Goal: Task Accomplishment & Management: Use online tool/utility

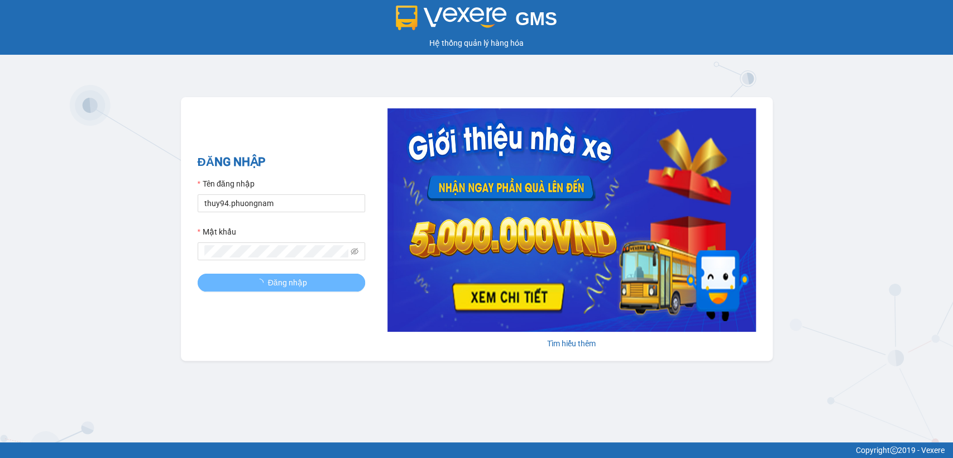
click at [252, 281] on button "Đăng nhập" at bounding box center [281, 283] width 167 height 18
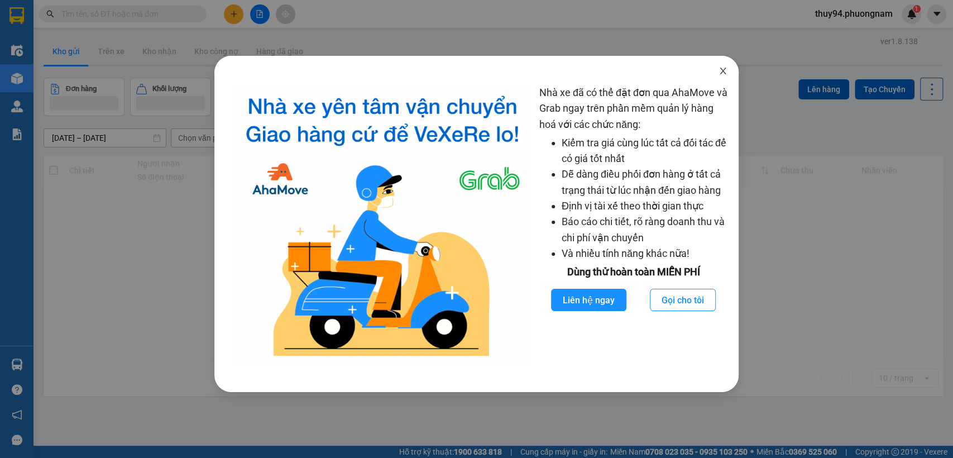
click at [721, 73] on icon "close" at bounding box center [722, 70] width 9 height 9
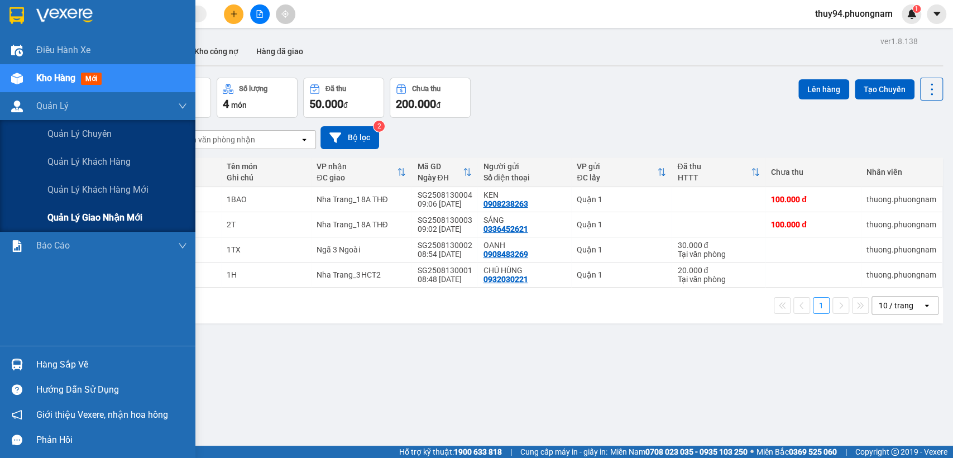
click at [98, 223] on span "Quản lý giao nhận mới" at bounding box center [94, 217] width 95 height 14
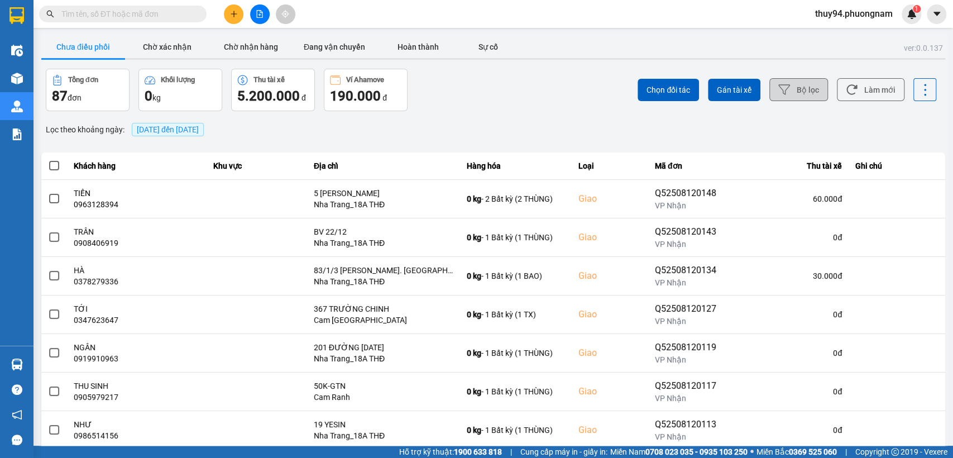
click at [781, 90] on icon at bounding box center [784, 90] width 12 height 12
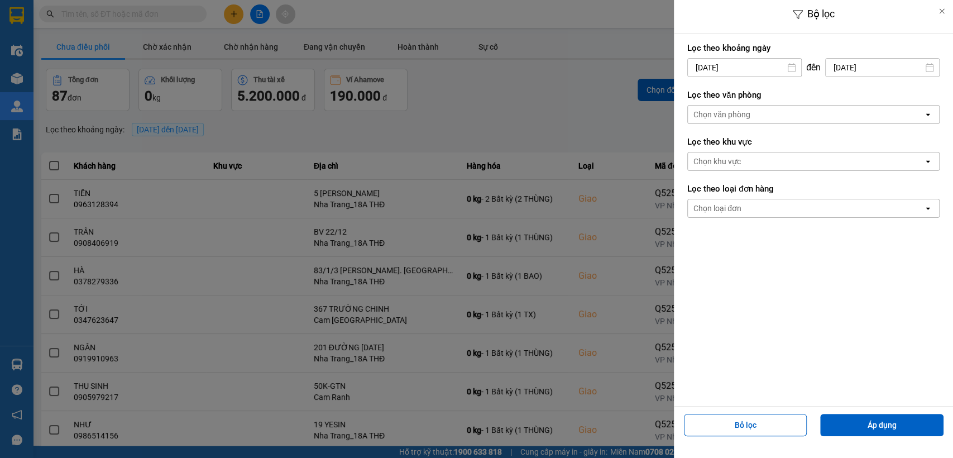
click at [772, 65] on input "[DATE]" at bounding box center [744, 68] width 113 height 18
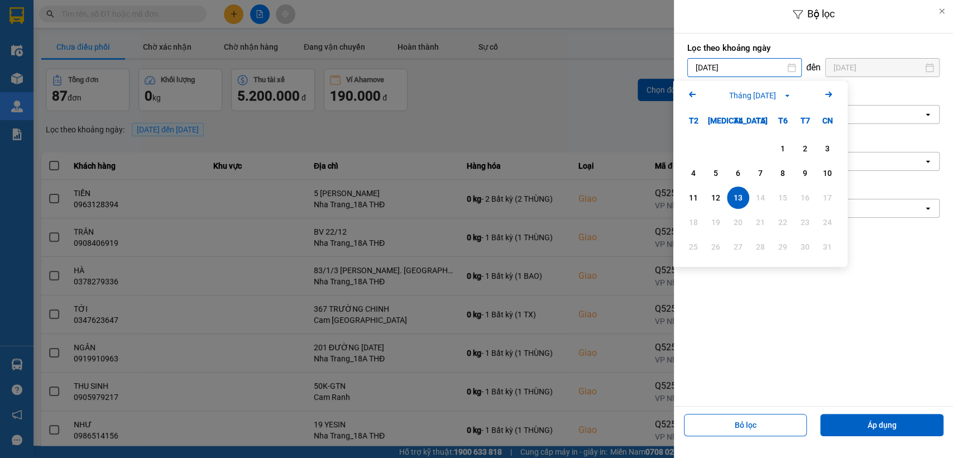
click at [696, 92] on icon "Arrow Left" at bounding box center [692, 94] width 13 height 13
click at [802, 171] on div "12" at bounding box center [805, 172] width 16 height 13
type input "[DATE]"
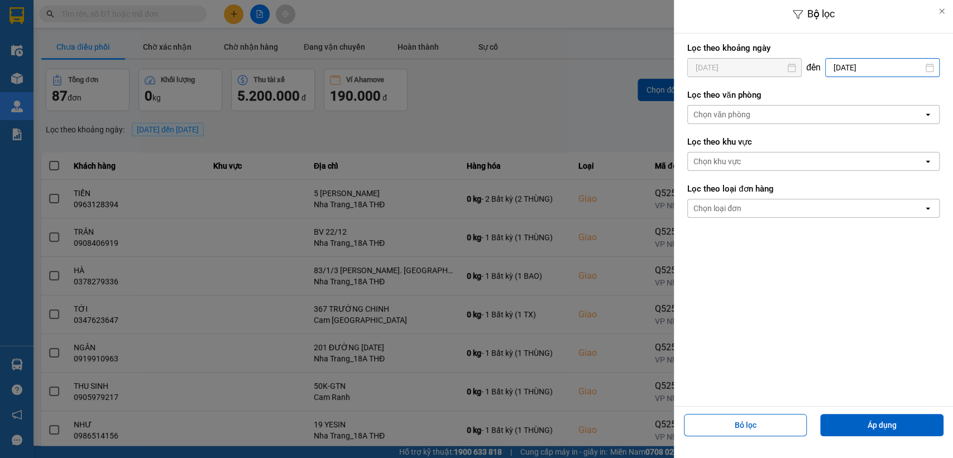
click at [863, 70] on input "[DATE]" at bounding box center [882, 68] width 113 height 18
click at [798, 95] on icon "Arrow Left" at bounding box center [796, 94] width 13 height 13
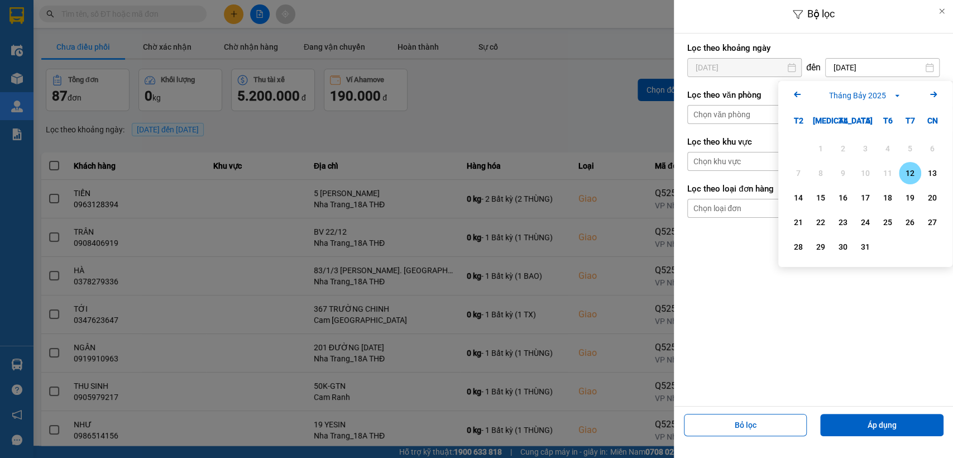
click at [908, 173] on div "12" at bounding box center [910, 172] width 16 height 13
type input "[DATE]"
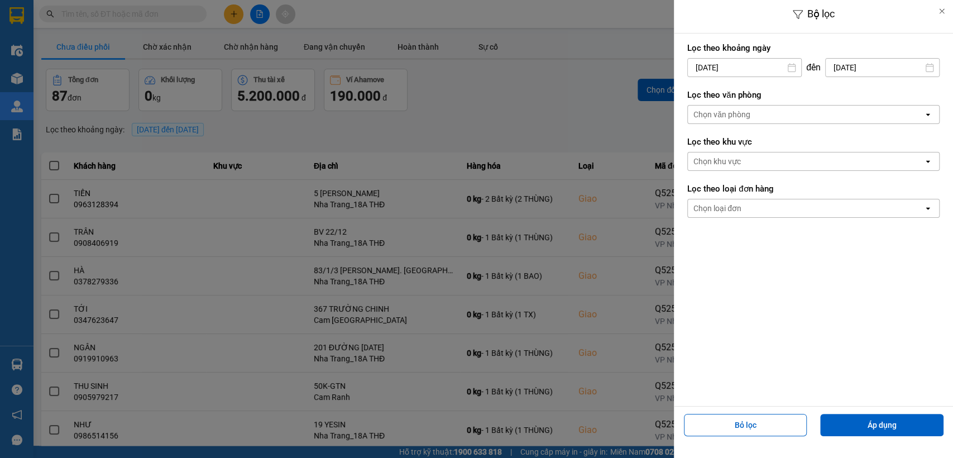
click at [786, 111] on div "Chọn văn phòng" at bounding box center [806, 115] width 236 height 18
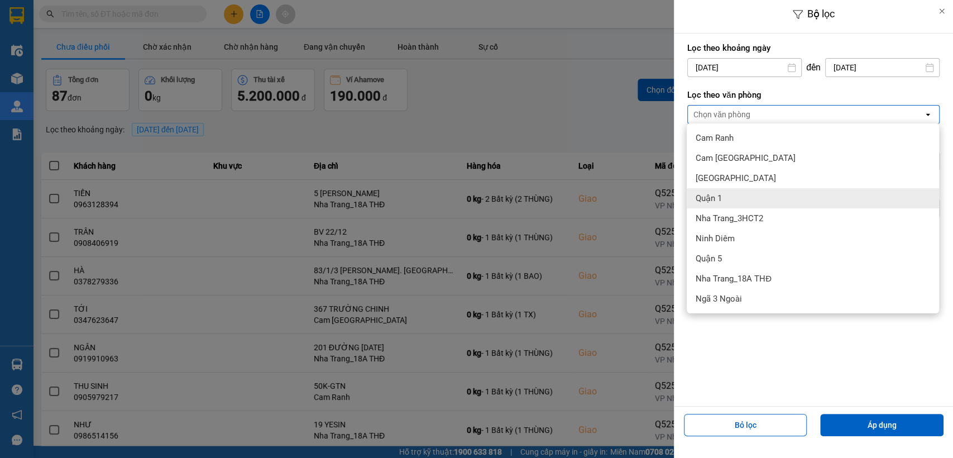
drag, startPoint x: 730, startPoint y: 200, endPoint x: 726, endPoint y: 214, distance: 14.7
click at [730, 200] on div "Quận 1" at bounding box center [813, 198] width 252 height 20
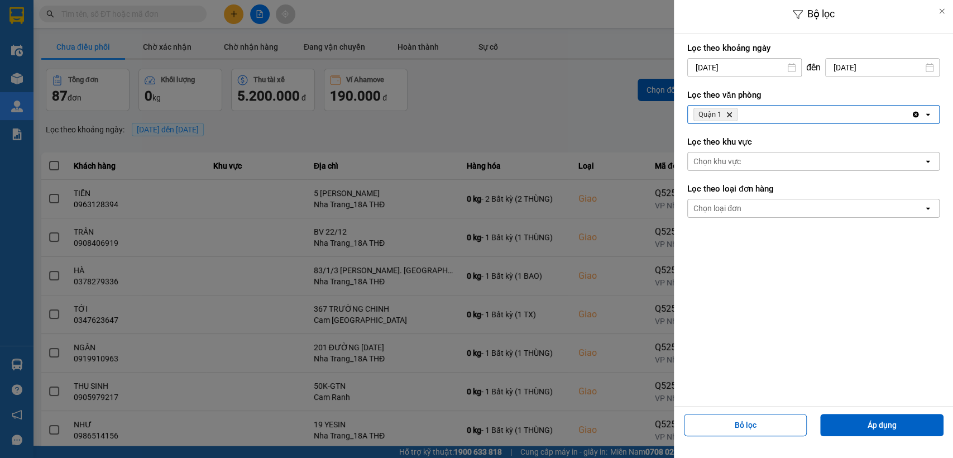
click at [772, 111] on div "Quận 1 Delete" at bounding box center [799, 115] width 223 height 18
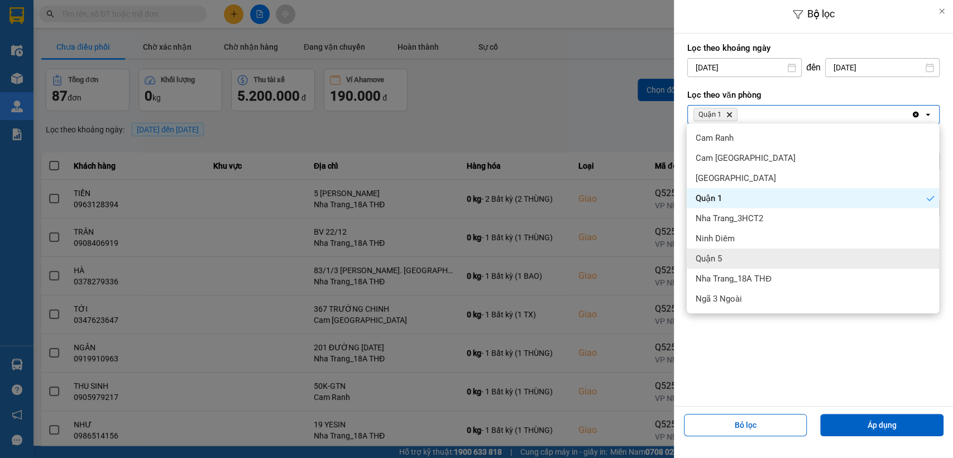
click at [721, 260] on span "Quận 5" at bounding box center [709, 258] width 26 height 11
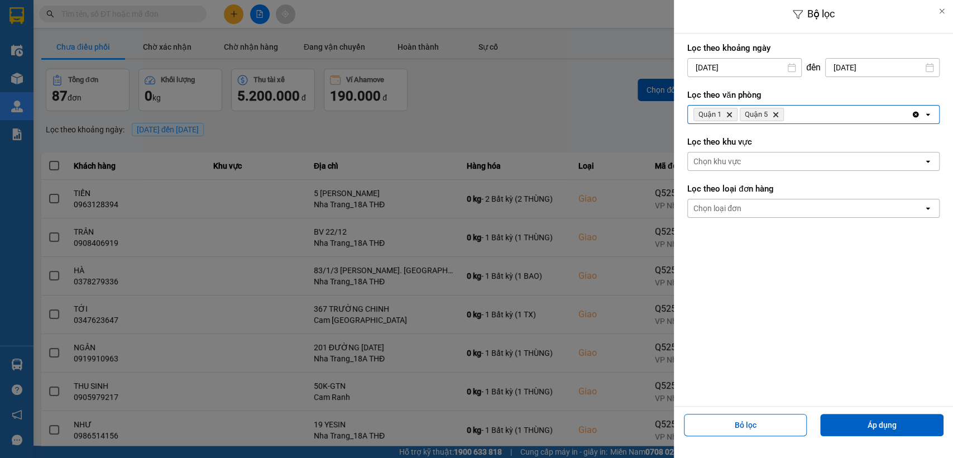
drag, startPoint x: 890, startPoint y: 421, endPoint x: 845, endPoint y: 399, distance: 50.2
click at [889, 420] on button "Áp dụng" at bounding box center [881, 425] width 123 height 22
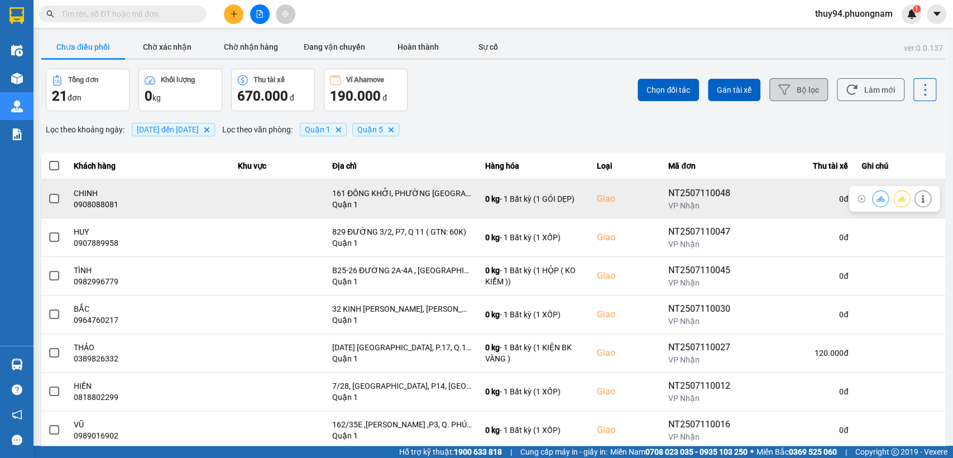
click at [876, 198] on icon at bounding box center [880, 199] width 8 height 8
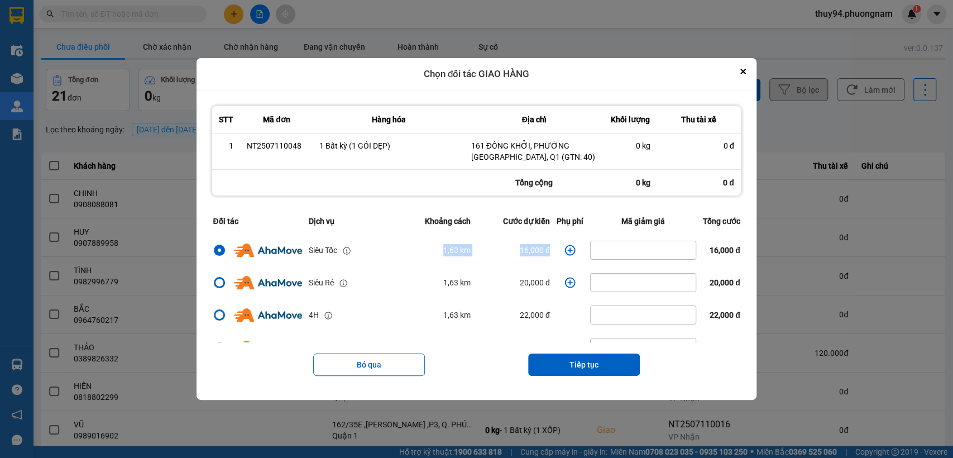
drag, startPoint x: 427, startPoint y: 248, endPoint x: 550, endPoint y: 248, distance: 122.8
click at [550, 248] on tr "Siêu Tốc 1,63 km 16,000 đ 16,000 đ" at bounding box center [476, 250] width 534 height 32
copy tr "1,63 km 16,000 đ"
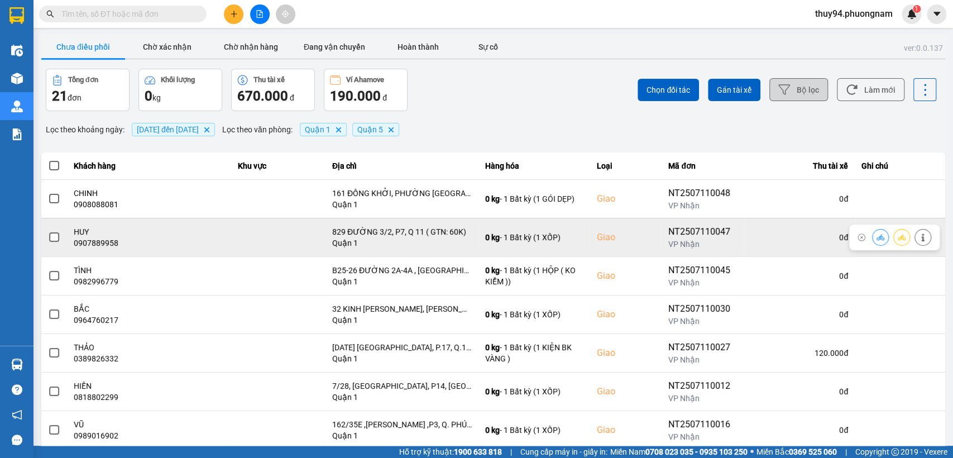
click at [876, 237] on icon at bounding box center [880, 237] width 8 height 8
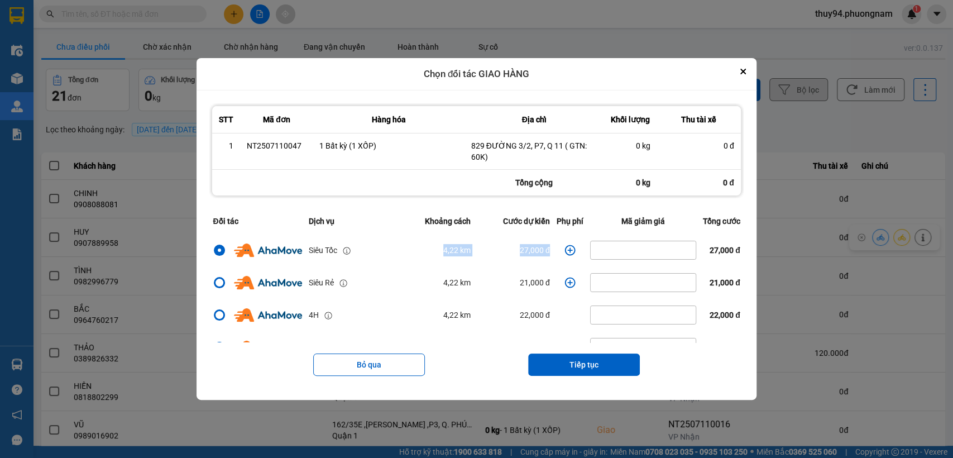
drag, startPoint x: 384, startPoint y: 242, endPoint x: 562, endPoint y: 250, distance: 177.7
click at [562, 250] on tr "Siêu Tốc 4,22 km 27,000 đ 27,000 đ" at bounding box center [476, 250] width 534 height 32
copy tr "4,22 km 27,000 đ"
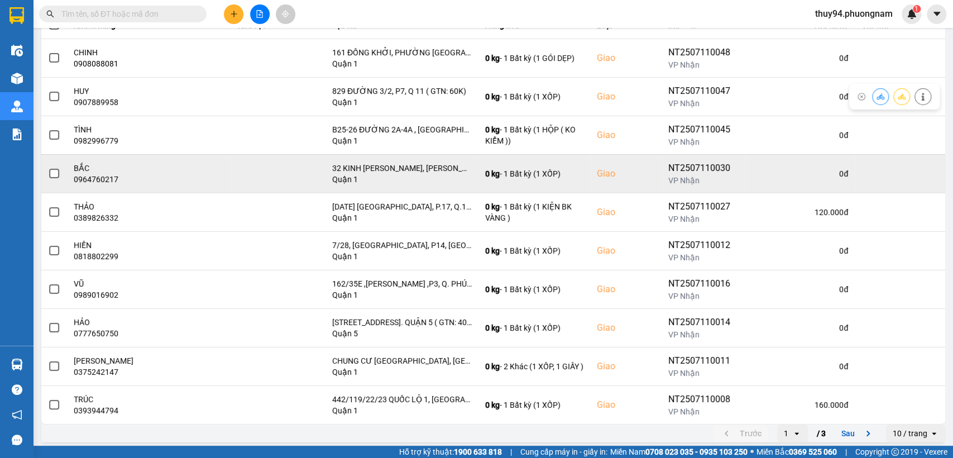
scroll to position [145, 0]
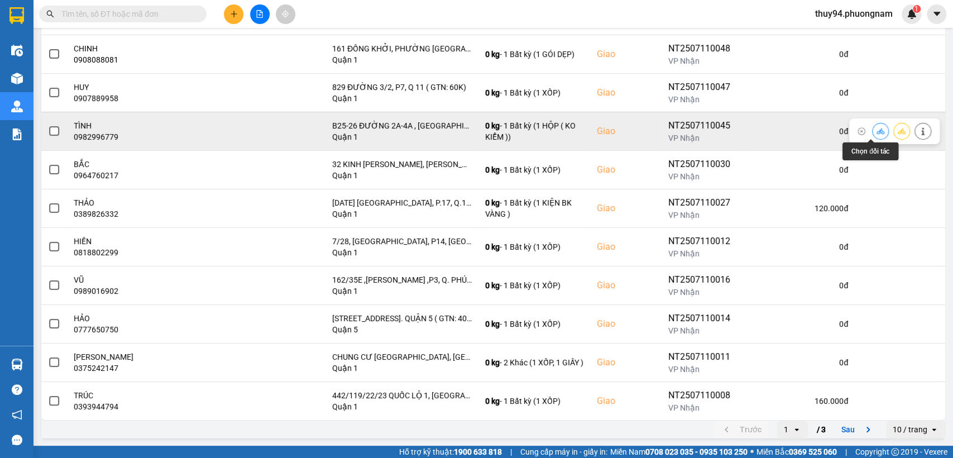
click at [876, 130] on button at bounding box center [881, 131] width 16 height 20
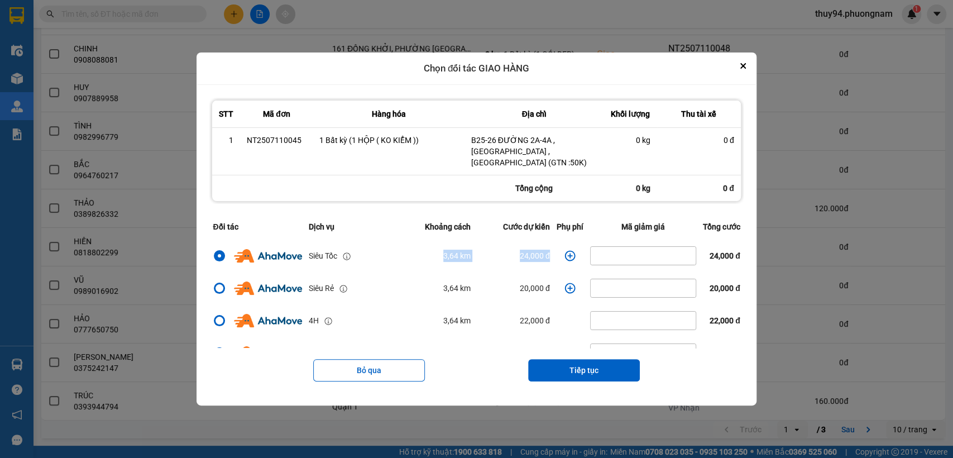
drag, startPoint x: 424, startPoint y: 247, endPoint x: 554, endPoint y: 247, distance: 130.1
click at [554, 247] on tr "Siêu Tốc 3,64 km 24,000 đ 24,000 đ" at bounding box center [476, 255] width 534 height 32
copy tr "3,64 km 24,000 đ"
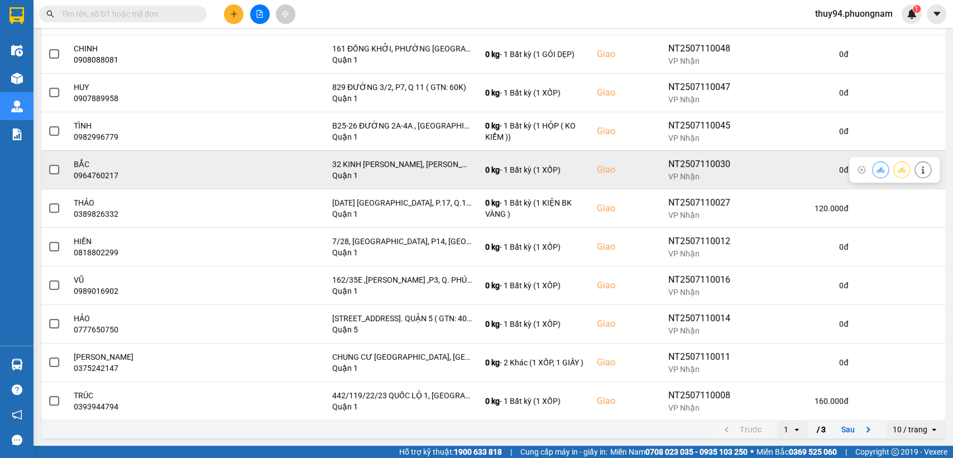
click at [876, 172] on icon at bounding box center [880, 170] width 8 height 8
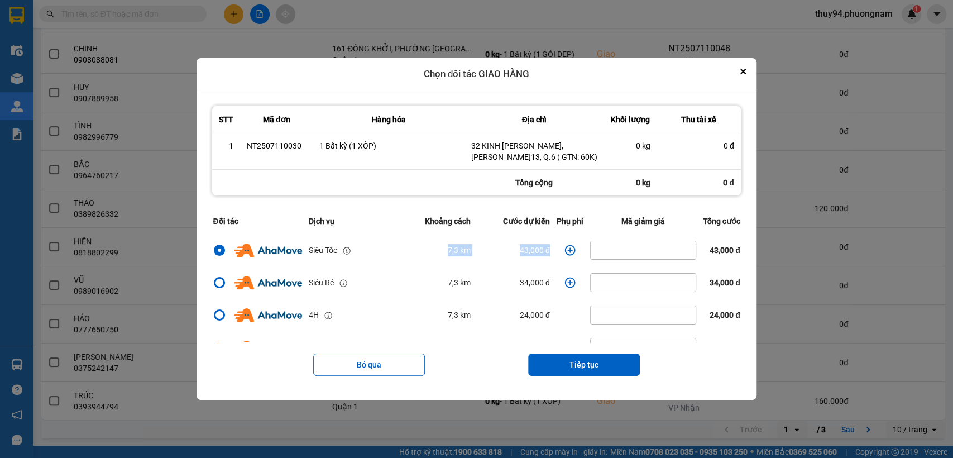
drag, startPoint x: 545, startPoint y: 247, endPoint x: 414, endPoint y: 256, distance: 132.1
click at [414, 256] on tr "Siêu Tốc 7,3 km 43,000 đ 43,000 đ" at bounding box center [476, 250] width 534 height 32
copy tr "7,3 km 43,000 đ"
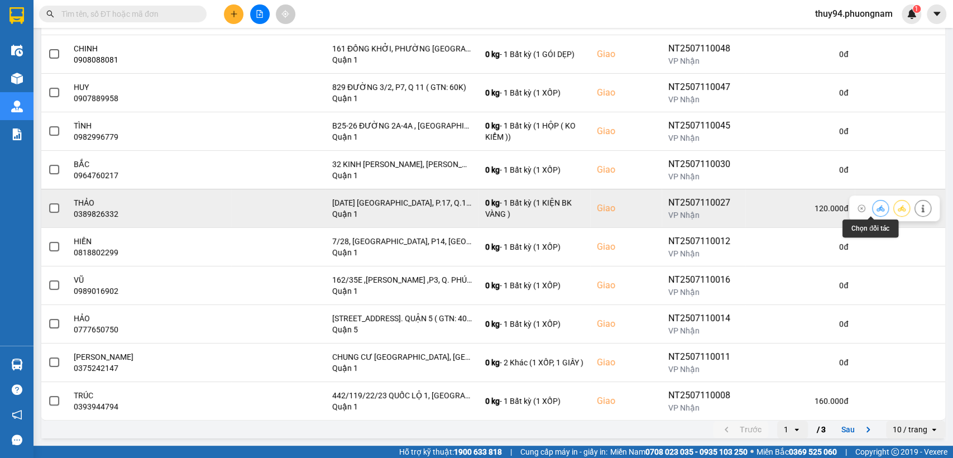
click at [876, 207] on icon at bounding box center [880, 208] width 8 height 8
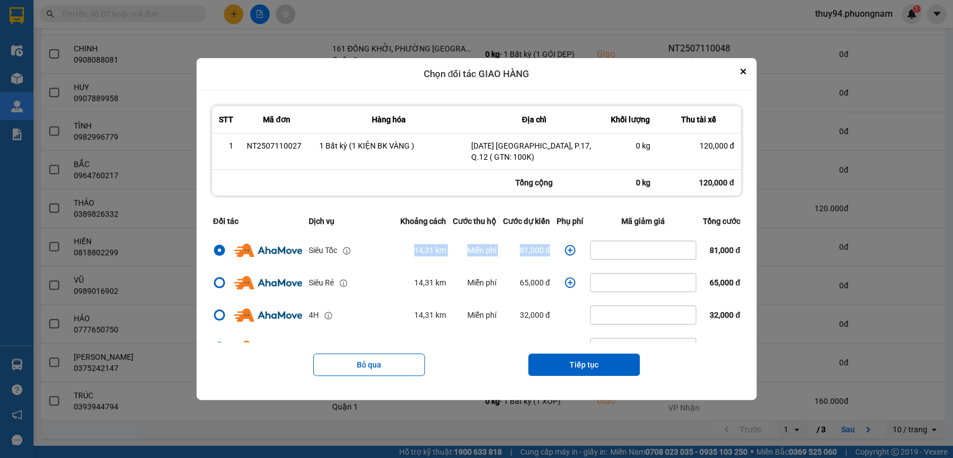
drag, startPoint x: 387, startPoint y: 247, endPoint x: 578, endPoint y: 247, distance: 191.5
click at [578, 247] on tr "Siêu Tốc 14,31 km Miễn phí 81,000 đ 81,000 đ" at bounding box center [476, 250] width 534 height 32
copy tr "14,31 km Miễn phí 81,000 đ"
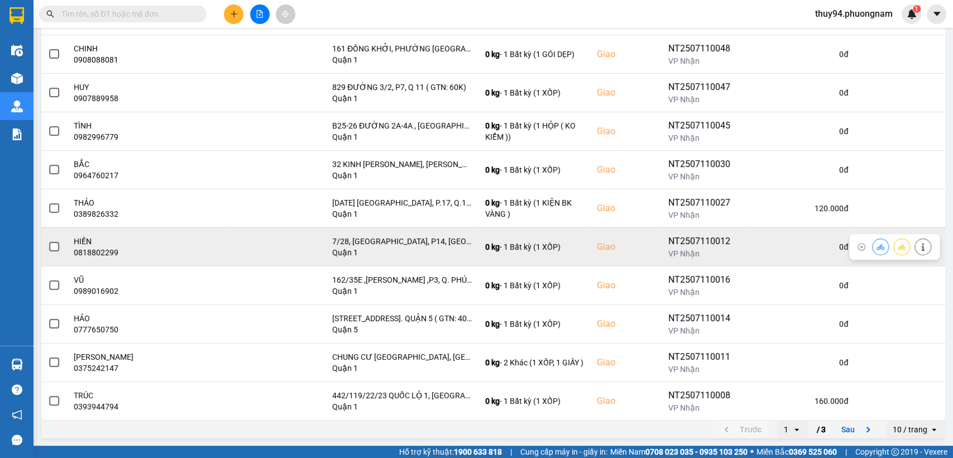
click at [876, 244] on icon at bounding box center [880, 247] width 8 height 8
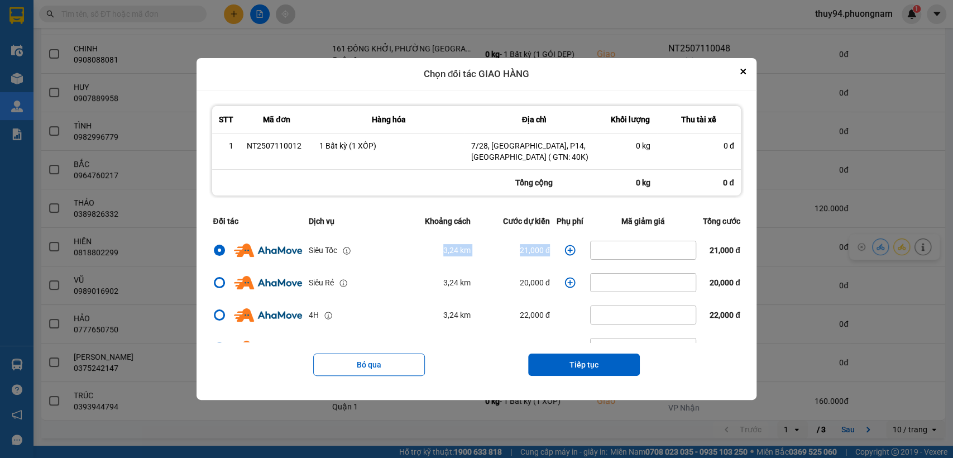
drag, startPoint x: 554, startPoint y: 251, endPoint x: 394, endPoint y: 251, distance: 160.2
click at [394, 251] on tr "Siêu Tốc 3,24 km 21,000 đ 21,000 đ" at bounding box center [476, 250] width 534 height 32
copy tr "3,24 km 21,000 đ"
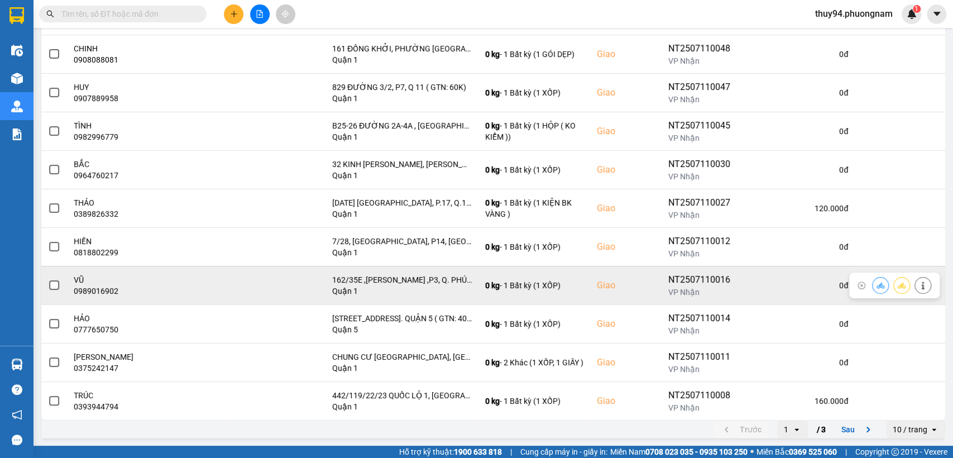
click at [873, 285] on button at bounding box center [881, 285] width 16 height 20
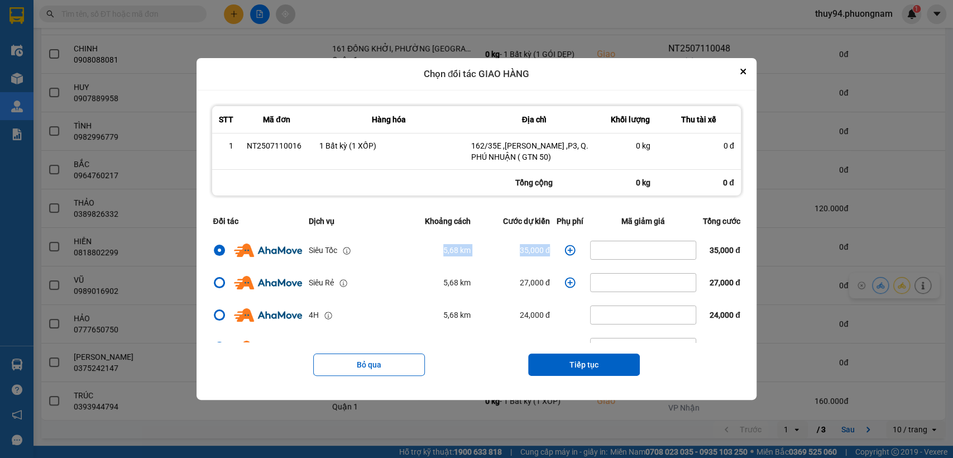
drag, startPoint x: 425, startPoint y: 248, endPoint x: 550, endPoint y: 251, distance: 124.5
click at [550, 251] on tr "Siêu Tốc 5,68 km 35,000 đ 35,000 đ" at bounding box center [476, 250] width 534 height 32
copy tr "5,68 km 35,000 đ"
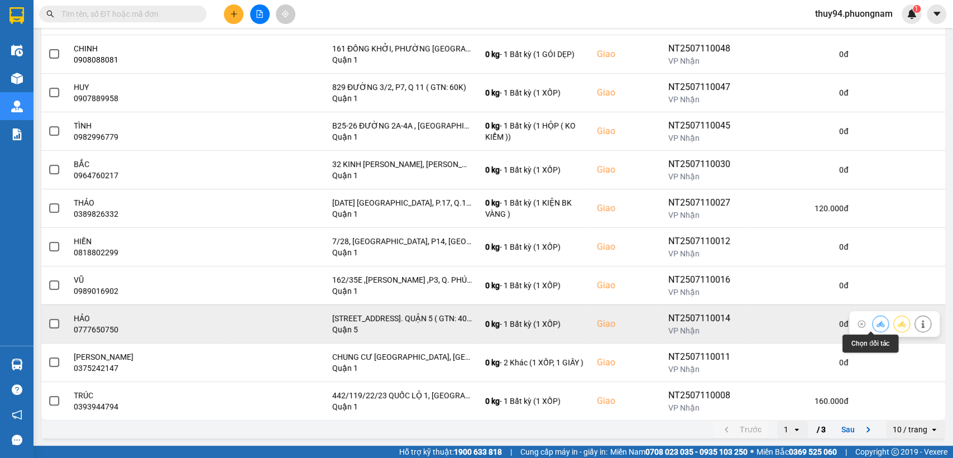
click at [876, 325] on icon at bounding box center [880, 323] width 8 height 6
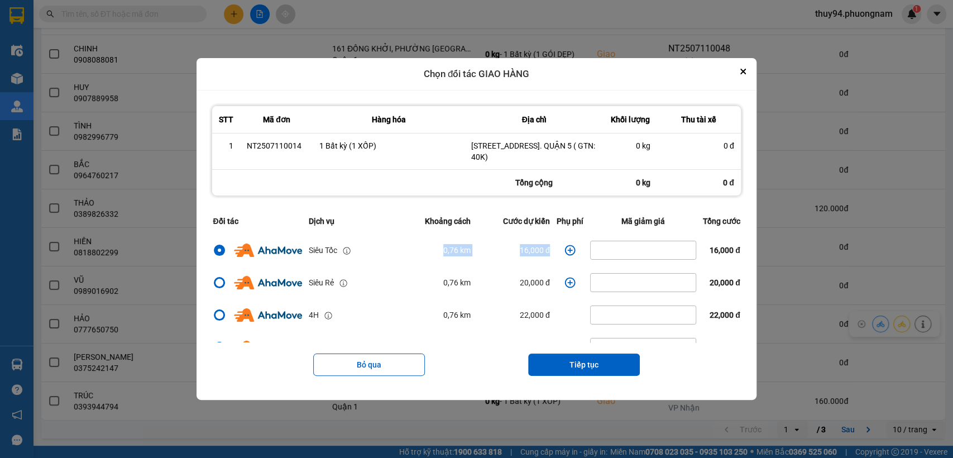
drag, startPoint x: 478, startPoint y: 247, endPoint x: 563, endPoint y: 247, distance: 84.9
click at [563, 247] on tr "Siêu Tốc 0,76 km 16,000 đ 16,000 đ" at bounding box center [476, 250] width 534 height 32
copy tr "0,76 km 16,000 đ"
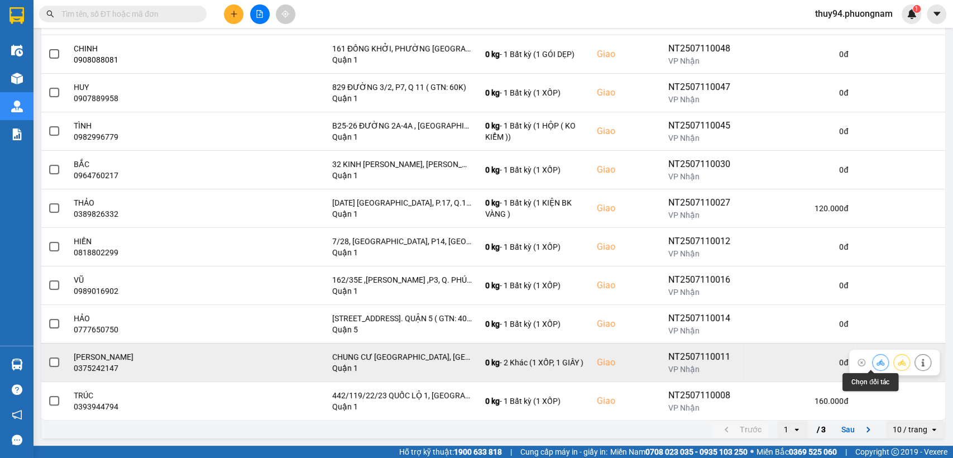
click at [876, 358] on icon at bounding box center [880, 362] width 8 height 8
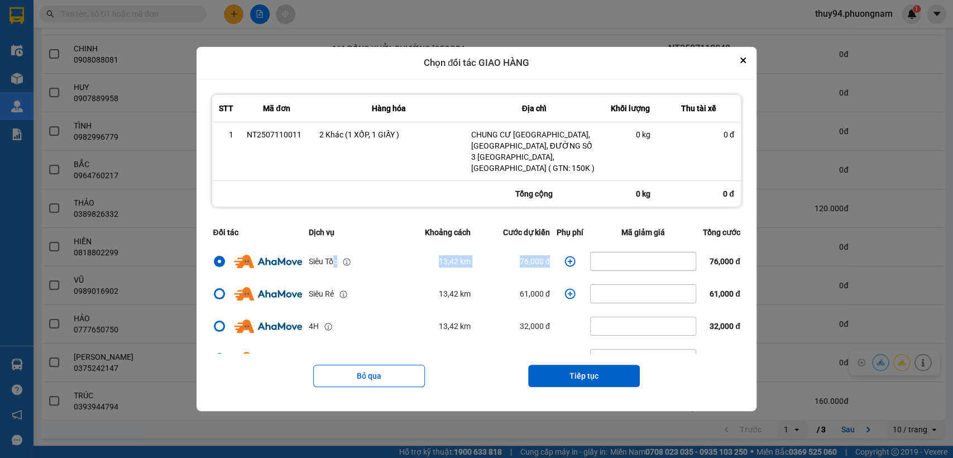
drag, startPoint x: 553, startPoint y: 246, endPoint x: 322, endPoint y: 242, distance: 231.1
click at [326, 248] on tr "Siêu Tốc 13,42 km 76,000 đ 76,000 đ" at bounding box center [476, 261] width 534 height 32
copy tr "c 13,42 km 76,000 đ"
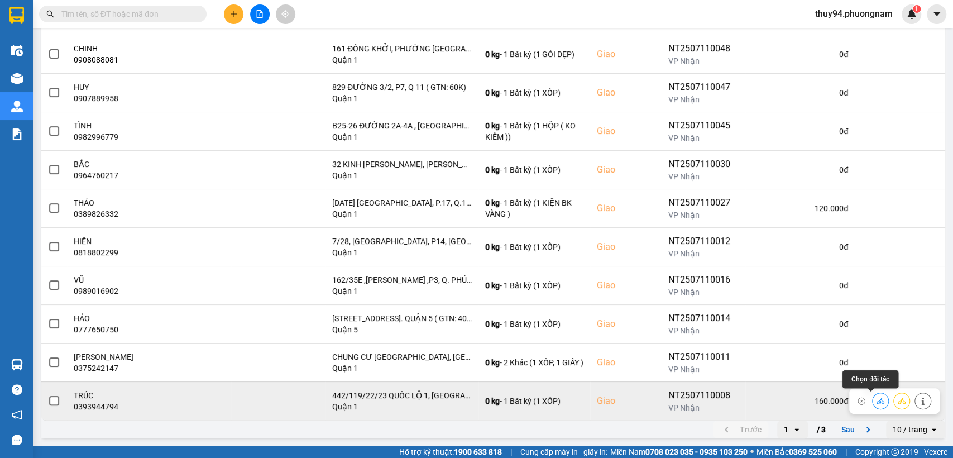
drag, startPoint x: 869, startPoint y: 397, endPoint x: 840, endPoint y: 387, distance: 30.7
click at [876, 398] on icon at bounding box center [880, 401] width 8 height 8
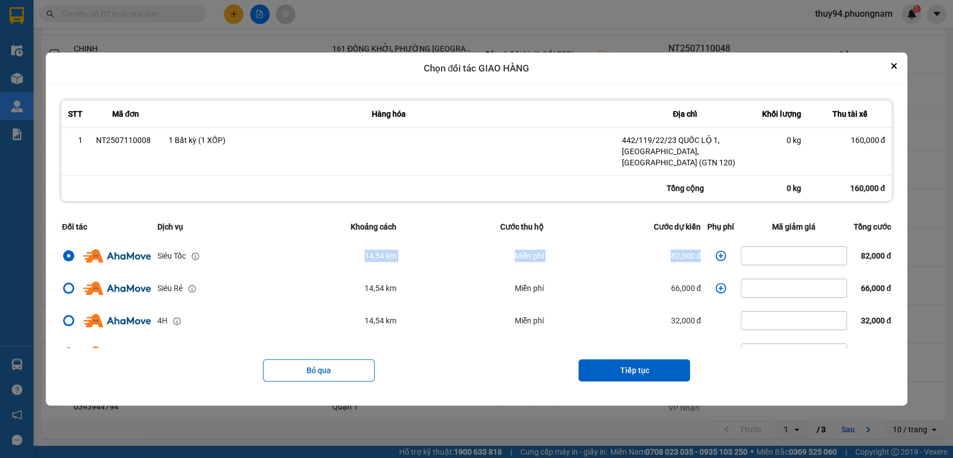
drag, startPoint x: 346, startPoint y: 261, endPoint x: 705, endPoint y: 262, distance: 359.0
click at [705, 262] on tr "Siêu Tốc 14,54 km Miễn phí 82,000 đ 82,000 đ" at bounding box center [477, 255] width 836 height 32
copy tr "14,54 km Miễn phí 82,000 đ"
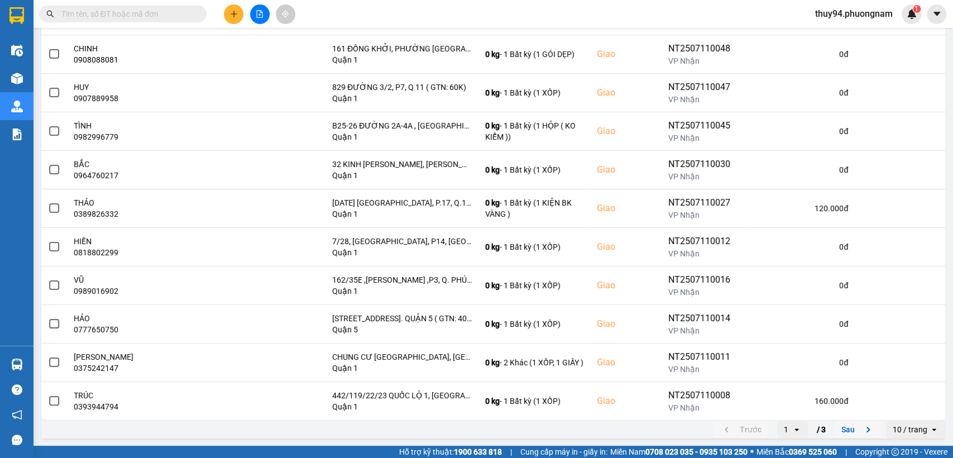
click at [847, 428] on button "Sau" at bounding box center [858, 429] width 47 height 17
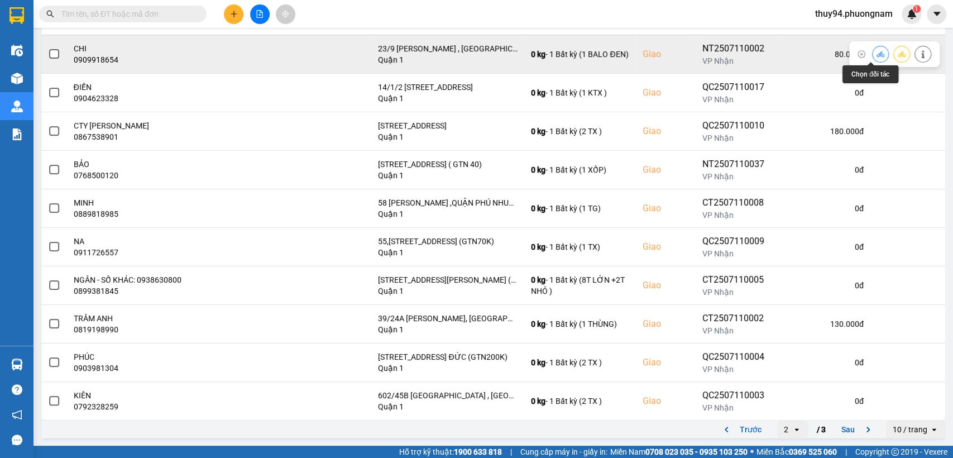
click at [876, 54] on icon at bounding box center [880, 54] width 8 height 8
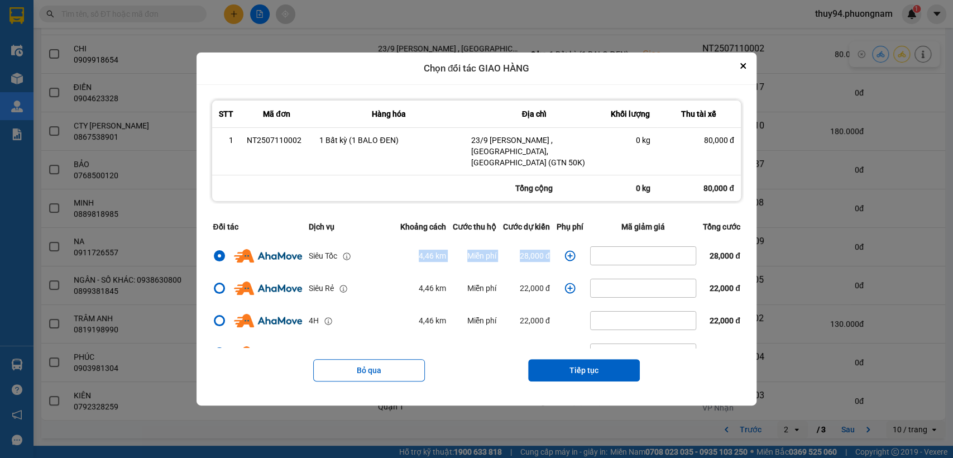
drag, startPoint x: 435, startPoint y: 248, endPoint x: 584, endPoint y: 247, distance: 149.1
click at [586, 248] on tr "Siêu Tốc 4,46 km Miễn phí 28,000 đ 28,000 đ" at bounding box center [476, 255] width 534 height 32
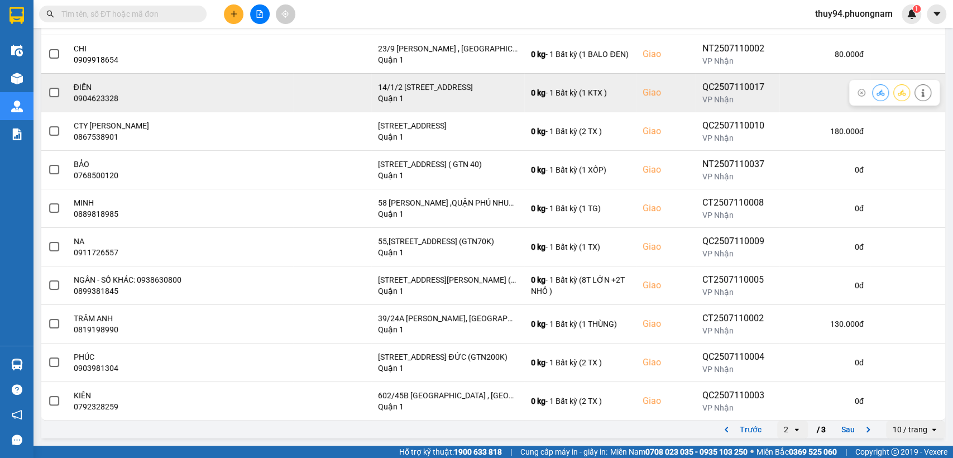
click at [876, 94] on icon at bounding box center [880, 93] width 8 height 8
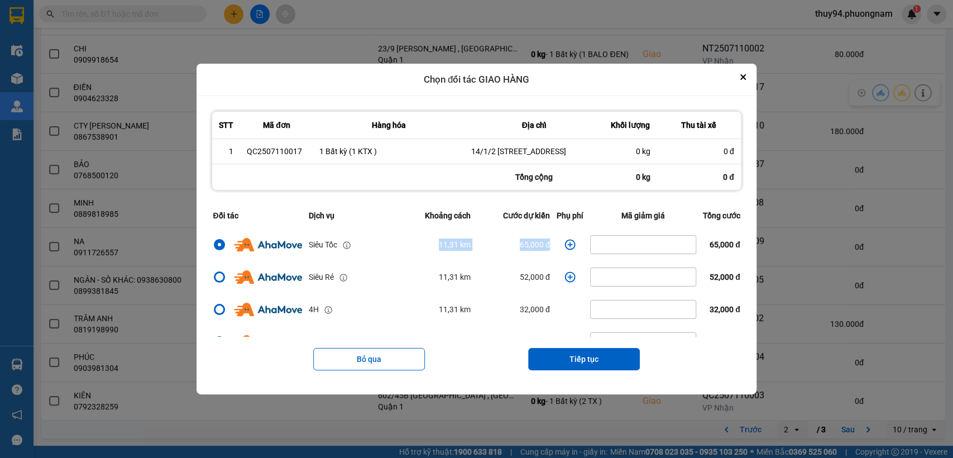
drag, startPoint x: 553, startPoint y: 247, endPoint x: 397, endPoint y: 246, distance: 155.8
click at [400, 247] on tr "Siêu Tốc 11,31 km 65,000 đ 65,000 đ" at bounding box center [476, 244] width 534 height 32
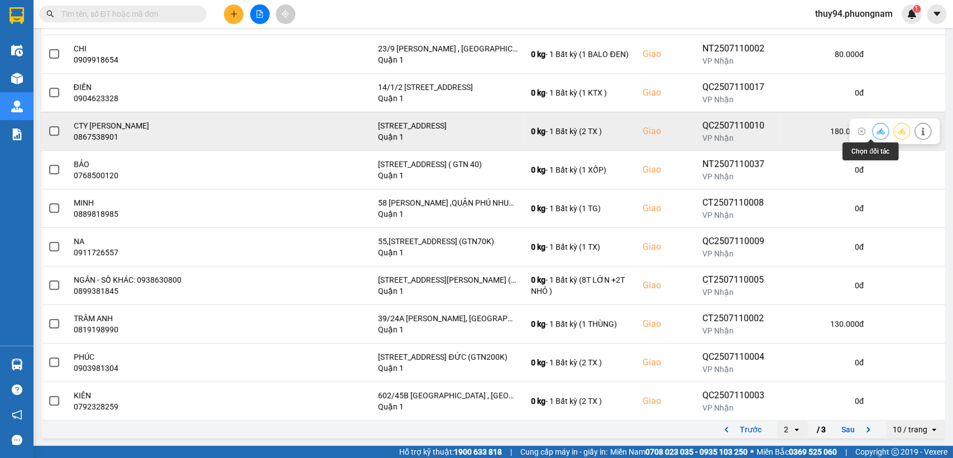
click at [876, 130] on icon at bounding box center [880, 131] width 8 height 8
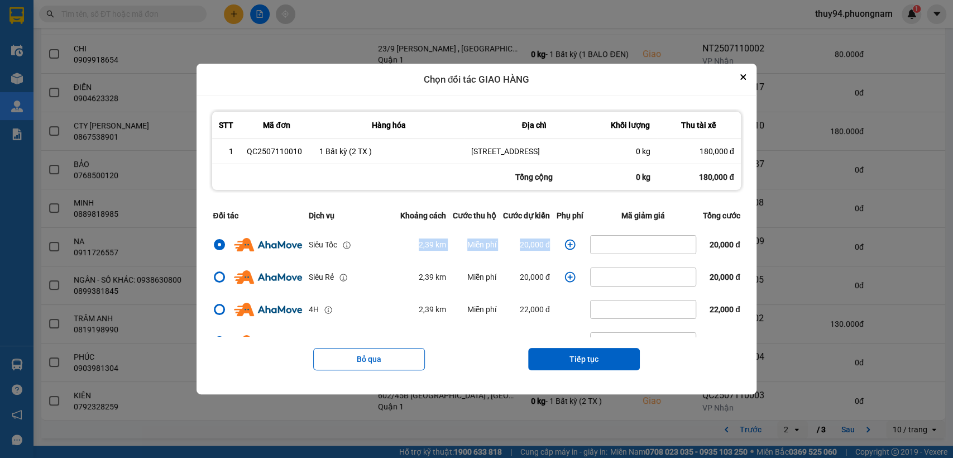
drag, startPoint x: 550, startPoint y: 252, endPoint x: 358, endPoint y: 253, distance: 192.0
click at [360, 253] on tr "Siêu Tốc 2,39 km Miễn phí 20,000 đ 20,000 đ" at bounding box center [476, 244] width 534 height 32
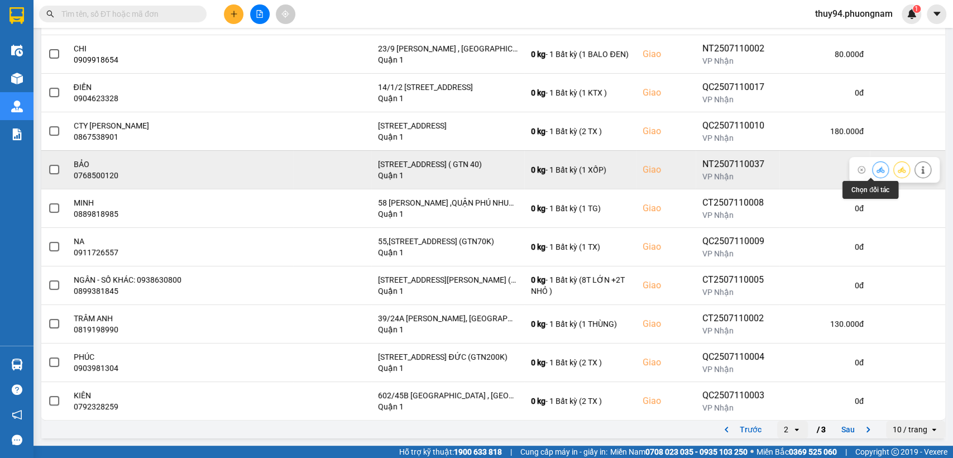
click at [876, 167] on icon at bounding box center [880, 170] width 8 height 8
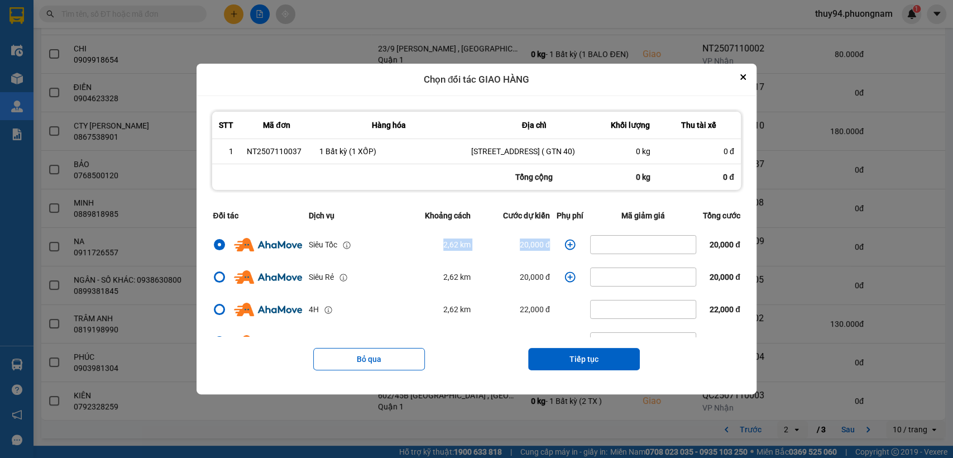
drag, startPoint x: 488, startPoint y: 247, endPoint x: 378, endPoint y: 246, distance: 110.0
click at [378, 246] on tr "Siêu Tốc 2,62 km 20,000 đ 20,000 đ" at bounding box center [476, 244] width 534 height 32
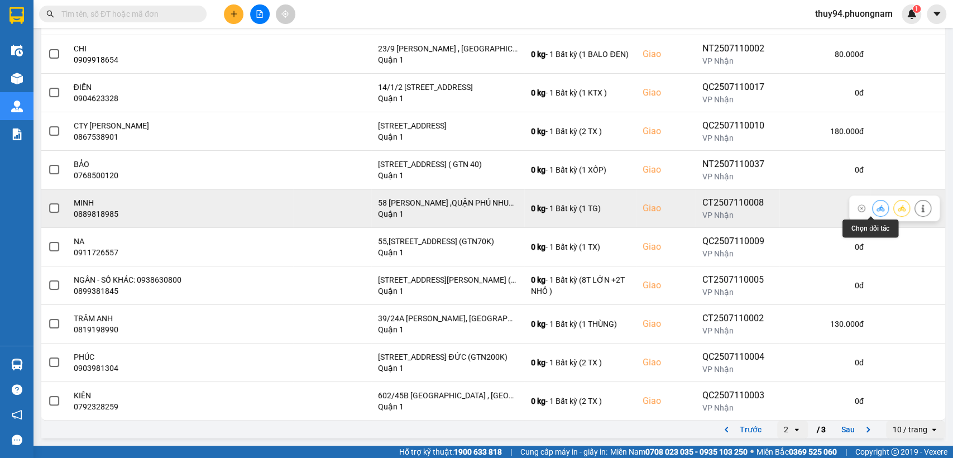
click at [876, 208] on icon at bounding box center [880, 208] width 8 height 8
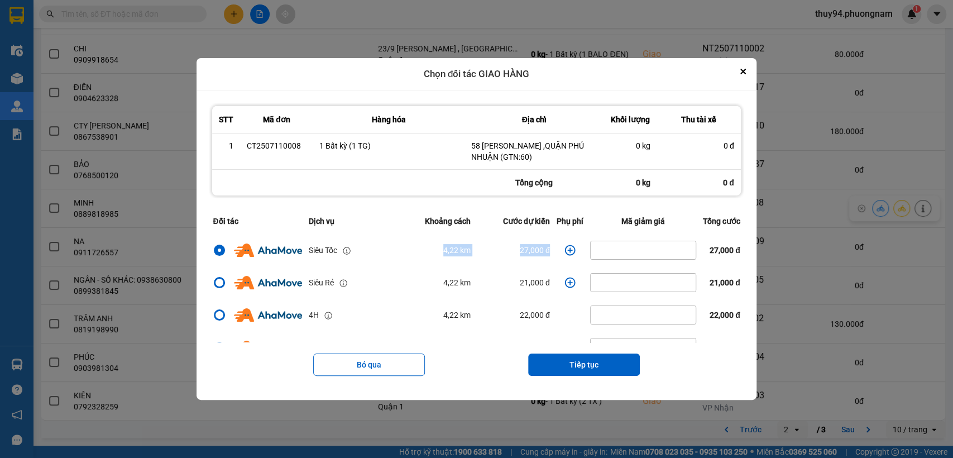
drag, startPoint x: 547, startPoint y: 246, endPoint x: 403, endPoint y: 258, distance: 145.2
click at [403, 258] on tr "Siêu Tốc 4,22 km 27,000 đ 27,000 đ" at bounding box center [476, 250] width 534 height 32
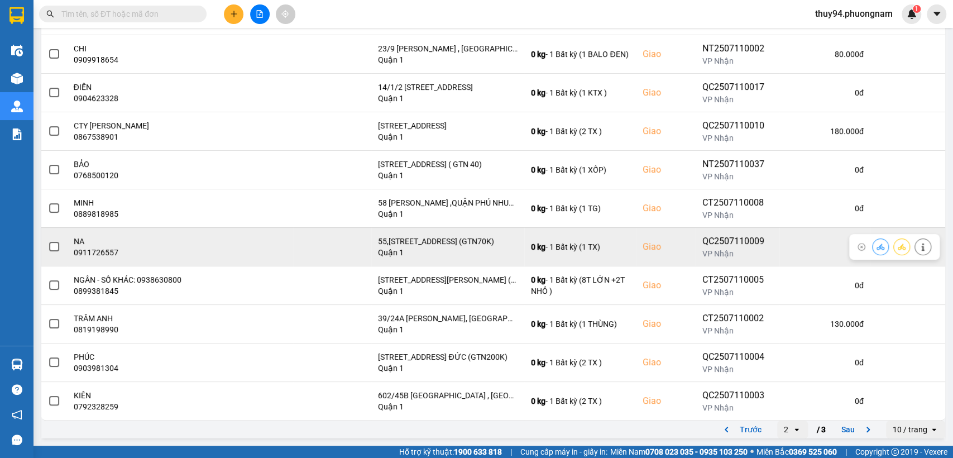
click at [876, 247] on icon at bounding box center [880, 246] width 8 height 6
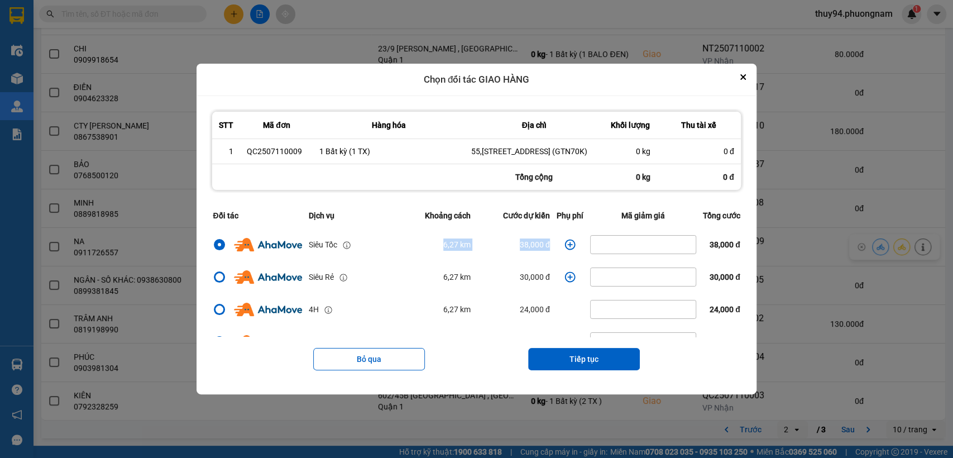
drag, startPoint x: 501, startPoint y: 250, endPoint x: 397, endPoint y: 256, distance: 103.5
click at [397, 256] on tr "Siêu Tốc 6,27 km 38,000 đ 38,000 đ" at bounding box center [476, 244] width 534 height 32
click at [746, 74] on icon "Close" at bounding box center [743, 77] width 6 height 6
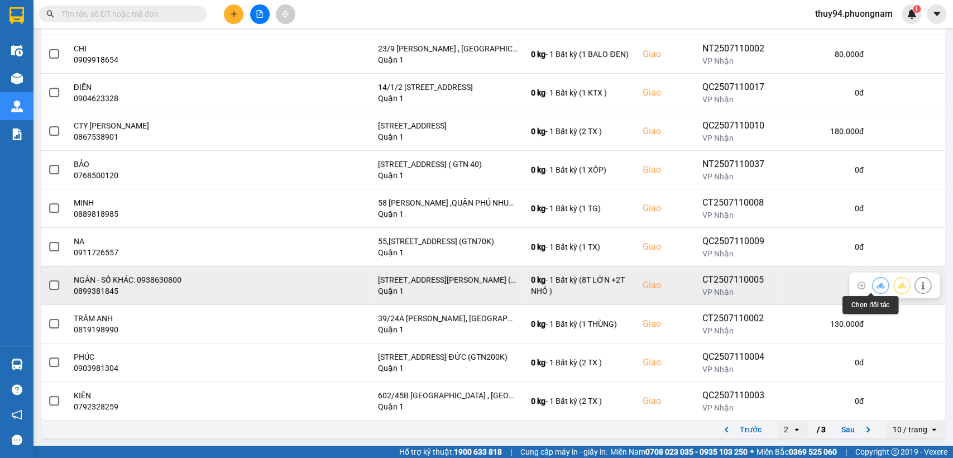
click at [876, 287] on icon at bounding box center [880, 285] width 8 height 6
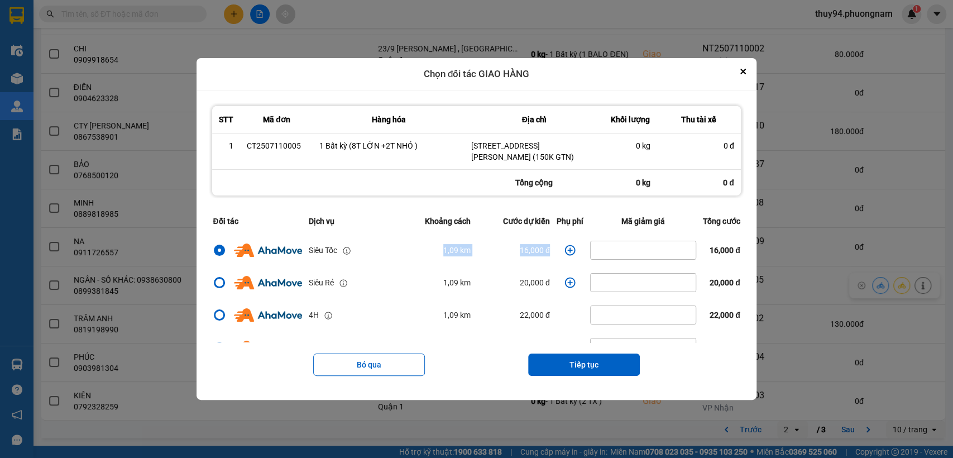
drag, startPoint x: 429, startPoint y: 253, endPoint x: 554, endPoint y: 247, distance: 124.6
click at [554, 247] on tr "Siêu Tốc 1,09 km 16,000 đ 16,000 đ" at bounding box center [476, 250] width 534 height 32
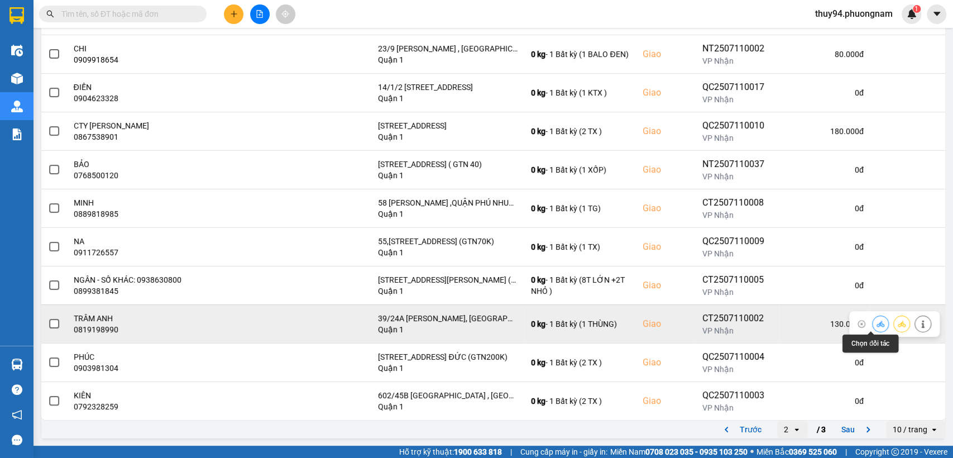
click at [876, 323] on icon at bounding box center [880, 323] width 8 height 6
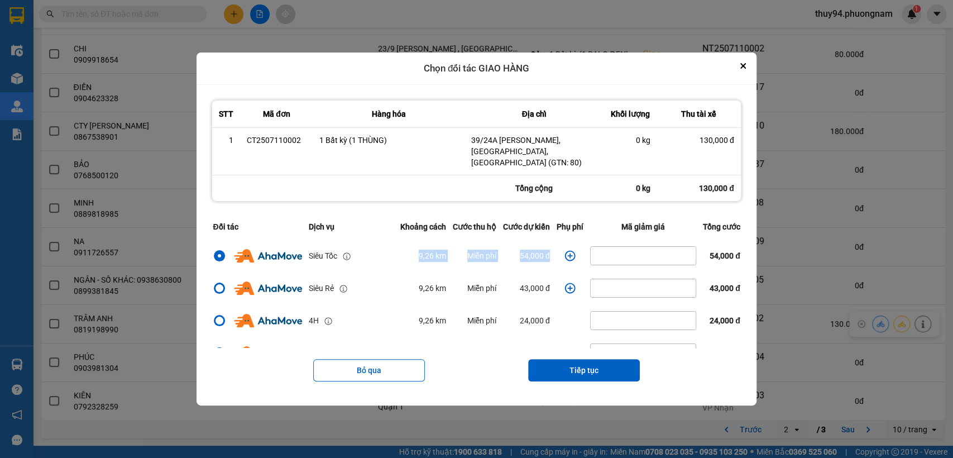
drag, startPoint x: 392, startPoint y: 246, endPoint x: 568, endPoint y: 240, distance: 176.0
click at [568, 240] on tr "Siêu Tốc 9,26 km Miễn phí 54,000 đ 54,000 đ" at bounding box center [476, 255] width 534 height 32
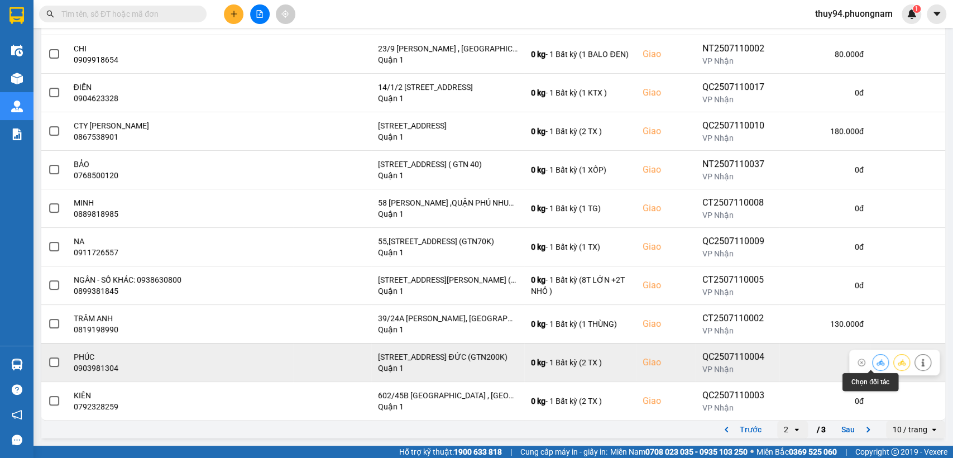
click at [873, 357] on button at bounding box center [881, 362] width 16 height 20
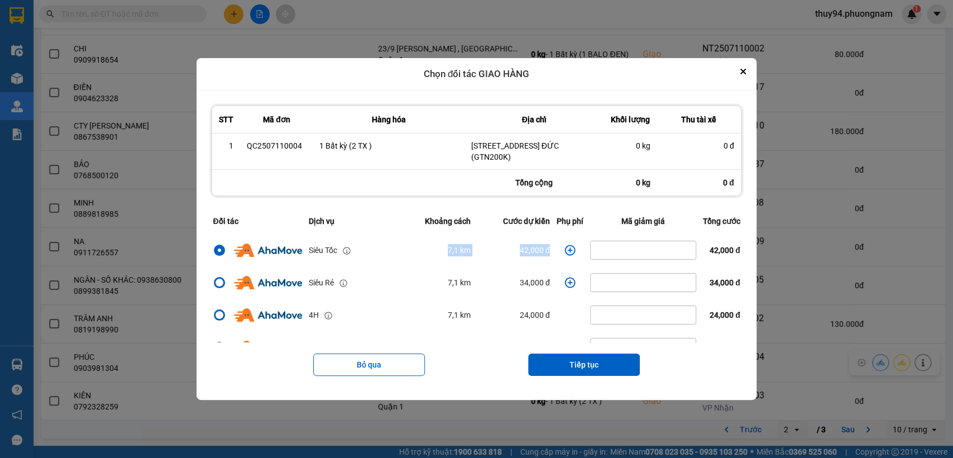
drag, startPoint x: 536, startPoint y: 250, endPoint x: 391, endPoint y: 265, distance: 145.9
click at [391, 265] on tr "Siêu Tốc 7,1 km 42,000 đ 42,000 đ" at bounding box center [476, 250] width 534 height 32
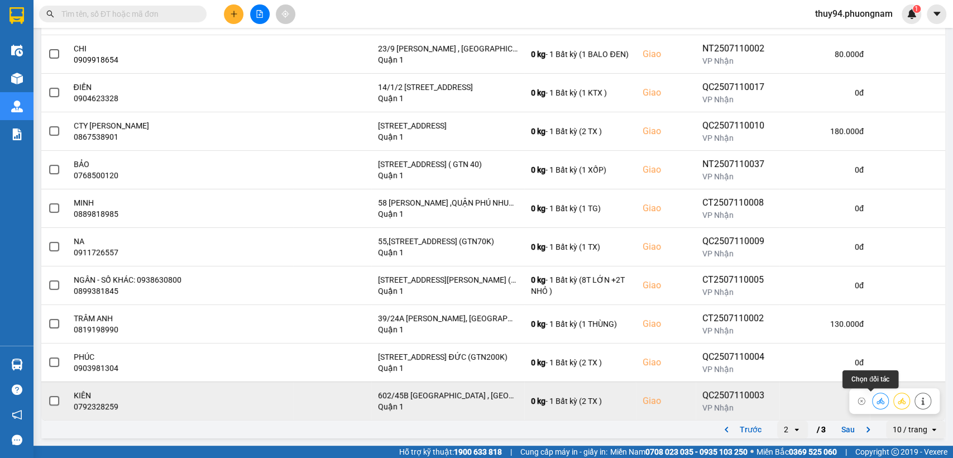
click at [876, 399] on icon at bounding box center [880, 401] width 8 height 8
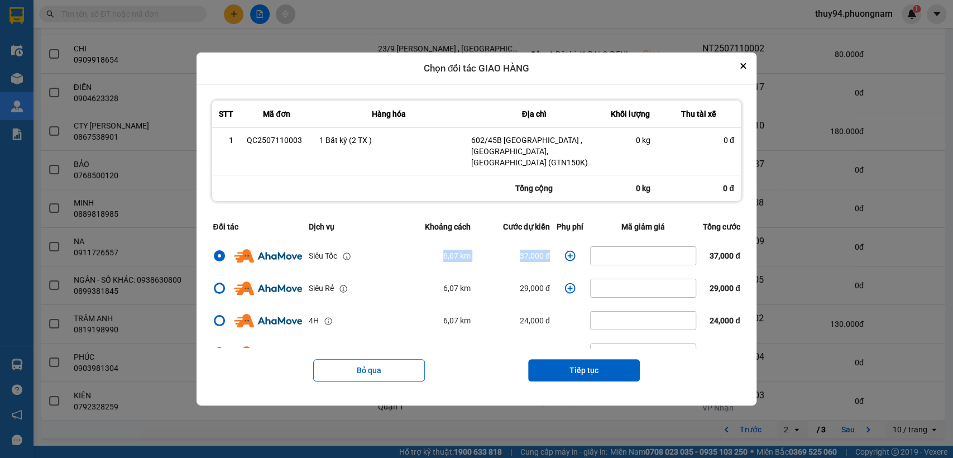
drag, startPoint x: 413, startPoint y: 238, endPoint x: 557, endPoint y: 247, distance: 144.3
click at [557, 247] on tr "Siêu Tốc 6,07 km 37,000 đ 37,000 đ" at bounding box center [476, 255] width 534 height 32
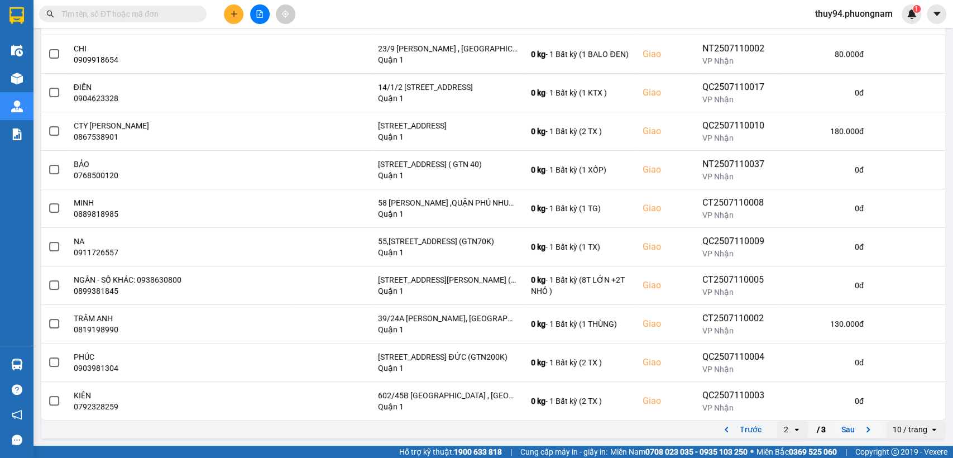
click at [839, 427] on button "Sau" at bounding box center [858, 429] width 47 height 17
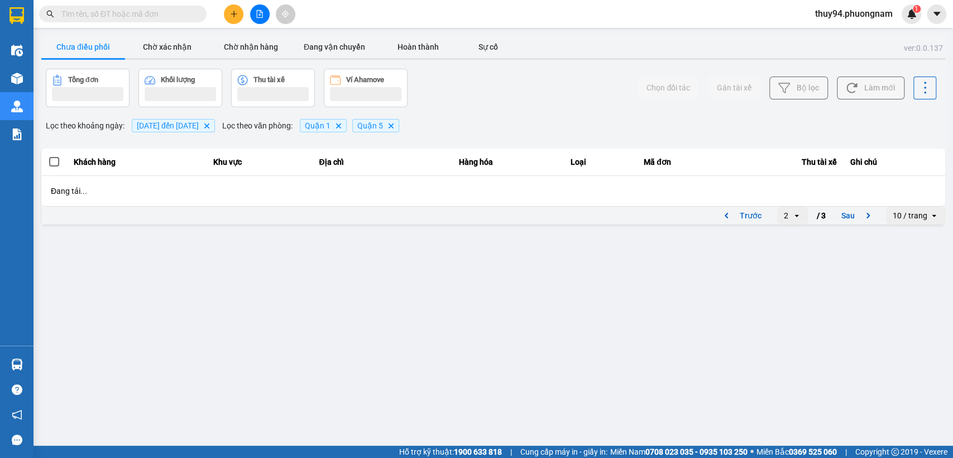
scroll to position [0, 0]
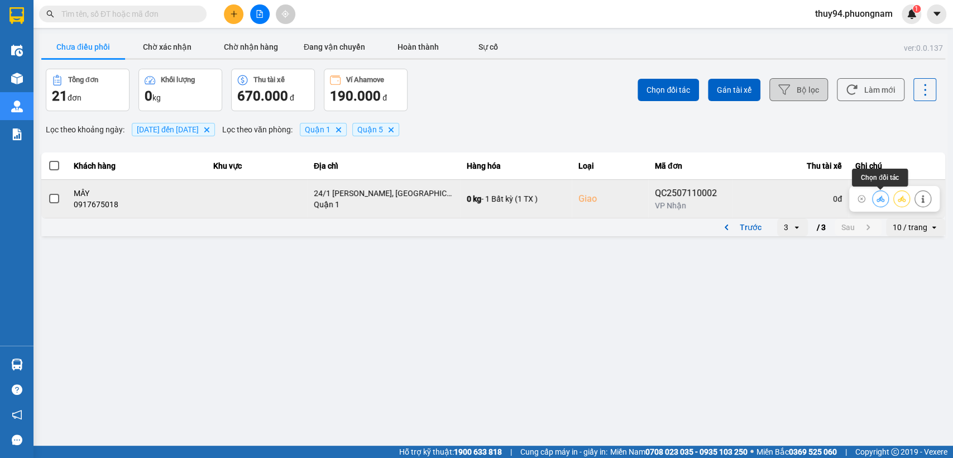
click at [879, 197] on icon at bounding box center [880, 199] width 8 height 8
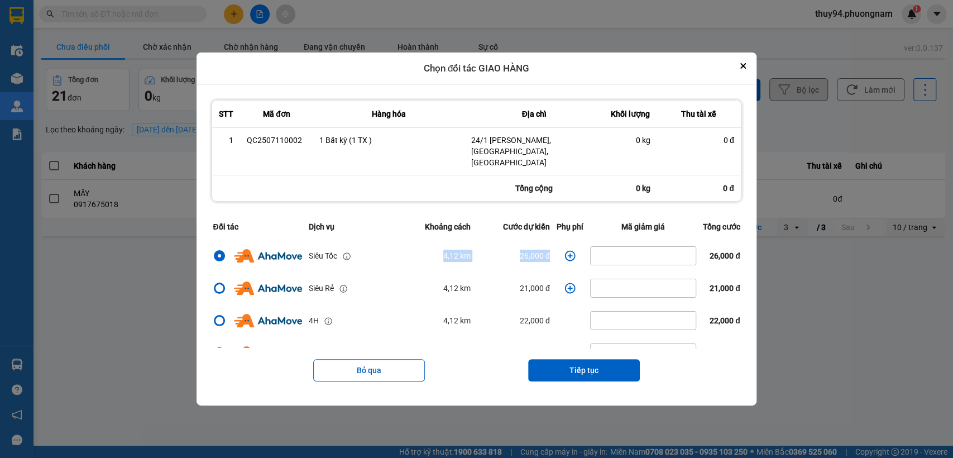
drag, startPoint x: 404, startPoint y: 247, endPoint x: 554, endPoint y: 246, distance: 150.2
click at [554, 246] on tr "Siêu Tốc 4,12 km 26,000 đ 26,000 đ" at bounding box center [476, 255] width 534 height 32
click at [746, 69] on icon "Close" at bounding box center [743, 66] width 6 height 6
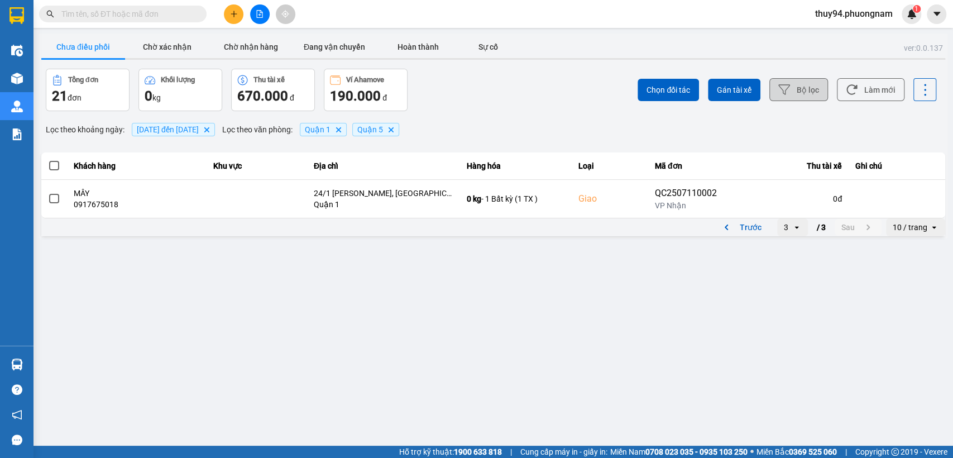
click at [812, 85] on button "Bộ lọc" at bounding box center [798, 89] width 59 height 23
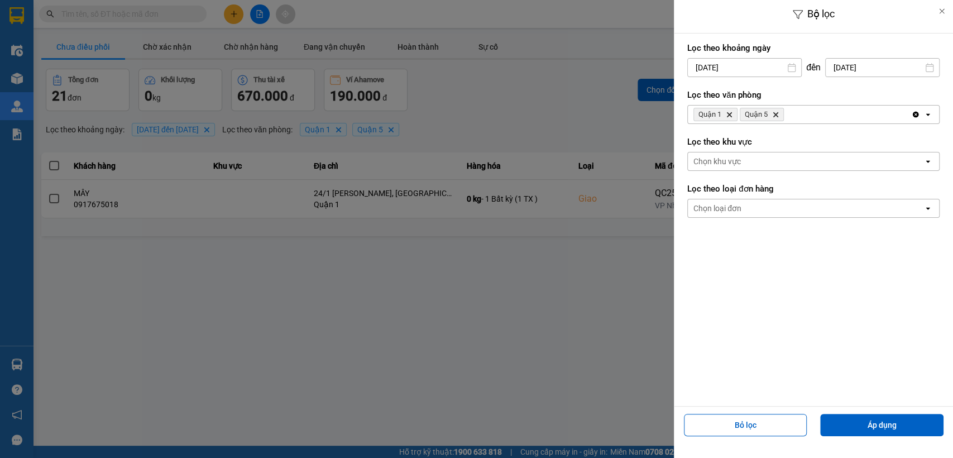
click at [860, 65] on input "[DATE]" at bounding box center [882, 68] width 113 height 18
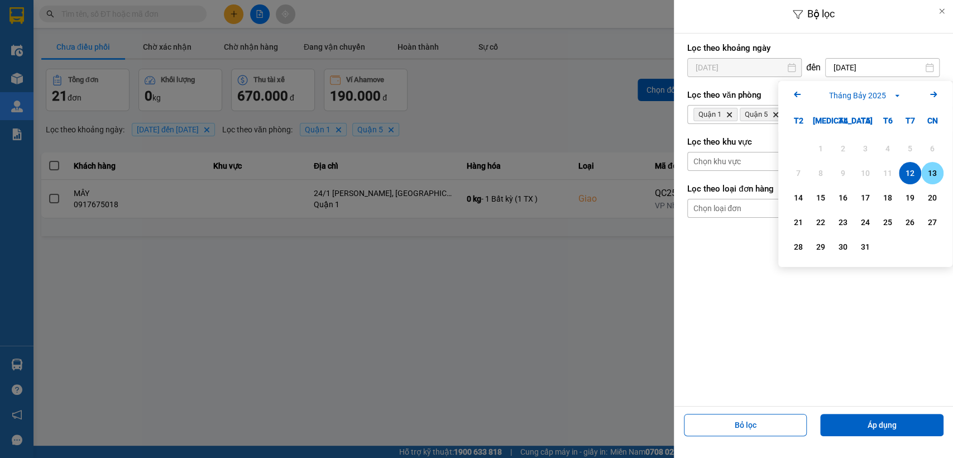
click at [928, 173] on div "13" at bounding box center [932, 172] width 16 height 13
type input "[DATE]"
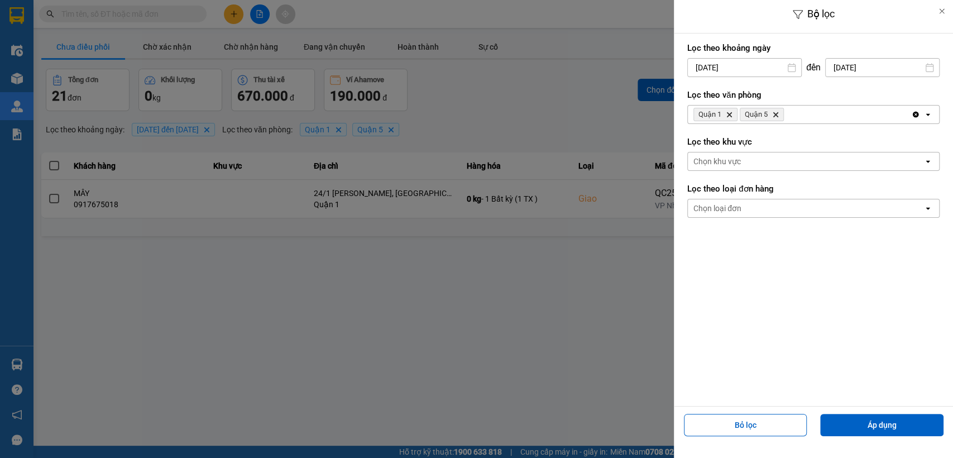
click at [758, 65] on input "[DATE]" at bounding box center [744, 68] width 113 height 18
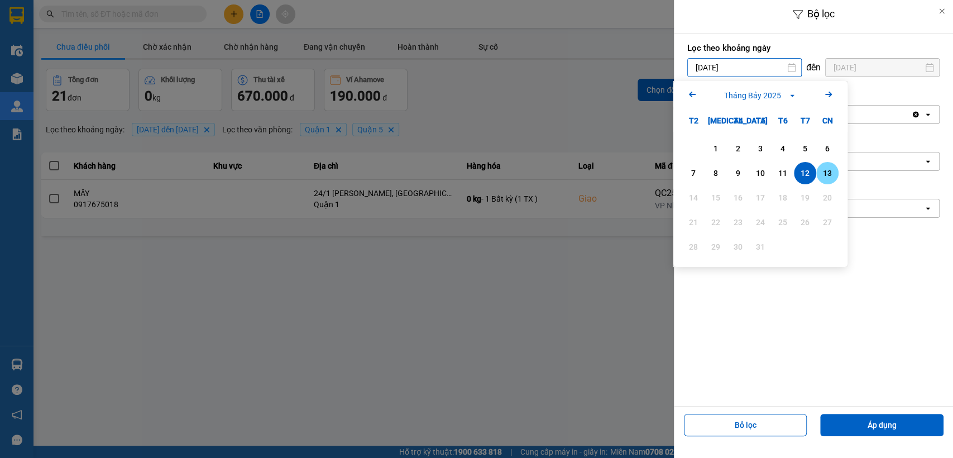
click at [823, 170] on div "13" at bounding box center [828, 172] width 16 height 13
type input "[DATE]"
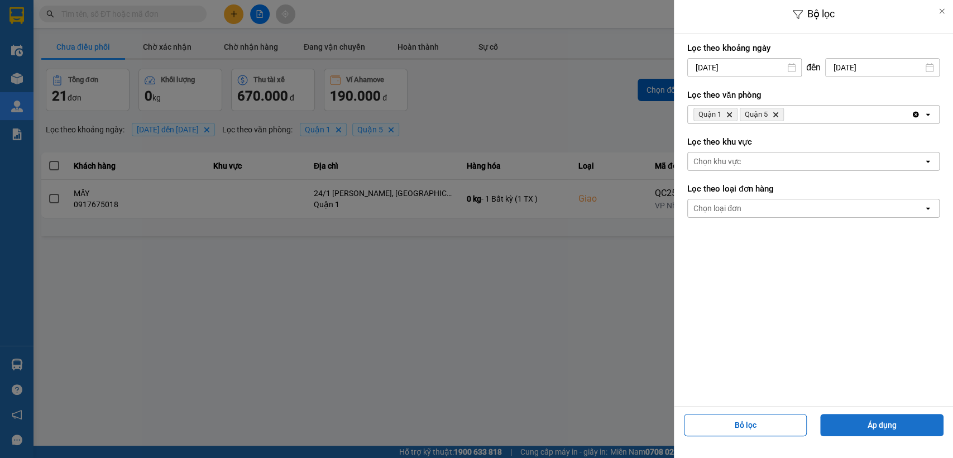
click at [906, 421] on button "Áp dụng" at bounding box center [881, 425] width 123 height 22
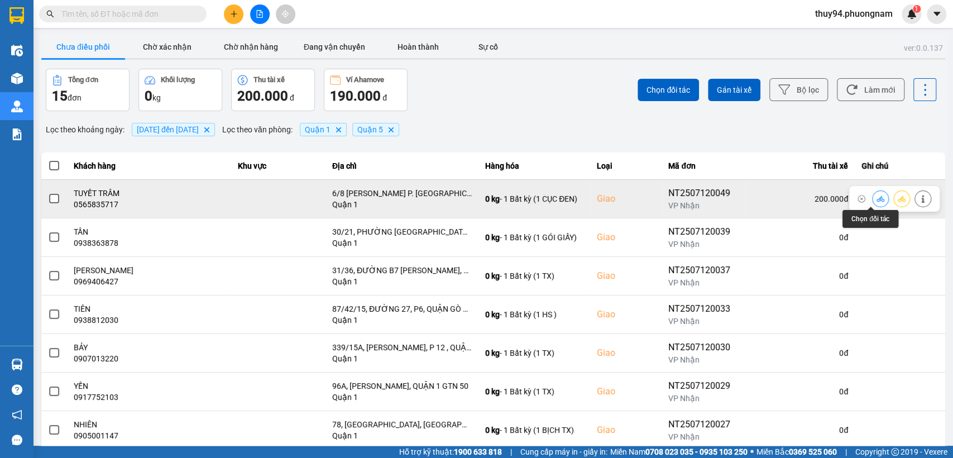
click at [875, 198] on button at bounding box center [881, 199] width 16 height 20
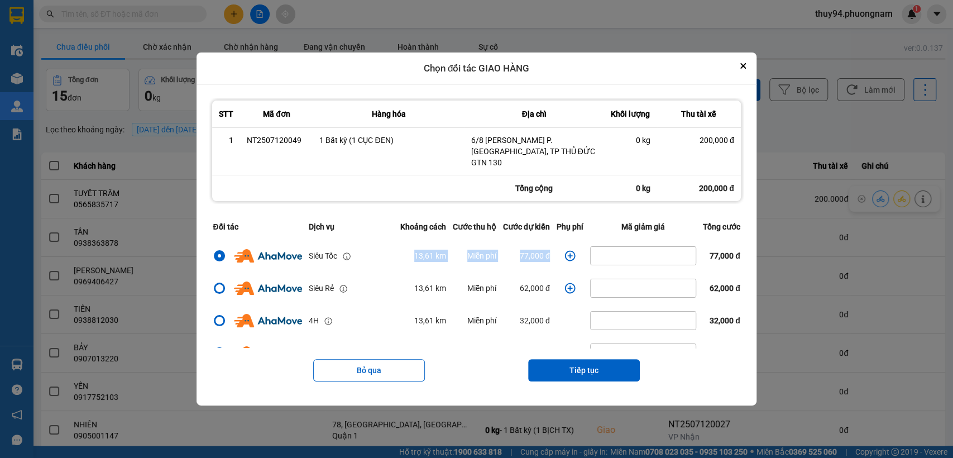
drag, startPoint x: 390, startPoint y: 247, endPoint x: 561, endPoint y: 242, distance: 171.5
click at [567, 246] on tr "Siêu Tốc 13,61 km Miễn phí 77,000 đ 77,000 đ" at bounding box center [476, 255] width 534 height 32
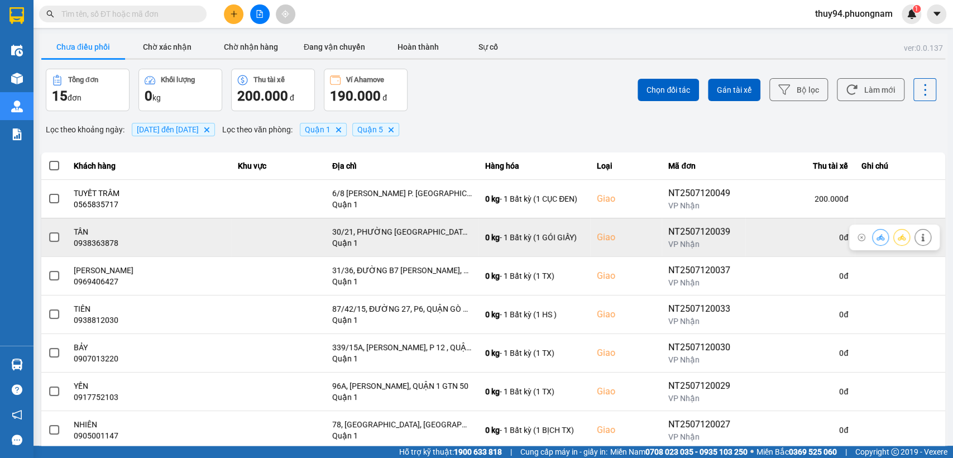
click at [876, 237] on icon at bounding box center [880, 237] width 8 height 8
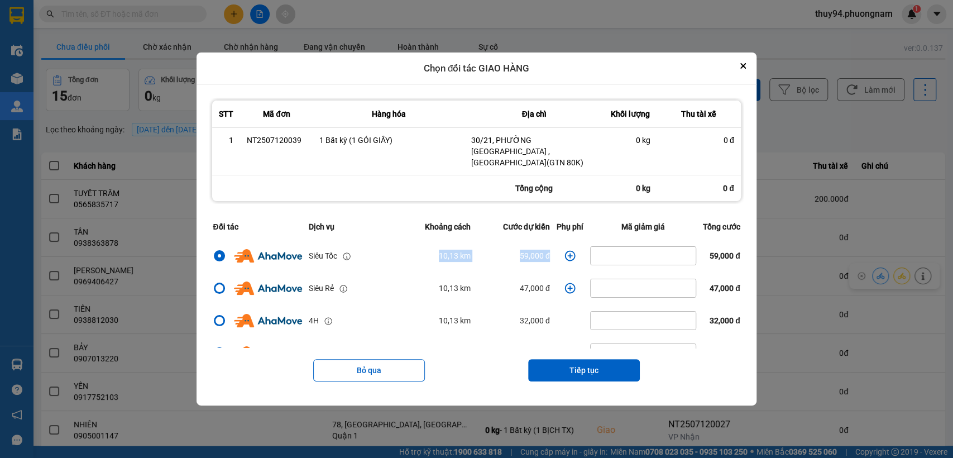
drag, startPoint x: 386, startPoint y: 251, endPoint x: 554, endPoint y: 247, distance: 167.5
click at [554, 247] on tr "Siêu Tốc 10,13 km 59,000 đ 59,000 đ" at bounding box center [476, 255] width 534 height 32
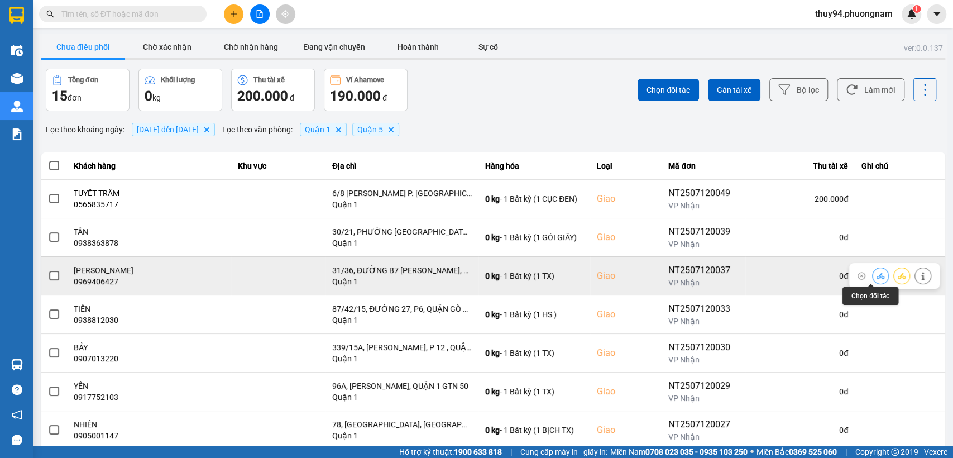
click at [876, 276] on icon at bounding box center [880, 276] width 8 height 8
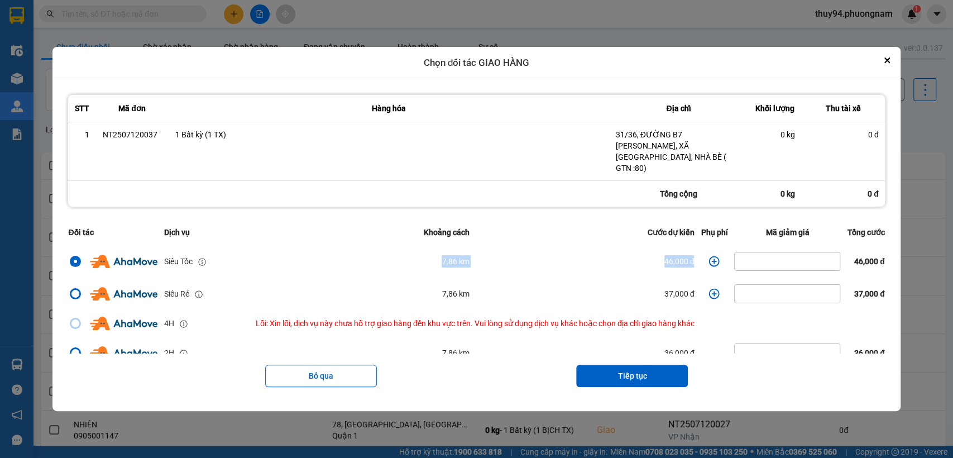
drag, startPoint x: 408, startPoint y: 258, endPoint x: 699, endPoint y: 251, distance: 290.9
click at [699, 251] on tr "Siêu Tốc 7,86 km 46,000 đ 46,000 đ" at bounding box center [476, 261] width 823 height 32
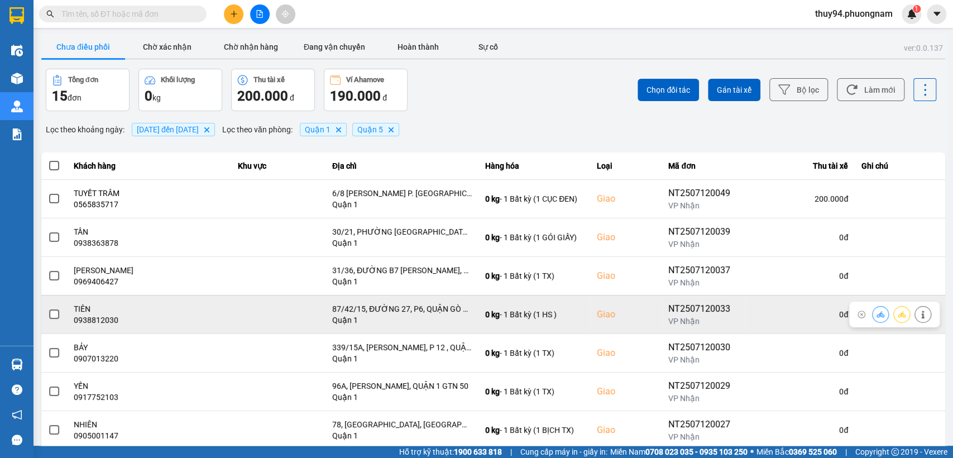
scroll to position [62, 0]
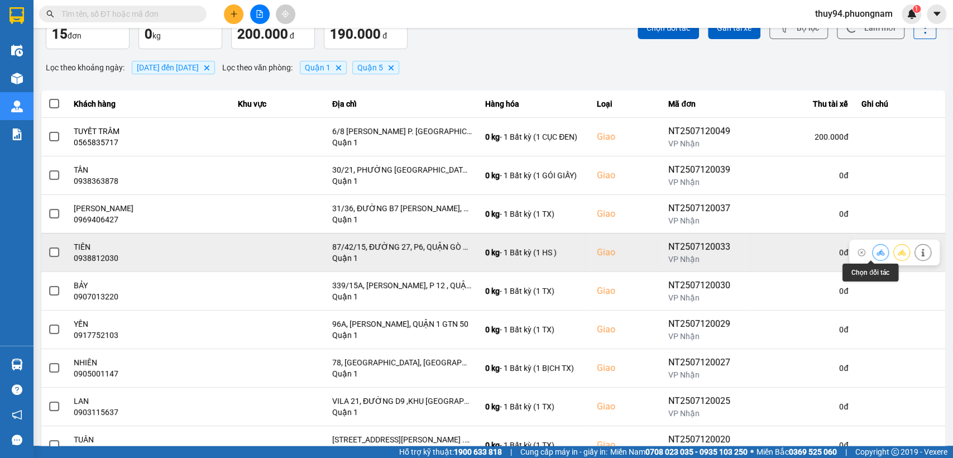
click at [876, 251] on icon at bounding box center [880, 252] width 8 height 8
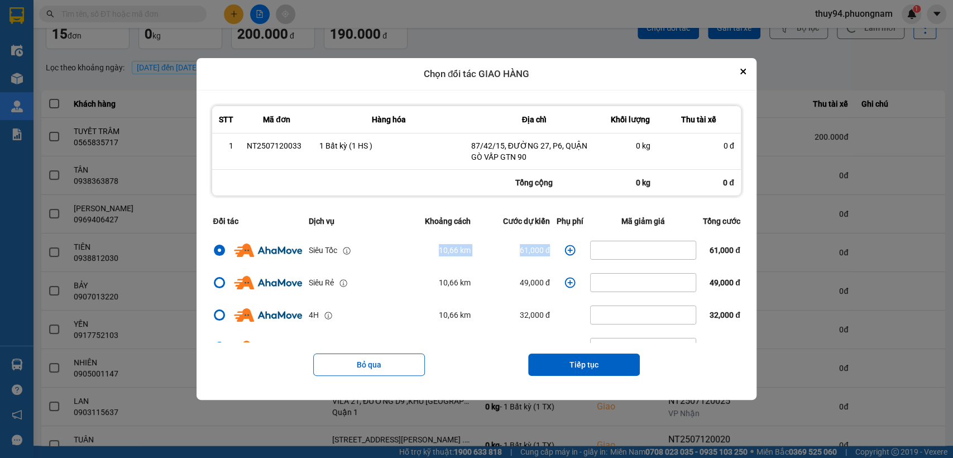
drag, startPoint x: 548, startPoint y: 249, endPoint x: 383, endPoint y: 258, distance: 165.5
click at [384, 258] on tr "Siêu Tốc 10,66 km 61,000 đ 61,000 đ" at bounding box center [476, 250] width 534 height 32
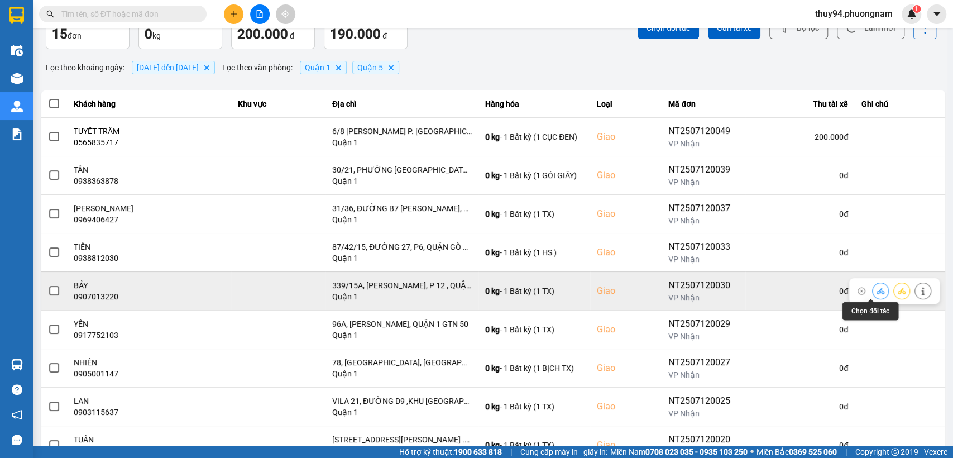
click at [876, 289] on icon at bounding box center [880, 291] width 8 height 6
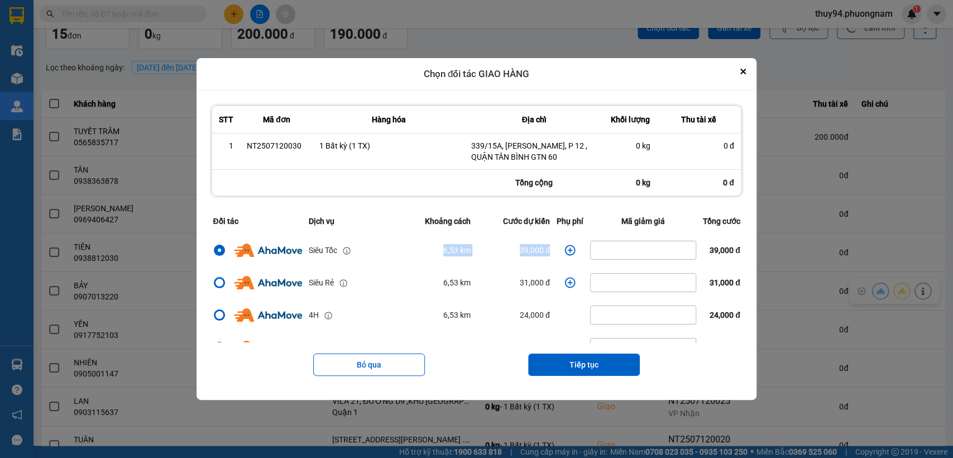
drag, startPoint x: 550, startPoint y: 247, endPoint x: 395, endPoint y: 254, distance: 155.9
click at [395, 254] on tr "Siêu Tốc 6,53 km 39,000 đ 39,000 đ" at bounding box center [476, 250] width 534 height 32
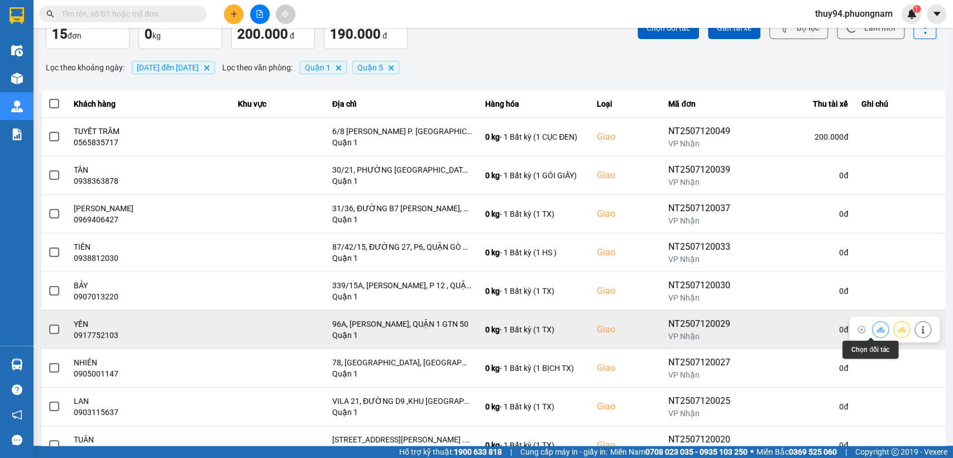
click at [876, 327] on icon at bounding box center [880, 329] width 8 height 8
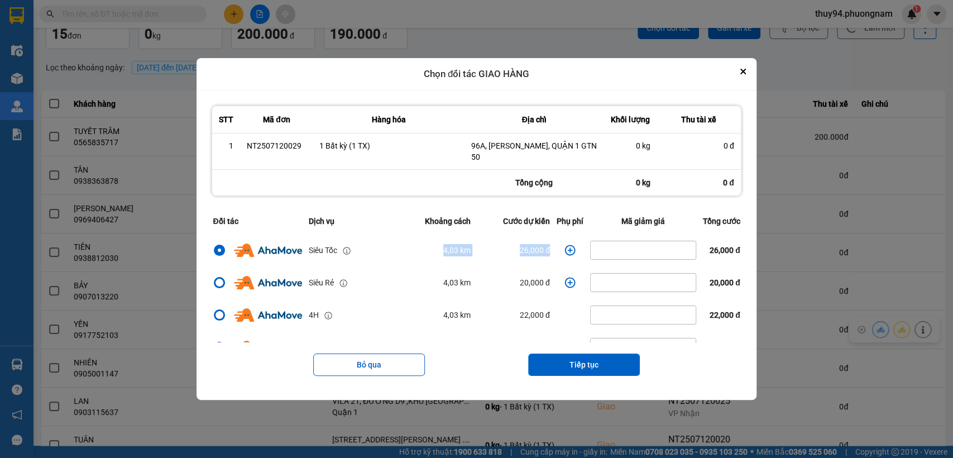
drag, startPoint x: 545, startPoint y: 242, endPoint x: 428, endPoint y: 248, distance: 117.4
click at [429, 248] on tr "Siêu Tốc 4,03 km 26,000 đ 26,000 đ" at bounding box center [476, 250] width 534 height 32
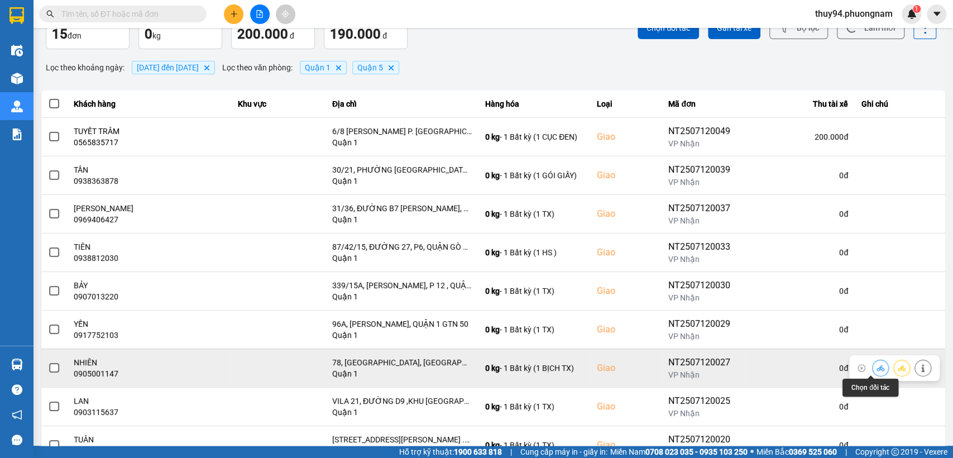
click at [873, 364] on button at bounding box center [881, 368] width 16 height 20
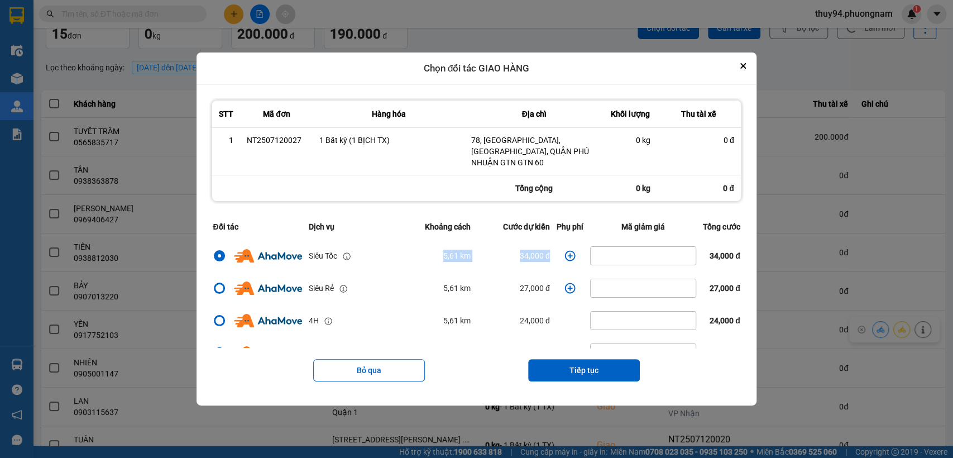
drag, startPoint x: 550, startPoint y: 244, endPoint x: 360, endPoint y: 259, distance: 190.4
click at [361, 259] on tr "Siêu Tốc 5,61 km 34,000 đ 34,000 đ" at bounding box center [476, 255] width 534 height 32
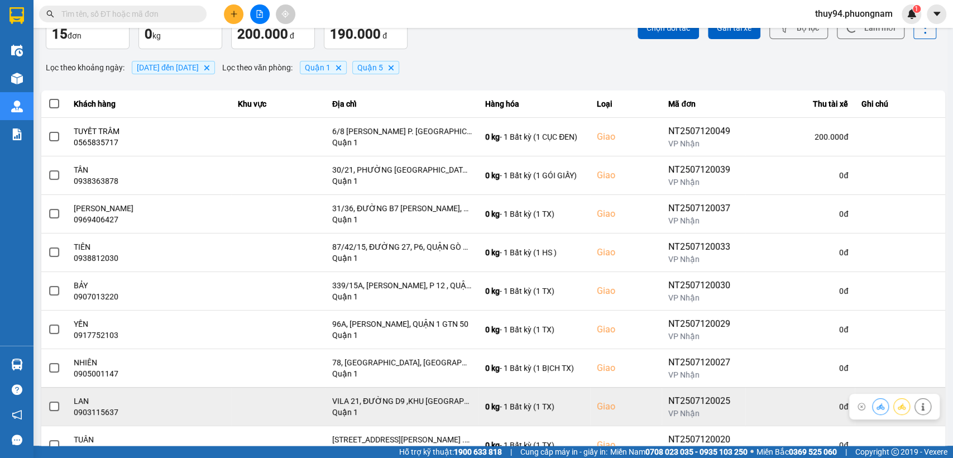
click at [876, 405] on icon at bounding box center [880, 407] width 8 height 8
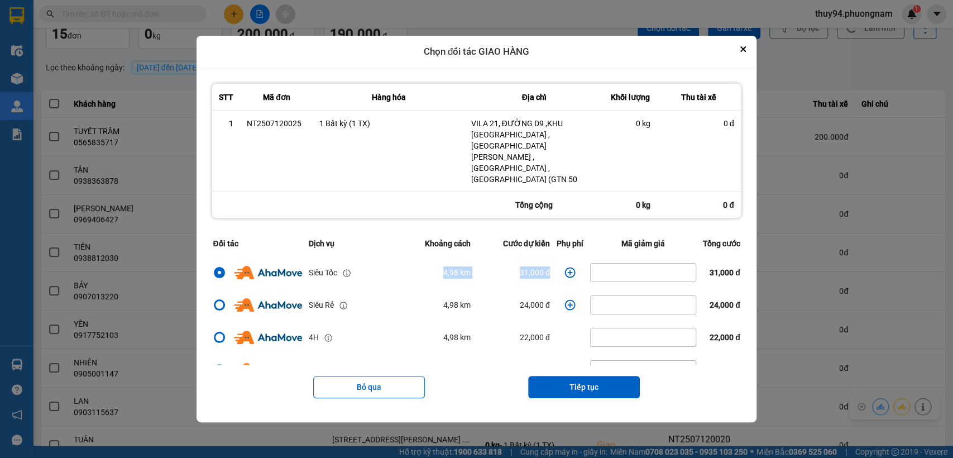
drag, startPoint x: 550, startPoint y: 256, endPoint x: 396, endPoint y: 269, distance: 155.2
click at [396, 270] on tr "Siêu Tốc 4,98 km 31,000 đ 31,000 đ" at bounding box center [476, 272] width 534 height 32
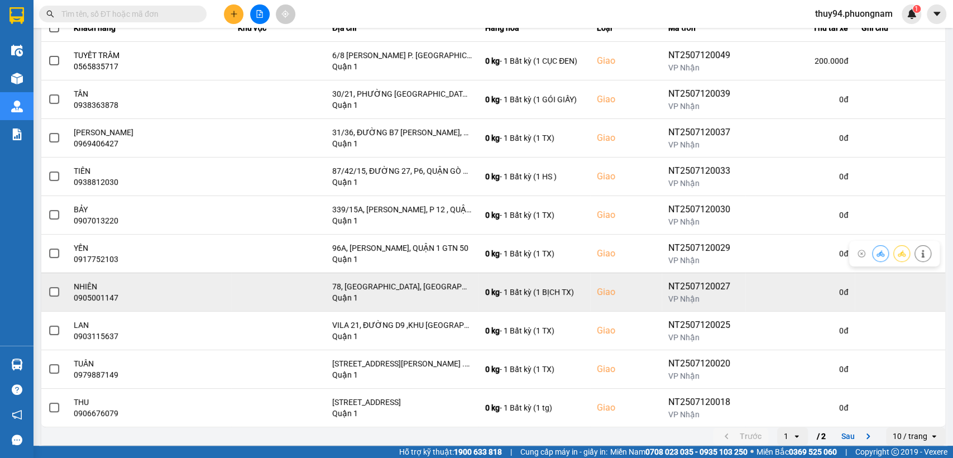
scroll to position [145, 0]
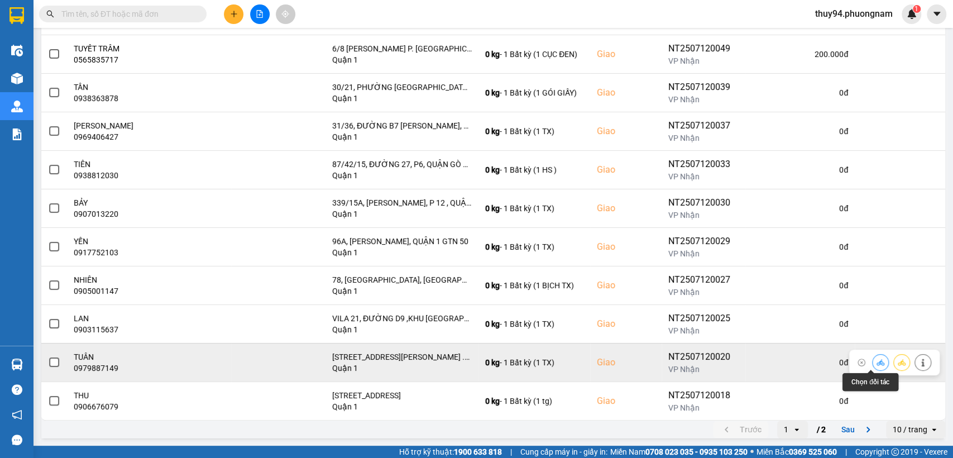
click at [876, 360] on icon at bounding box center [880, 362] width 8 height 8
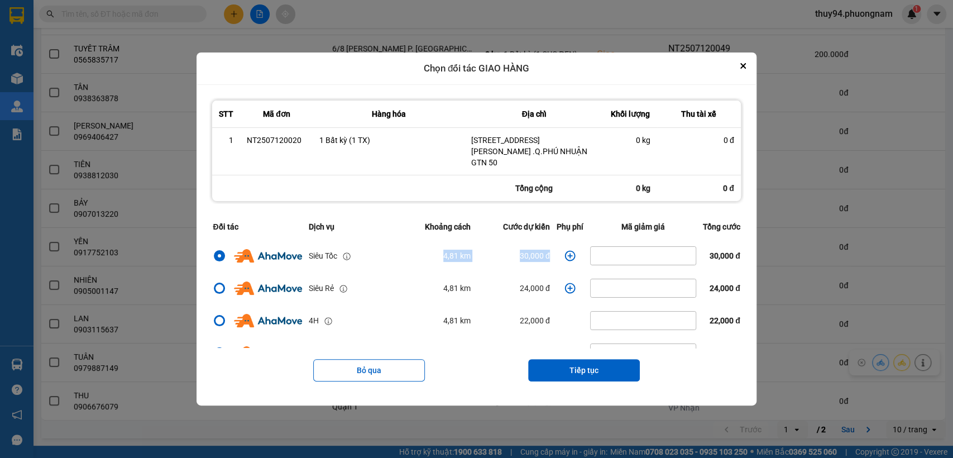
drag, startPoint x: 420, startPoint y: 248, endPoint x: 557, endPoint y: 243, distance: 136.9
click at [557, 243] on tr "Siêu Tốc 4,81 km 30,000 đ 30,000 đ" at bounding box center [476, 255] width 534 height 32
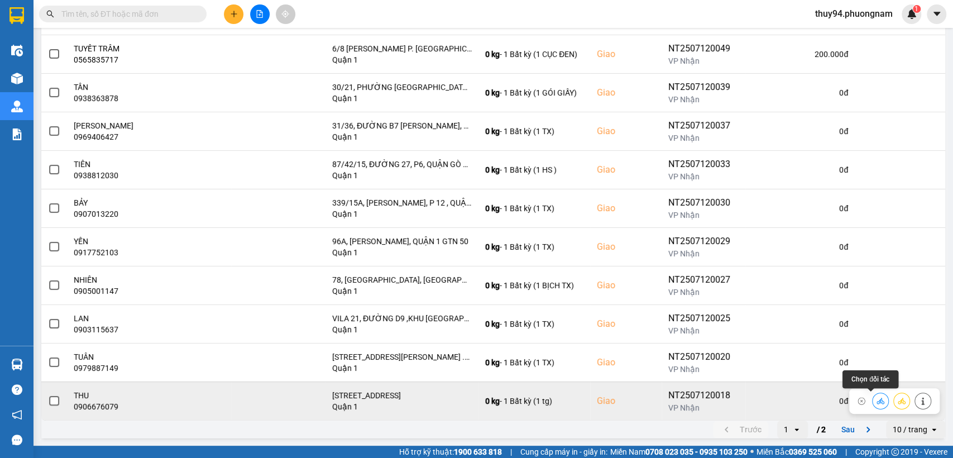
click at [876, 399] on icon at bounding box center [880, 401] width 8 height 8
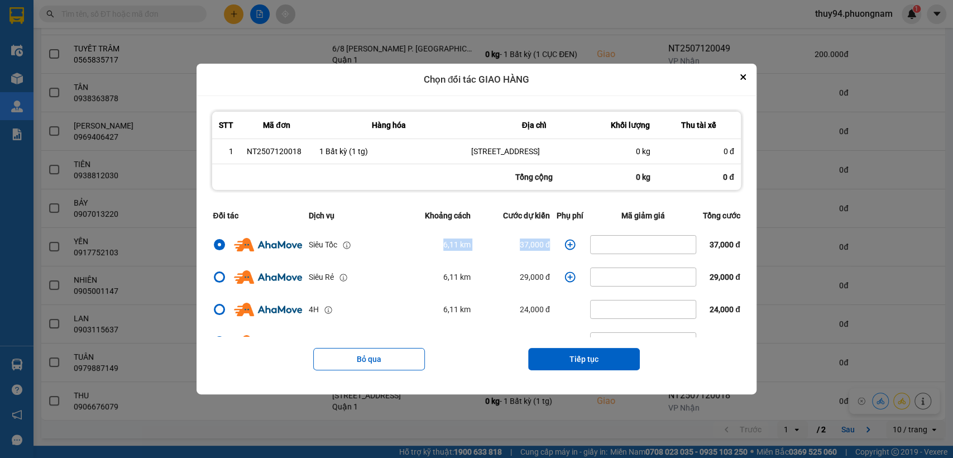
drag, startPoint x: 531, startPoint y: 246, endPoint x: 391, endPoint y: 262, distance: 141.6
click at [391, 261] on tr "Siêu Tốc 6,11 km 37,000 đ 37,000 đ" at bounding box center [476, 244] width 534 height 32
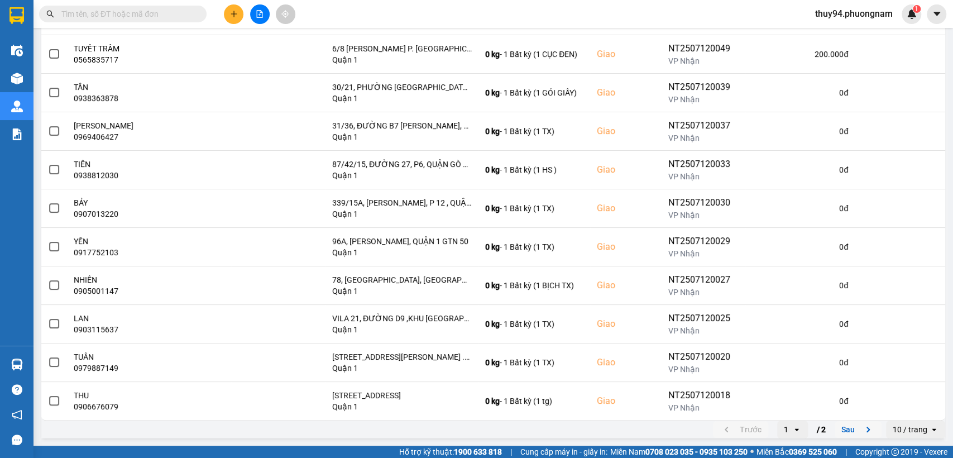
click at [845, 424] on button "Sau" at bounding box center [858, 429] width 47 height 17
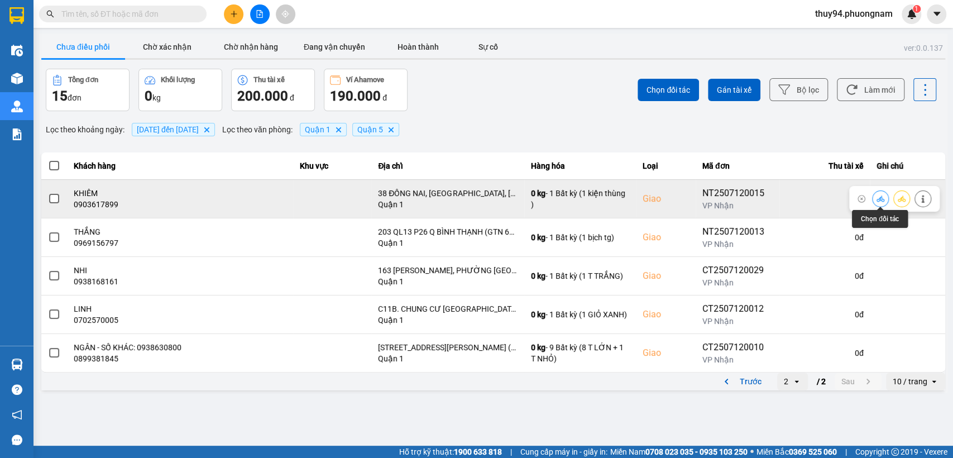
click at [876, 198] on icon at bounding box center [880, 199] width 8 height 8
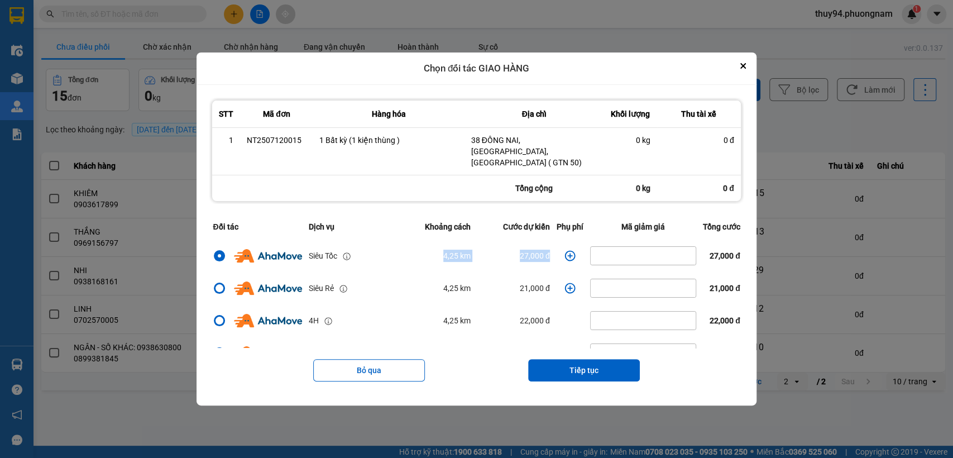
drag, startPoint x: 410, startPoint y: 251, endPoint x: 561, endPoint y: 244, distance: 151.4
click at [561, 244] on tr "Siêu Tốc 4,25 km 27,000 đ 27,000 đ" at bounding box center [476, 255] width 534 height 32
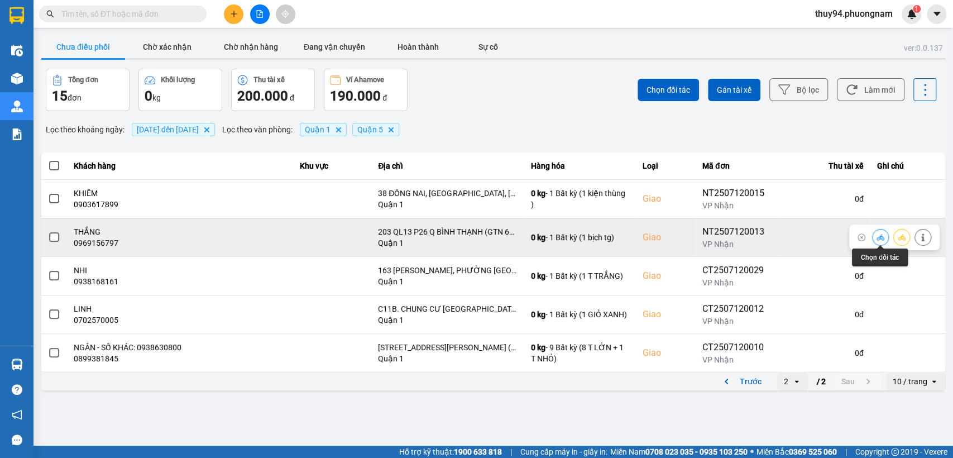
click at [877, 238] on icon at bounding box center [880, 237] width 8 height 8
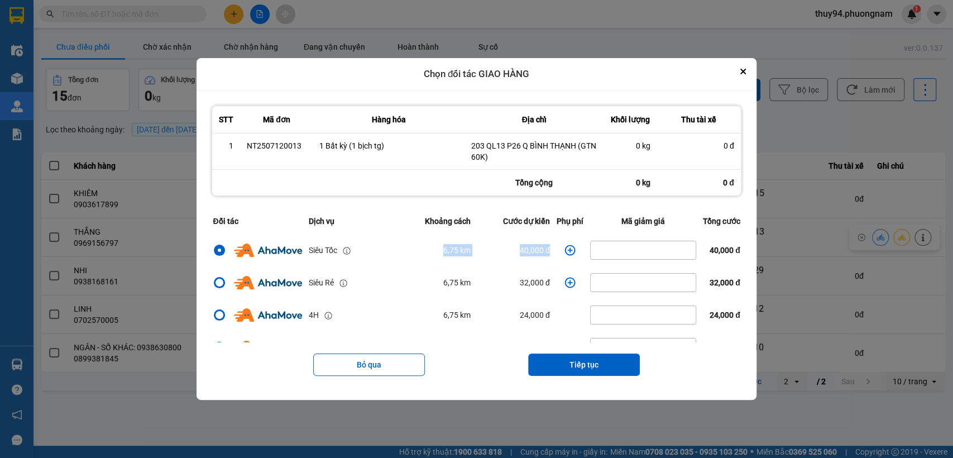
drag, startPoint x: 424, startPoint y: 239, endPoint x: 549, endPoint y: 246, distance: 125.3
click at [548, 247] on tr "Siêu Tốc 6,75 km 40,000 đ 40,000 đ" at bounding box center [476, 250] width 534 height 32
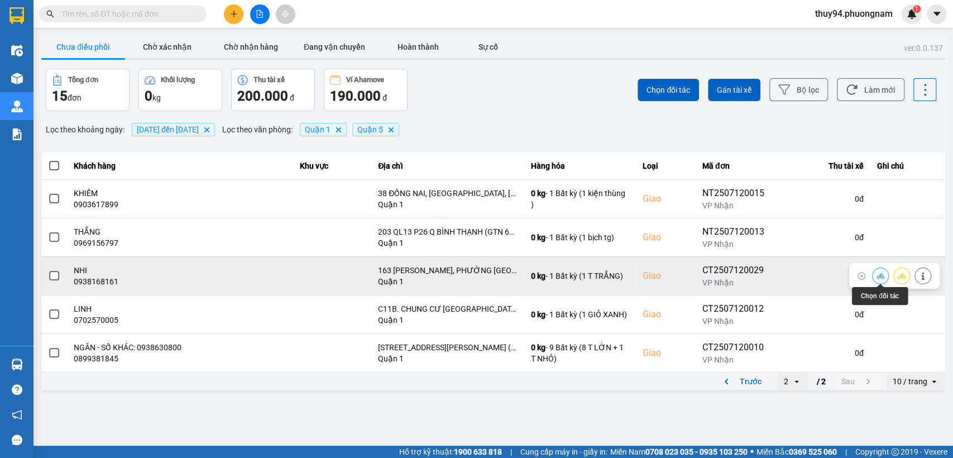
click at [875, 276] on button at bounding box center [881, 276] width 16 height 20
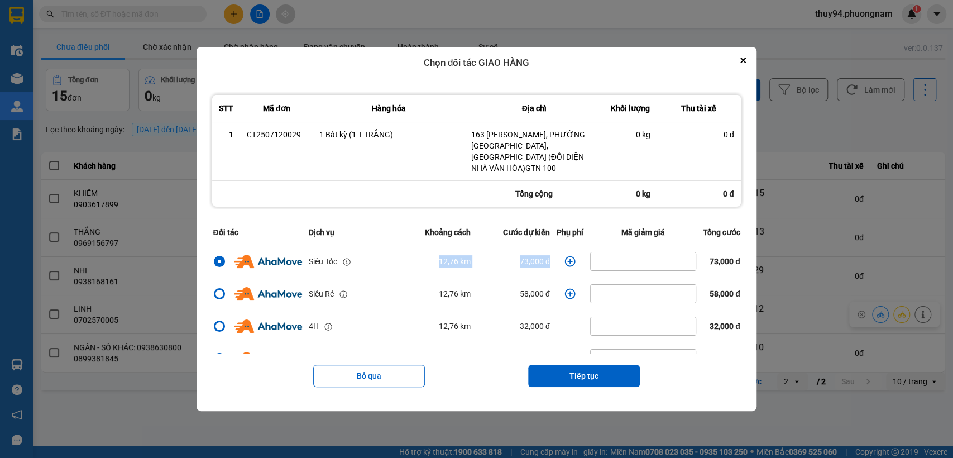
drag, startPoint x: 471, startPoint y: 250, endPoint x: 558, endPoint y: 250, distance: 87.6
click at [558, 250] on tr "Siêu Tốc 12,76 km 73,000 đ 73,000 đ" at bounding box center [476, 261] width 534 height 32
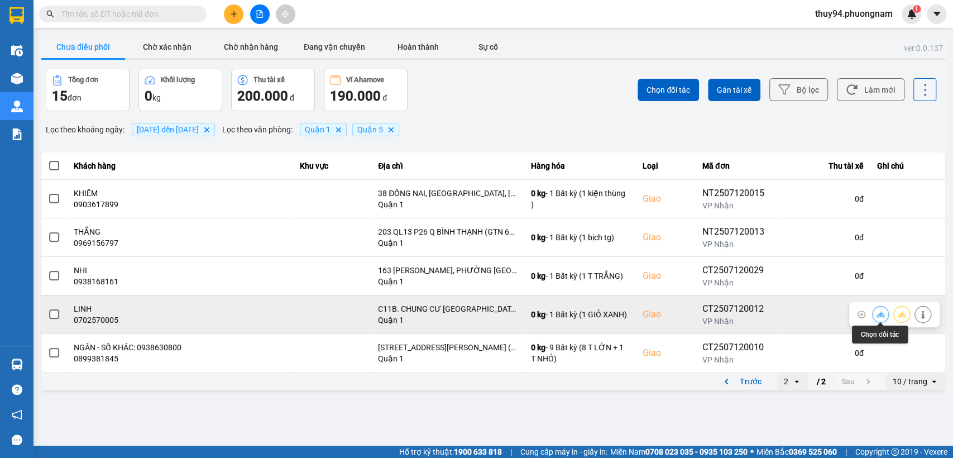
click at [883, 314] on icon at bounding box center [880, 314] width 8 height 8
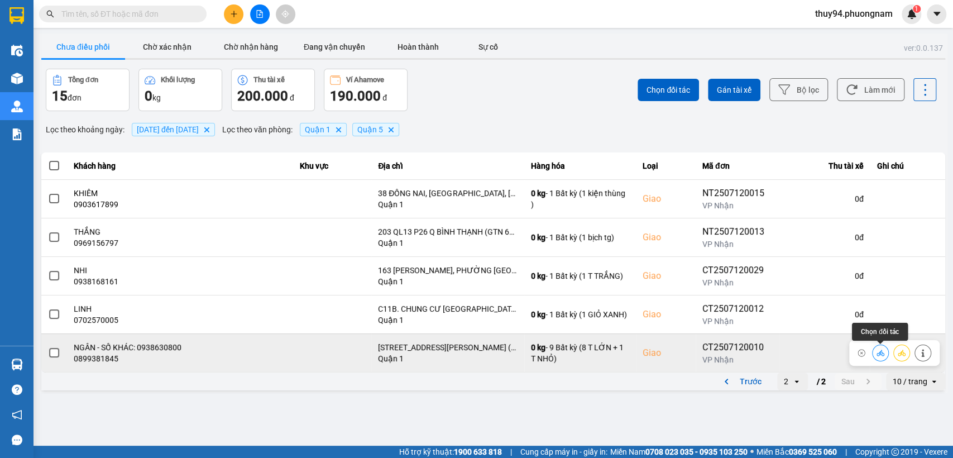
drag, startPoint x: 880, startPoint y: 351, endPoint x: 873, endPoint y: 351, distance: 7.3
click at [880, 351] on icon at bounding box center [880, 352] width 8 height 6
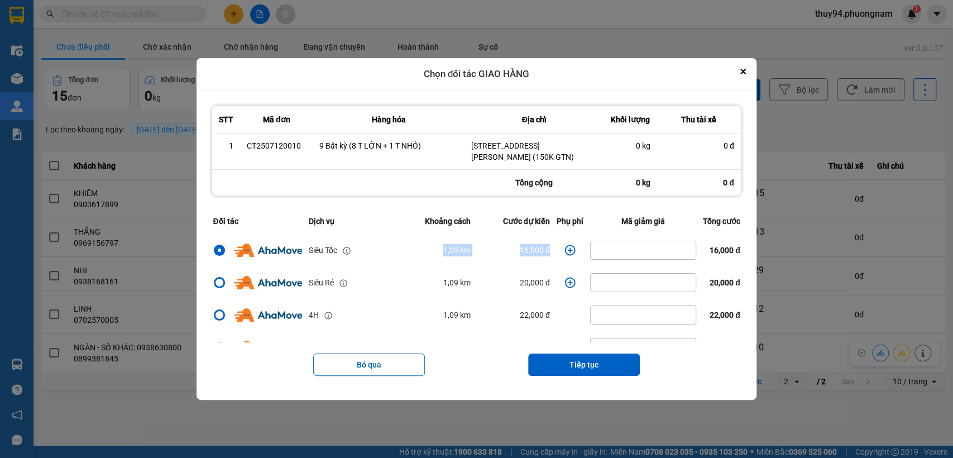
drag, startPoint x: 457, startPoint y: 250, endPoint x: 568, endPoint y: 246, distance: 111.7
click at [568, 246] on tr "Siêu Tốc 1,09 km 16,000 đ 16,000 đ" at bounding box center [476, 250] width 534 height 32
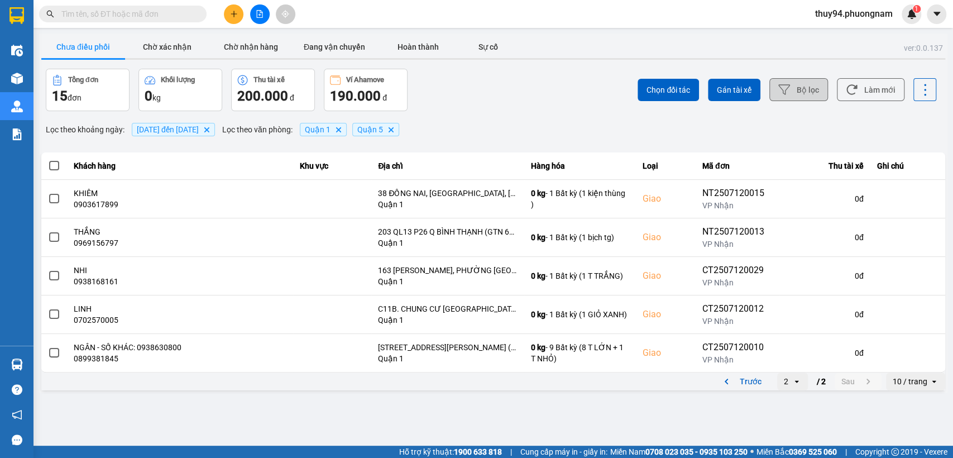
click at [806, 88] on button "Bộ lọc" at bounding box center [798, 89] width 59 height 23
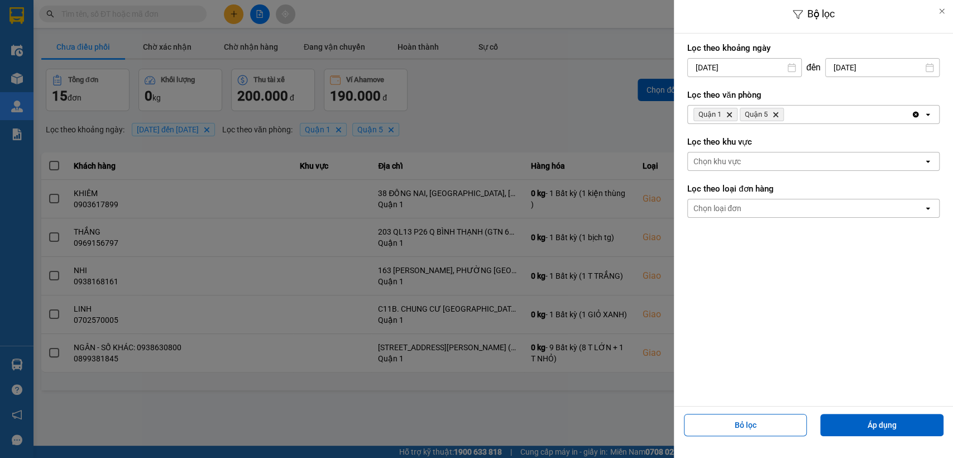
click at [832, 71] on input "[DATE]" at bounding box center [882, 68] width 113 height 18
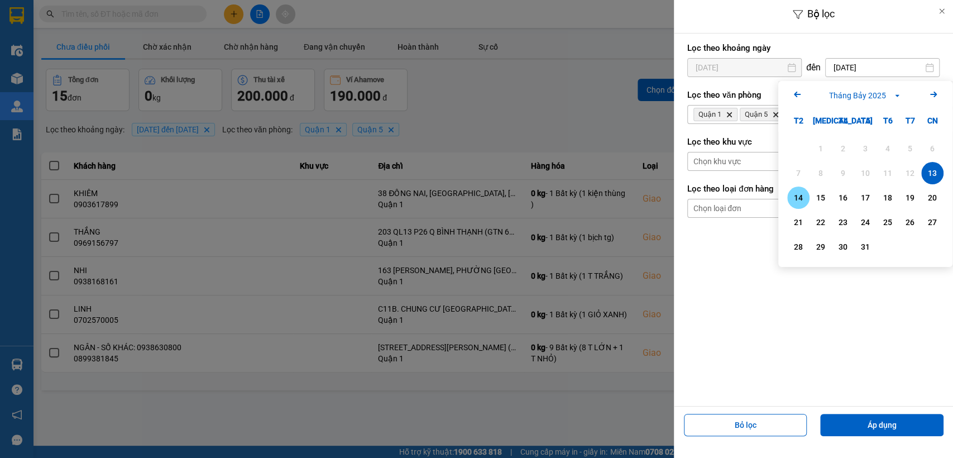
click at [802, 195] on div "14" at bounding box center [798, 197] width 16 height 13
type input "[DATE]"
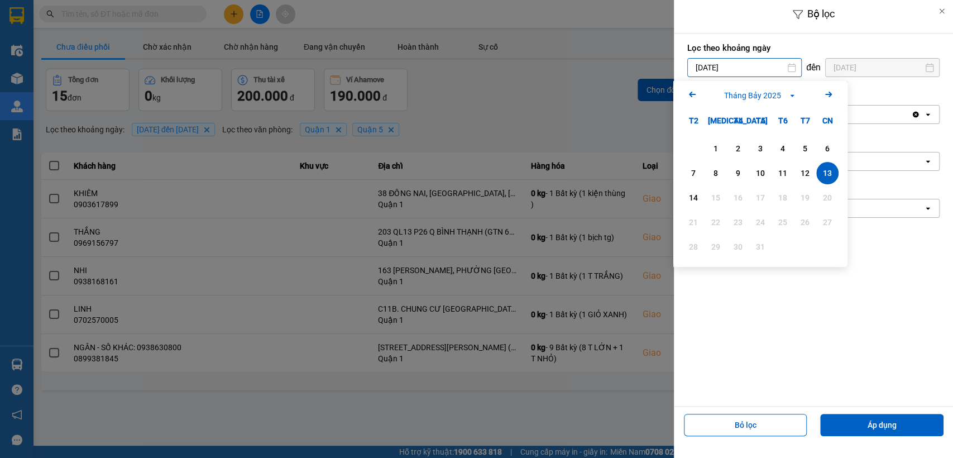
click at [737, 69] on input "[DATE]" at bounding box center [744, 68] width 113 height 18
click at [688, 194] on div "14" at bounding box center [694, 197] width 16 height 13
type input "[DATE]"
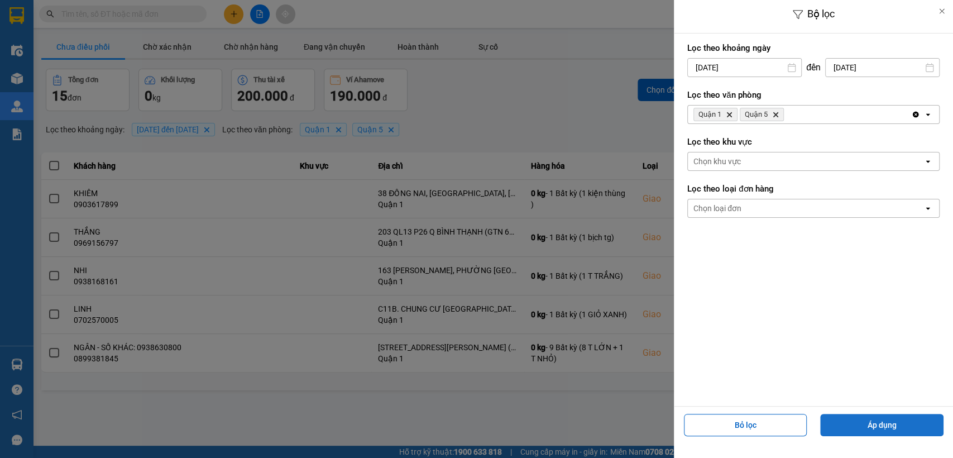
click at [862, 425] on button "Áp dụng" at bounding box center [881, 425] width 123 height 22
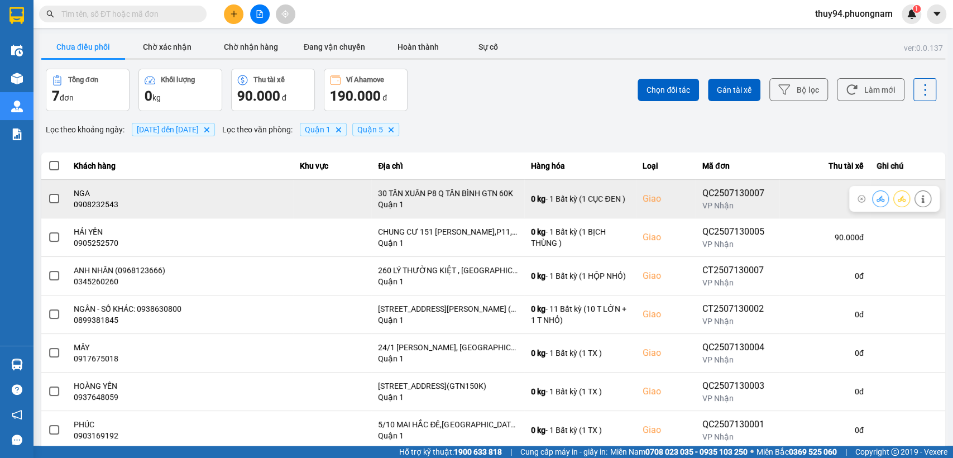
click at [876, 197] on icon at bounding box center [880, 199] width 8 height 8
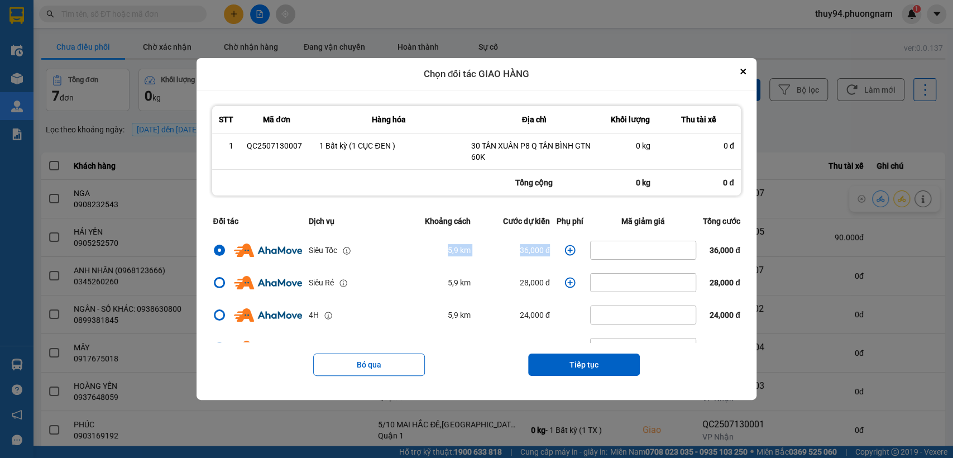
drag, startPoint x: 548, startPoint y: 247, endPoint x: 426, endPoint y: 249, distance: 122.3
click at [426, 249] on tr "Siêu Tốc 5,9 km 36,000 đ 36,000 đ" at bounding box center [476, 250] width 534 height 32
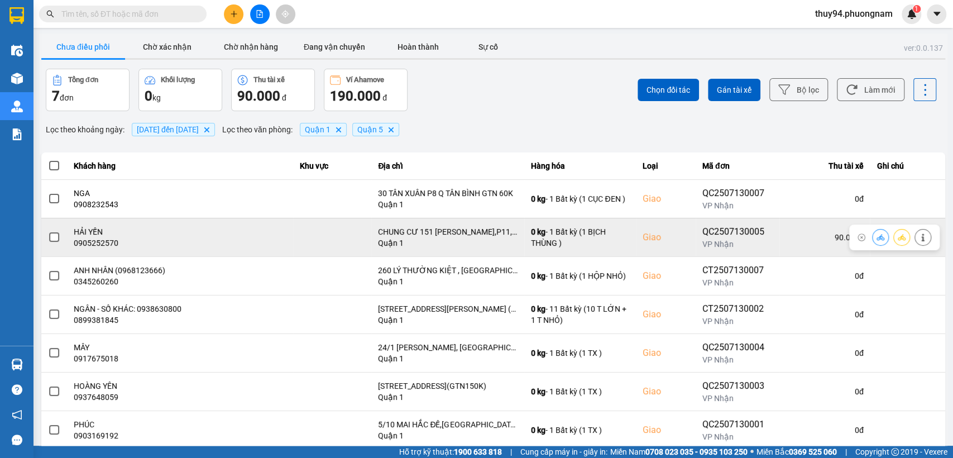
click at [876, 239] on icon at bounding box center [880, 237] width 8 height 8
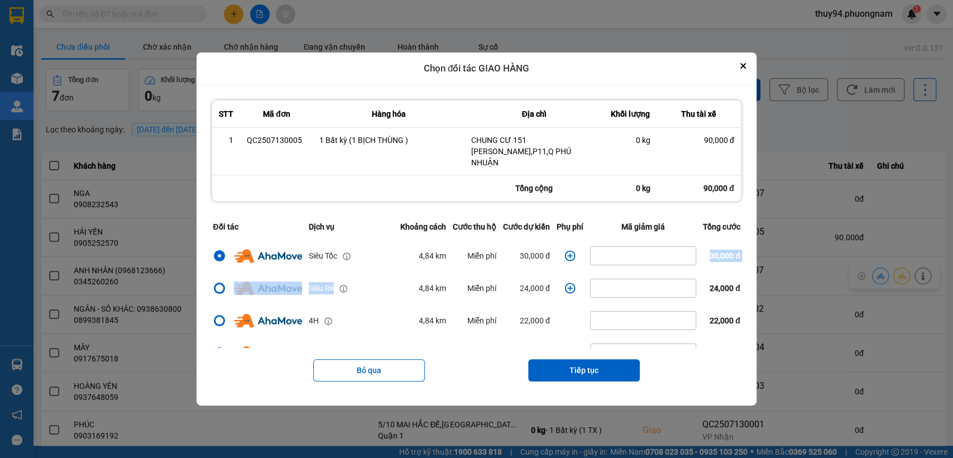
drag, startPoint x: 552, startPoint y: 247, endPoint x: 349, endPoint y: 265, distance: 203.4
click at [350, 265] on tbody "Siêu Tốc 4,84 km Miễn phí 30,000 đ 30,000 đ Siêu Rẻ 4,84 km Miễn phí 24,000 đ 2…" at bounding box center [476, 446] width 534 height 415
drag, startPoint x: 448, startPoint y: 250, endPoint x: 550, endPoint y: 248, distance: 101.6
click at [550, 248] on tr "Siêu Tốc 4,84 km Miễn phí 30,000 đ 30,000 đ" at bounding box center [476, 255] width 534 height 32
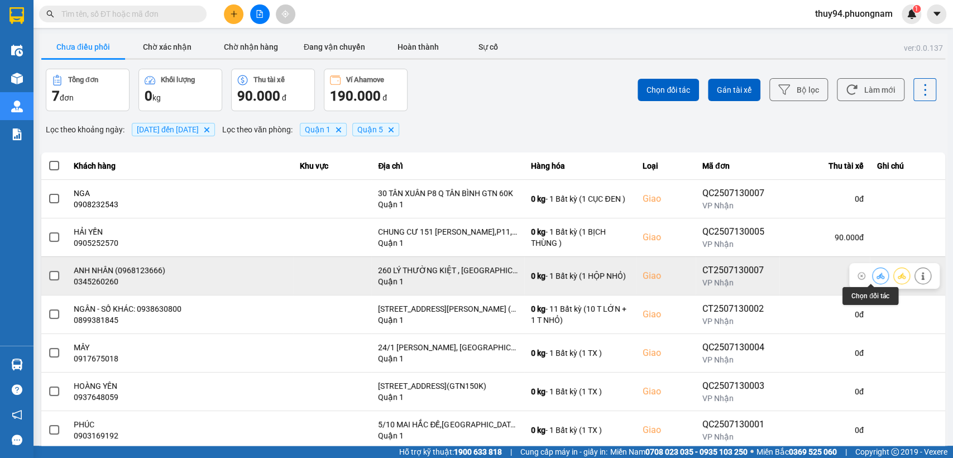
click at [876, 274] on icon at bounding box center [880, 275] width 8 height 6
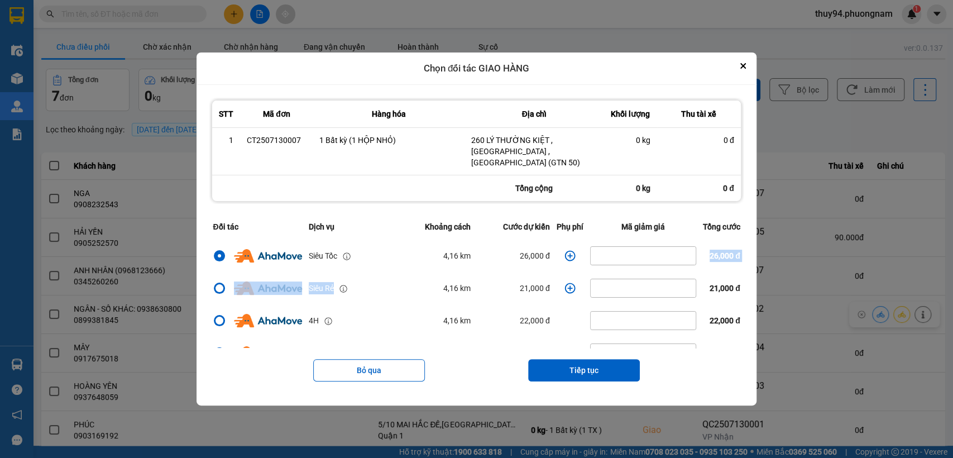
drag, startPoint x: 545, startPoint y: 245, endPoint x: 370, endPoint y: 262, distance: 176.1
click at [366, 265] on tbody "Siêu Tốc 4,16 km 26,000 đ 26,000 đ [GEOGRAPHIC_DATA] 4,16 km 21,000 đ 21,000 đ …" at bounding box center [476, 446] width 534 height 415
drag, startPoint x: 415, startPoint y: 257, endPoint x: 549, endPoint y: 245, distance: 134.6
click at [549, 245] on tr "Siêu Tốc 4,16 km 26,000 đ 26,000 đ" at bounding box center [476, 255] width 534 height 32
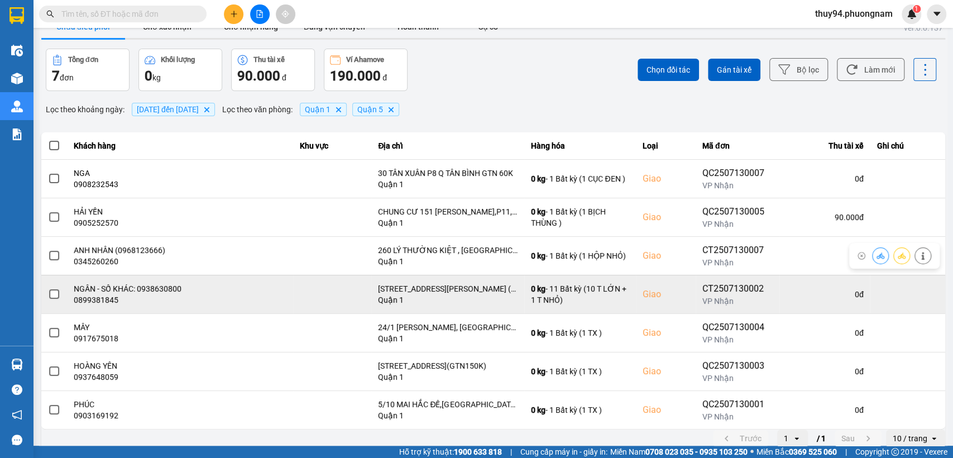
scroll to position [29, 0]
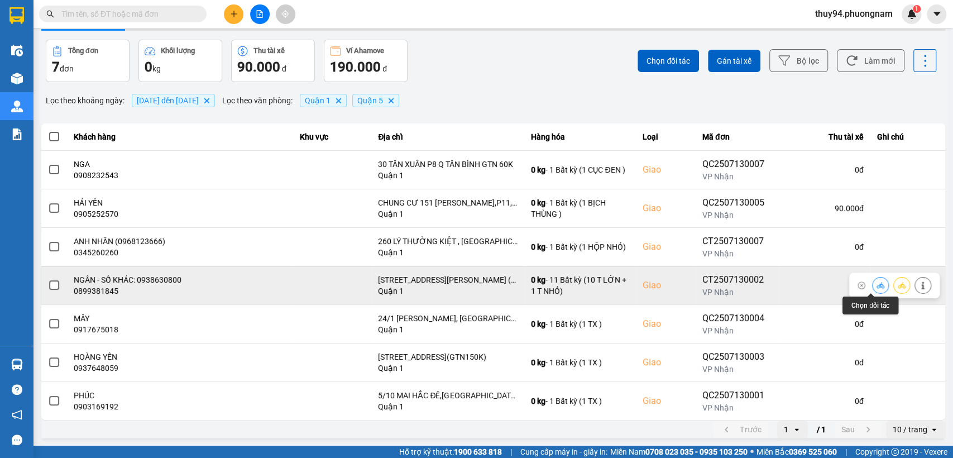
click at [873, 284] on button at bounding box center [881, 285] width 16 height 20
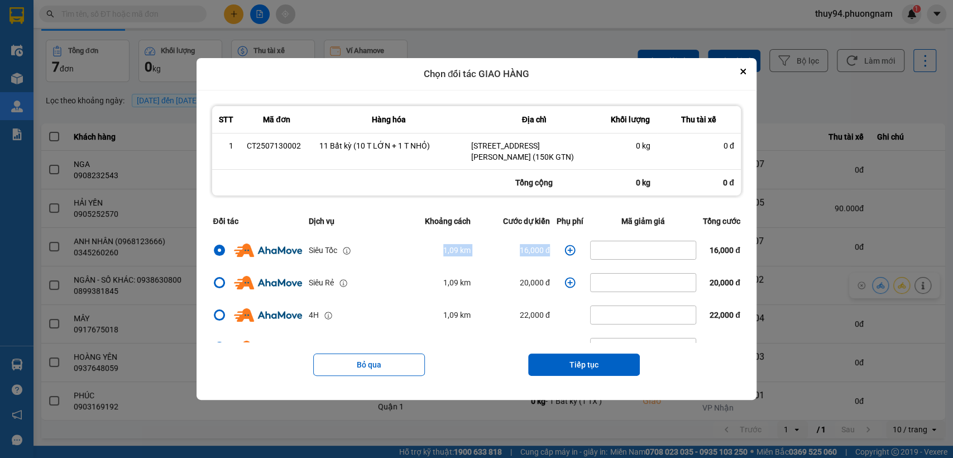
drag, startPoint x: 550, startPoint y: 250, endPoint x: 401, endPoint y: 251, distance: 149.6
click at [402, 251] on tr "Siêu Tốc 1,09 km 16,000 đ 16,000 đ" at bounding box center [476, 250] width 534 height 32
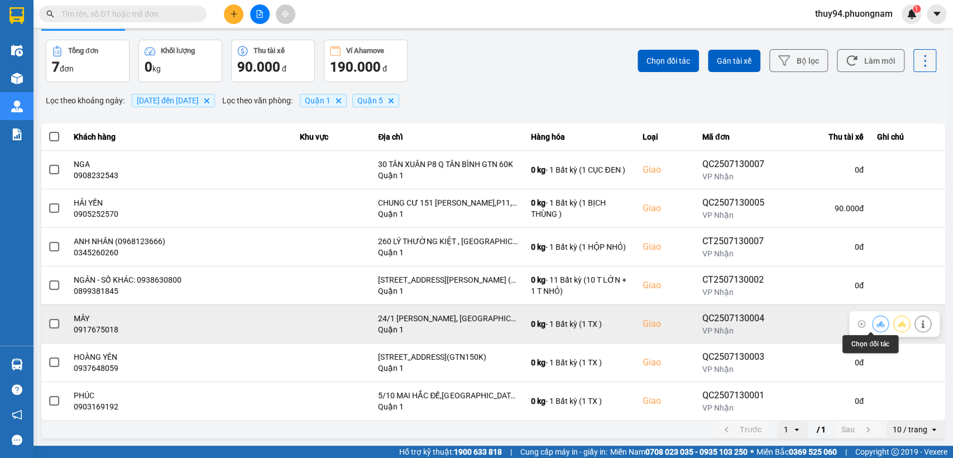
click at [876, 323] on icon at bounding box center [880, 324] width 8 height 8
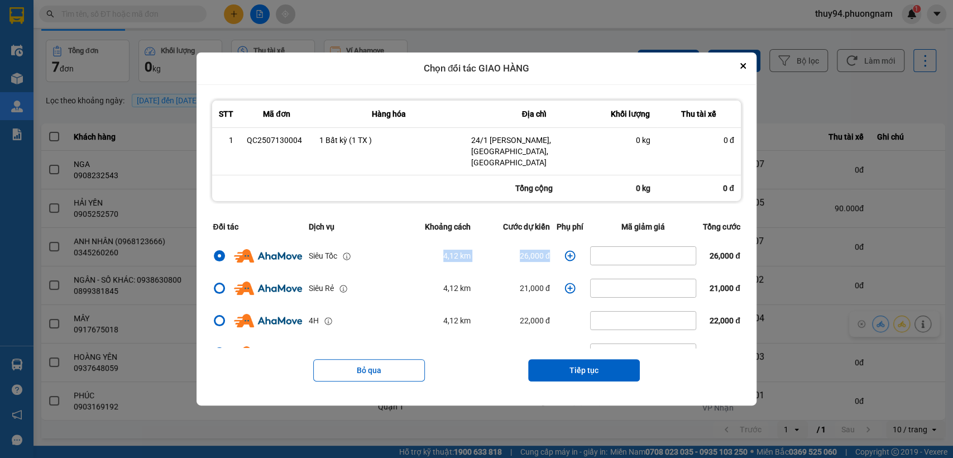
drag, startPoint x: 542, startPoint y: 242, endPoint x: 414, endPoint y: 248, distance: 128.0
click at [414, 248] on tr "Siêu Tốc 4,12 km 26,000 đ 26,000 đ" at bounding box center [476, 255] width 534 height 32
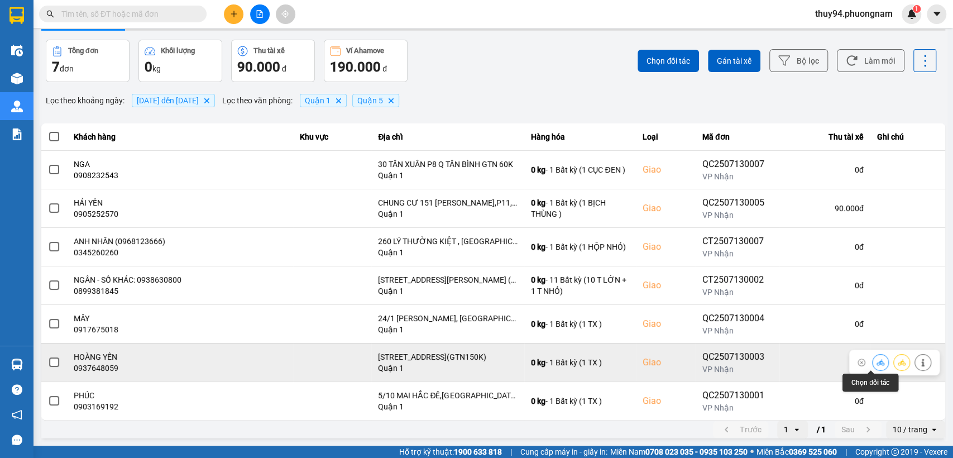
click at [876, 364] on icon at bounding box center [880, 362] width 8 height 6
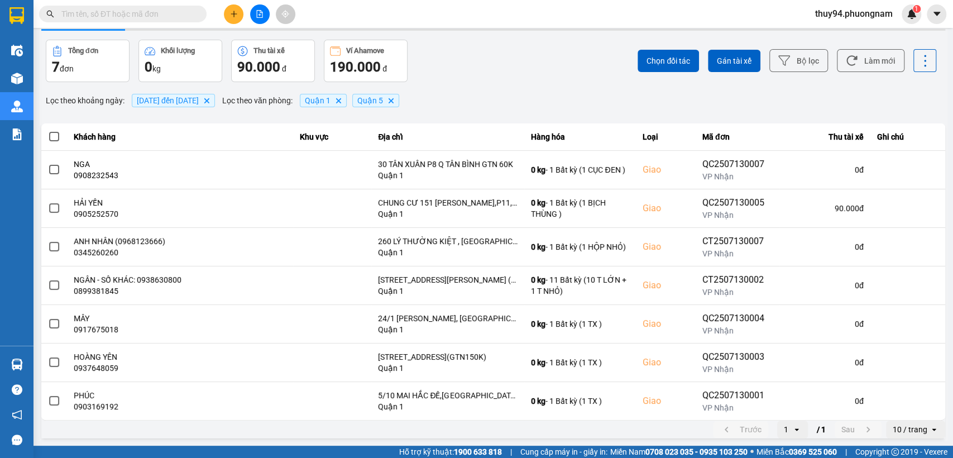
click at [146, 10] on input "text" at bounding box center [127, 14] width 132 height 12
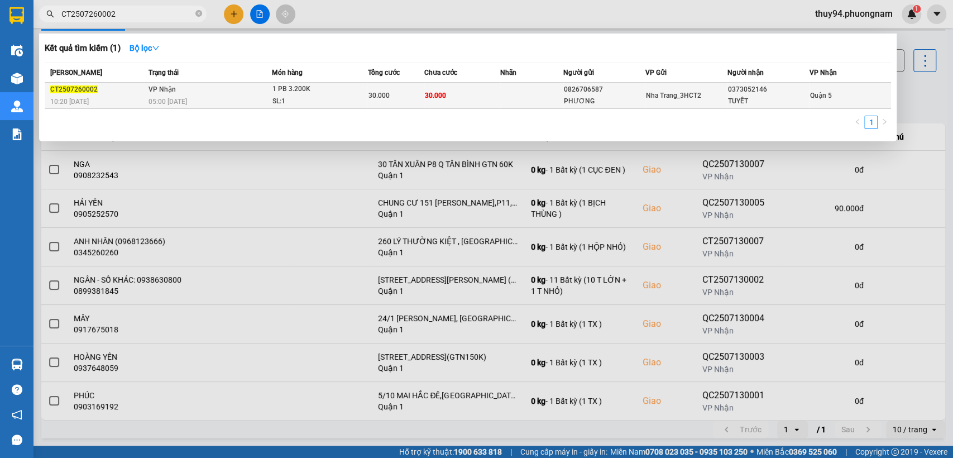
type input "CT2507260002"
click at [289, 95] on div "SL: 1" at bounding box center [314, 101] width 84 height 12
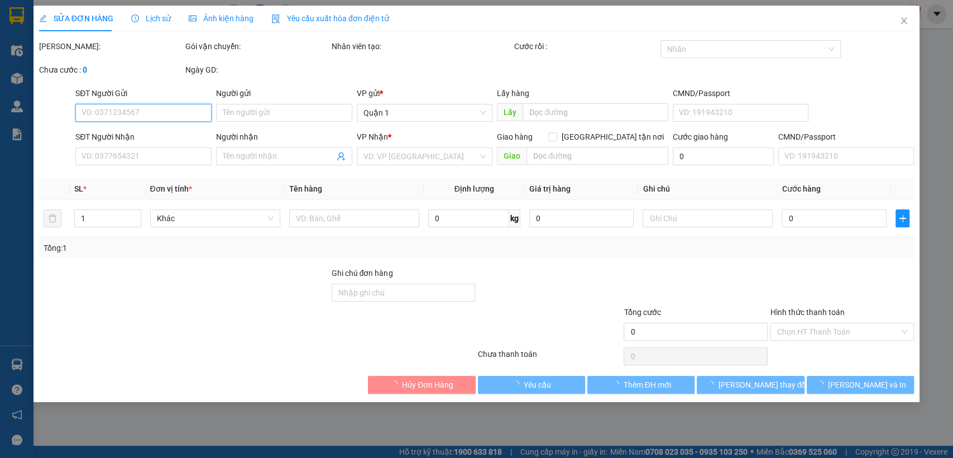
type input "0826706587"
type input "PHƯƠNG"
type input "0373052146"
type input "TUYẾT"
type input "30.000"
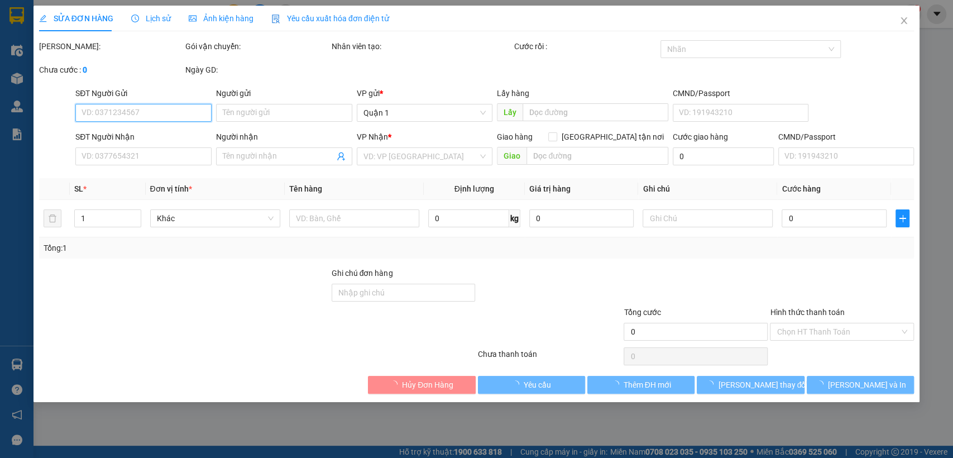
type input "30.000"
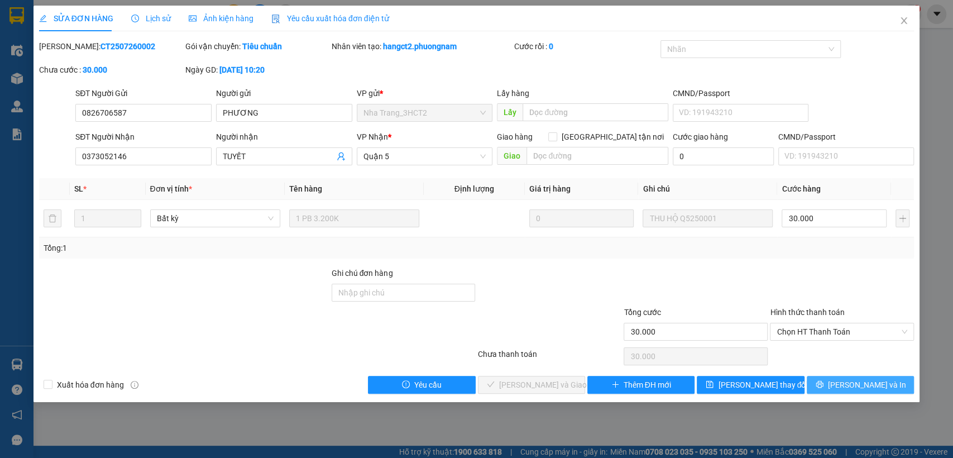
click at [848, 387] on button "[PERSON_NAME] và In" at bounding box center [860, 385] width 107 height 18
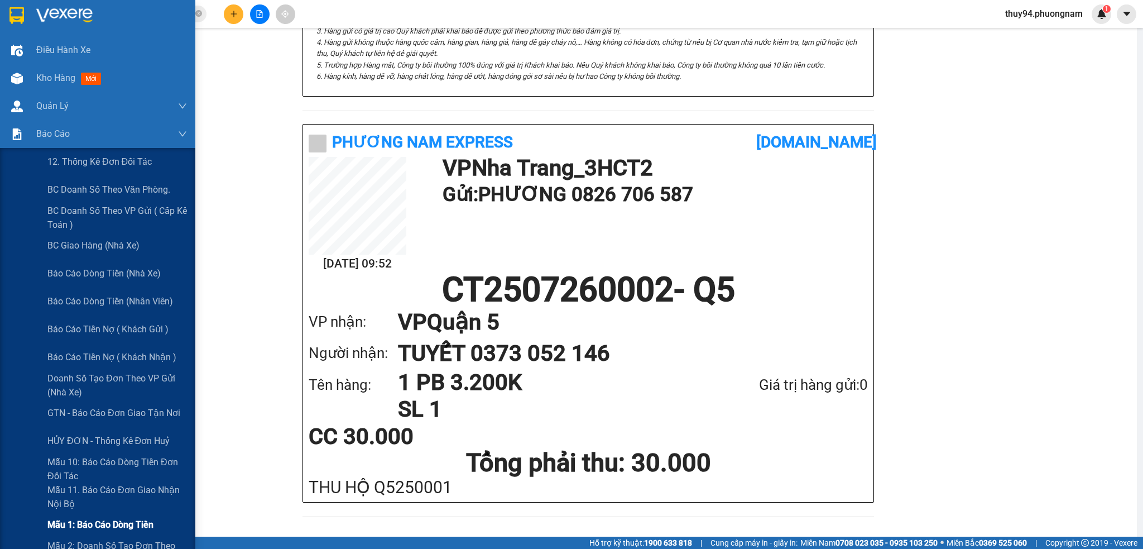
scroll to position [74, 0]
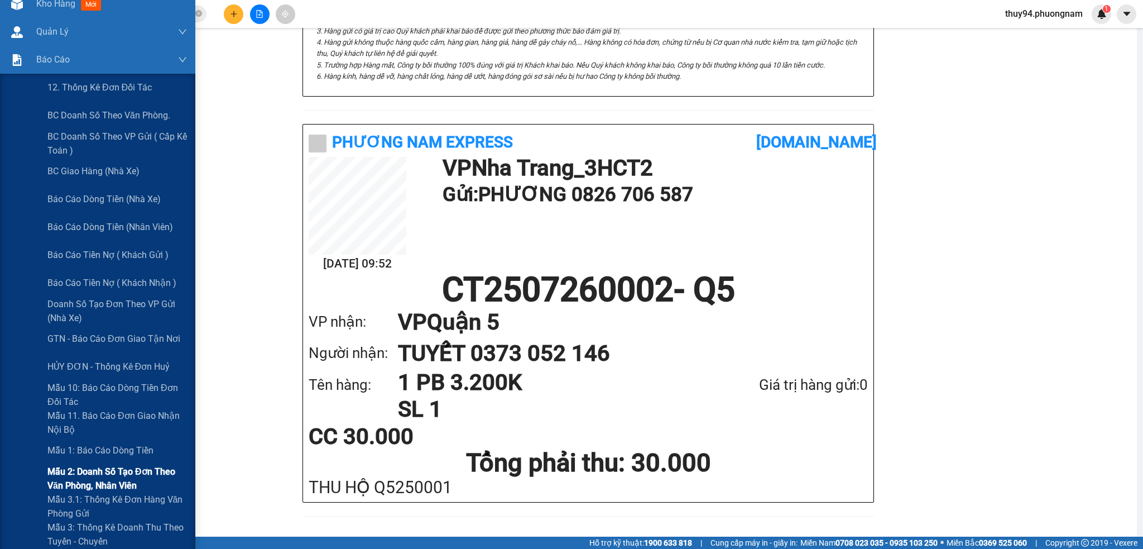
click at [95, 457] on span "Mẫu 2: Doanh số tạo đơn theo Văn phòng, nhân viên" at bounding box center [117, 478] width 140 height 28
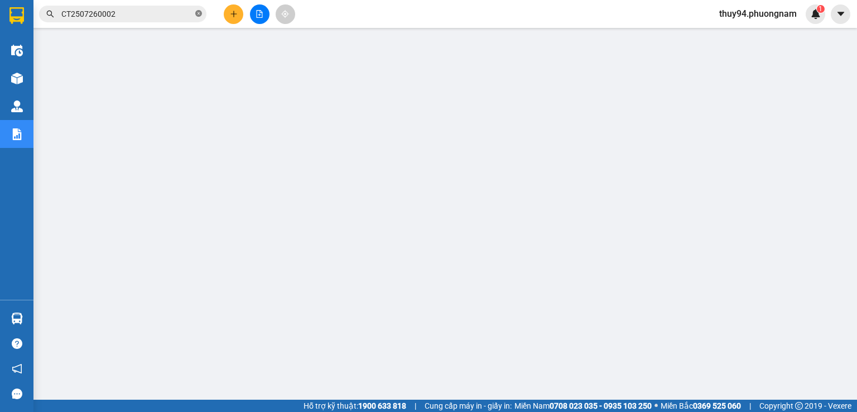
click at [201, 13] on icon "close-circle" at bounding box center [198, 13] width 7 height 7
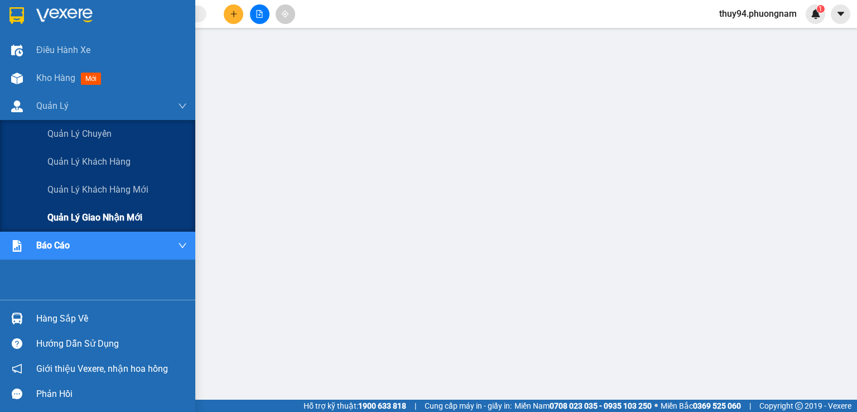
click at [112, 216] on span "Quản lý giao nhận mới" at bounding box center [94, 217] width 95 height 14
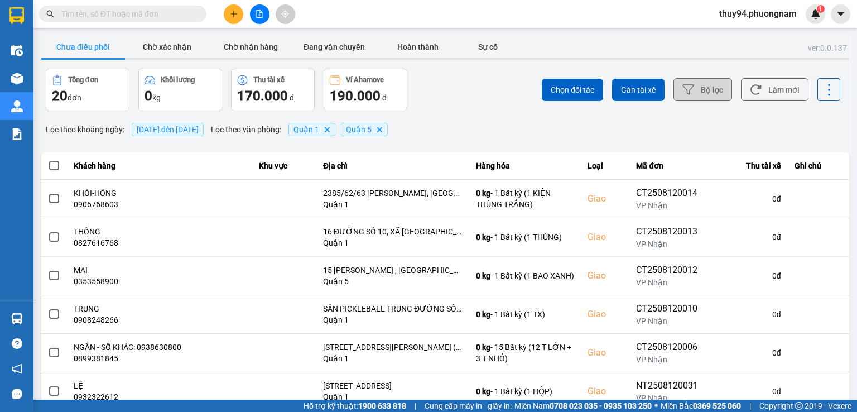
click at [709, 93] on button "Bộ lọc" at bounding box center [703, 89] width 59 height 23
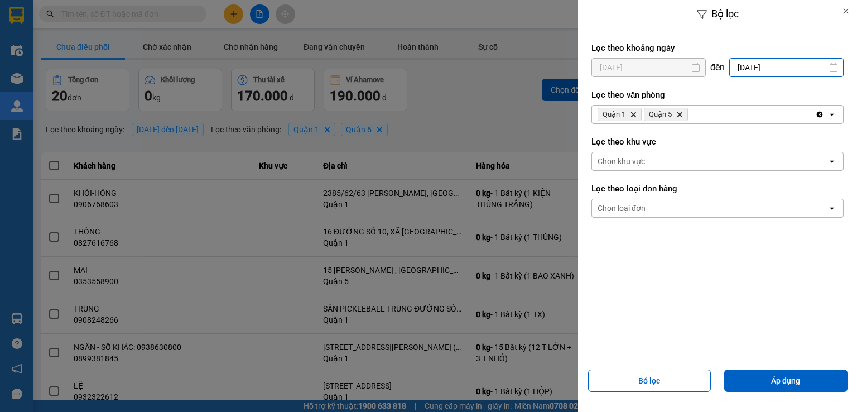
click at [774, 70] on input "[DATE]" at bounding box center [786, 68] width 113 height 18
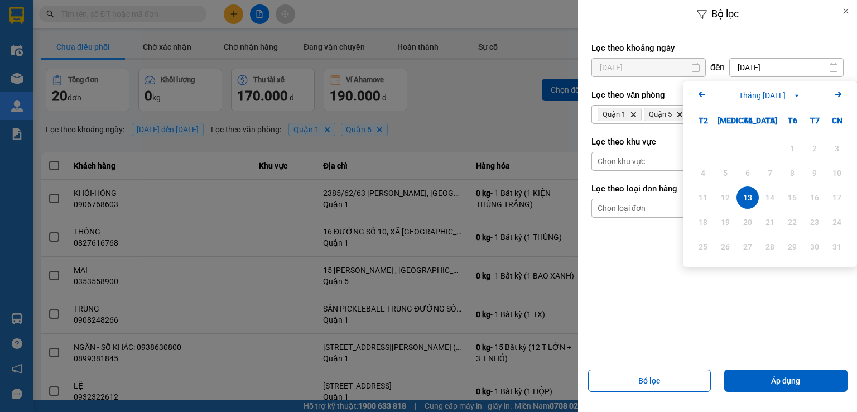
click at [803, 51] on label "Lọc theo khoảng ngày" at bounding box center [718, 47] width 252 height 11
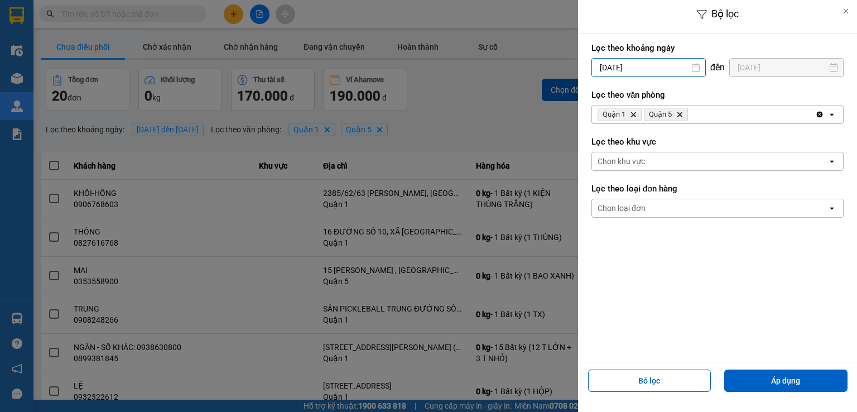
click at [663, 68] on input "[DATE]" at bounding box center [648, 68] width 113 height 18
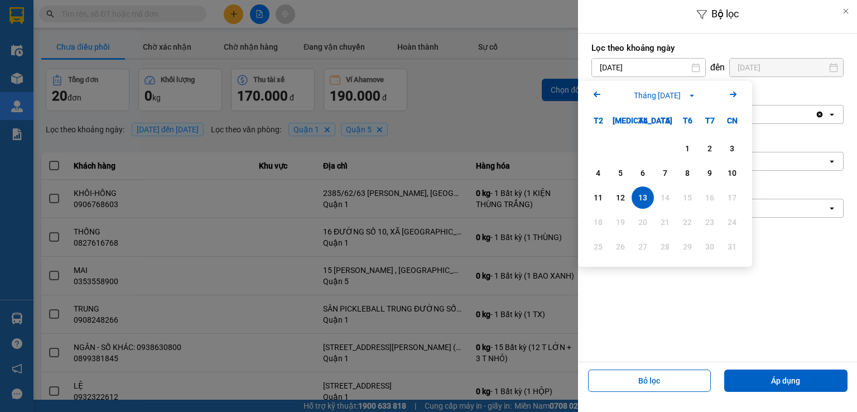
click at [592, 95] on icon "Arrow Left" at bounding box center [597, 94] width 13 height 13
click at [600, 200] on div "14" at bounding box center [599, 197] width 16 height 13
type input "[DATE]"
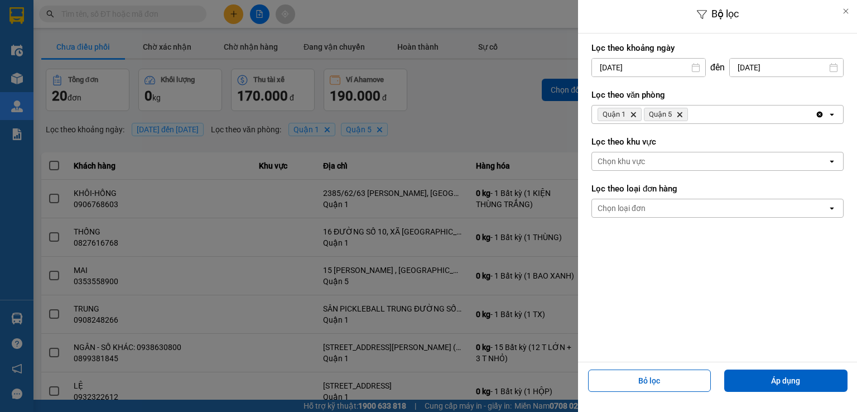
click at [766, 69] on input "[DATE]" at bounding box center [786, 68] width 113 height 18
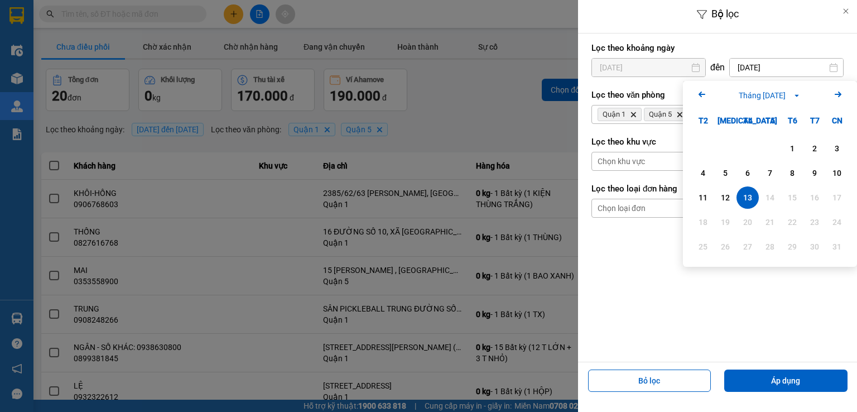
click at [703, 92] on icon "Arrow Left" at bounding box center [702, 94] width 13 height 13
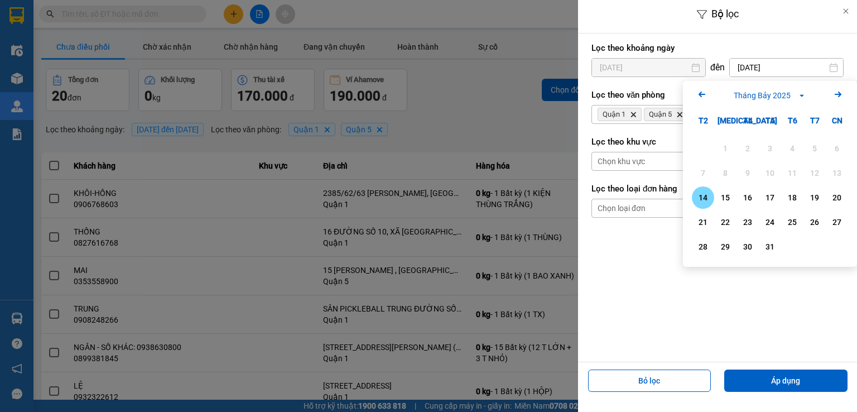
click at [703, 195] on div "14" at bounding box center [704, 197] width 16 height 13
type input "[DATE]"
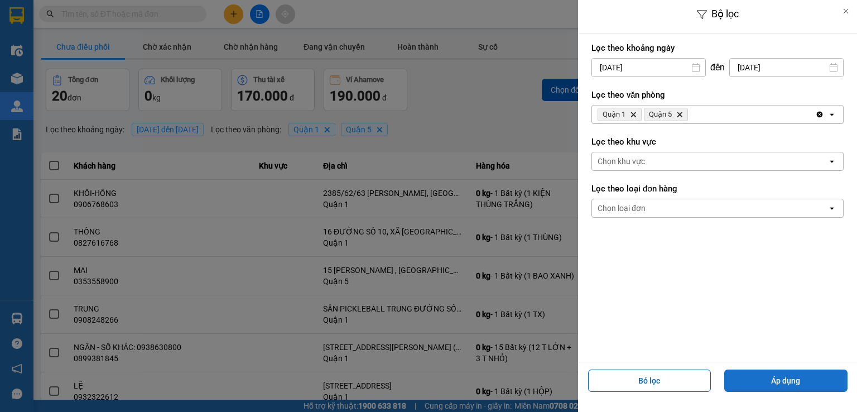
click at [754, 385] on button "Áp dụng" at bounding box center [786, 381] width 123 height 22
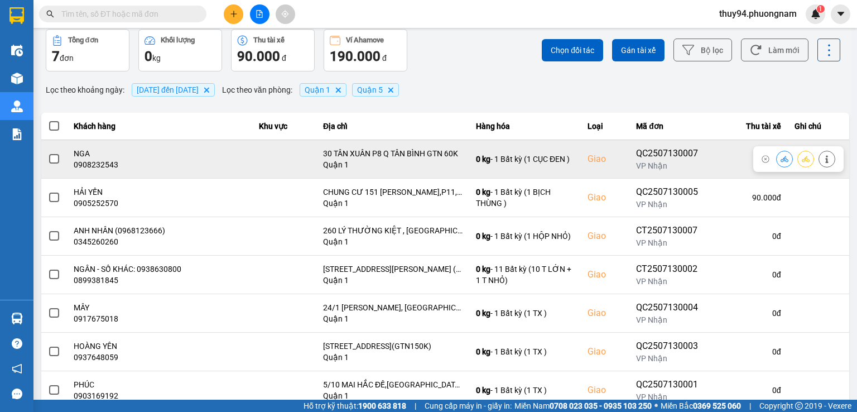
scroll to position [74, 0]
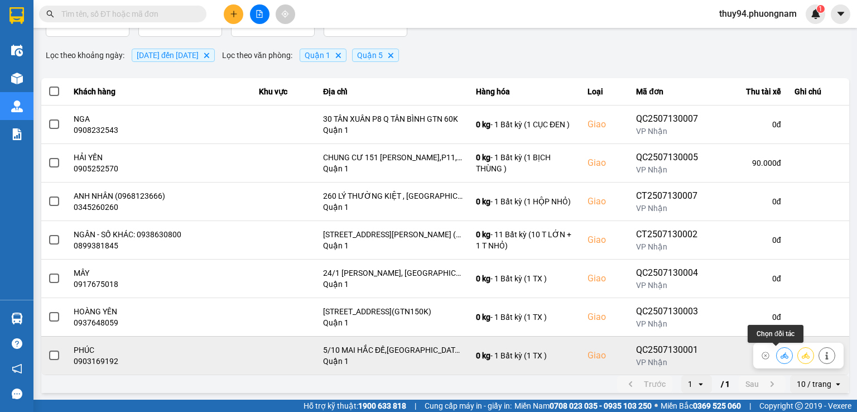
click at [781, 352] on icon at bounding box center [785, 356] width 8 height 8
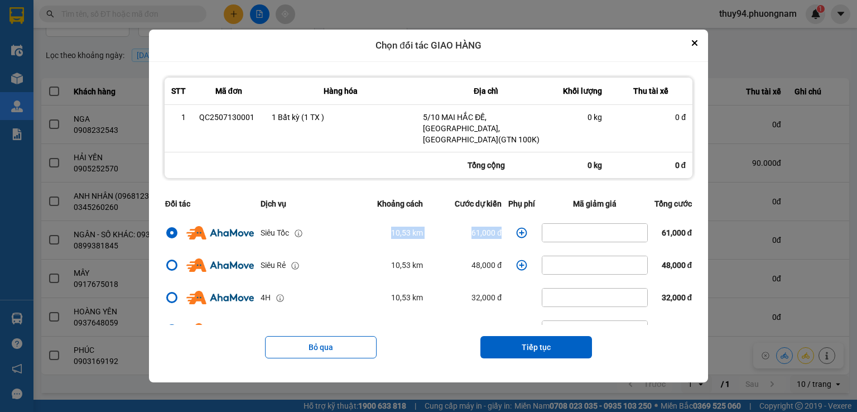
drag, startPoint x: 456, startPoint y: 226, endPoint x: 312, endPoint y: 228, distance: 144.1
click at [312, 228] on tr "Siêu Tốc 10,53 km 61,000 đ 61,000 đ" at bounding box center [429, 233] width 534 height 32
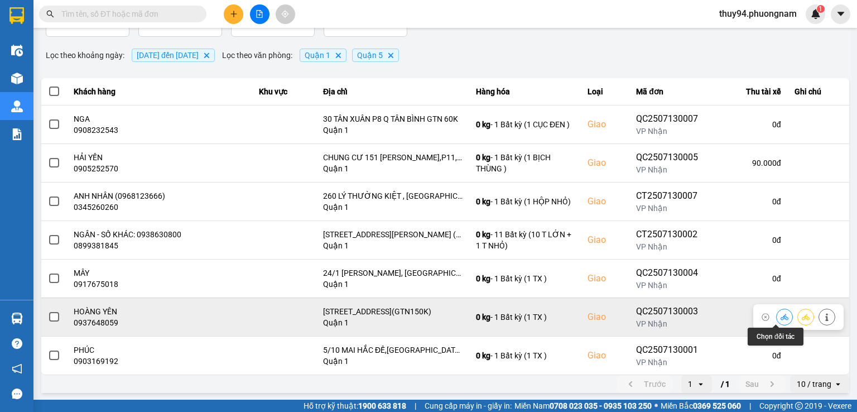
click at [781, 313] on icon at bounding box center [785, 317] width 8 height 8
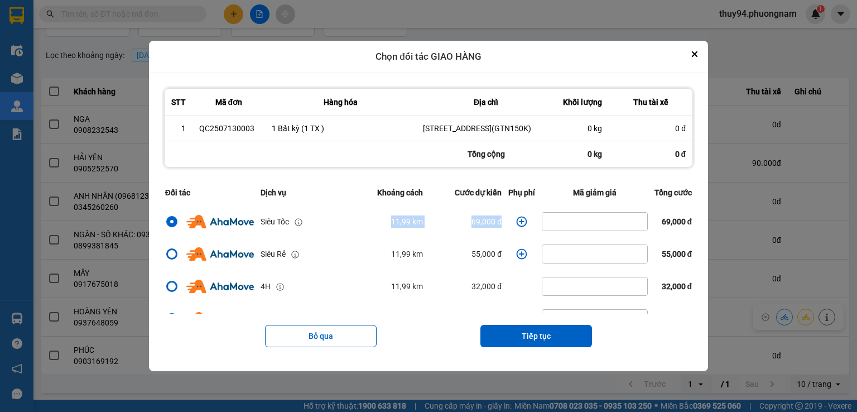
drag, startPoint x: 490, startPoint y: 223, endPoint x: 314, endPoint y: 237, distance: 175.8
click at [314, 237] on tr "Siêu Tốc 11,99 km 69,000 đ 69,000 đ" at bounding box center [429, 221] width 534 height 32
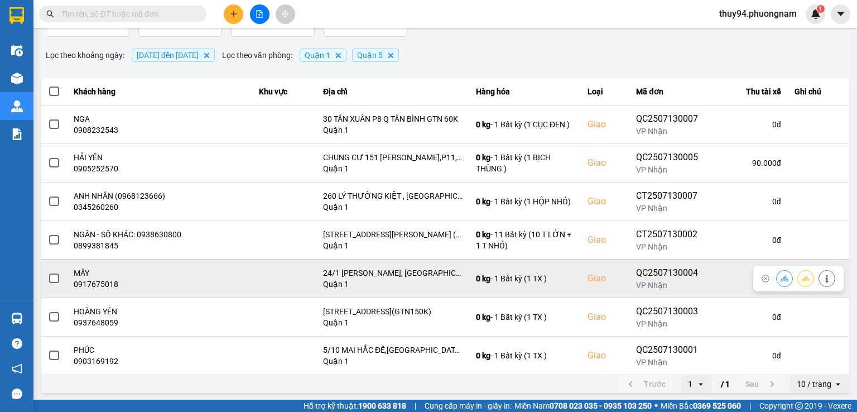
click at [781, 276] on icon at bounding box center [785, 279] width 8 height 8
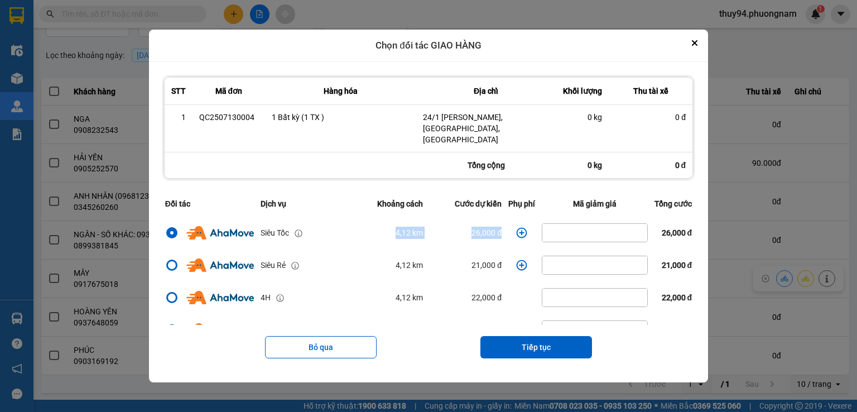
drag, startPoint x: 502, startPoint y: 223, endPoint x: 328, endPoint y: 228, distance: 173.7
click at [328, 228] on tr "Siêu Tốc 4,12 km 26,000 đ 26,000 đ" at bounding box center [429, 233] width 534 height 32
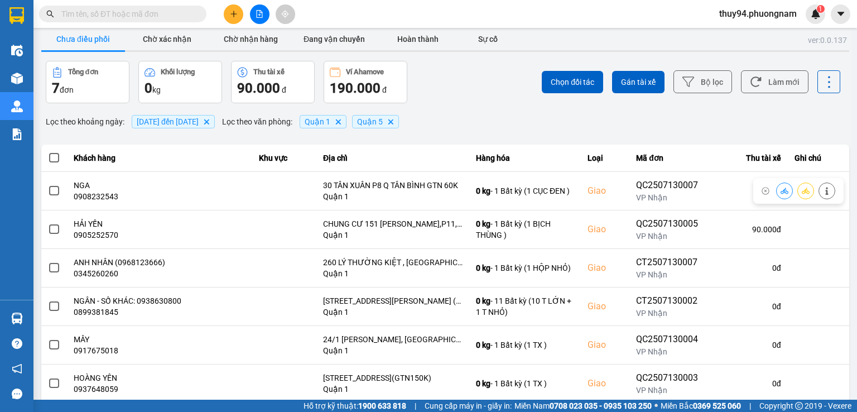
scroll to position [0, 0]
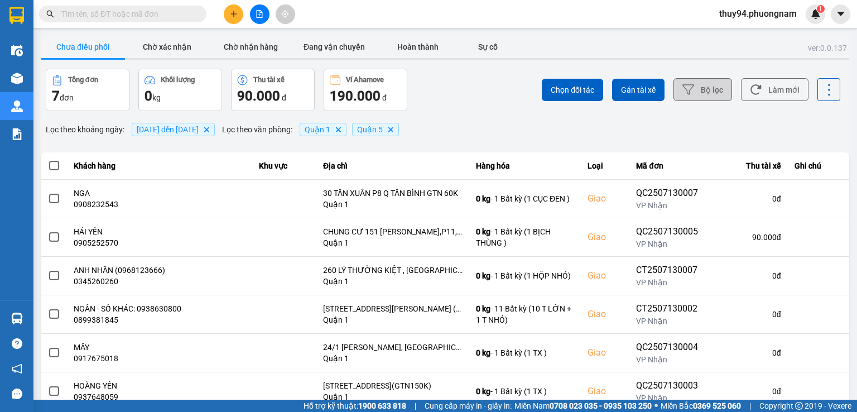
click at [708, 92] on button "Bộ lọc" at bounding box center [703, 89] width 59 height 23
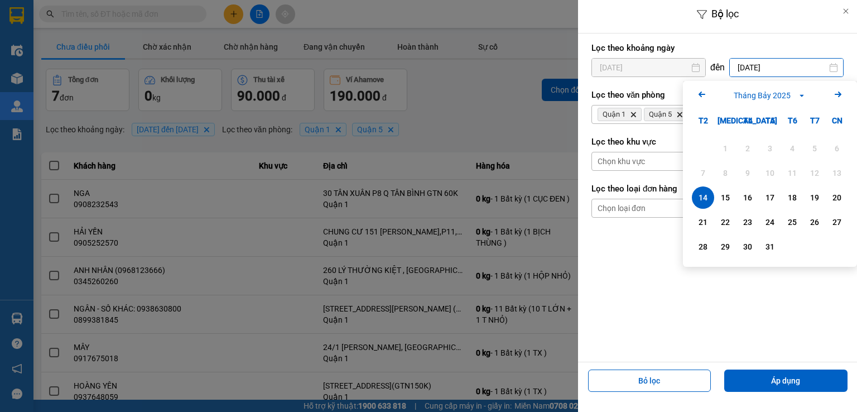
click at [755, 65] on input "[DATE]" at bounding box center [786, 68] width 113 height 18
click at [724, 197] on div "15" at bounding box center [726, 197] width 16 height 13
type input "[DATE]"
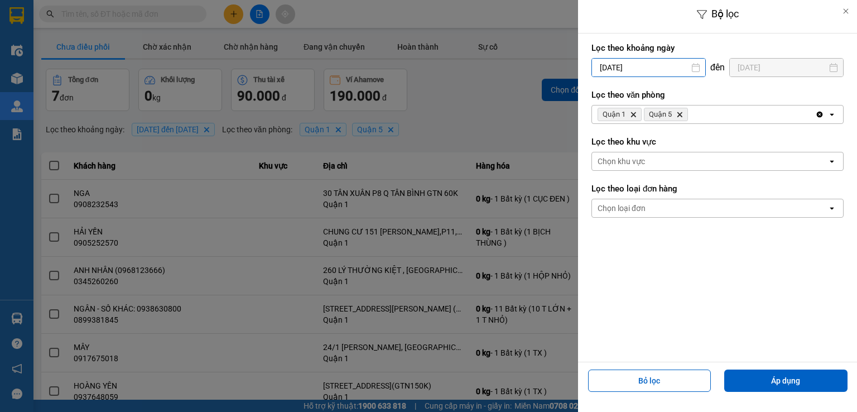
click at [657, 70] on input "[DATE]" at bounding box center [648, 68] width 113 height 18
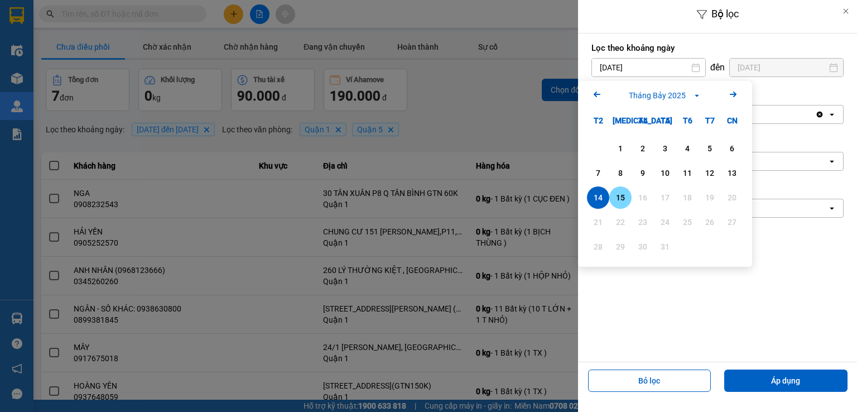
click at [625, 199] on div "15" at bounding box center [621, 197] width 16 height 13
type input "[DATE]"
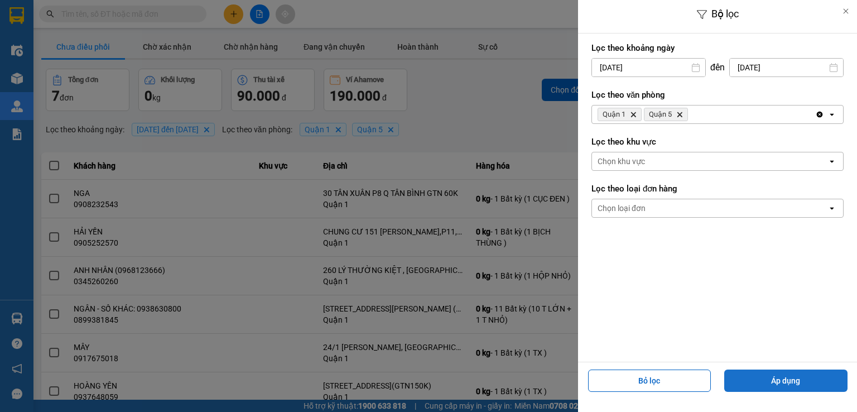
click at [754, 384] on button "Áp dụng" at bounding box center [786, 381] width 123 height 22
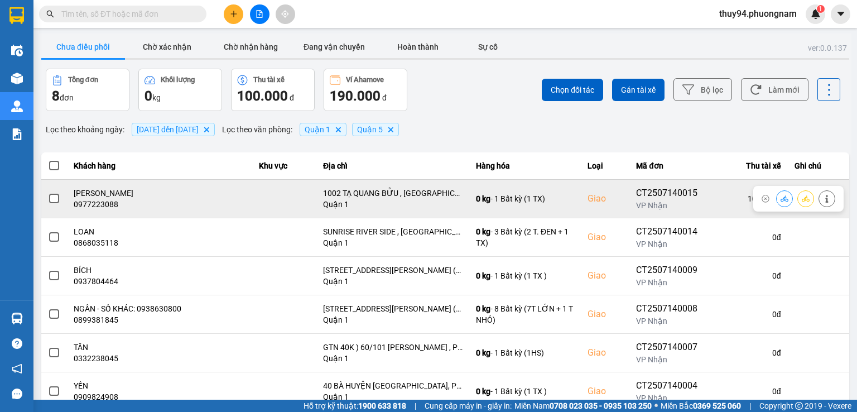
click at [777, 203] on button at bounding box center [785, 199] width 16 height 20
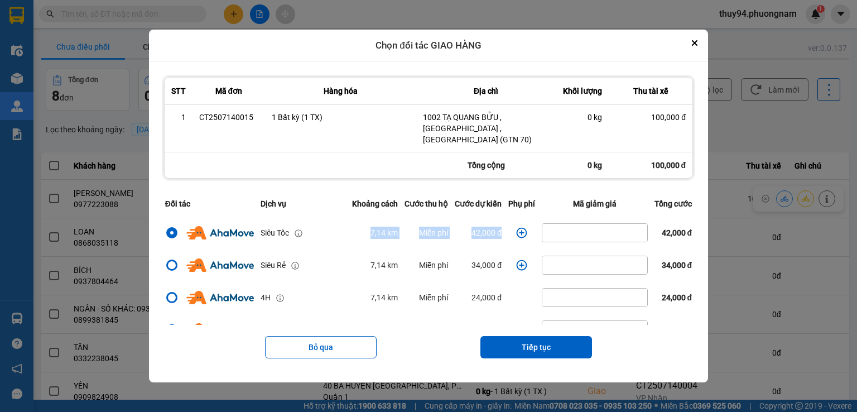
drag, startPoint x: 503, startPoint y: 223, endPoint x: 338, endPoint y: 223, distance: 165.2
click at [338, 223] on tr "Siêu Tốc 7,14 km Miễn phí 42,000 đ 42,000 đ" at bounding box center [429, 233] width 534 height 32
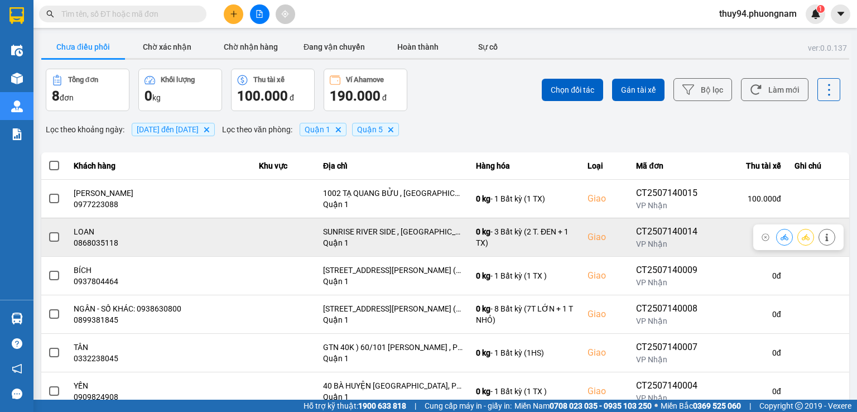
click at [781, 236] on icon at bounding box center [785, 237] width 8 height 6
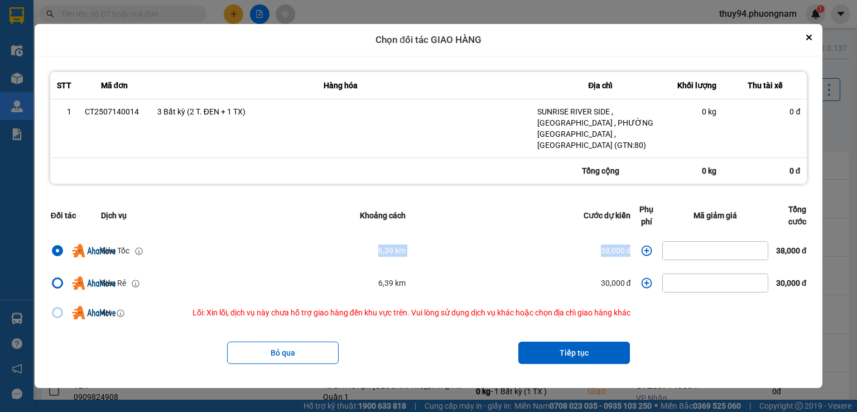
drag, startPoint x: 629, startPoint y: 244, endPoint x: 287, endPoint y: 250, distance: 342.3
click at [287, 250] on tr "Siêu Tốc 6,39 km 38,000 đ 38,000 đ" at bounding box center [428, 250] width 763 height 32
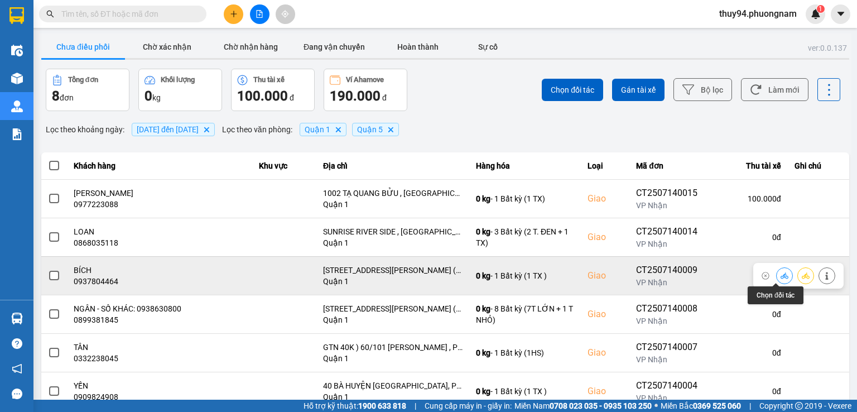
click at [781, 275] on icon at bounding box center [785, 276] width 8 height 8
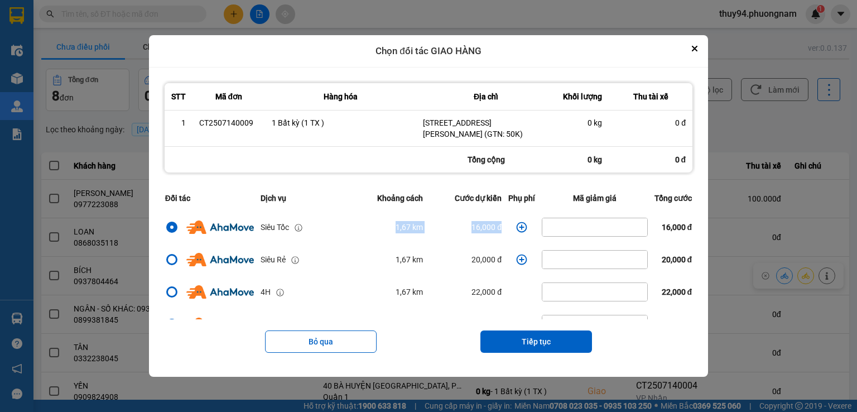
drag, startPoint x: 505, startPoint y: 226, endPoint x: 384, endPoint y: 226, distance: 120.6
click at [384, 226] on tr "Siêu Tốc 1,67 km 16,000 đ 16,000 đ" at bounding box center [429, 227] width 534 height 32
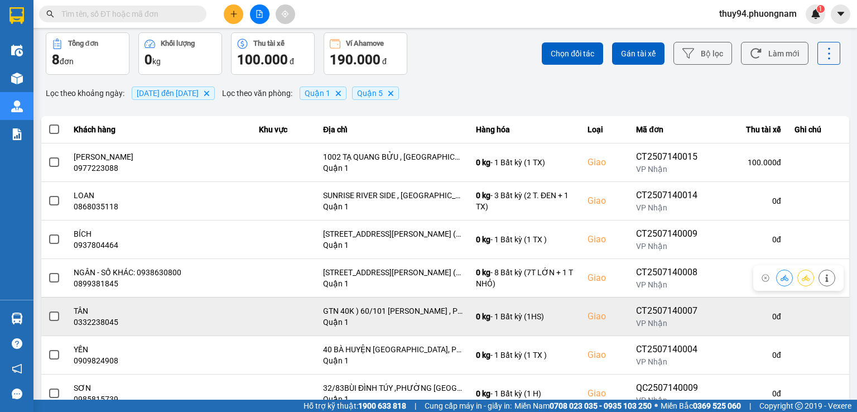
scroll to position [56, 0]
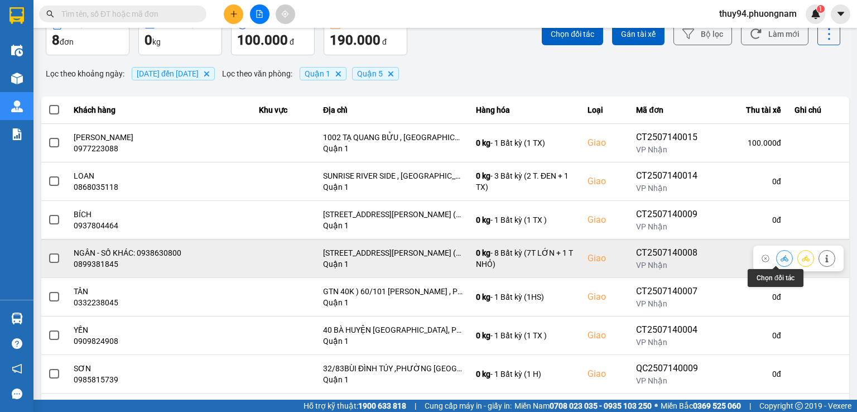
click at [781, 257] on icon at bounding box center [785, 258] width 8 height 6
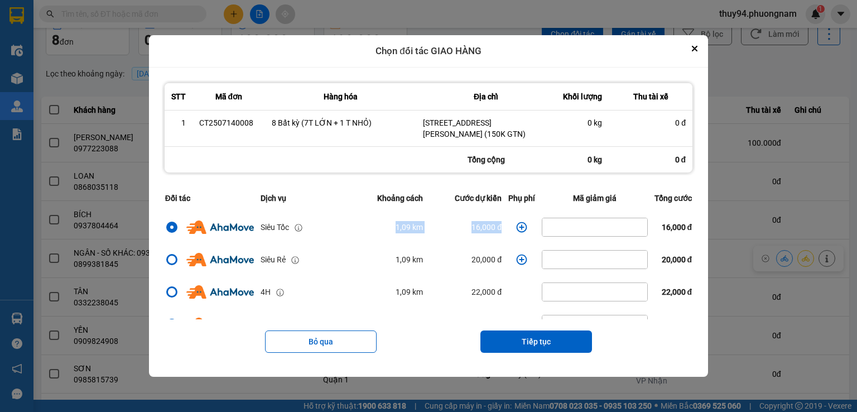
drag, startPoint x: 509, startPoint y: 222, endPoint x: 377, endPoint y: 220, distance: 132.3
click at [379, 222] on tr "Siêu Tốc 1,09 km 16,000 đ 16,000 đ" at bounding box center [429, 227] width 534 height 32
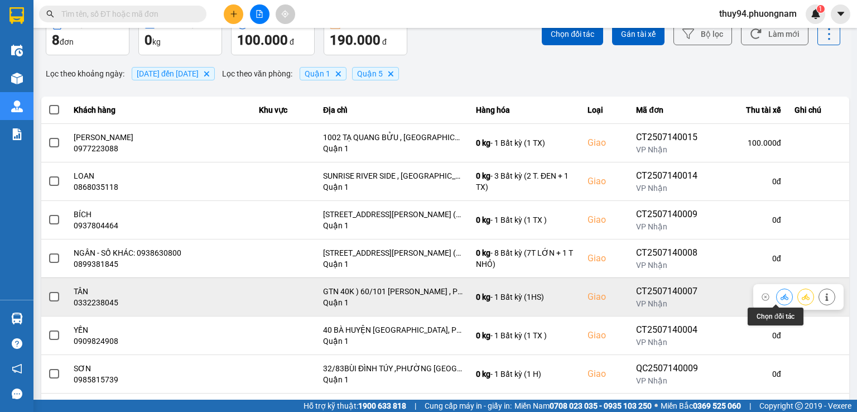
click at [781, 296] on icon at bounding box center [785, 297] width 8 height 6
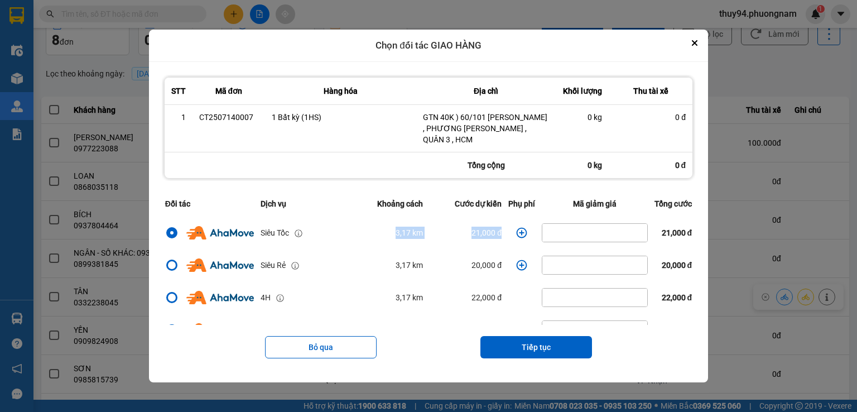
drag, startPoint x: 508, startPoint y: 231, endPoint x: 331, endPoint y: 231, distance: 177.0
click at [331, 231] on tr "Siêu Tốc 3,17 km 21,000 đ 21,000 đ" at bounding box center [429, 233] width 534 height 32
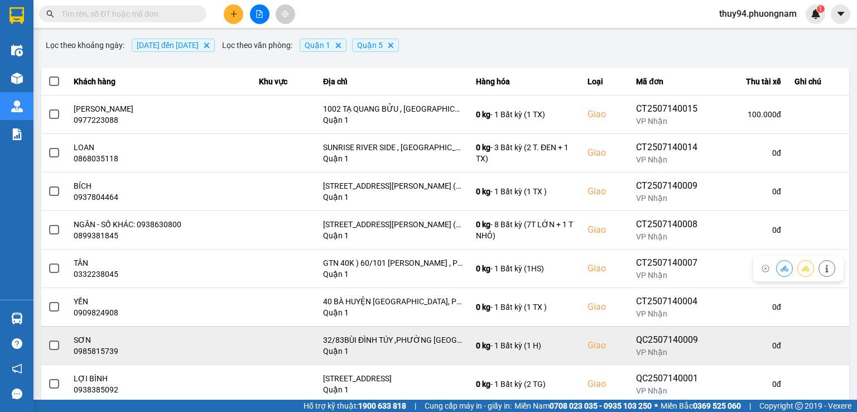
scroll to position [112, 0]
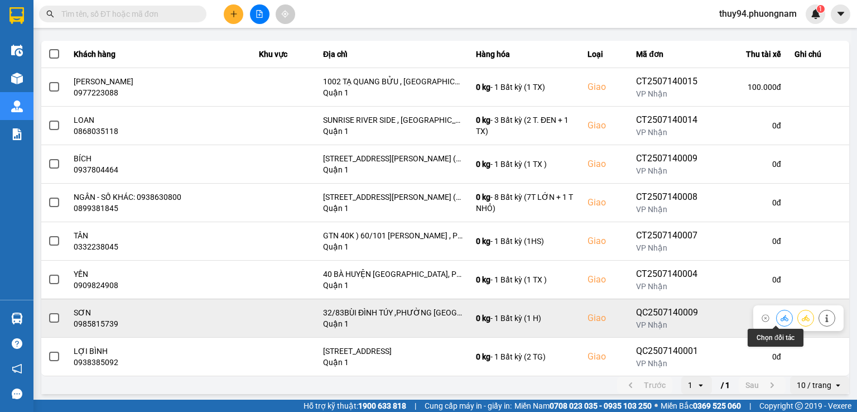
click at [781, 317] on icon at bounding box center [785, 318] width 8 height 8
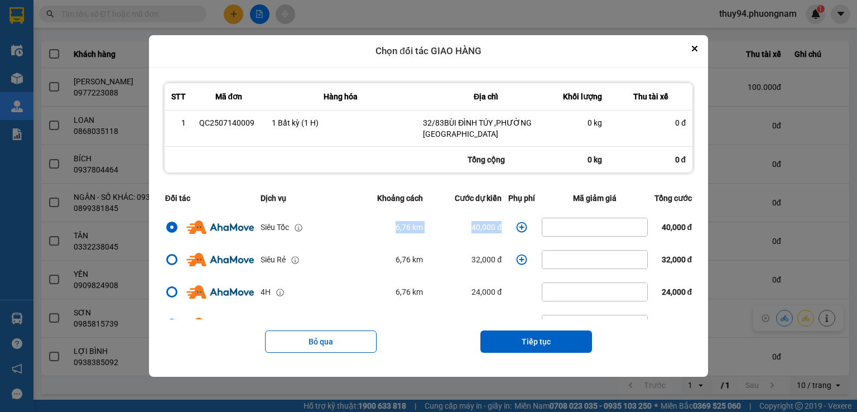
drag, startPoint x: 366, startPoint y: 224, endPoint x: 499, endPoint y: 226, distance: 132.9
click at [499, 226] on tr "Siêu Tốc 6,76 km 40,000 đ 40,000 đ" at bounding box center [429, 227] width 534 height 32
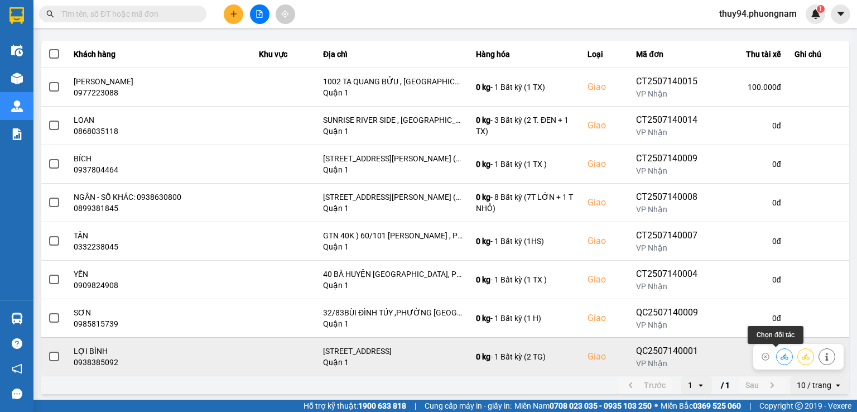
drag, startPoint x: 780, startPoint y: 354, endPoint x: 773, endPoint y: 351, distance: 7.5
click at [781, 353] on icon at bounding box center [785, 357] width 8 height 8
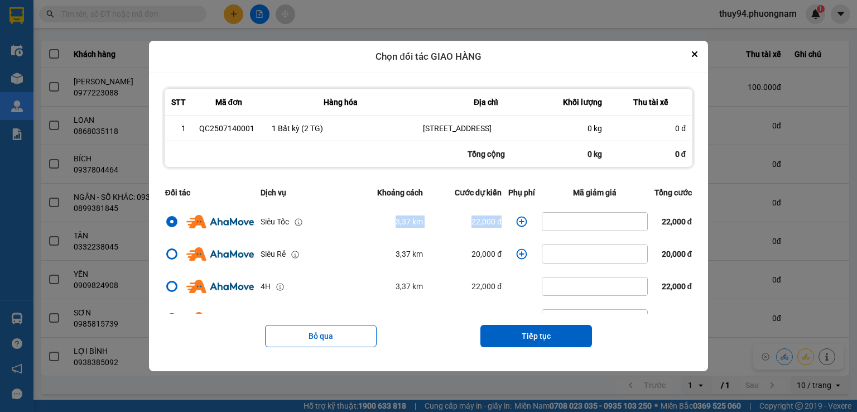
drag, startPoint x: 488, startPoint y: 218, endPoint x: 376, endPoint y: 224, distance: 112.4
click at [376, 224] on tr "Siêu Tốc 3,37 km 22,000 đ 22,000 đ" at bounding box center [429, 221] width 534 height 32
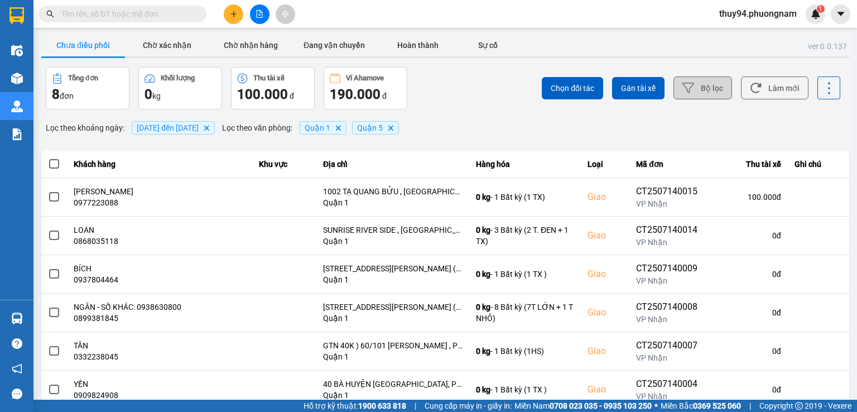
scroll to position [0, 0]
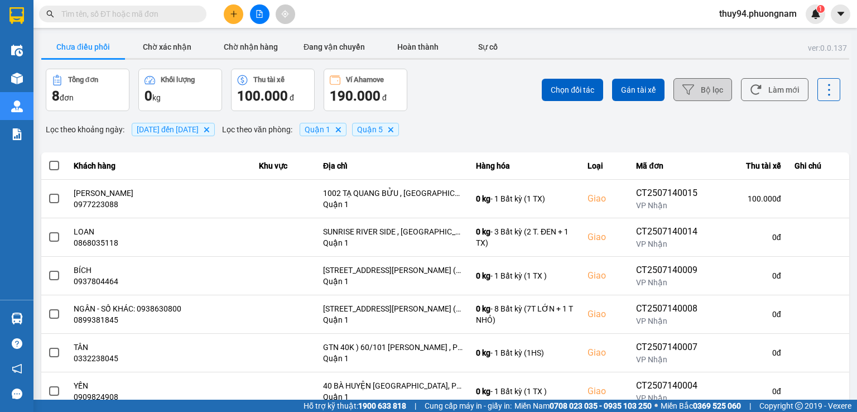
click at [700, 98] on button "Bộ lọc" at bounding box center [703, 89] width 59 height 23
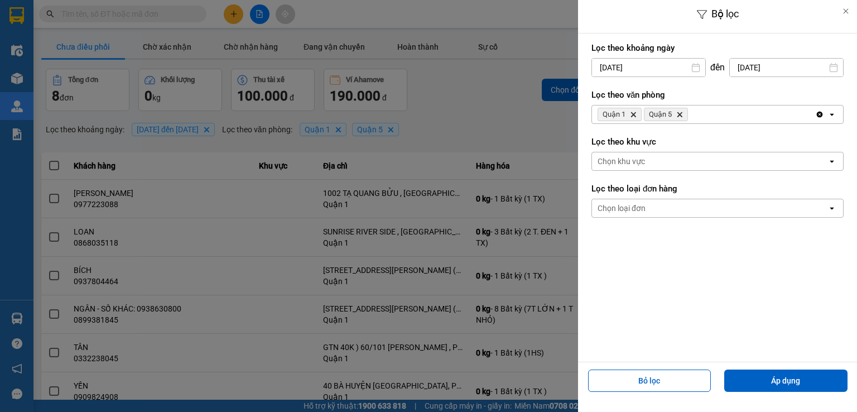
click at [771, 66] on input "[DATE]" at bounding box center [786, 68] width 113 height 18
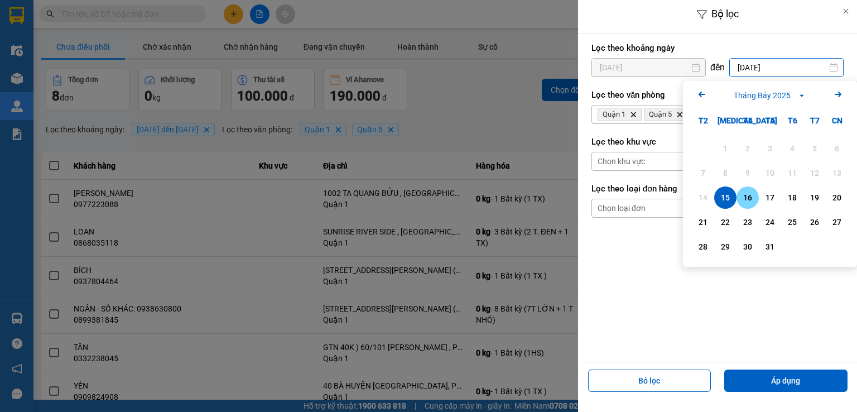
click at [747, 194] on div "16" at bounding box center [748, 197] width 16 height 13
type input "[DATE]"
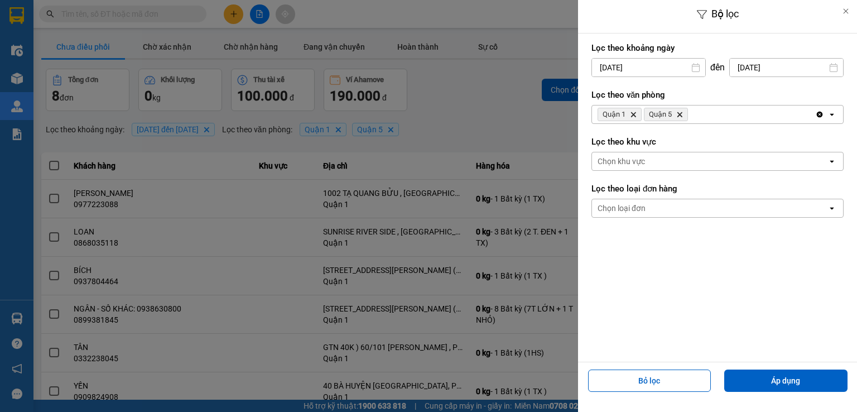
click at [654, 68] on input "[DATE]" at bounding box center [648, 68] width 113 height 18
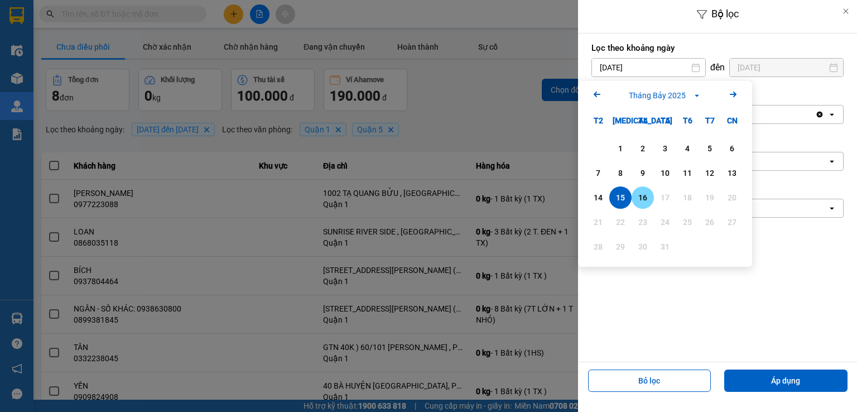
click at [642, 195] on div "16" at bounding box center [643, 197] width 16 height 13
type input "[DATE]"
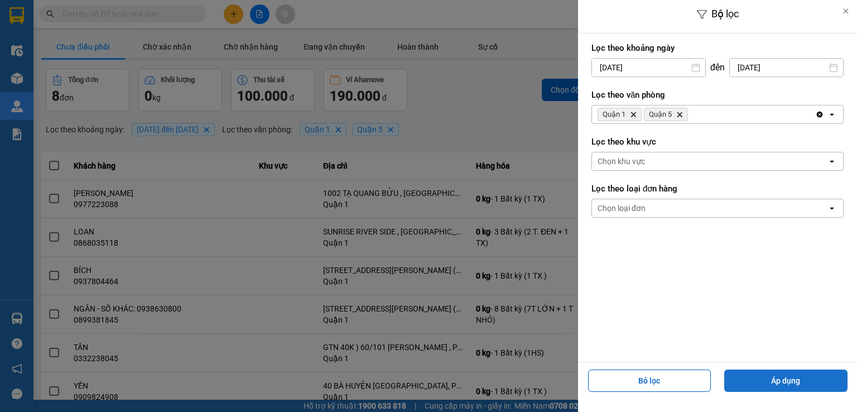
drag, startPoint x: 773, startPoint y: 375, endPoint x: 760, endPoint y: 370, distance: 14.0
click at [773, 375] on button "Áp dụng" at bounding box center [786, 381] width 123 height 22
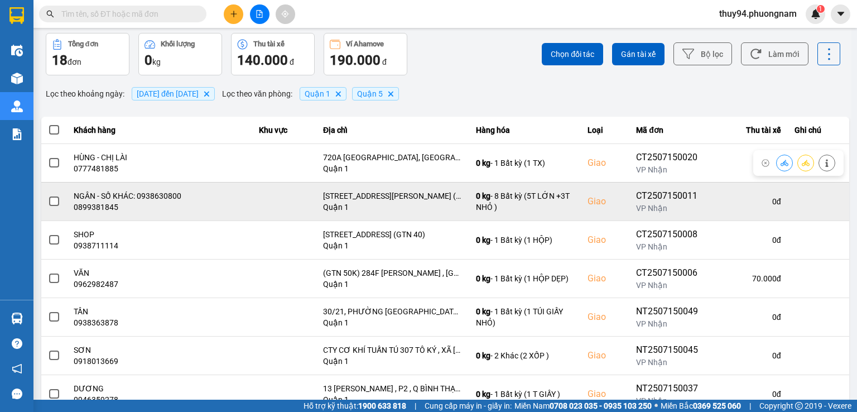
scroll to position [56, 0]
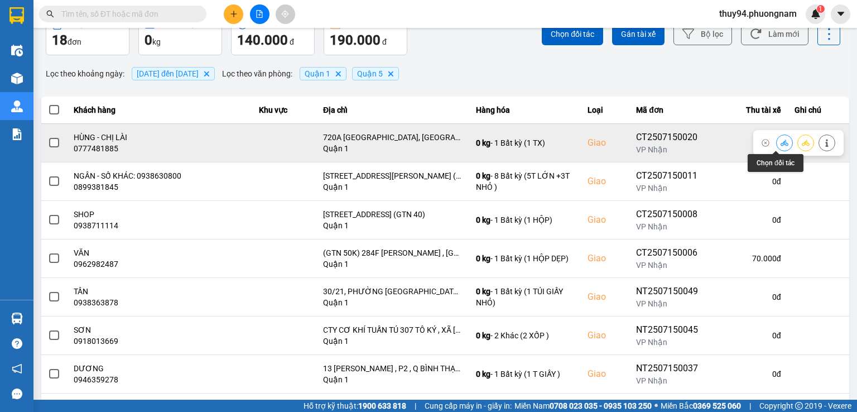
click at [777, 139] on button at bounding box center [785, 143] width 16 height 20
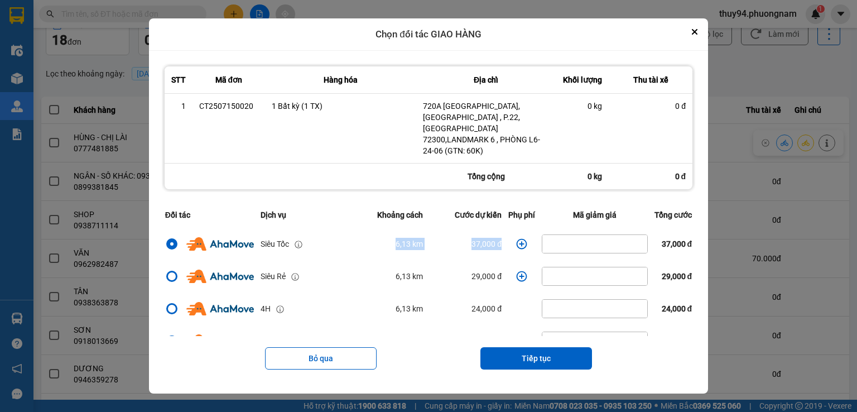
drag, startPoint x: 365, startPoint y: 231, endPoint x: 514, endPoint y: 235, distance: 149.1
click at [514, 235] on tr "Siêu Tốc 6,13 km 37,000 đ 37,000 đ" at bounding box center [429, 244] width 534 height 32
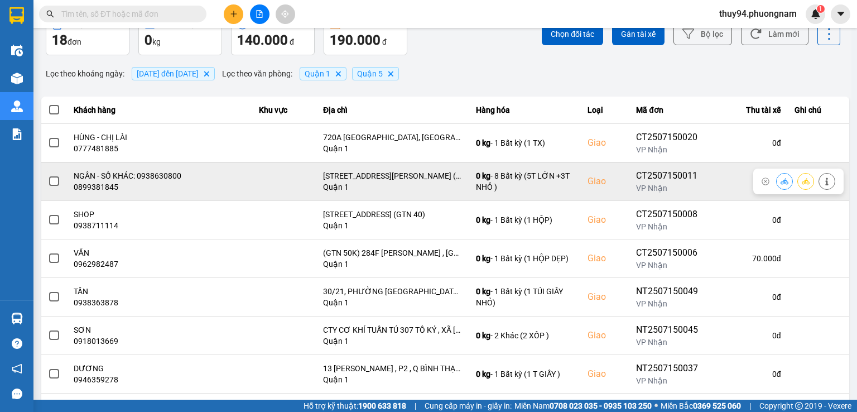
click at [781, 183] on icon at bounding box center [785, 182] width 8 height 8
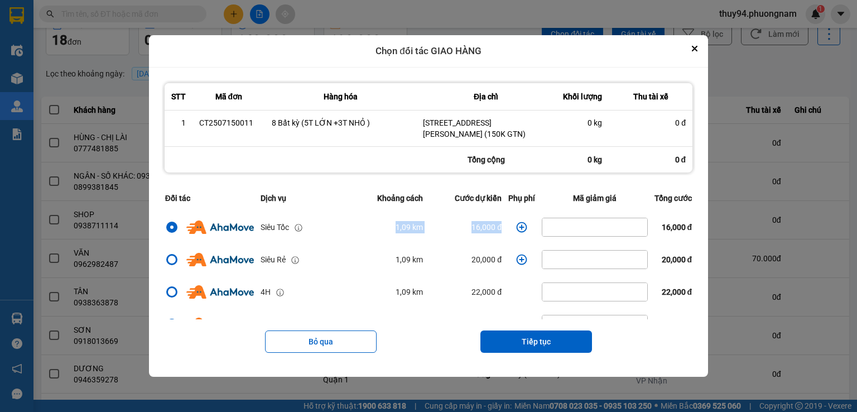
drag, startPoint x: 507, startPoint y: 222, endPoint x: 369, endPoint y: 233, distance: 138.3
click at [369, 233] on tr "Siêu Tốc 1,09 km 16,000 đ 16,000 đ" at bounding box center [429, 227] width 534 height 32
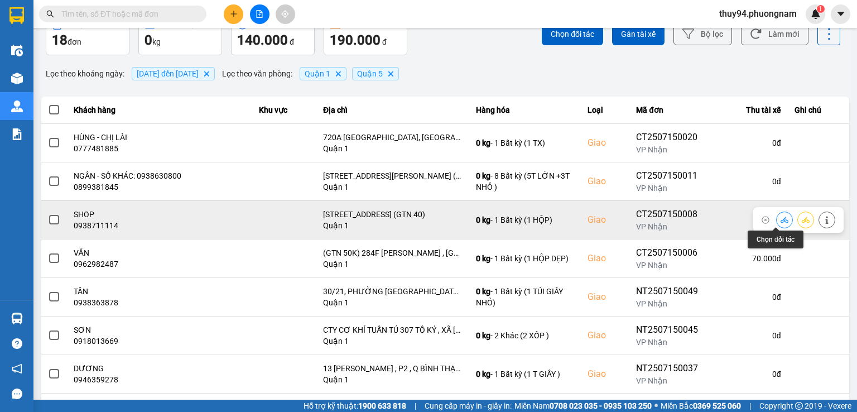
click at [781, 222] on icon at bounding box center [785, 220] width 8 height 6
click at [781, 221] on icon at bounding box center [785, 220] width 8 height 6
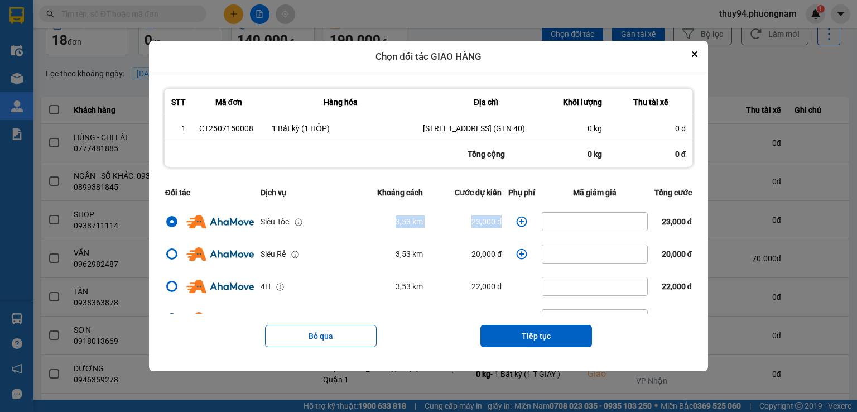
drag, startPoint x: 462, startPoint y: 227, endPoint x: 347, endPoint y: 226, distance: 115.0
click at [348, 226] on tr "Siêu Tốc 3,53 km 23,000 đ 23,000 đ" at bounding box center [429, 221] width 534 height 32
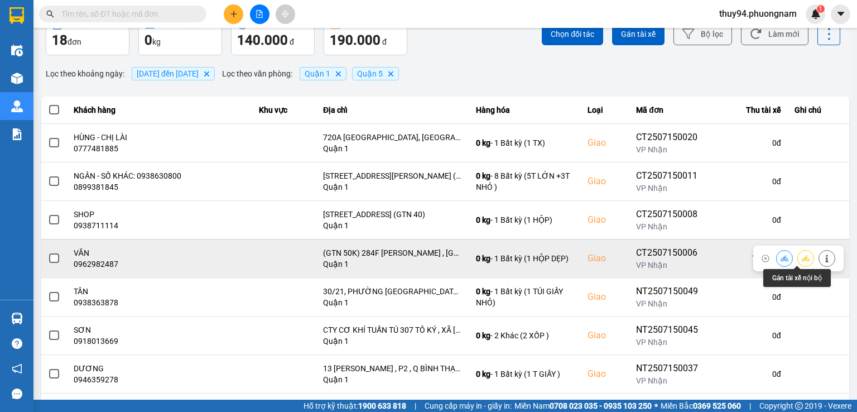
click at [781, 261] on icon at bounding box center [785, 259] width 8 height 8
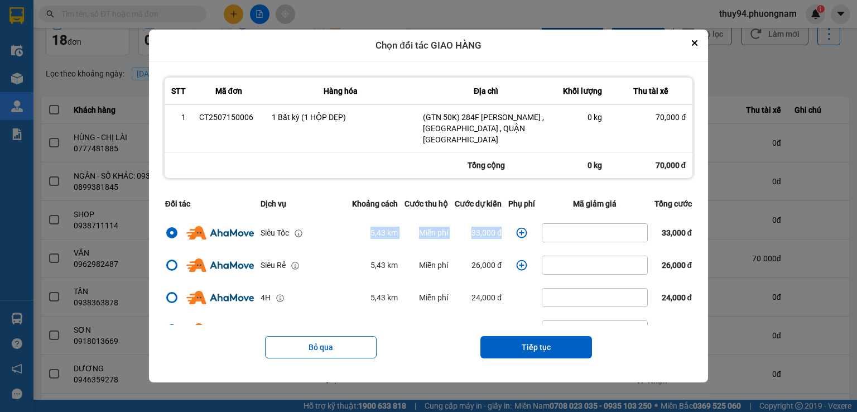
drag, startPoint x: 503, startPoint y: 226, endPoint x: 293, endPoint y: 238, distance: 210.9
click at [293, 238] on tr "Siêu Tốc 5,43 km Miễn phí 33,000 đ 33,000 đ" at bounding box center [429, 233] width 534 height 32
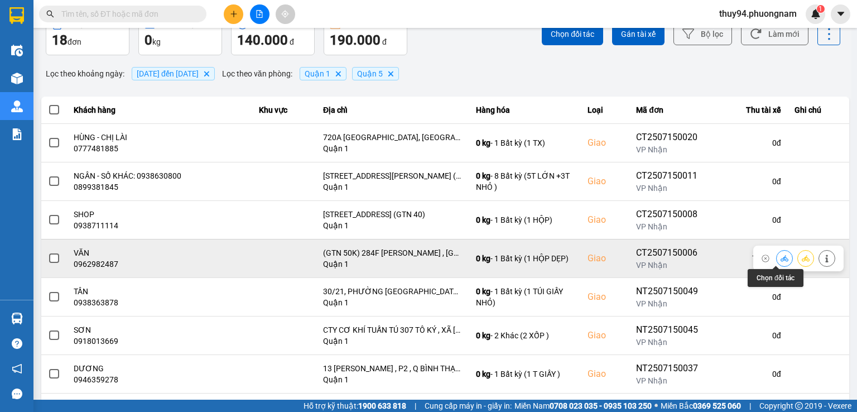
click at [781, 260] on icon at bounding box center [785, 258] width 8 height 6
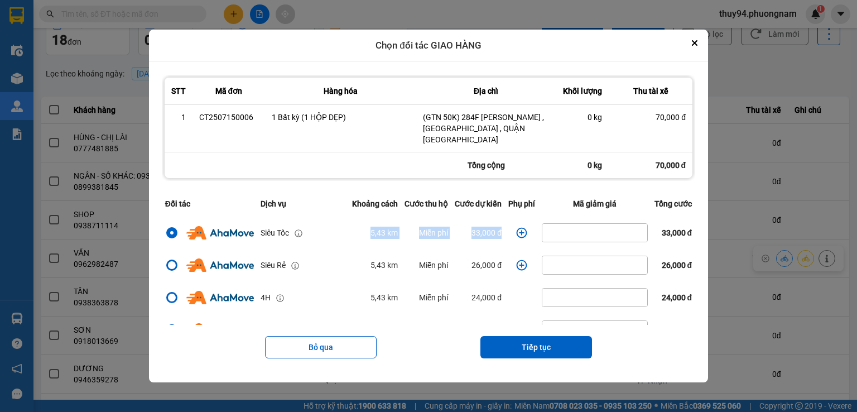
drag, startPoint x: 505, startPoint y: 231, endPoint x: 328, endPoint y: 234, distance: 176.4
click at [328, 234] on tr "Siêu Tốc 5,43 km Miễn phí 33,000 đ 33,000 đ" at bounding box center [429, 233] width 534 height 32
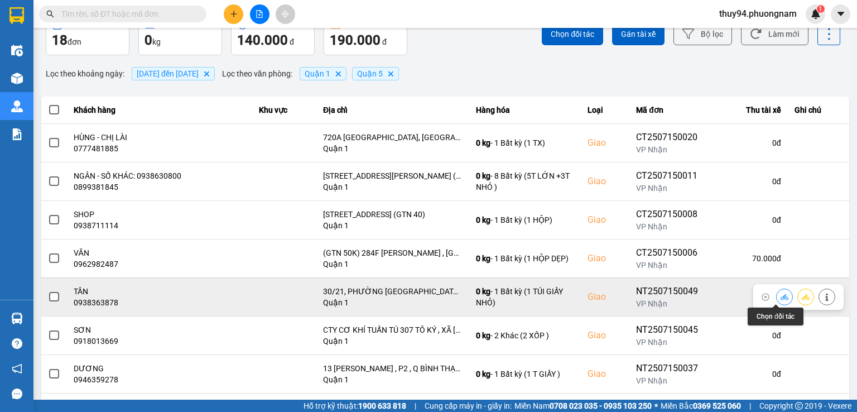
click at [781, 296] on icon at bounding box center [785, 297] width 8 height 8
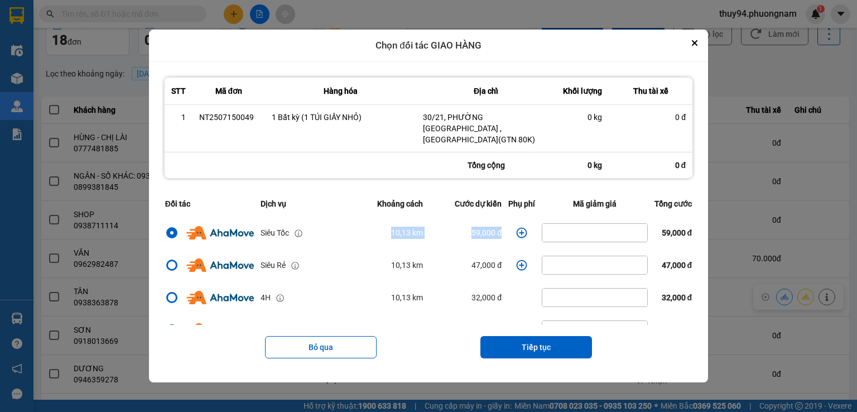
drag, startPoint x: 501, startPoint y: 224, endPoint x: 336, endPoint y: 234, distance: 166.1
click at [336, 234] on tr "Siêu Tốc 10,13 km 59,000 đ 59,000 đ" at bounding box center [429, 233] width 534 height 32
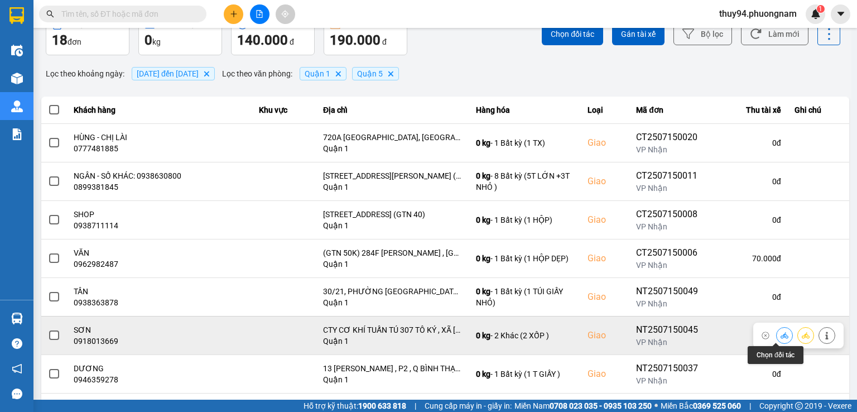
click at [780, 337] on button at bounding box center [785, 335] width 16 height 20
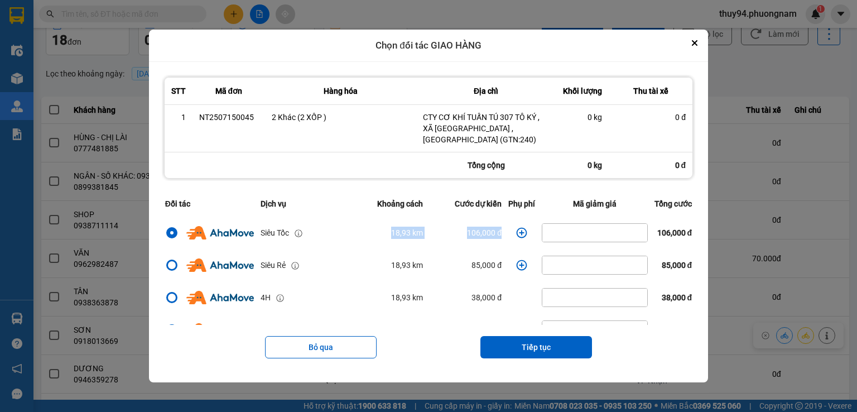
drag, startPoint x: 500, startPoint y: 234, endPoint x: 345, endPoint y: 235, distance: 154.6
click at [346, 236] on tr "Siêu Tốc 18,93 km 106,000 đ 106,000 đ" at bounding box center [429, 233] width 534 height 32
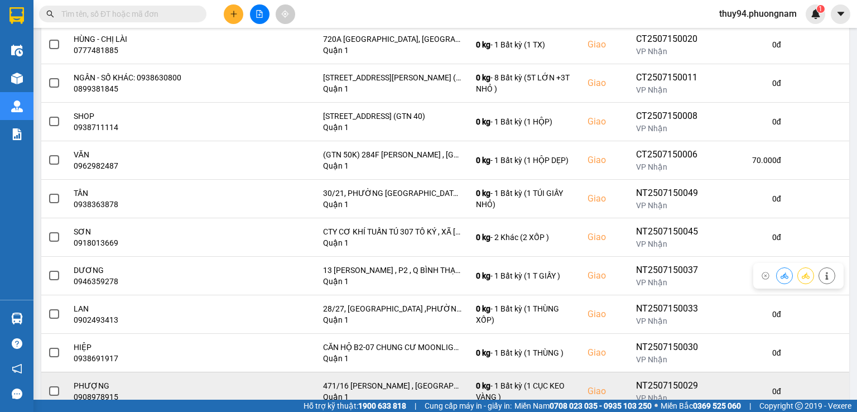
scroll to position [167, 0]
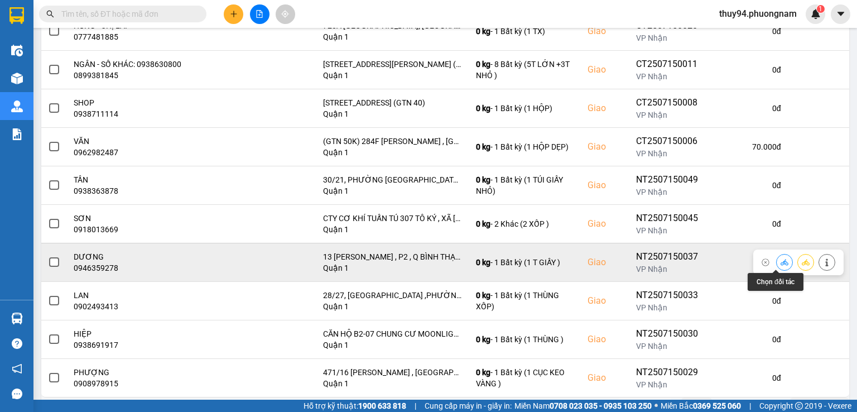
click at [781, 262] on icon at bounding box center [785, 262] width 8 height 8
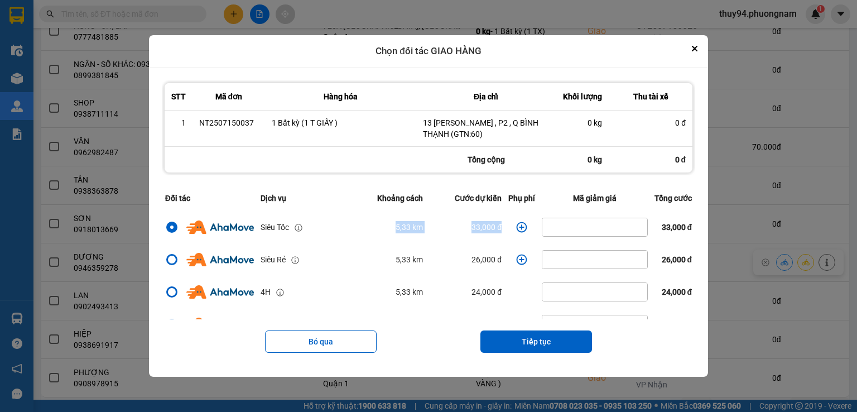
drag, startPoint x: 502, startPoint y: 224, endPoint x: 349, endPoint y: 227, distance: 153.5
click at [349, 227] on tr "Siêu Tốc 5,33 km 33,000 đ 33,000 đ" at bounding box center [429, 227] width 534 height 32
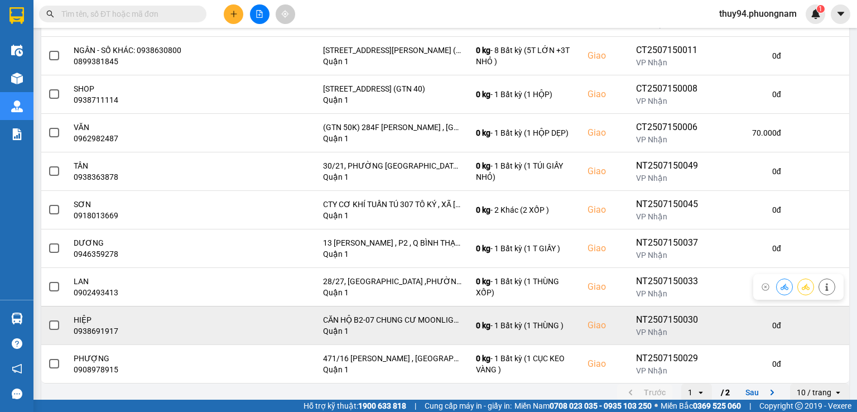
scroll to position [190, 0]
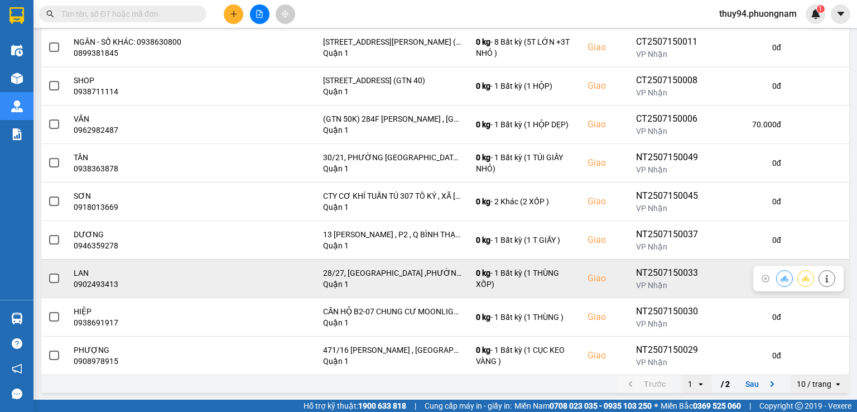
click at [781, 280] on icon at bounding box center [785, 279] width 8 height 8
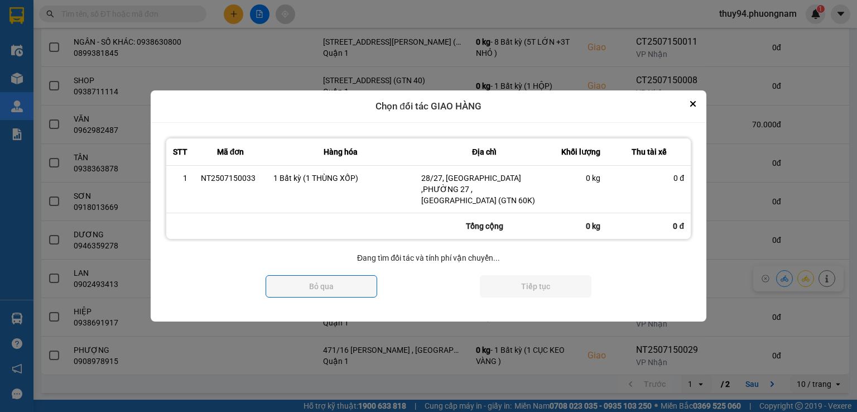
click at [777, 279] on div at bounding box center [428, 206] width 857 height 412
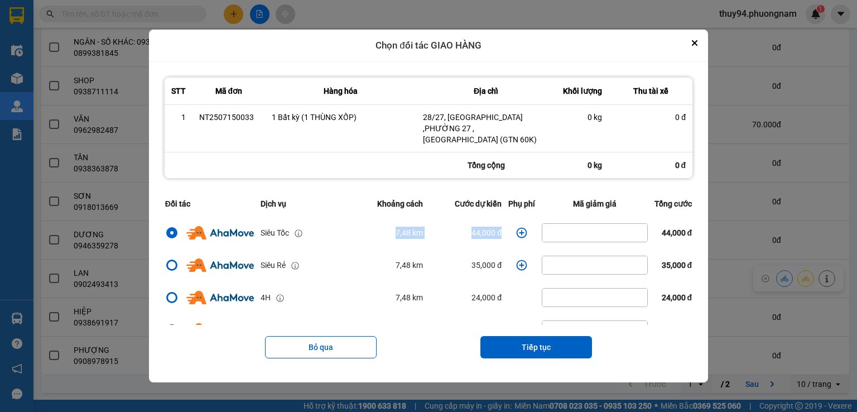
drag, startPoint x: 376, startPoint y: 232, endPoint x: 507, endPoint y: 231, distance: 131.2
click at [507, 231] on tr "Siêu Tốc 7,48 km 44,000 đ 44,000 đ" at bounding box center [429, 233] width 534 height 32
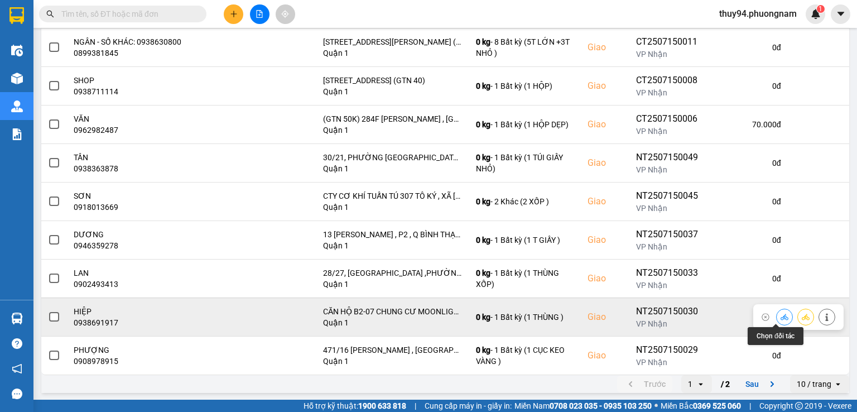
click at [781, 314] on icon at bounding box center [785, 317] width 8 height 6
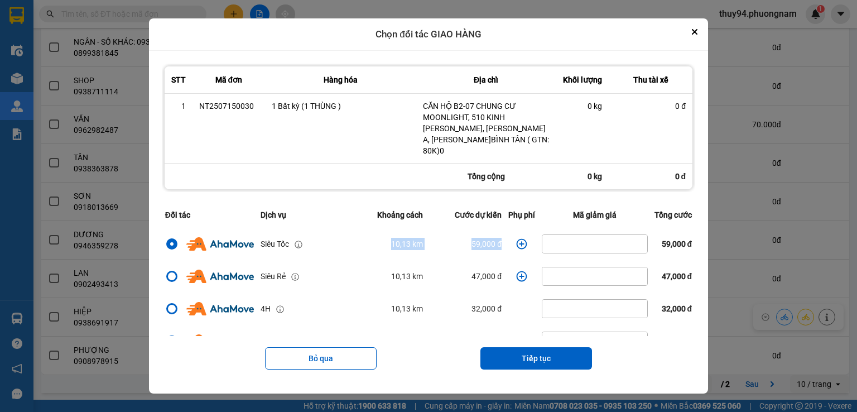
drag, startPoint x: 349, startPoint y: 235, endPoint x: 511, endPoint y: 242, distance: 162.6
click at [511, 242] on tr "Siêu Tốc 10,13 km 59,000 đ 59,000 đ" at bounding box center [429, 244] width 534 height 32
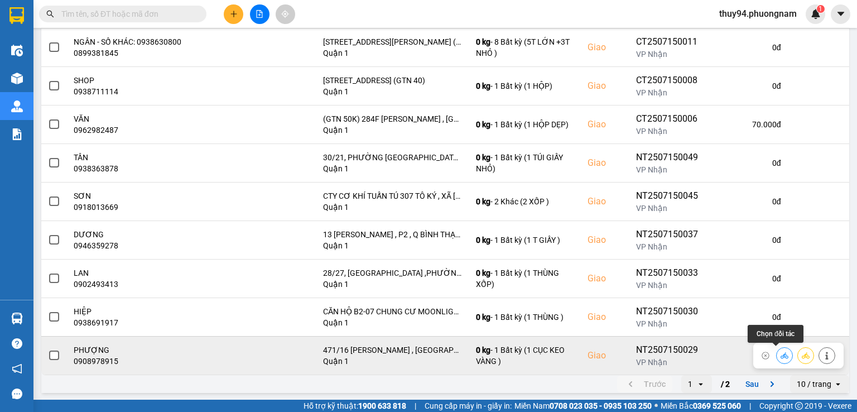
click at [781, 352] on icon at bounding box center [785, 356] width 8 height 8
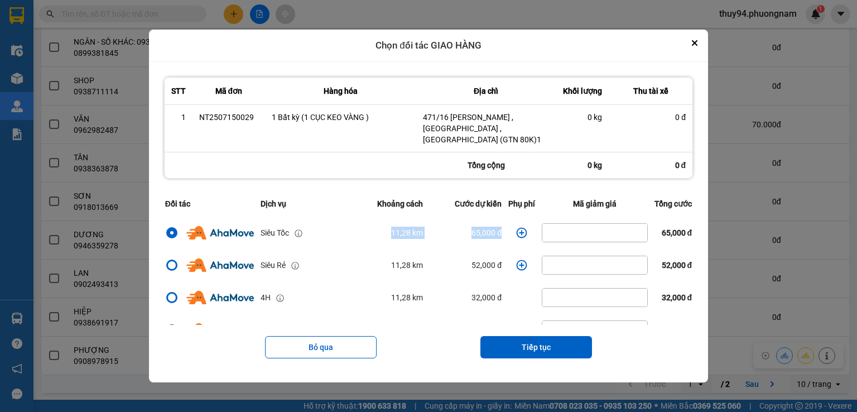
drag, startPoint x: 507, startPoint y: 233, endPoint x: 344, endPoint y: 232, distance: 163.0
click at [344, 232] on tr "Siêu Tốc 11,28 km 65,000 đ 65,000 đ" at bounding box center [429, 233] width 534 height 32
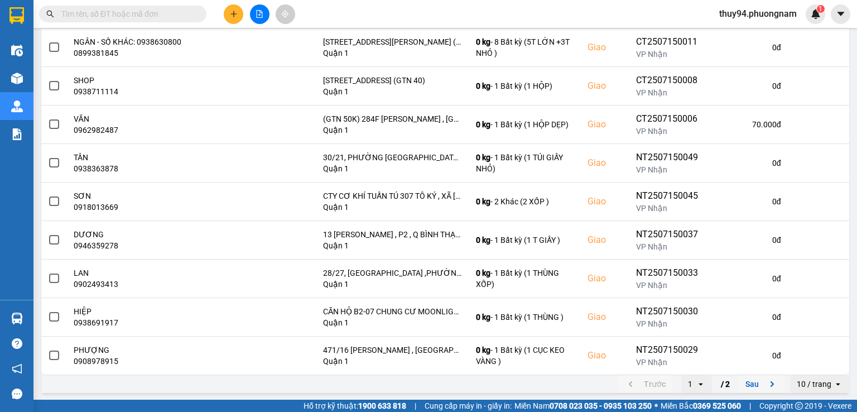
click at [753, 382] on button "Sau" at bounding box center [762, 384] width 47 height 17
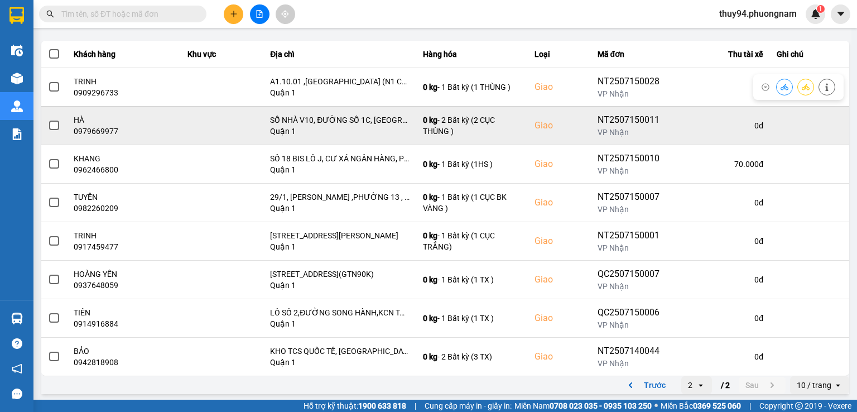
scroll to position [113, 0]
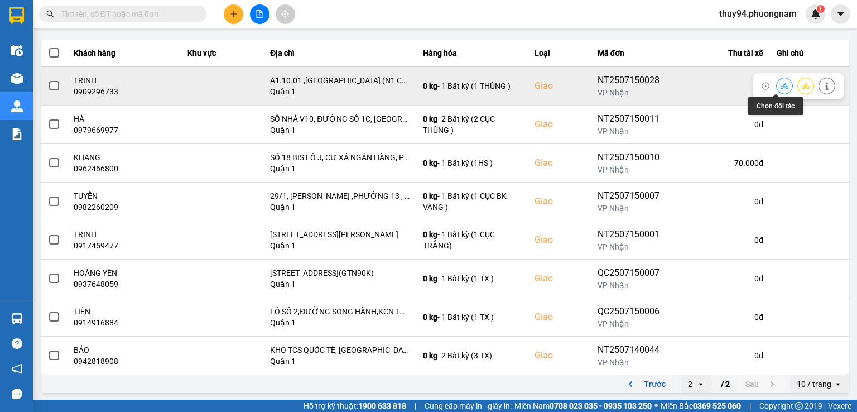
click at [781, 84] on icon at bounding box center [785, 86] width 8 height 8
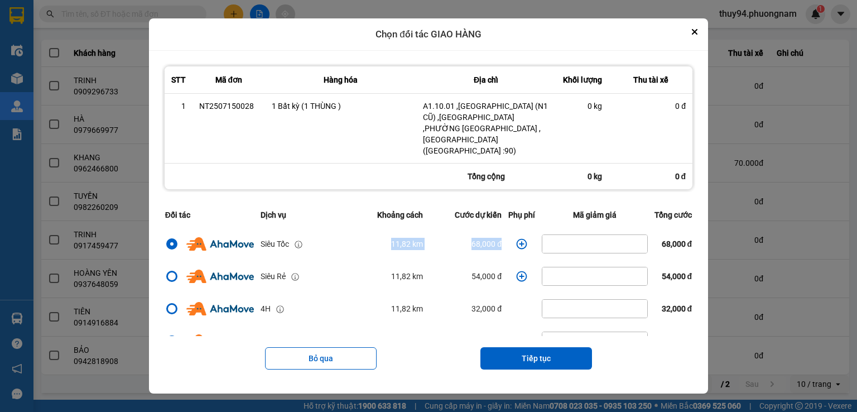
drag, startPoint x: 511, startPoint y: 231, endPoint x: 324, endPoint y: 228, distance: 187.0
click at [324, 229] on tr "Siêu Tốc 11,82 km 68,000 đ 68,000 đ" at bounding box center [429, 244] width 534 height 32
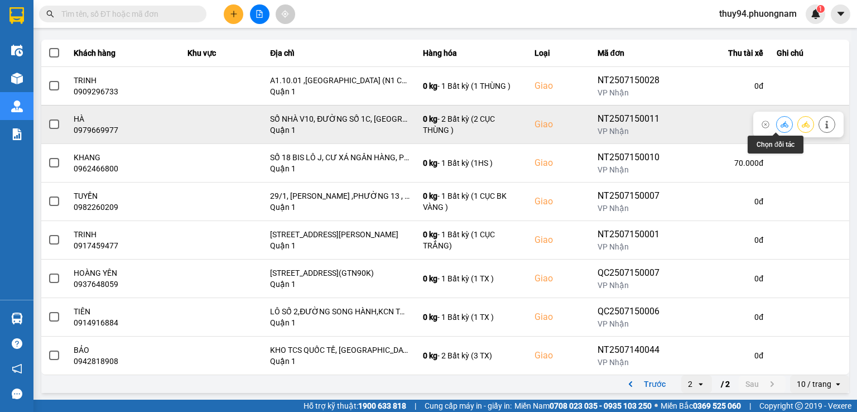
click at [781, 124] on icon at bounding box center [785, 124] width 8 height 6
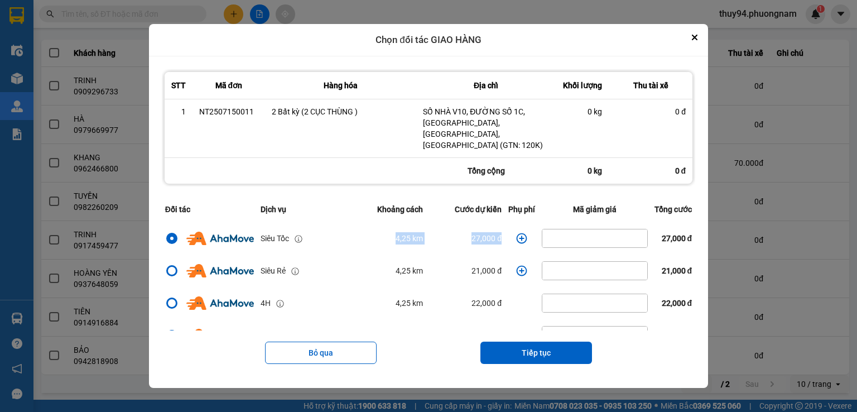
drag, startPoint x: 461, startPoint y: 229, endPoint x: 347, endPoint y: 227, distance: 113.3
click at [347, 227] on tr "Siêu Tốc 4,25 km 27,000 đ 27,000 đ" at bounding box center [429, 238] width 534 height 32
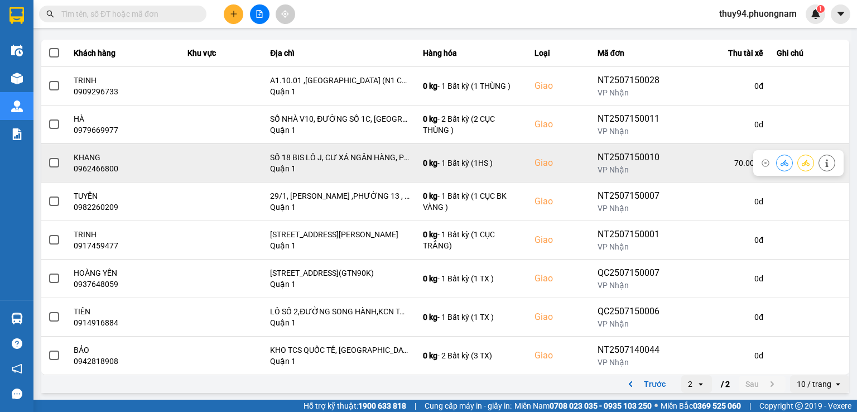
click at [781, 162] on icon at bounding box center [785, 163] width 8 height 8
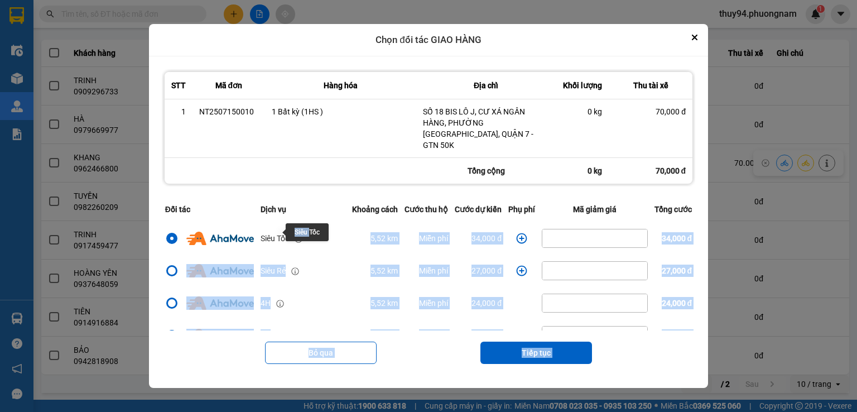
click at [363, 395] on div "Chọn đối tác GIAO HÀNG STT Mã đơn Hàng hóa Địa chỉ Khối lượng Thu tài xế 1 NT25…" at bounding box center [445, 395] width 813 height 0
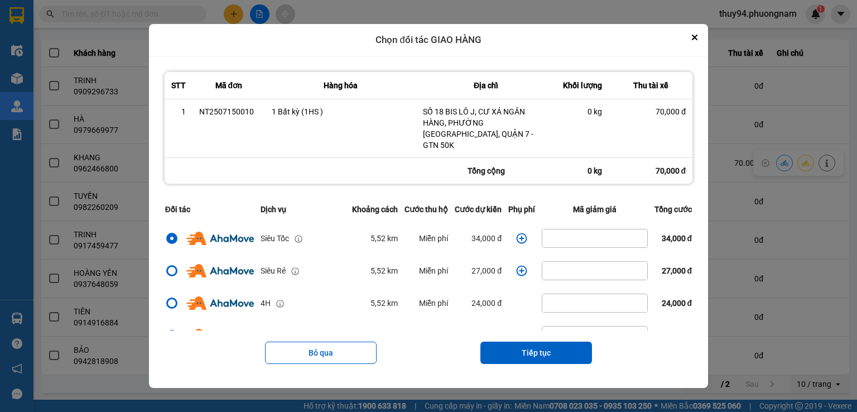
click at [329, 212] on th "Dịch vụ" at bounding box center [303, 210] width 92 height 26
drag, startPoint x: 354, startPoint y: 232, endPoint x: 502, endPoint y: 232, distance: 147.9
click at [502, 232] on tr "Siêu Tốc 5,52 km Miễn phí 34,000 đ 34,000 đ" at bounding box center [429, 238] width 534 height 32
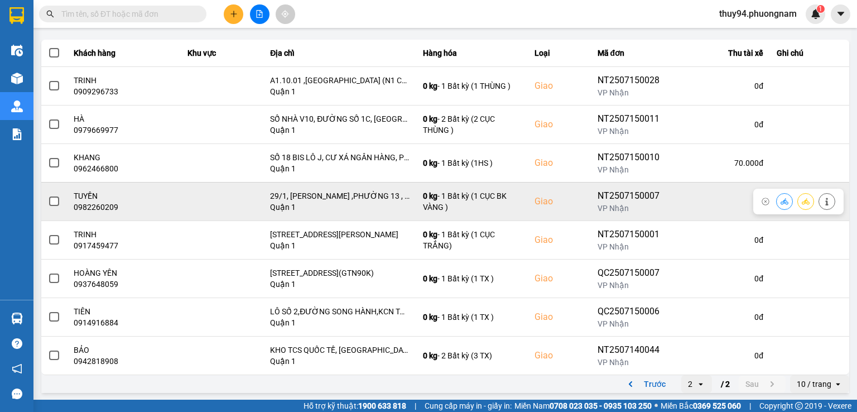
click at [781, 199] on icon at bounding box center [785, 202] width 8 height 8
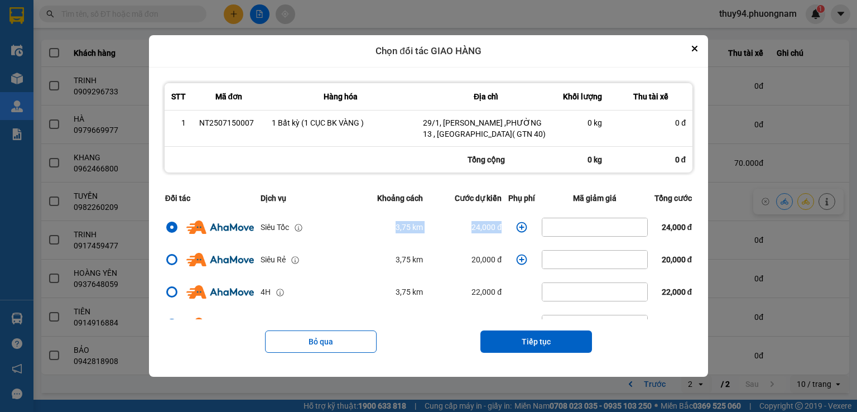
drag, startPoint x: 503, startPoint y: 231, endPoint x: 351, endPoint y: 228, distance: 151.9
click at [351, 228] on tr "Siêu Tốc 3,75 km 24,000 đ 24,000 đ" at bounding box center [429, 227] width 534 height 32
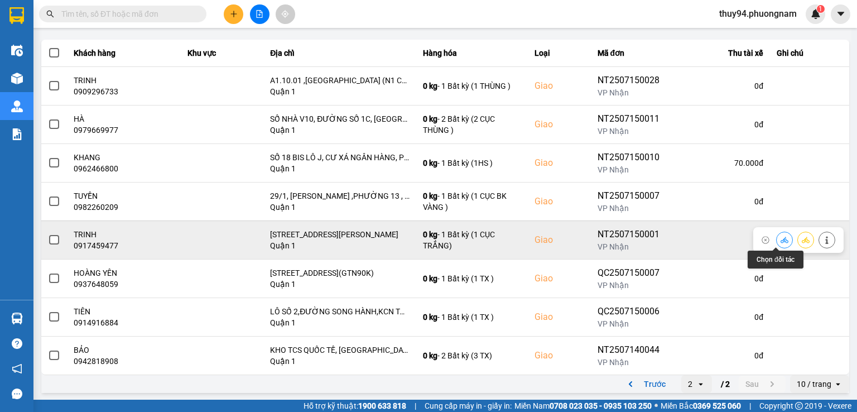
click at [784, 239] on button at bounding box center [785, 240] width 16 height 20
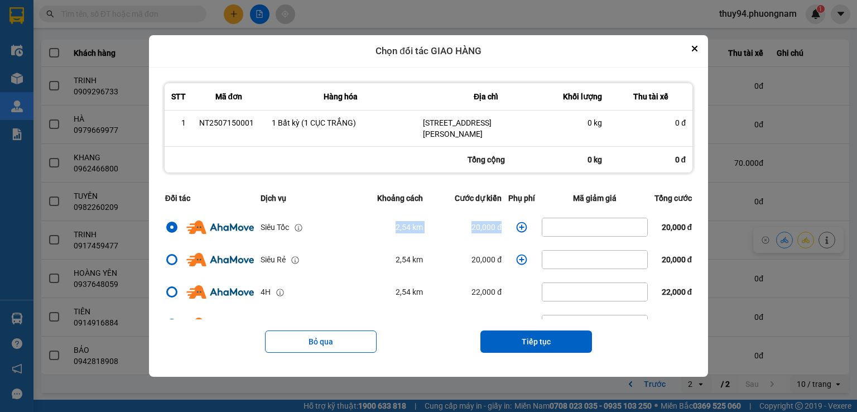
drag, startPoint x: 506, startPoint y: 228, endPoint x: 337, endPoint y: 231, distance: 169.2
click at [337, 231] on tr "Siêu Tốc 2,54 km 20,000 đ 20,000 đ" at bounding box center [429, 227] width 534 height 32
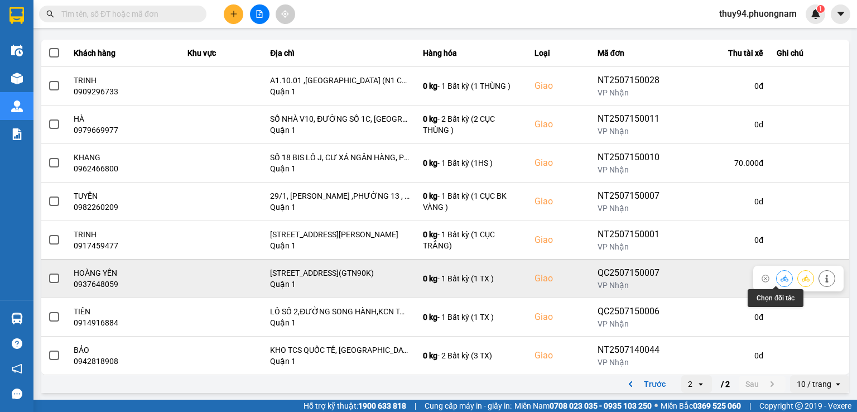
click at [781, 277] on icon at bounding box center [785, 279] width 8 height 8
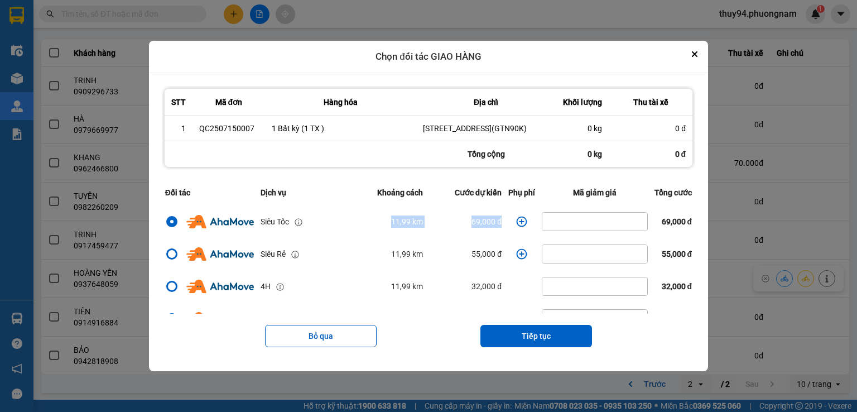
drag, startPoint x: 502, startPoint y: 225, endPoint x: 351, endPoint y: 224, distance: 151.9
click at [351, 224] on tr "Siêu Tốc 11,99 km 69,000 đ 69,000 đ" at bounding box center [429, 221] width 534 height 32
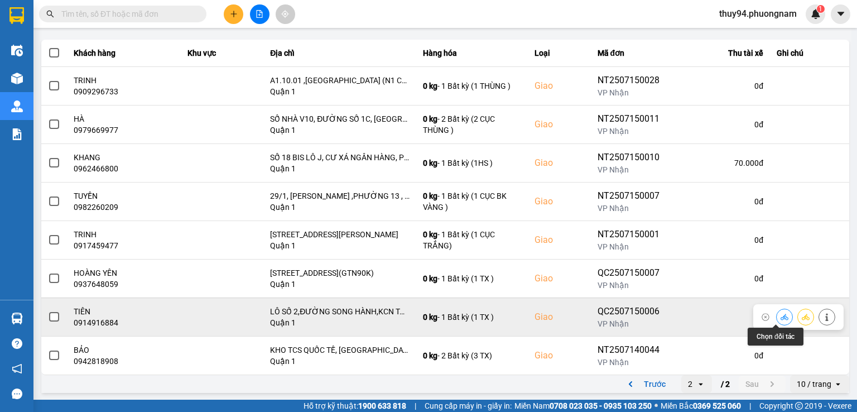
click at [781, 319] on icon at bounding box center [785, 317] width 8 height 8
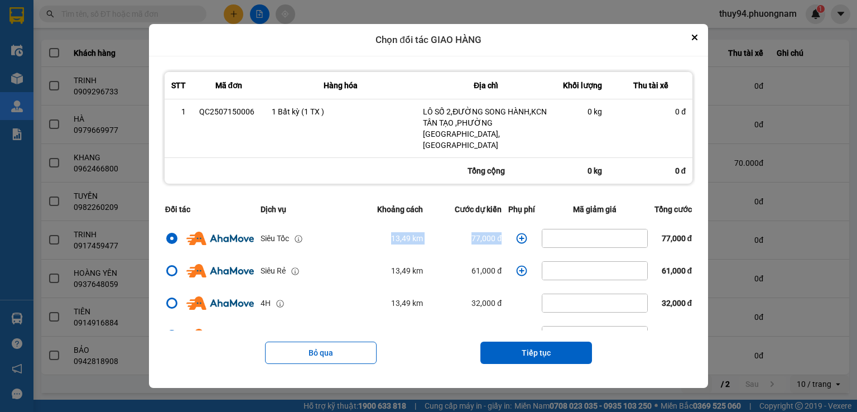
drag, startPoint x: 502, startPoint y: 230, endPoint x: 377, endPoint y: 234, distance: 125.1
click at [377, 234] on tr "Siêu Tốc 13,49 km 77,000 đ 77,000 đ" at bounding box center [429, 238] width 534 height 32
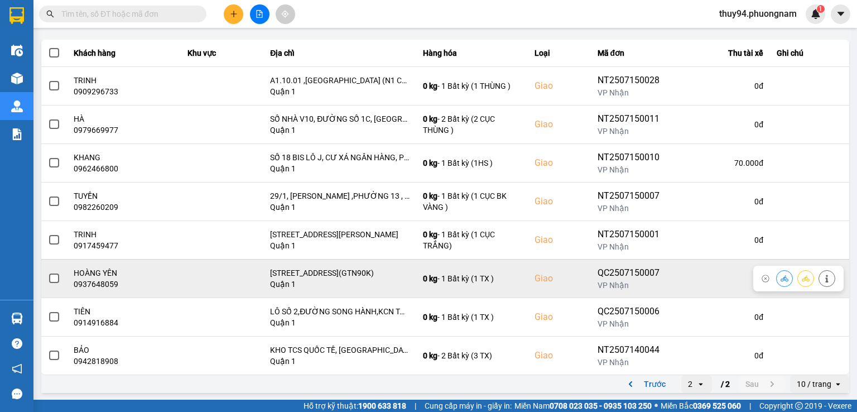
click at [781, 277] on icon at bounding box center [785, 278] width 8 height 6
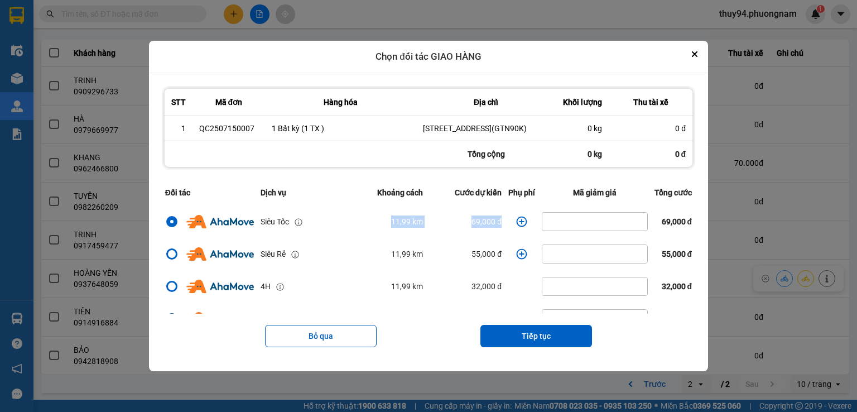
drag, startPoint x: 499, startPoint y: 222, endPoint x: 355, endPoint y: 231, distance: 144.3
click at [355, 231] on tr "Siêu Tốc 11,99 km 69,000 đ 69,000 đ" at bounding box center [429, 221] width 534 height 32
click at [697, 52] on icon "Close" at bounding box center [695, 54] width 4 height 4
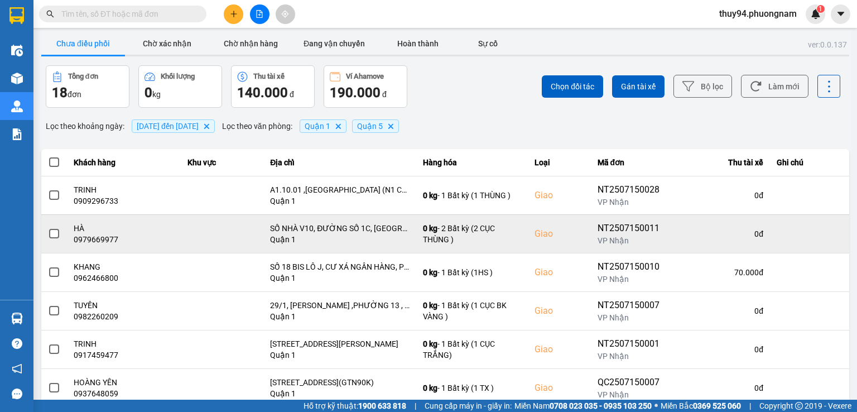
scroll to position [0, 0]
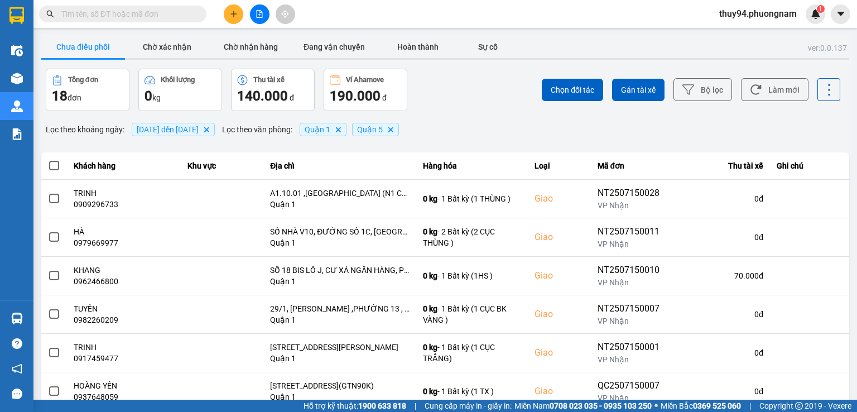
drag, startPoint x: 634, startPoint y: 125, endPoint x: 633, endPoint y: 119, distance: 6.2
click at [634, 123] on div "Lọc theo khoảng ngày : [DATE] đến [DATE] Delete Lọc theo văn phòng : [GEOGRAPHI…" at bounding box center [445, 129] width 808 height 19
click at [701, 85] on button "Bộ lọc" at bounding box center [703, 89] width 59 height 23
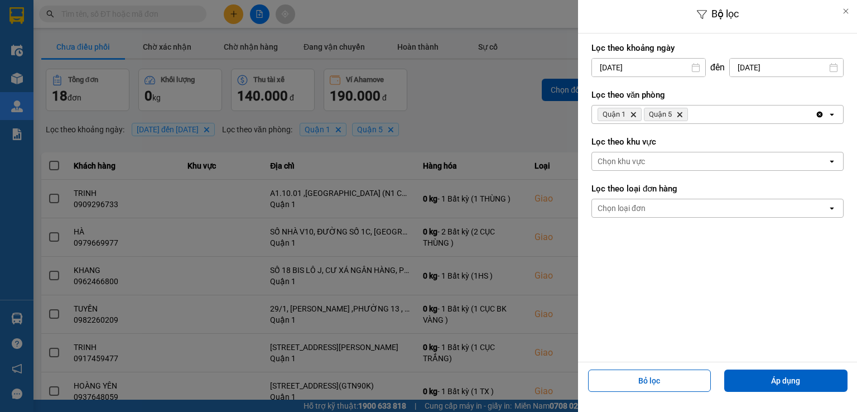
click at [759, 69] on input "[DATE]" at bounding box center [786, 68] width 113 height 18
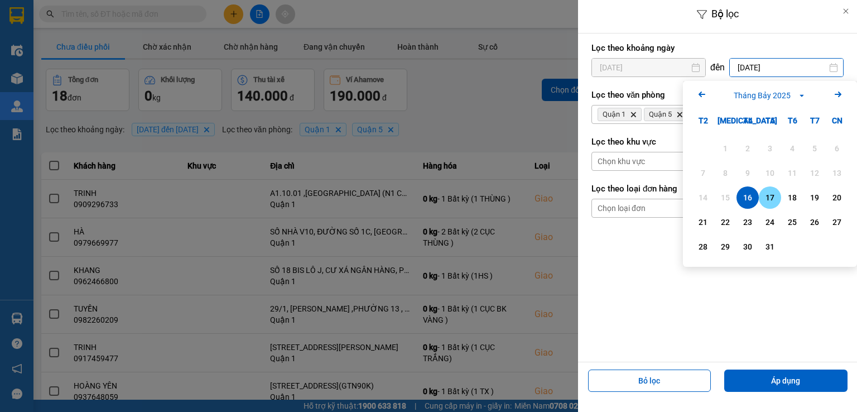
drag, startPoint x: 768, startPoint y: 198, endPoint x: 761, endPoint y: 189, distance: 11.3
click at [768, 198] on div "17" at bounding box center [771, 197] width 16 height 13
type input "[DATE]"
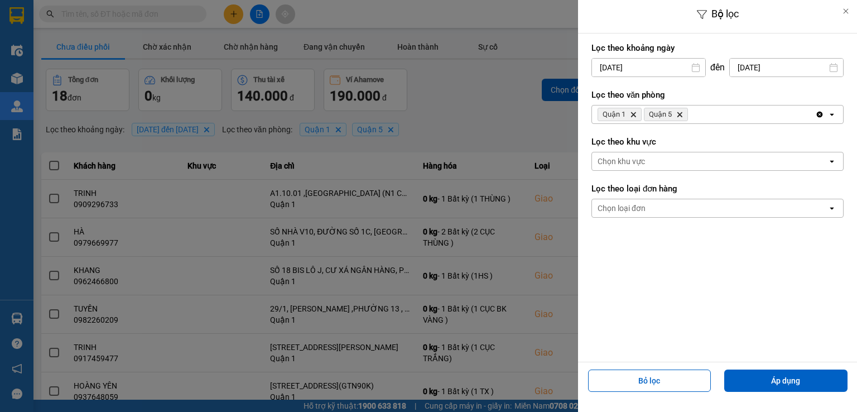
click at [667, 72] on input "[DATE]" at bounding box center [648, 68] width 113 height 18
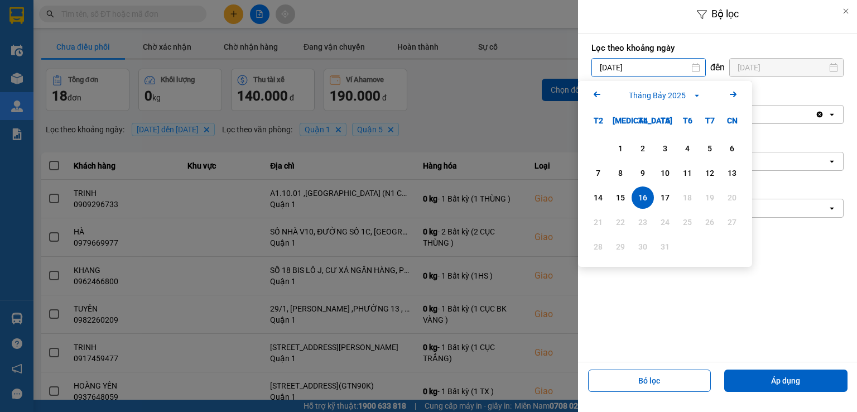
click at [646, 198] on div "16" at bounding box center [643, 197] width 16 height 13
click at [663, 66] on input "[DATE]" at bounding box center [648, 68] width 113 height 18
click at [661, 195] on div "17" at bounding box center [666, 197] width 16 height 13
type input "[DATE]"
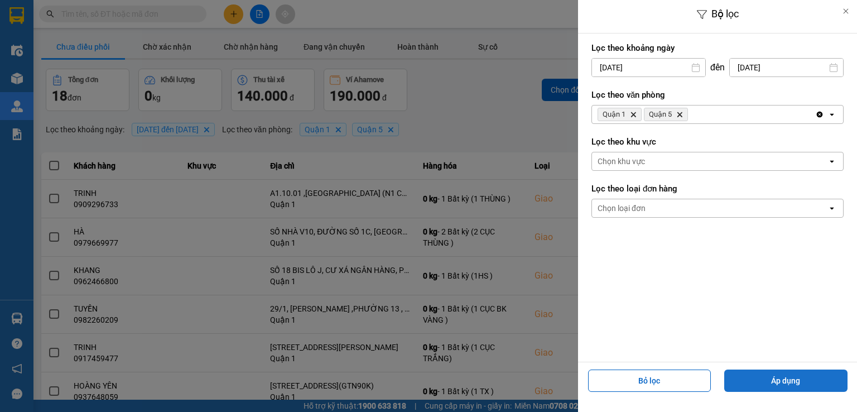
click at [779, 372] on button "Áp dụng" at bounding box center [786, 381] width 123 height 22
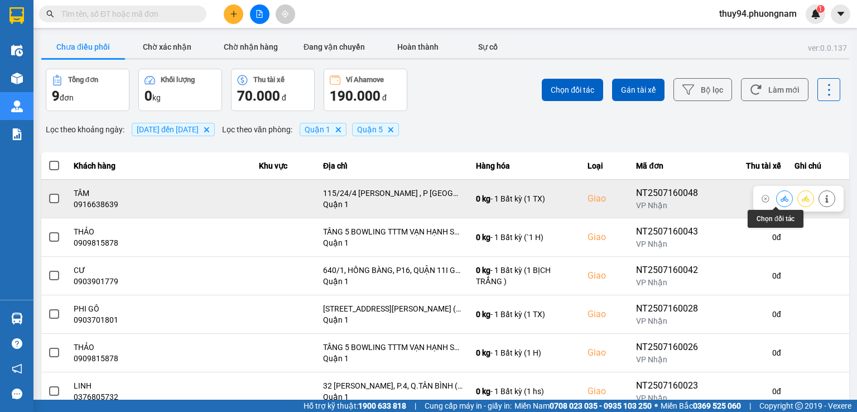
click at [781, 198] on icon at bounding box center [785, 199] width 8 height 8
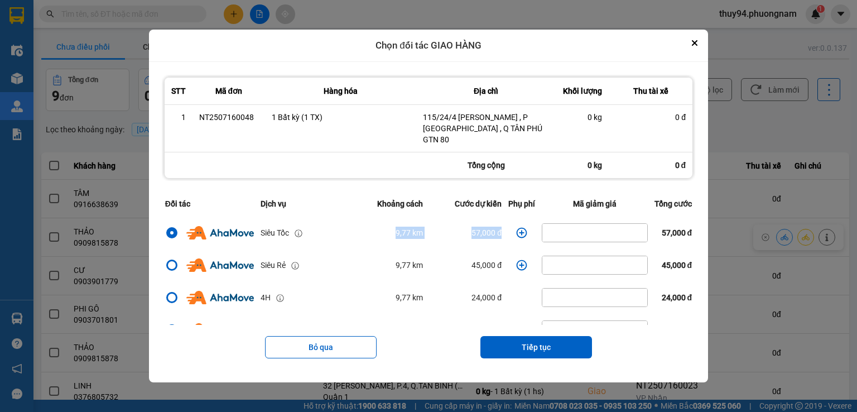
drag, startPoint x: 506, startPoint y: 226, endPoint x: 344, endPoint y: 226, distance: 161.9
click at [344, 226] on tr "Siêu Tốc 9,77 km 57,000 đ 57,000 đ" at bounding box center [429, 233] width 534 height 32
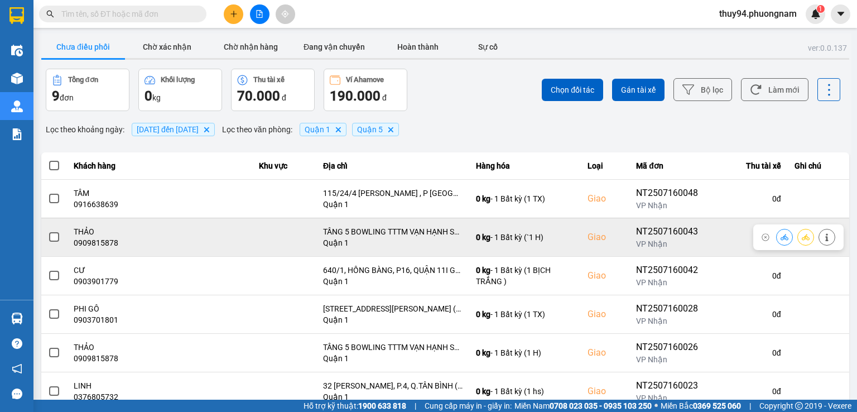
click at [781, 237] on icon at bounding box center [785, 237] width 8 height 8
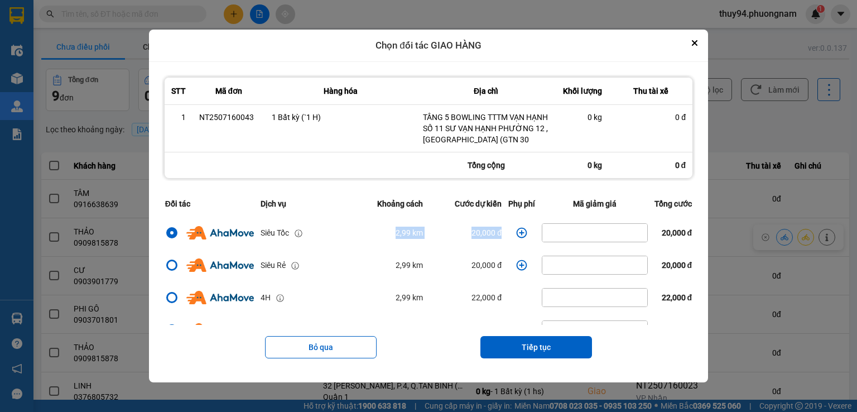
drag, startPoint x: 375, startPoint y: 235, endPoint x: 512, endPoint y: 236, distance: 137.3
click at [512, 236] on tr "Siêu Tốc 2,99 km 20,000 đ 20,000 đ" at bounding box center [429, 233] width 534 height 32
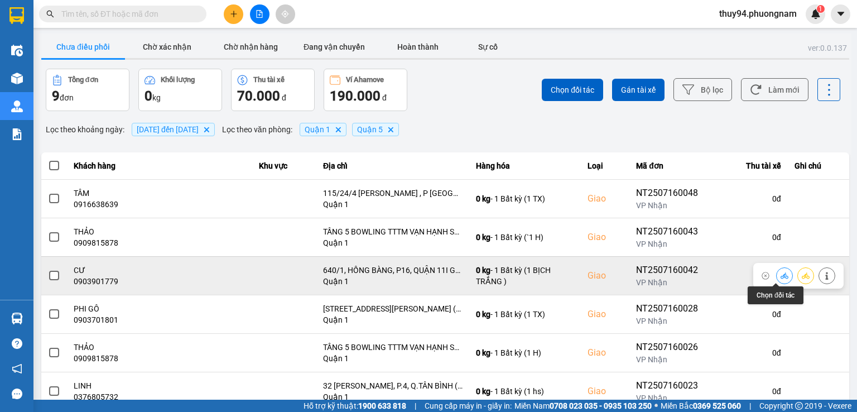
click at [777, 280] on button at bounding box center [785, 276] width 16 height 20
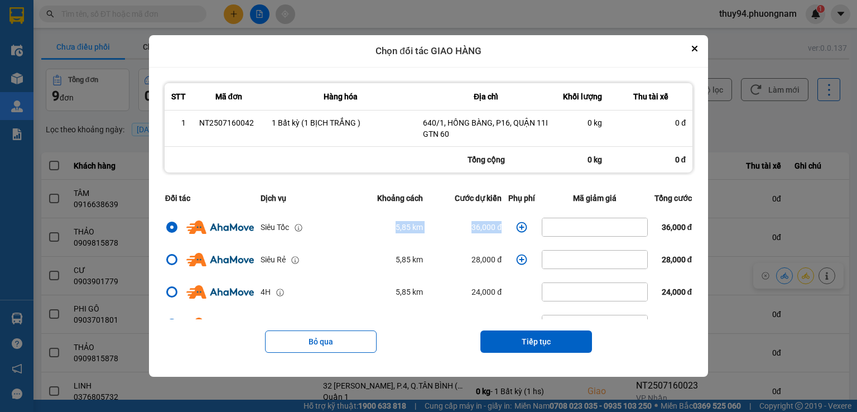
drag, startPoint x: 467, startPoint y: 223, endPoint x: 360, endPoint y: 221, distance: 106.7
click at [360, 222] on tr "Siêu Tốc 5,85 km 36,000 đ 36,000 đ" at bounding box center [429, 227] width 534 height 32
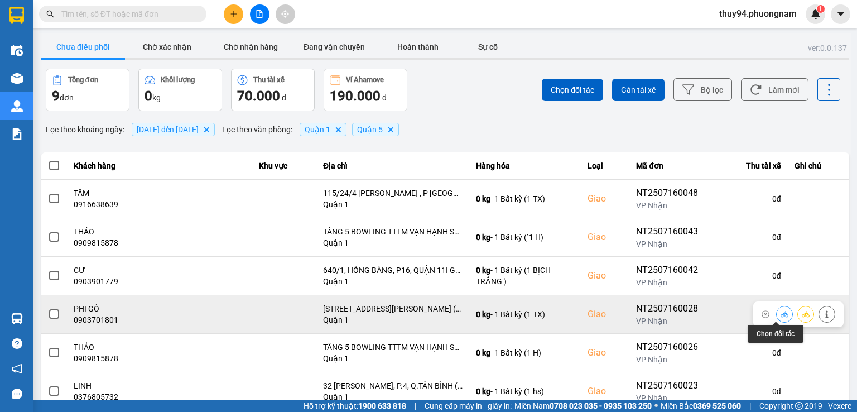
click at [781, 313] on icon at bounding box center [785, 314] width 8 height 8
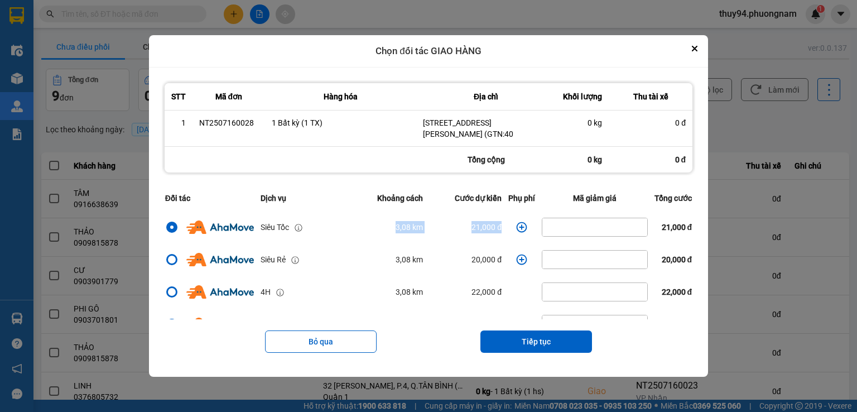
drag, startPoint x: 504, startPoint y: 224, endPoint x: 344, endPoint y: 221, distance: 160.3
click at [348, 224] on tr "Siêu Tốc 3,08 km 21,000 đ 21,000 đ" at bounding box center [429, 227] width 534 height 32
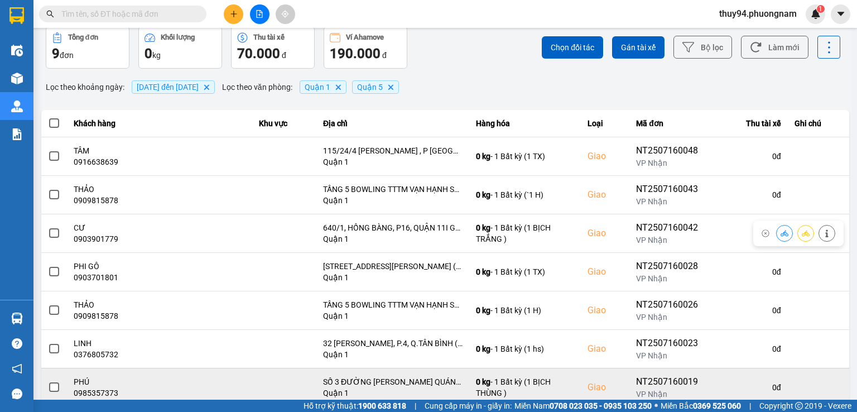
scroll to position [112, 0]
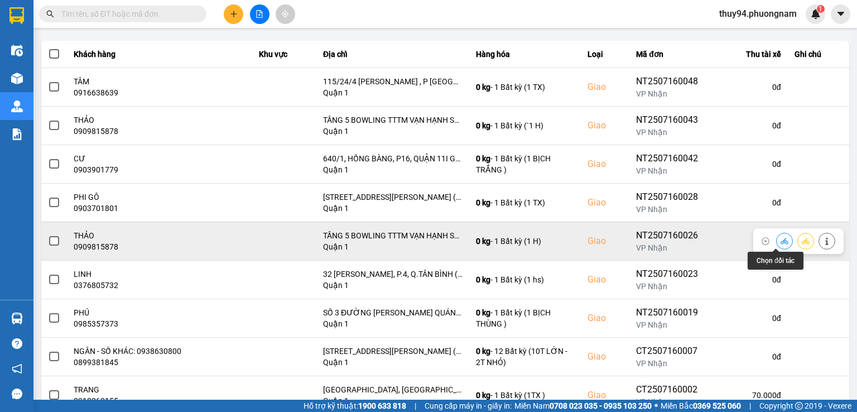
drag, startPoint x: 777, startPoint y: 242, endPoint x: 775, endPoint y: 236, distance: 5.8
click at [781, 242] on icon at bounding box center [785, 241] width 8 height 6
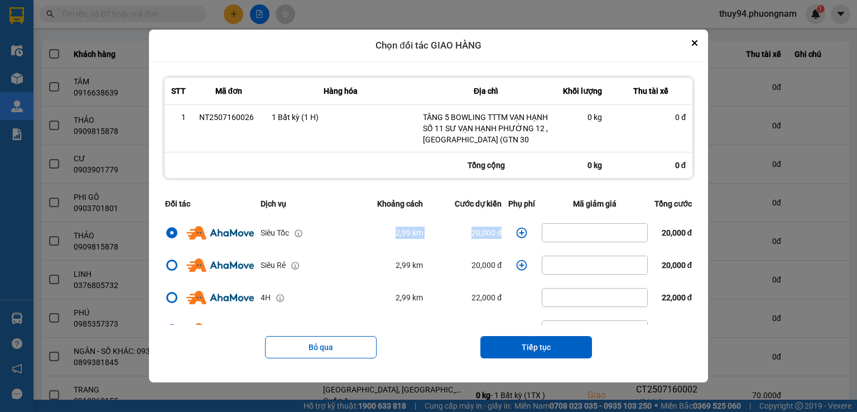
drag, startPoint x: 371, startPoint y: 231, endPoint x: 507, endPoint y: 239, distance: 137.1
click at [507, 239] on tr "Siêu Tốc 2,99 km 20,000 đ 20,000 đ" at bounding box center [429, 233] width 534 height 32
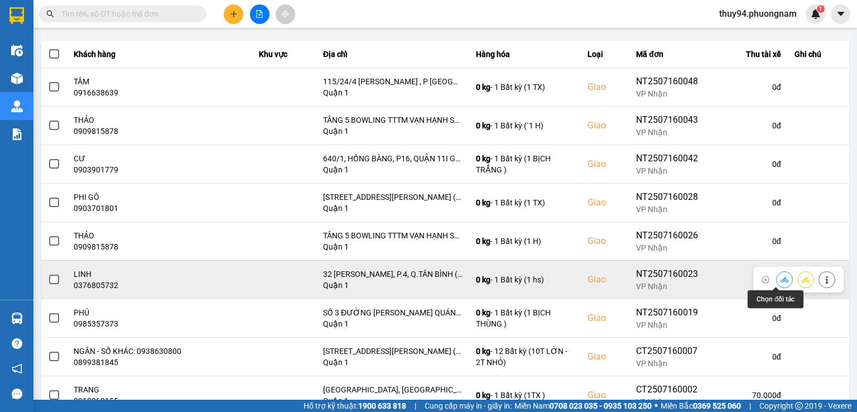
click at [777, 277] on button at bounding box center [785, 280] width 16 height 20
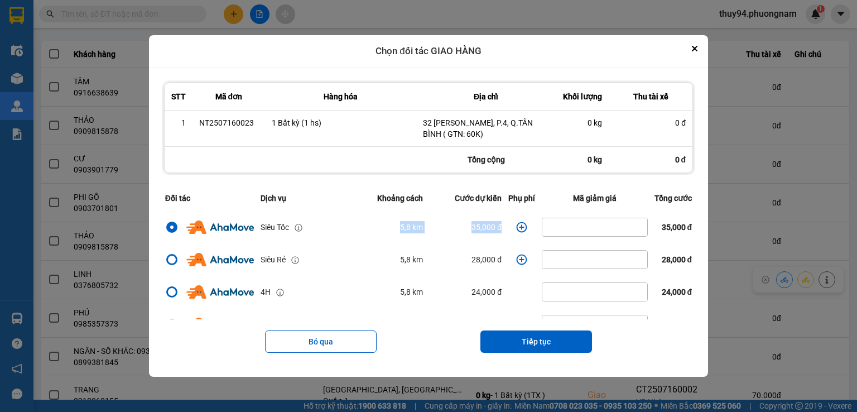
drag, startPoint x: 497, startPoint y: 225, endPoint x: 366, endPoint y: 227, distance: 131.2
click at [366, 228] on tr "Siêu Tốc 5,8 km 35,000 đ 35,000 đ" at bounding box center [429, 227] width 534 height 32
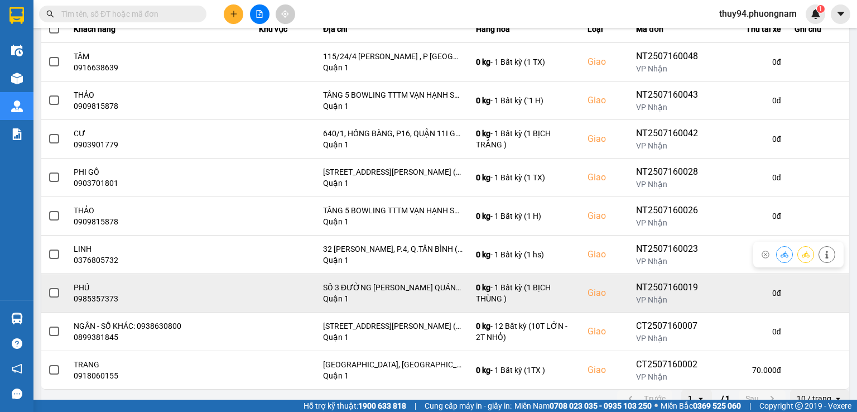
scroll to position [151, 0]
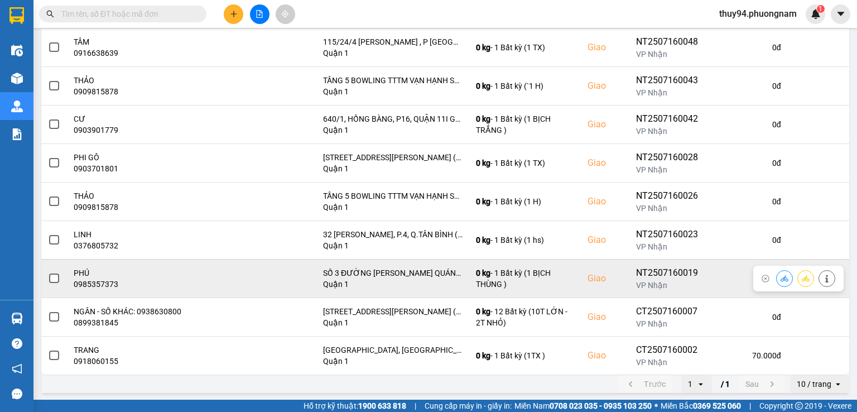
click at [781, 276] on icon at bounding box center [785, 279] width 8 height 8
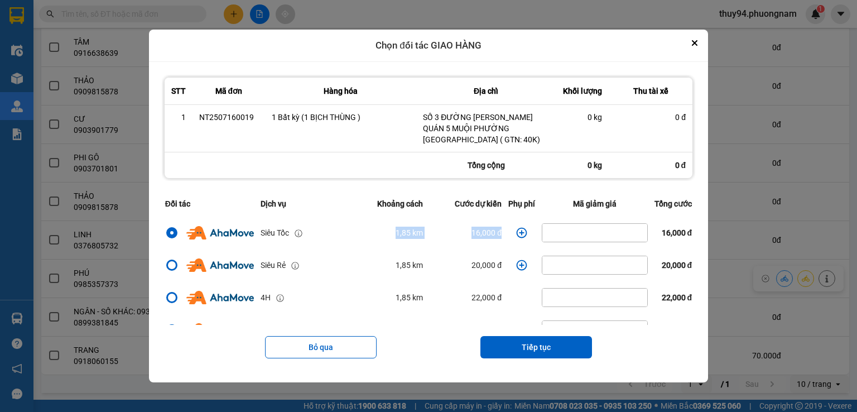
drag, startPoint x: 379, startPoint y: 230, endPoint x: 505, endPoint y: 237, distance: 125.8
click at [505, 237] on tr "Siêu Tốc 1,85 km 16,000 đ 16,000 đ" at bounding box center [429, 233] width 534 height 32
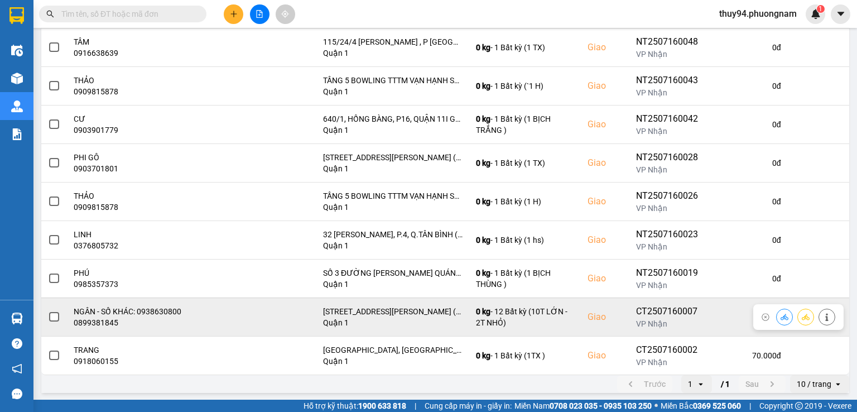
click at [781, 315] on icon at bounding box center [785, 317] width 8 height 8
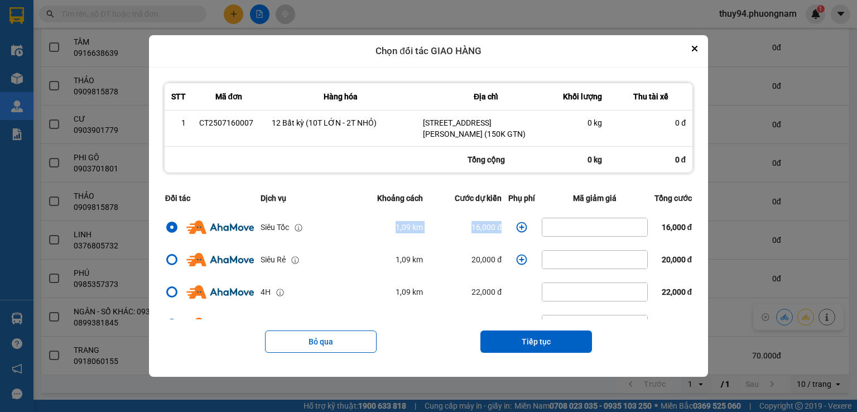
drag, startPoint x: 501, startPoint y: 226, endPoint x: 363, endPoint y: 221, distance: 138.0
click at [363, 221] on tr "Siêu Tốc 1,09 km 16,000 đ 16,000 đ" at bounding box center [429, 227] width 534 height 32
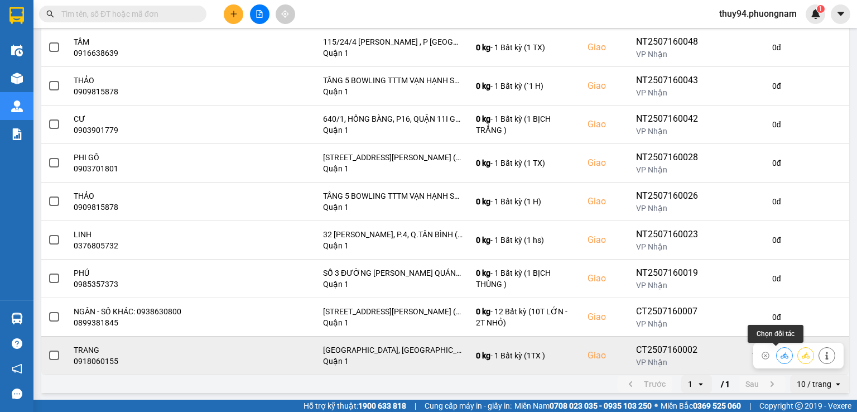
click at [781, 353] on icon at bounding box center [785, 356] width 8 height 8
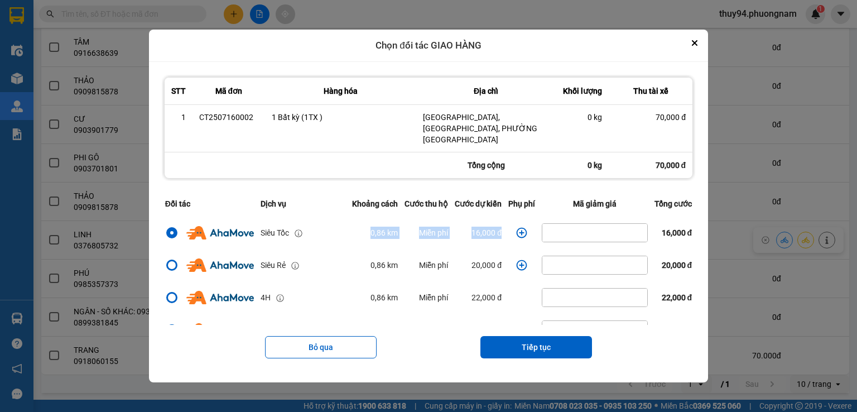
drag, startPoint x: 351, startPoint y: 228, endPoint x: 499, endPoint y: 239, distance: 148.3
click at [499, 239] on tr "Siêu Tốc 0,86 km Miễn phí 16,000 đ 16,000 đ" at bounding box center [429, 233] width 534 height 32
click at [697, 45] on icon "Close" at bounding box center [695, 43] width 4 height 4
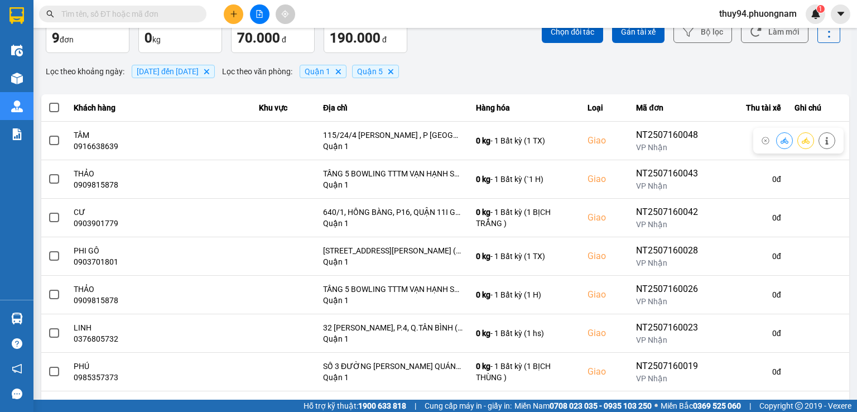
scroll to position [0, 0]
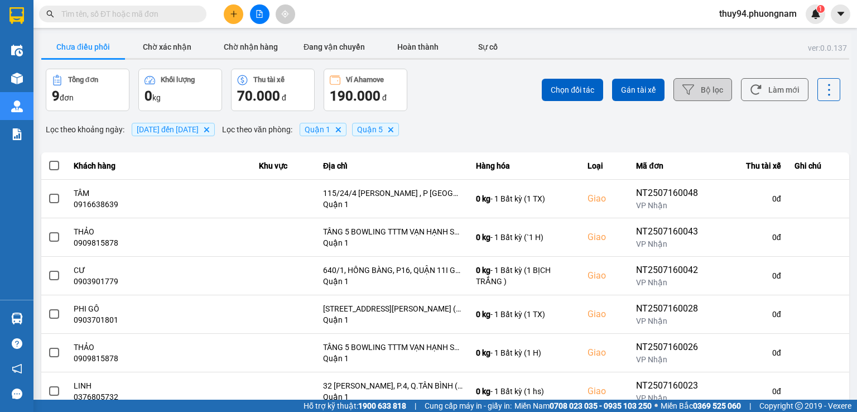
click at [700, 86] on button "Bộ lọc" at bounding box center [703, 89] width 59 height 23
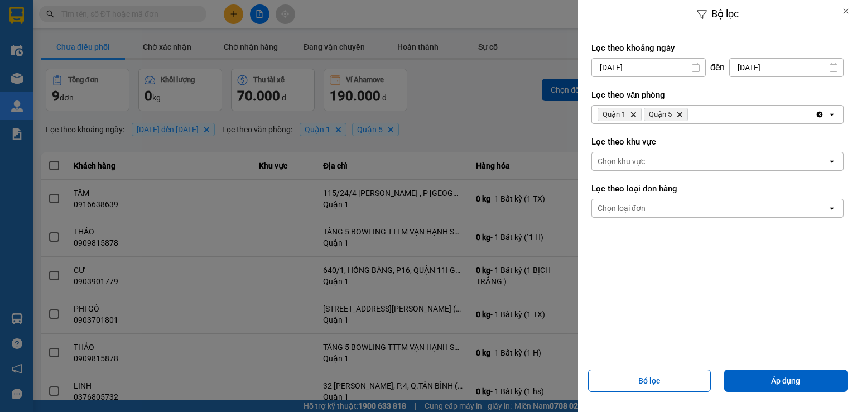
click at [775, 73] on input "[DATE]" at bounding box center [786, 68] width 113 height 18
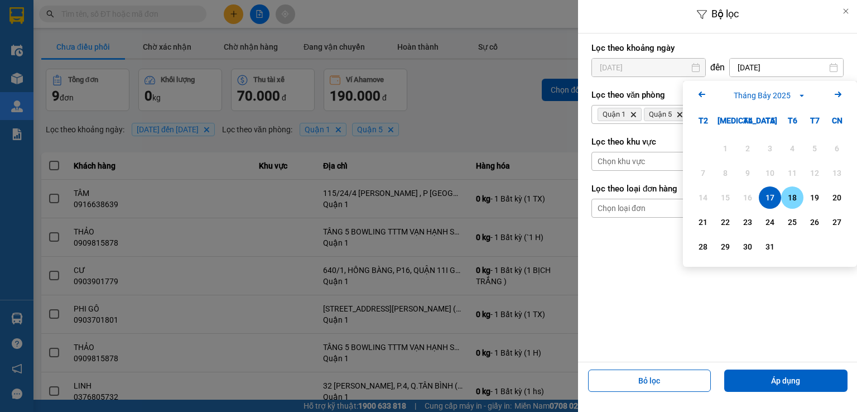
click at [798, 193] on div "18" at bounding box center [793, 197] width 16 height 13
type input "[DATE]"
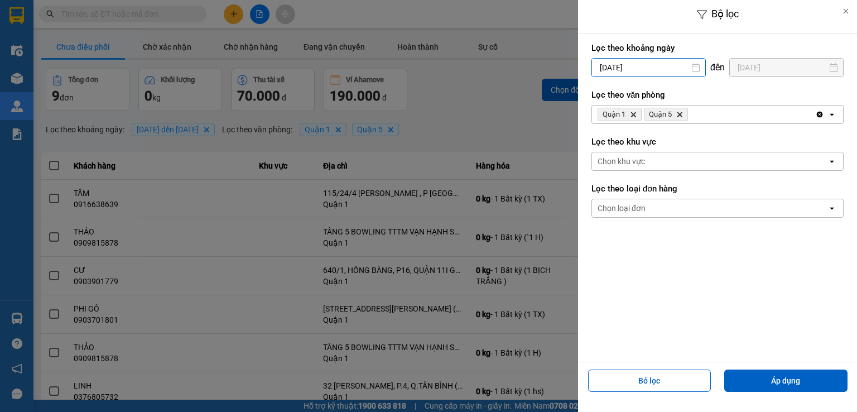
click at [642, 69] on input "[DATE]" at bounding box center [648, 68] width 113 height 18
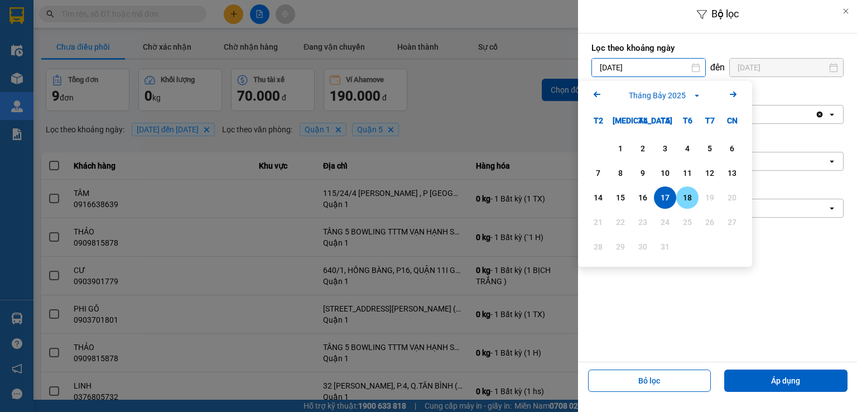
click at [689, 199] on div "18" at bounding box center [688, 197] width 16 height 13
type input "[DATE]"
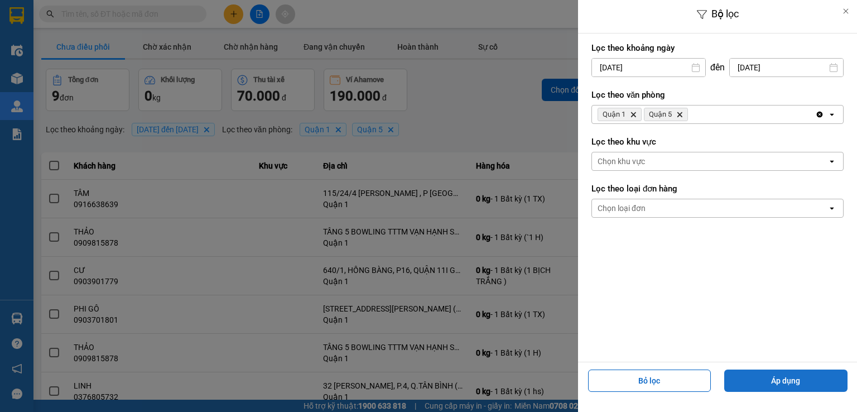
click at [773, 378] on button "Áp dụng" at bounding box center [786, 381] width 123 height 22
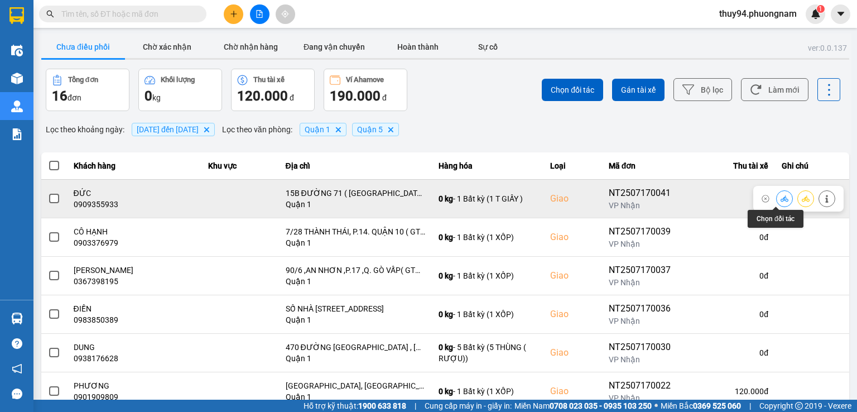
click at [781, 199] on icon at bounding box center [785, 198] width 8 height 6
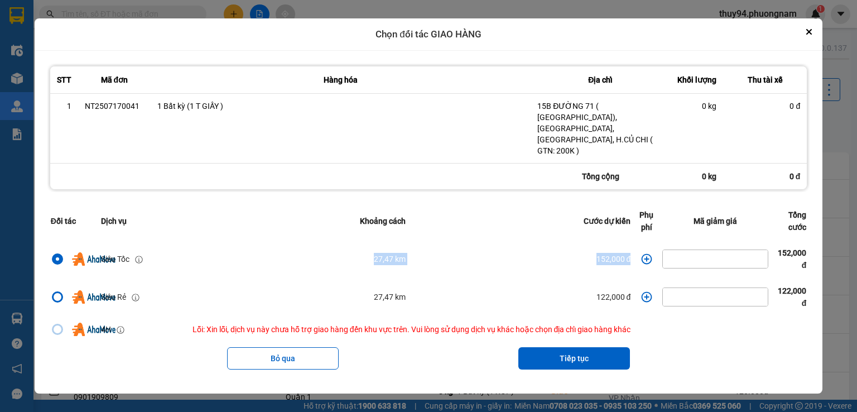
drag, startPoint x: 348, startPoint y: 246, endPoint x: 635, endPoint y: 248, distance: 287.0
click at [635, 248] on tr "Siêu Tốc 27,47 km 152,000 đ 152,000 đ" at bounding box center [428, 259] width 763 height 38
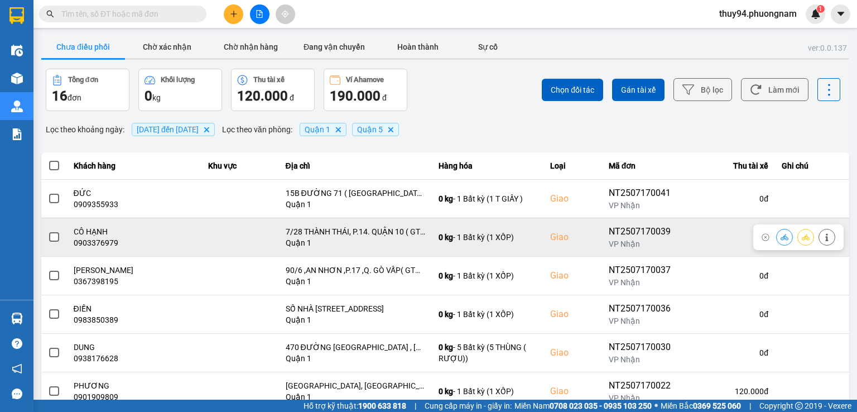
click at [781, 238] on icon at bounding box center [785, 237] width 8 height 8
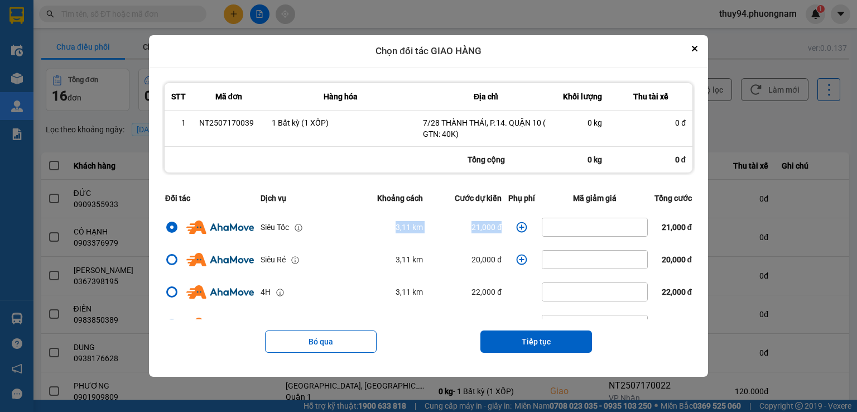
drag, startPoint x: 510, startPoint y: 224, endPoint x: 359, endPoint y: 221, distance: 150.8
click at [360, 222] on tr "Siêu Tốc 3,11 km 21,000 đ 21,000 đ" at bounding box center [429, 227] width 534 height 32
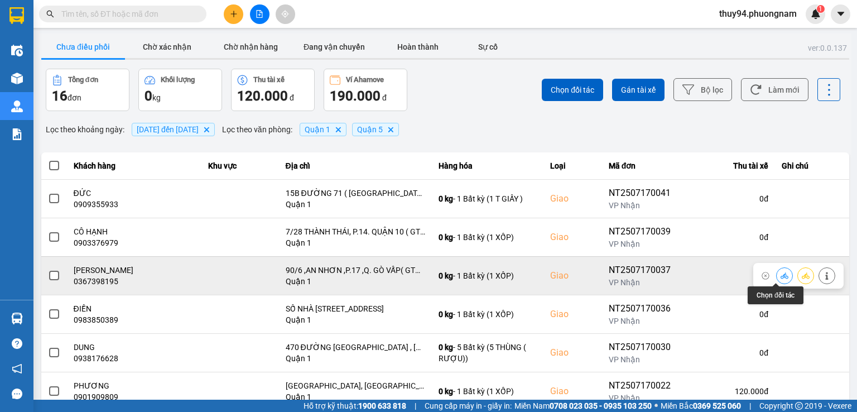
click at [781, 275] on icon at bounding box center [785, 276] width 8 height 8
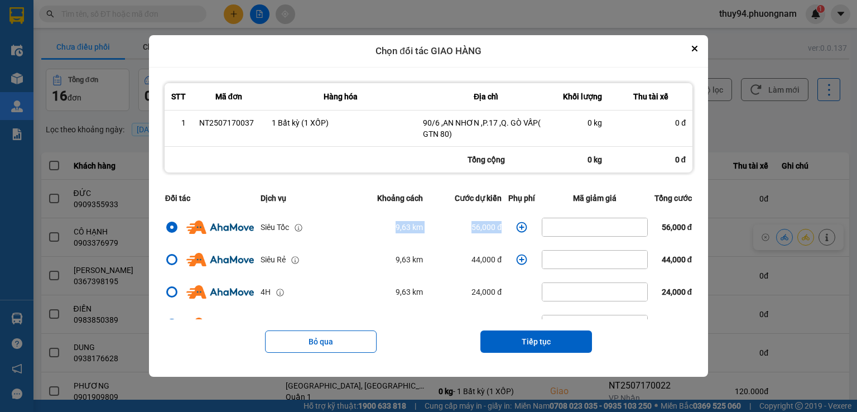
drag, startPoint x: 502, startPoint y: 227, endPoint x: 339, endPoint y: 219, distance: 162.6
click at [341, 221] on tr "Siêu Tốc 9,63 km 56,000 đ 56,000 đ" at bounding box center [429, 227] width 534 height 32
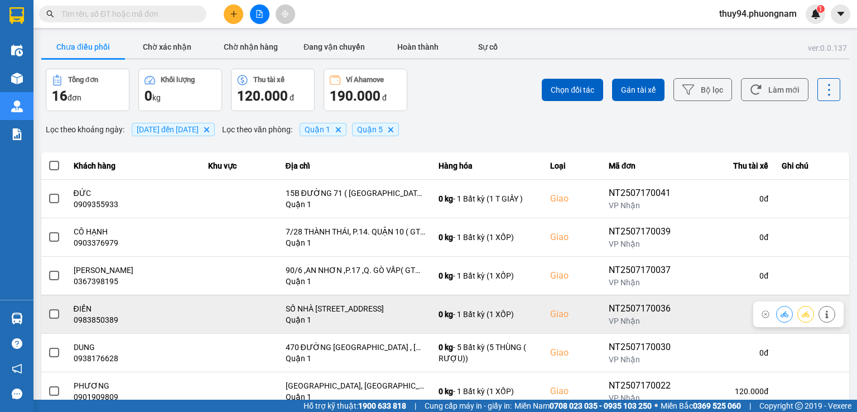
click at [781, 315] on icon at bounding box center [785, 314] width 8 height 8
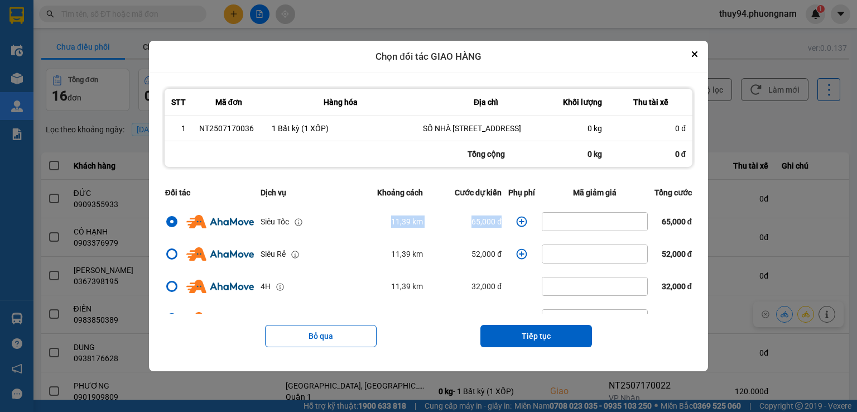
drag, startPoint x: 507, startPoint y: 232, endPoint x: 342, endPoint y: 237, distance: 164.8
click at [343, 237] on tr "Siêu Tốc 11,39 km 65,000 đ 65,000 đ" at bounding box center [429, 221] width 534 height 32
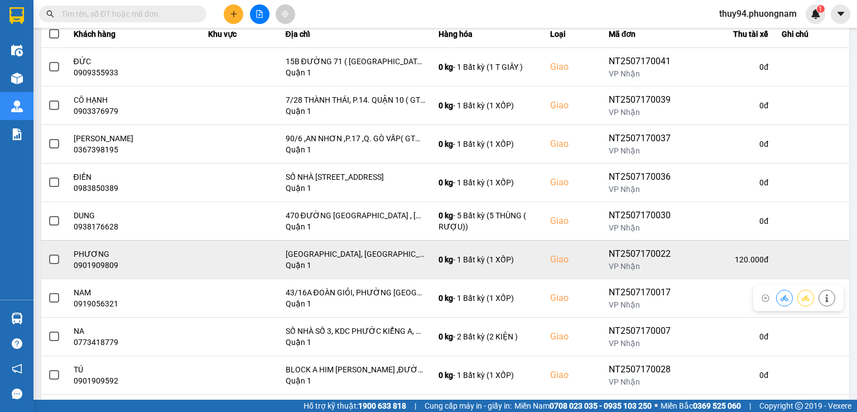
scroll to position [167, 0]
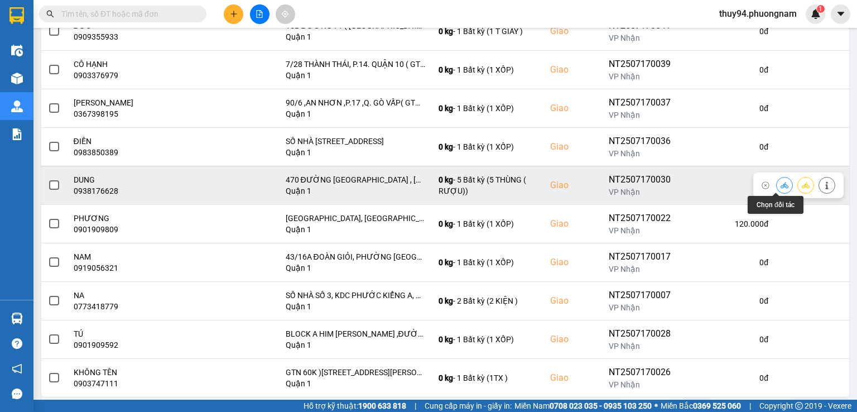
click at [781, 185] on icon at bounding box center [785, 185] width 8 height 6
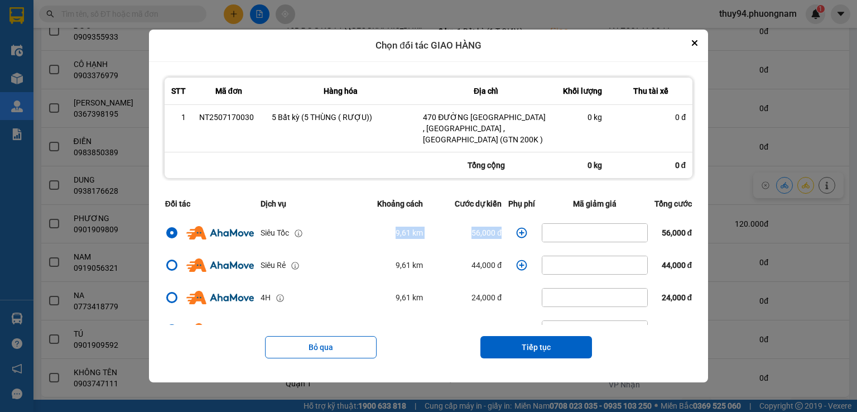
drag, startPoint x: 505, startPoint y: 229, endPoint x: 361, endPoint y: 228, distance: 144.0
click at [362, 229] on tr "Siêu Tốc 9,61 km 56,000 đ 56,000 đ" at bounding box center [429, 233] width 534 height 32
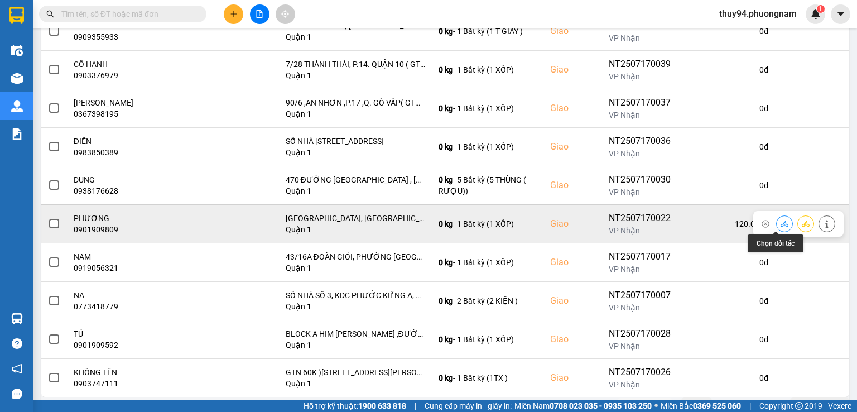
click at [781, 225] on icon at bounding box center [785, 224] width 8 height 6
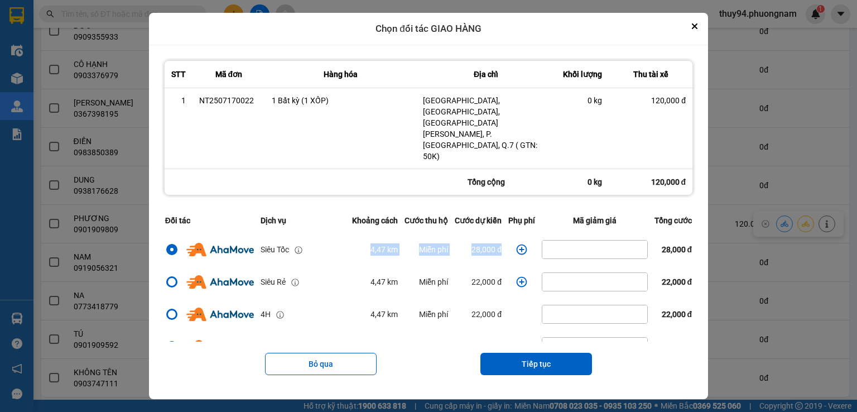
drag, startPoint x: 504, startPoint y: 231, endPoint x: 339, endPoint y: 240, distance: 164.4
click at [337, 242] on tr "Siêu Tốc 4,47 km Miễn phí 28,000 đ 28,000 đ" at bounding box center [429, 249] width 534 height 32
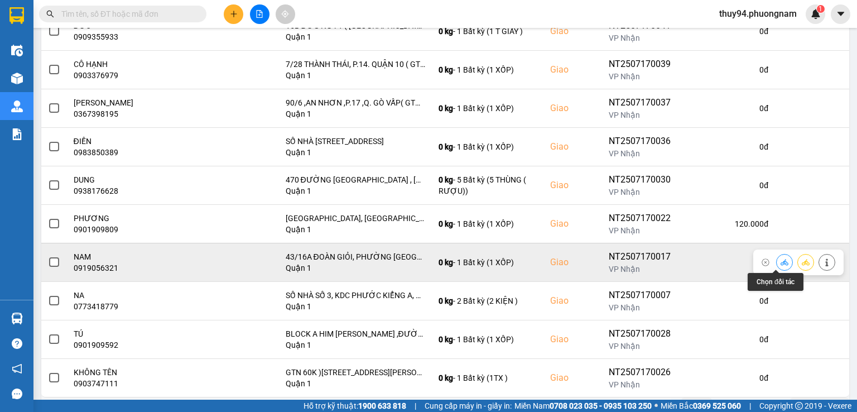
click at [781, 259] on icon at bounding box center [785, 262] width 8 height 8
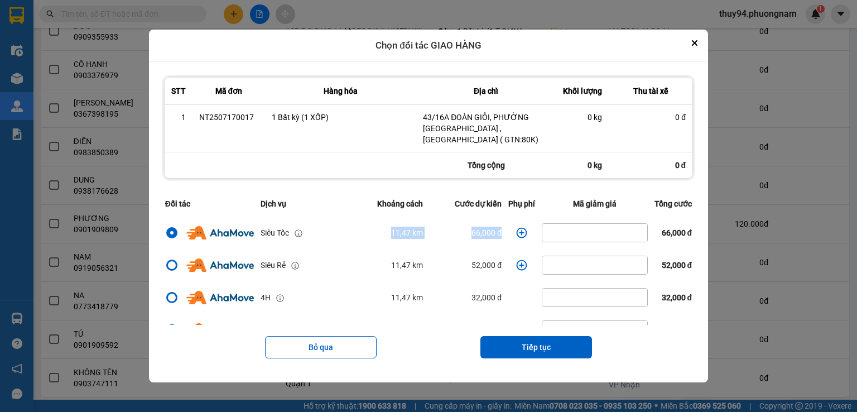
drag, startPoint x: 505, startPoint y: 228, endPoint x: 360, endPoint y: 232, distance: 145.2
click at [361, 233] on tr "Siêu Tốc 11,47 km 66,000 đ 66,000 đ" at bounding box center [429, 233] width 534 height 32
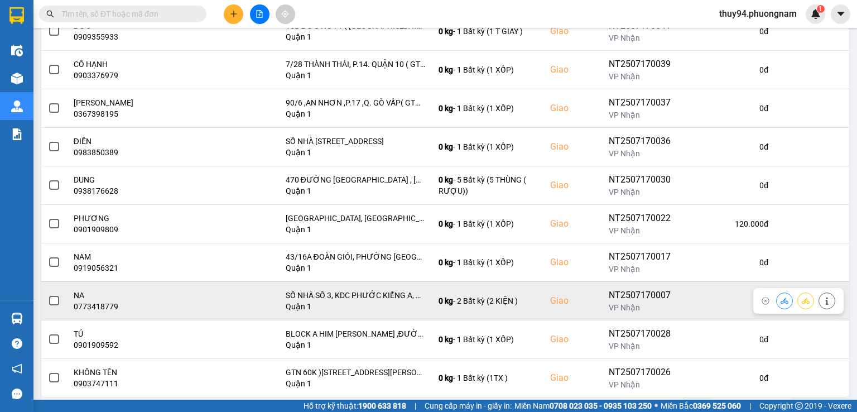
click at [784, 298] on div at bounding box center [785, 301] width 17 height 17
click at [781, 298] on icon at bounding box center [785, 301] width 8 height 8
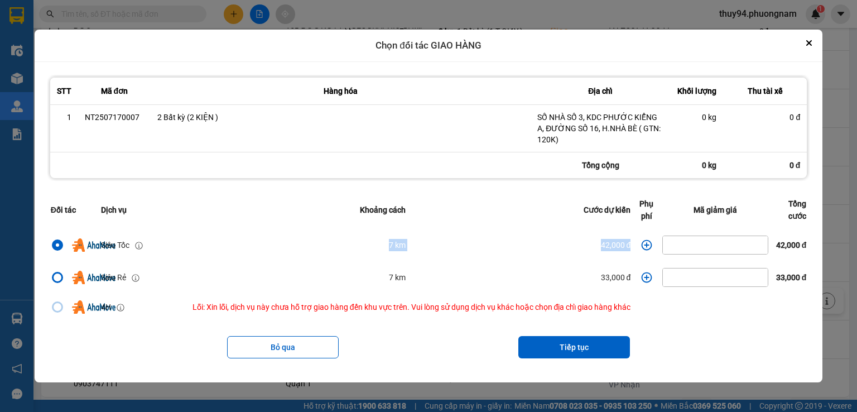
drag, startPoint x: 627, startPoint y: 242, endPoint x: 343, endPoint y: 242, distance: 284.2
click at [343, 242] on tr "Siêu Tốc 7 km 42,000 đ 42,000 đ" at bounding box center [428, 245] width 763 height 32
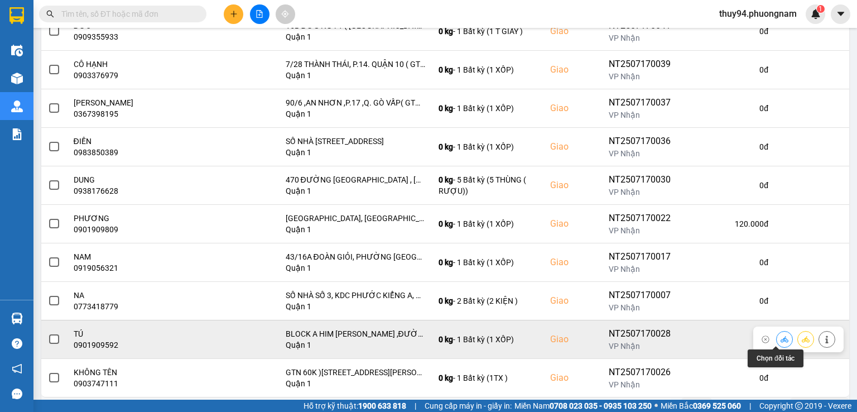
click at [781, 336] on icon at bounding box center [785, 340] width 8 height 8
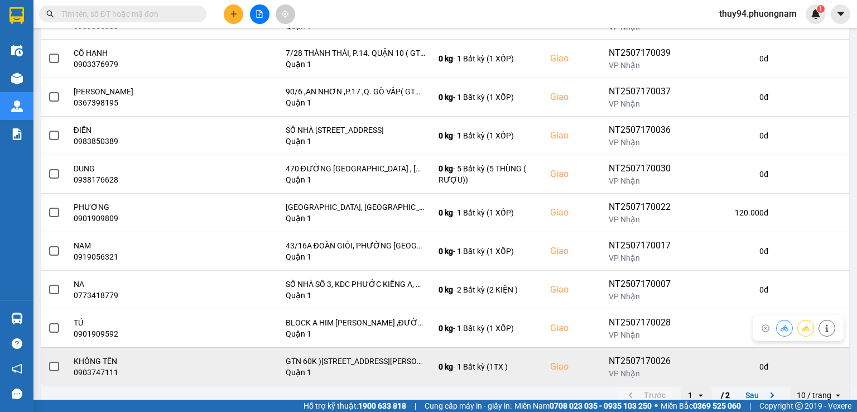
scroll to position [190, 0]
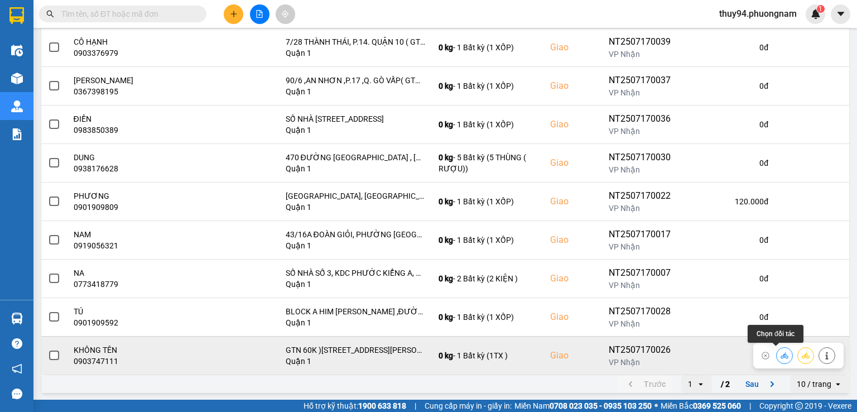
click at [781, 354] on icon at bounding box center [785, 355] width 8 height 6
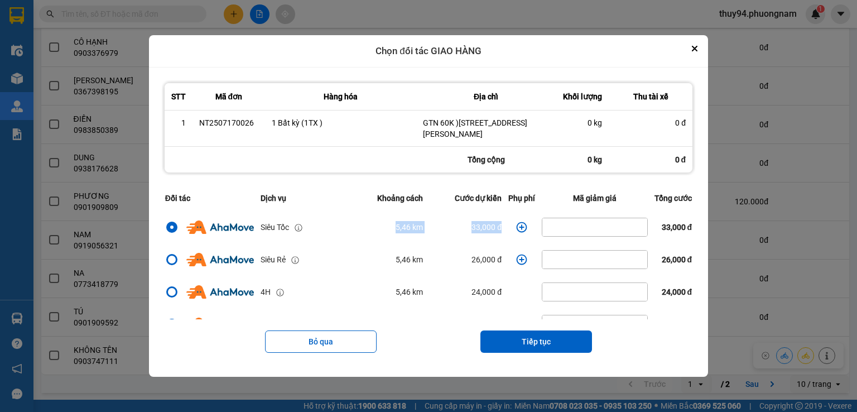
drag, startPoint x: 504, startPoint y: 229, endPoint x: 366, endPoint y: 237, distance: 138.1
click at [366, 237] on tr "Siêu Tốc 5,46 km 33,000 đ 33,000 đ" at bounding box center [429, 227] width 534 height 32
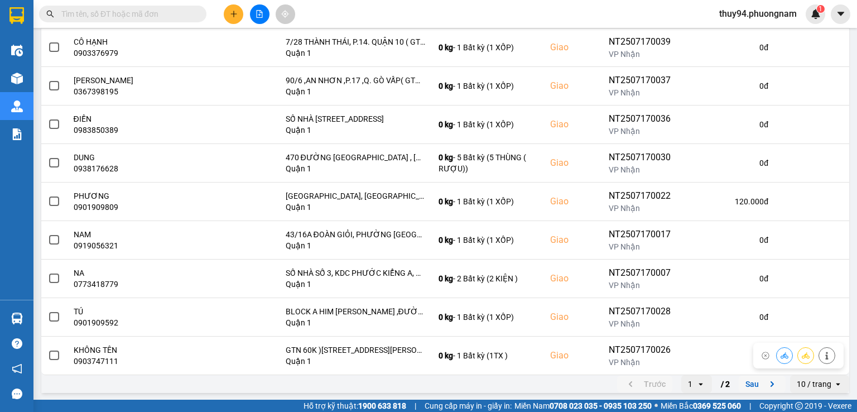
click at [746, 382] on button "Sau" at bounding box center [762, 384] width 47 height 17
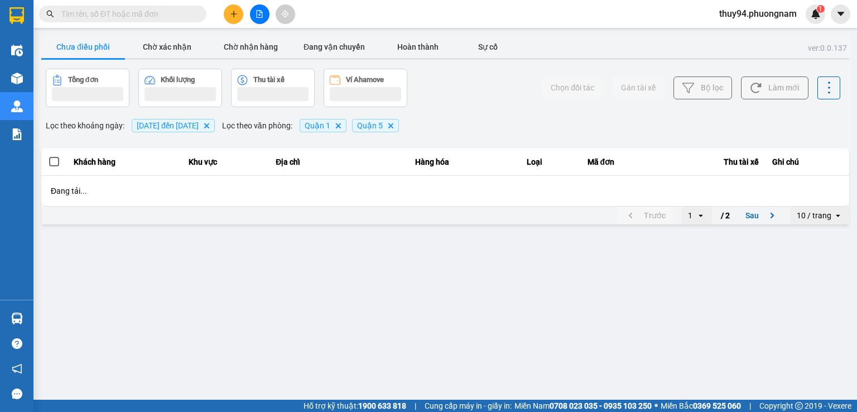
scroll to position [0, 0]
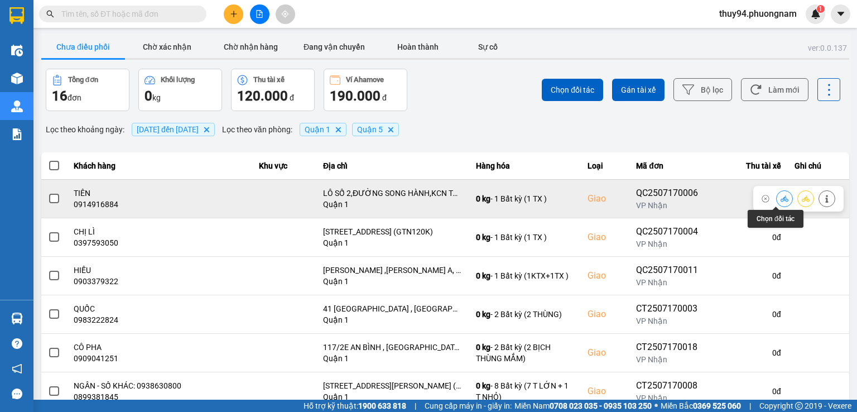
click at [781, 199] on icon at bounding box center [785, 199] width 8 height 8
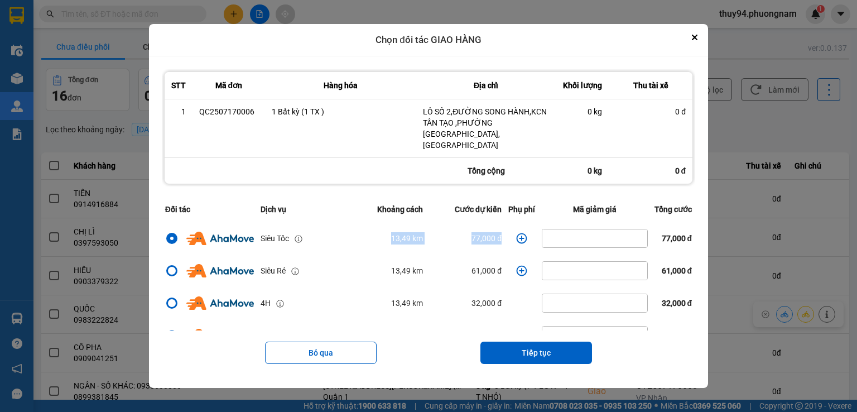
drag, startPoint x: 380, startPoint y: 234, endPoint x: 507, endPoint y: 232, distance: 127.3
click at [507, 232] on tr "Siêu Tốc 13,49 km 77,000 đ 77,000 đ" at bounding box center [429, 238] width 534 height 32
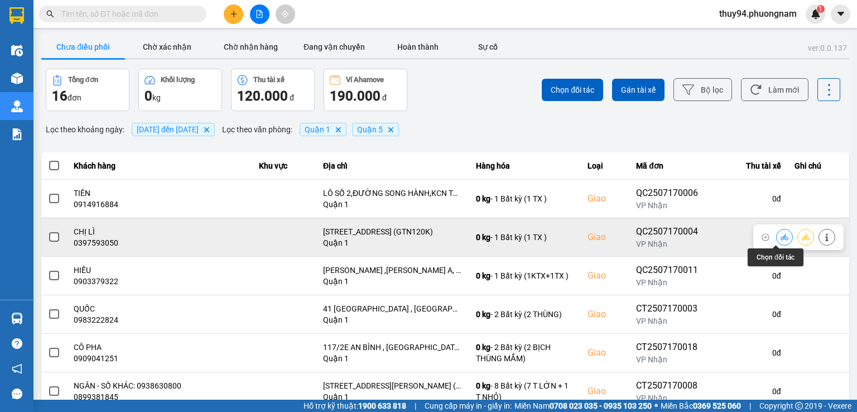
click at [781, 236] on icon at bounding box center [785, 237] width 8 height 8
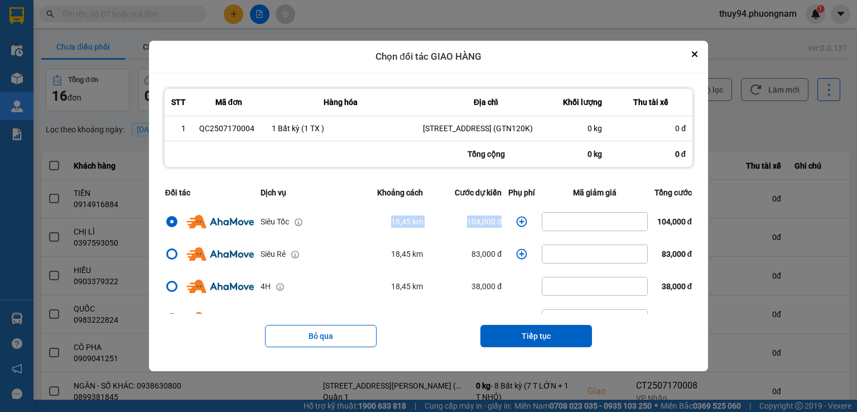
drag, startPoint x: 511, startPoint y: 222, endPoint x: 349, endPoint y: 222, distance: 162.5
click at [349, 222] on tr "Siêu Tốc 18,45 km 104,000 đ 104,000 đ" at bounding box center [429, 221] width 534 height 32
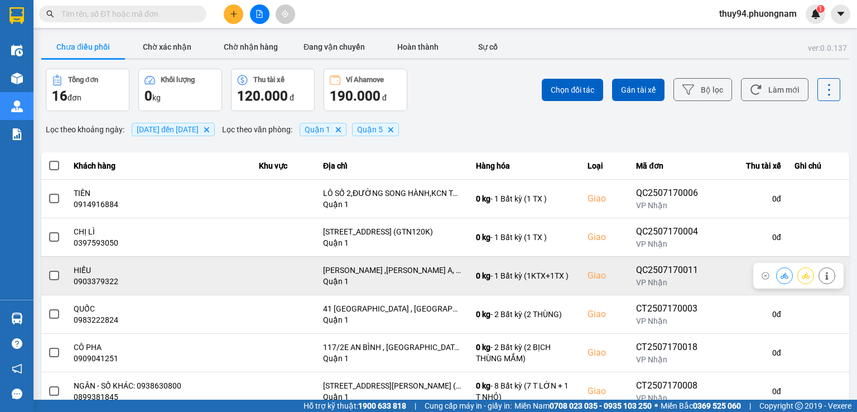
click at [783, 276] on button at bounding box center [785, 276] width 16 height 20
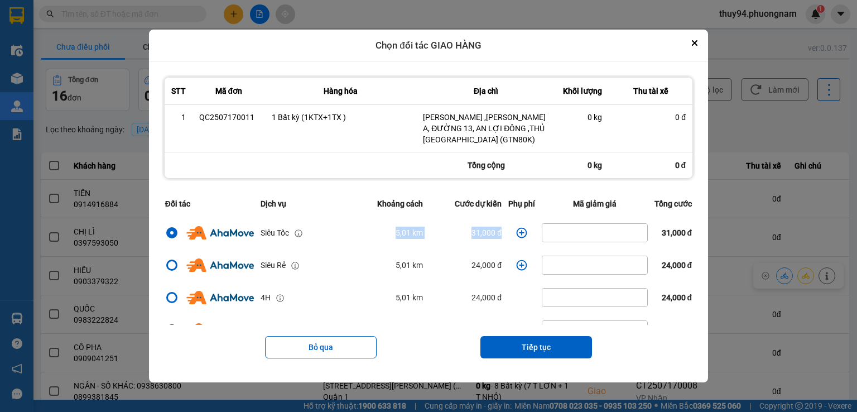
drag, startPoint x: 487, startPoint y: 235, endPoint x: 516, endPoint y: 229, distance: 29.7
click at [526, 233] on tr "Siêu Tốc 5,01 km 31,000 đ 31,000 đ" at bounding box center [429, 233] width 534 height 32
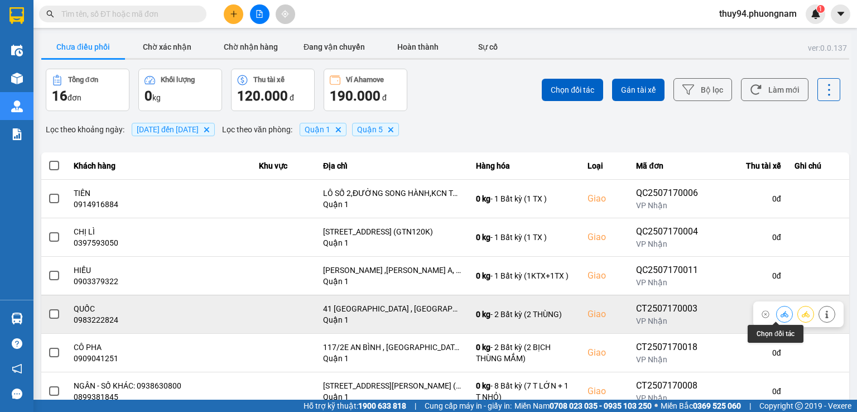
click at [781, 315] on icon at bounding box center [785, 314] width 8 height 6
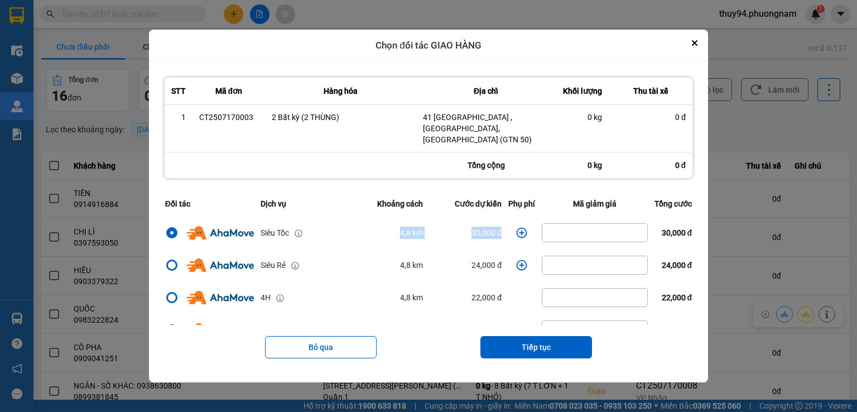
drag, startPoint x: 466, startPoint y: 224, endPoint x: 337, endPoint y: 219, distance: 129.1
click at [339, 221] on tr "Siêu Tốc 4,8 km 30,000 đ 30,000 đ" at bounding box center [429, 233] width 534 height 32
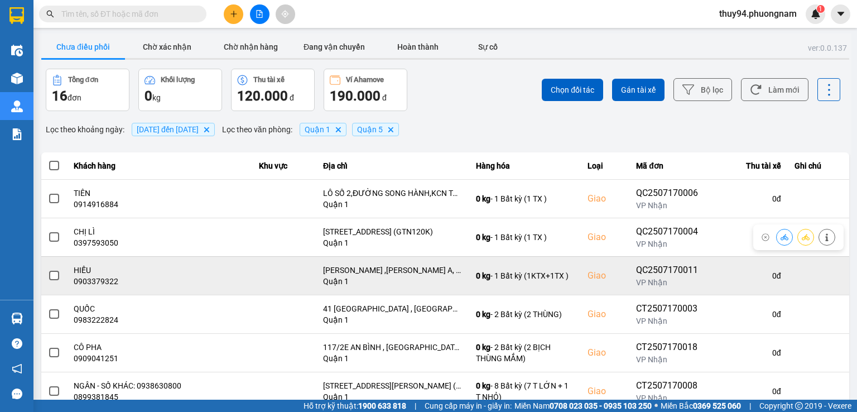
scroll to position [36, 0]
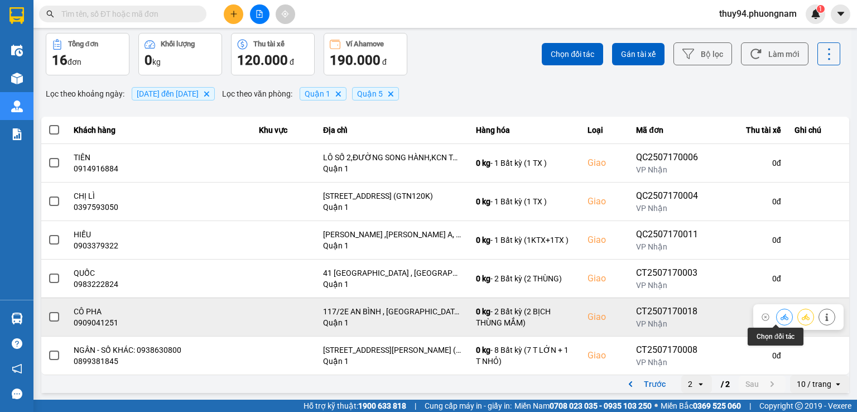
click at [781, 316] on icon at bounding box center [785, 317] width 8 height 8
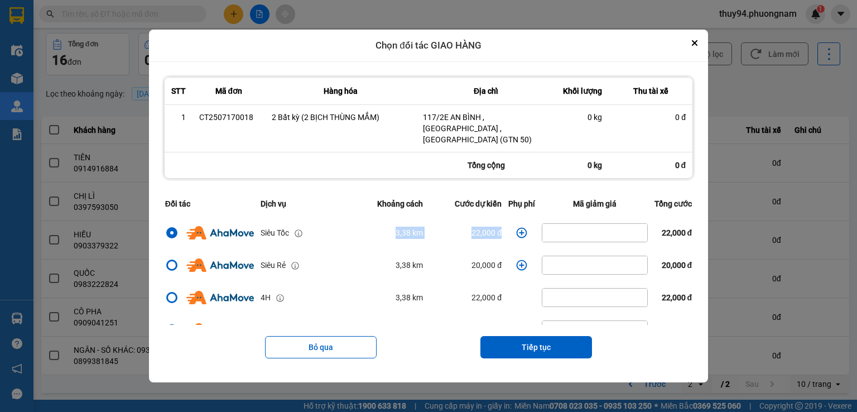
drag, startPoint x: 371, startPoint y: 224, endPoint x: 515, endPoint y: 226, distance: 144.0
click at [515, 226] on tr "Siêu Tốc 3,38 km 22,000 đ 22,000 đ" at bounding box center [429, 233] width 534 height 32
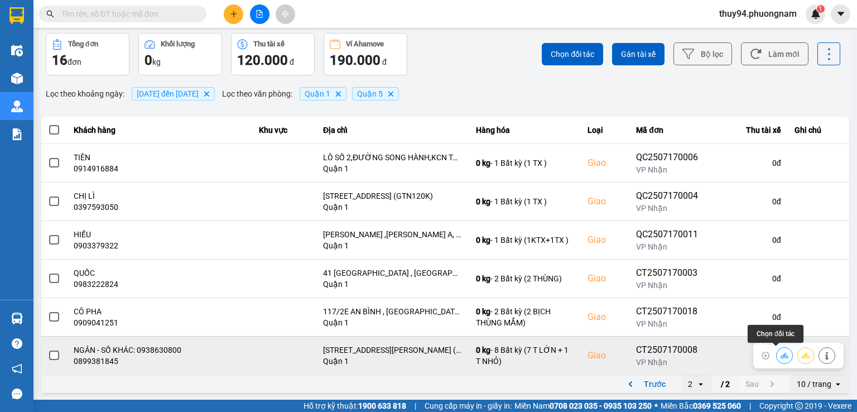
click at [781, 356] on icon at bounding box center [785, 355] width 8 height 6
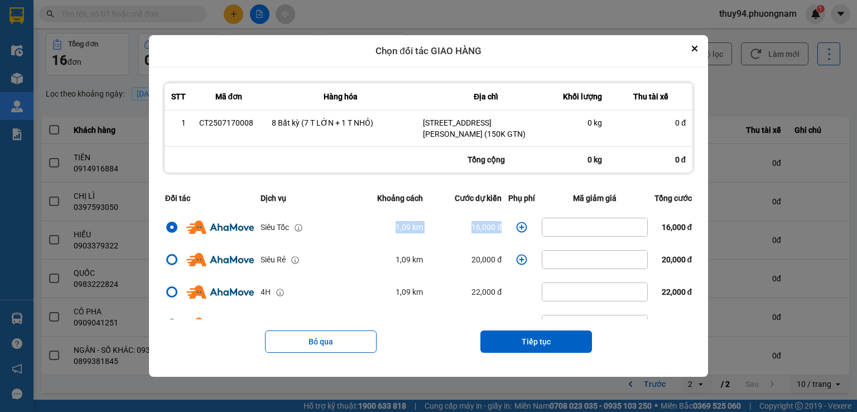
drag, startPoint x: 500, startPoint y: 228, endPoint x: 312, endPoint y: 232, distance: 188.2
click at [312, 232] on tr "Siêu Tốc 1,09 km 16,000 đ 16,000 đ" at bounding box center [429, 227] width 534 height 32
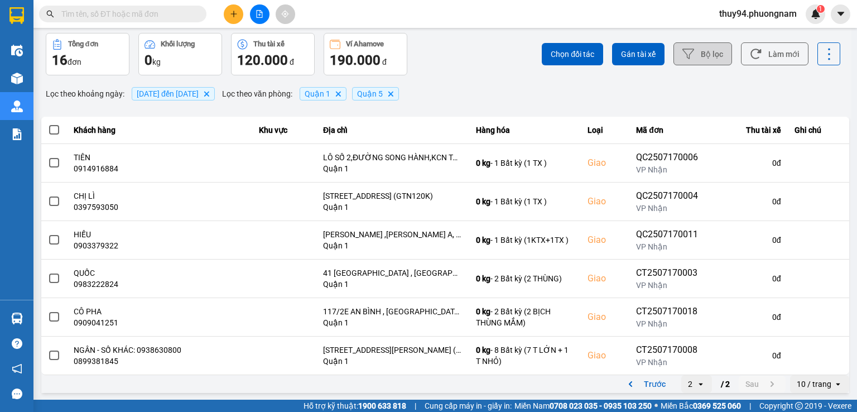
click at [684, 54] on icon at bounding box center [689, 54] width 12 height 12
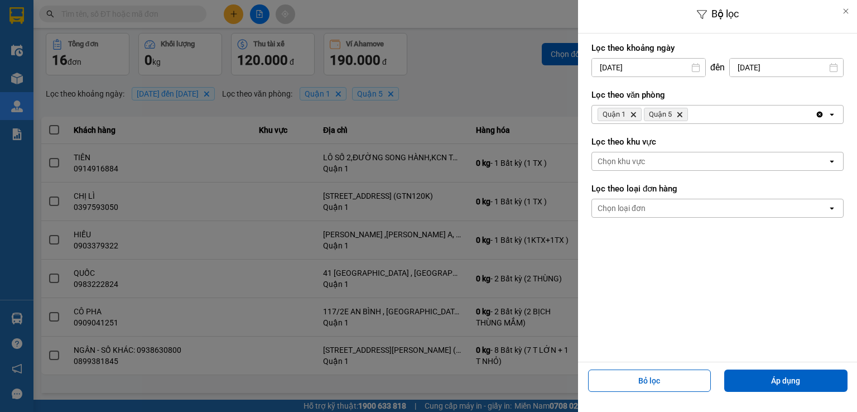
click at [756, 70] on input "[DATE]" at bounding box center [786, 68] width 113 height 18
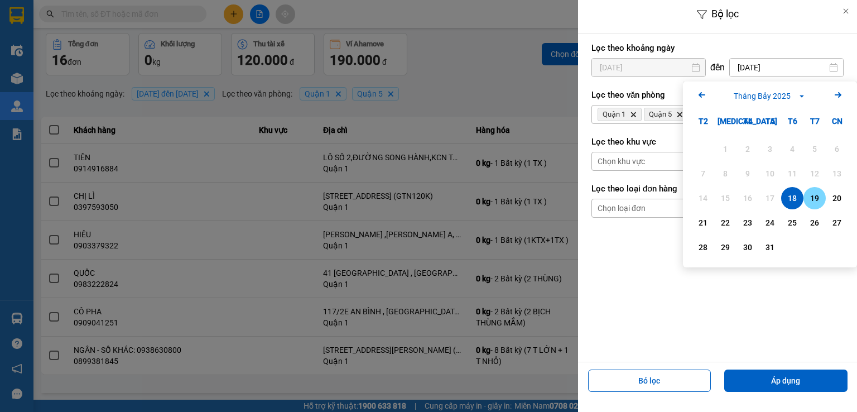
drag, startPoint x: 814, startPoint y: 203, endPoint x: 811, endPoint y: 195, distance: 8.5
click at [814, 200] on div "19" at bounding box center [815, 197] width 16 height 13
type input "[DATE]"
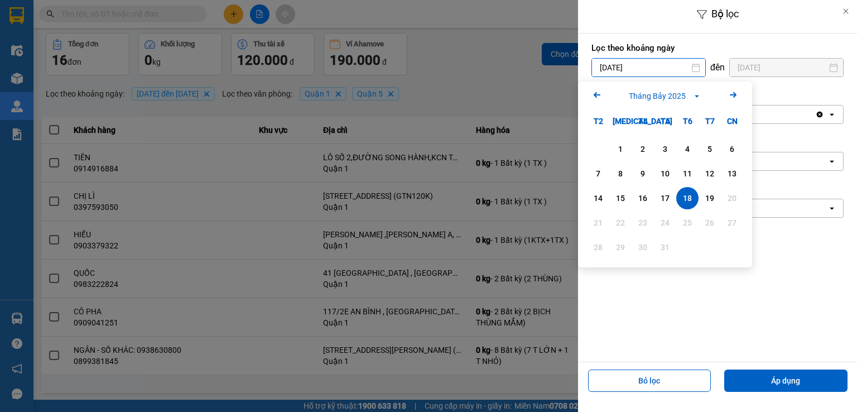
click at [628, 64] on input "[DATE]" at bounding box center [648, 68] width 113 height 18
click at [706, 198] on div "19" at bounding box center [710, 197] width 16 height 13
type input "[DATE]"
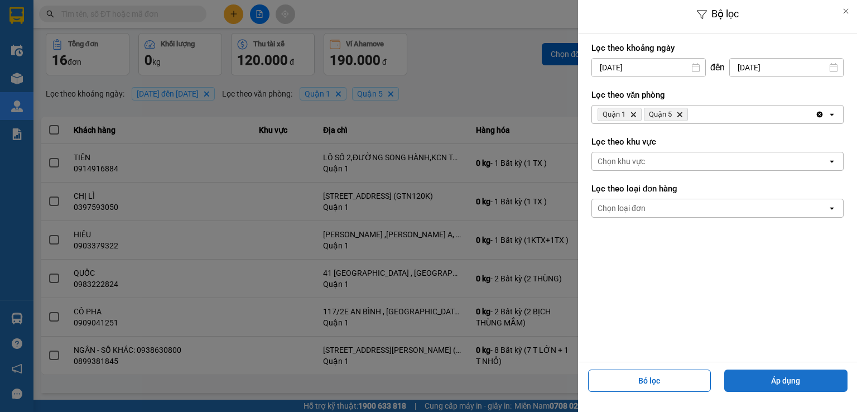
click at [777, 374] on button "Áp dụng" at bounding box center [786, 381] width 123 height 22
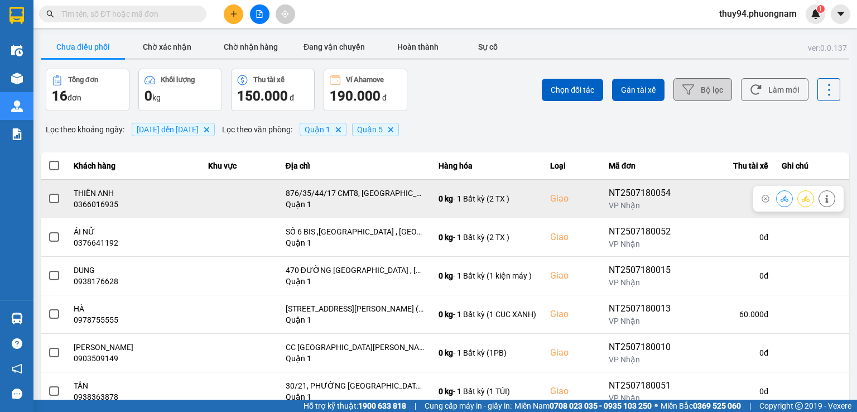
click at [781, 199] on icon at bounding box center [785, 198] width 8 height 6
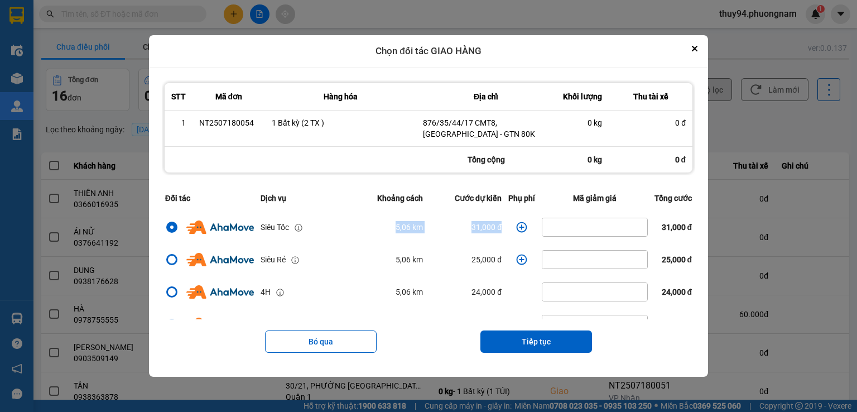
drag, startPoint x: 501, startPoint y: 226, endPoint x: 359, endPoint y: 226, distance: 141.8
click at [359, 226] on tr "Siêu Tốc 5,06 km 31,000 đ 31,000 đ" at bounding box center [429, 227] width 534 height 32
click at [698, 47] on icon "Close" at bounding box center [695, 49] width 6 height 6
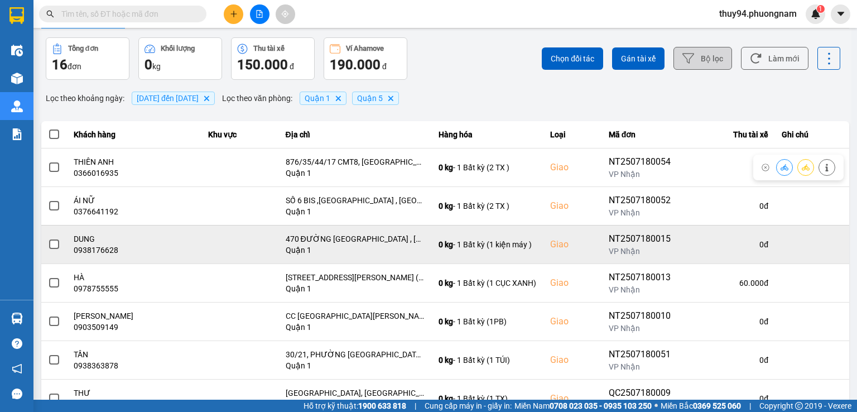
scroll to position [56, 0]
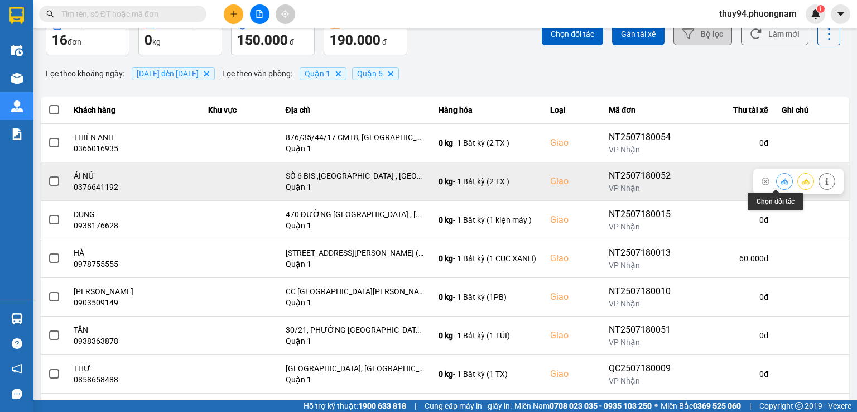
click at [781, 181] on icon at bounding box center [785, 182] width 8 height 8
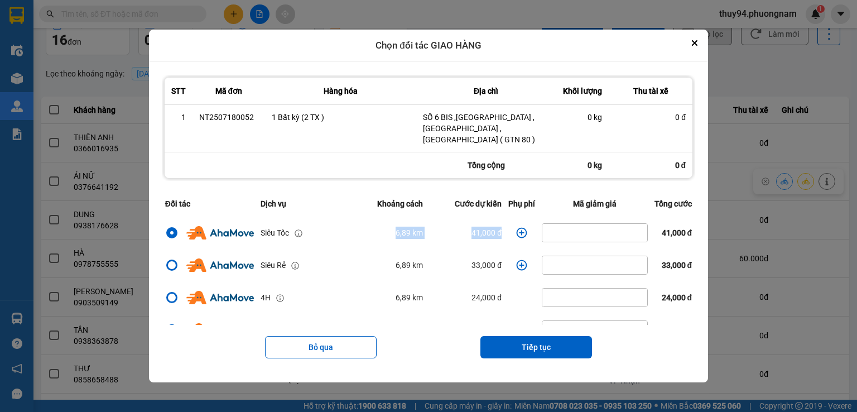
drag, startPoint x: 501, startPoint y: 233, endPoint x: 353, endPoint y: 238, distance: 148.0
click at [353, 238] on tr "Siêu Tốc 6,89 km 41,000 đ 41,000 đ" at bounding box center [429, 233] width 534 height 32
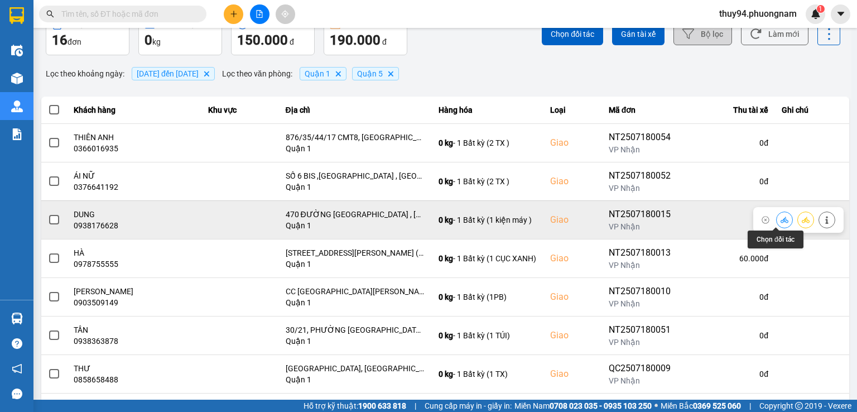
click at [781, 220] on icon at bounding box center [785, 220] width 8 height 6
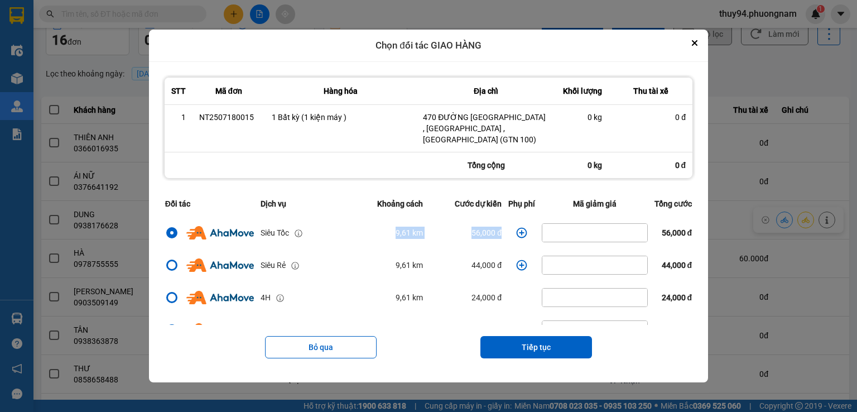
drag, startPoint x: 360, startPoint y: 229, endPoint x: 505, endPoint y: 232, distance: 145.7
click at [525, 233] on tr "Siêu Tốc 9,61 km 56,000 đ 56,000 đ" at bounding box center [429, 233] width 534 height 32
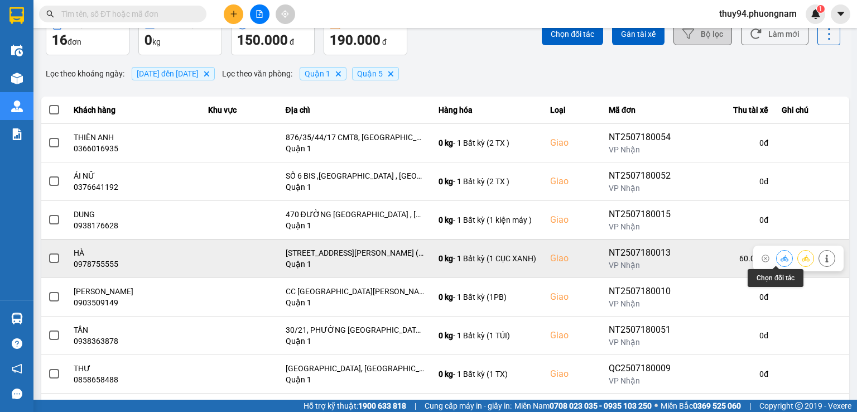
click at [781, 259] on icon at bounding box center [785, 258] width 8 height 6
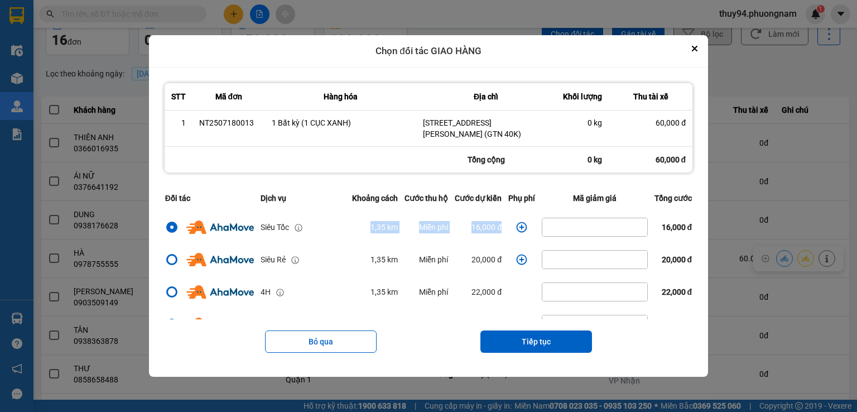
drag, startPoint x: 344, startPoint y: 229, endPoint x: 512, endPoint y: 235, distance: 168.1
click at [512, 235] on tr "Siêu Tốc 1,35 km Miễn phí 16,000 đ 16,000 đ" at bounding box center [429, 227] width 534 height 32
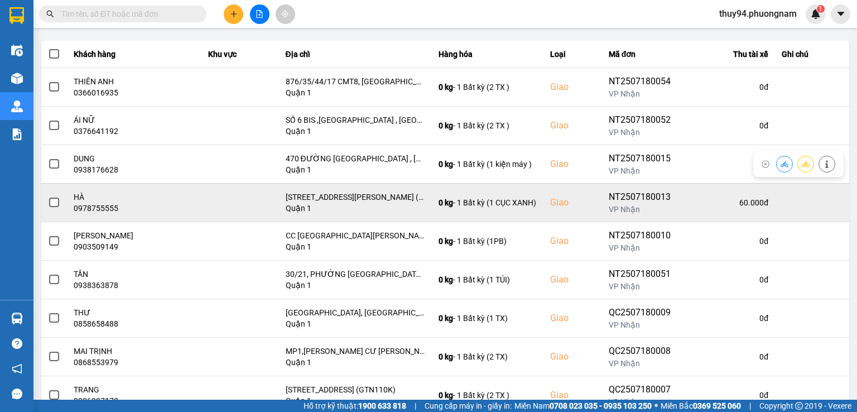
scroll to position [167, 0]
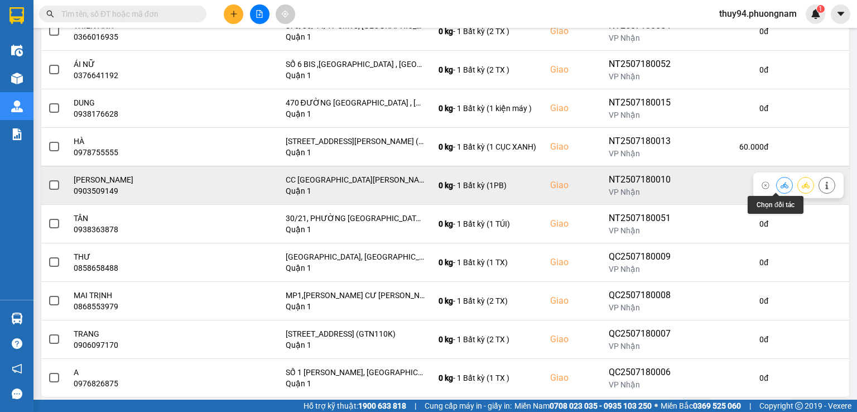
click at [781, 181] on icon at bounding box center [785, 185] width 8 height 8
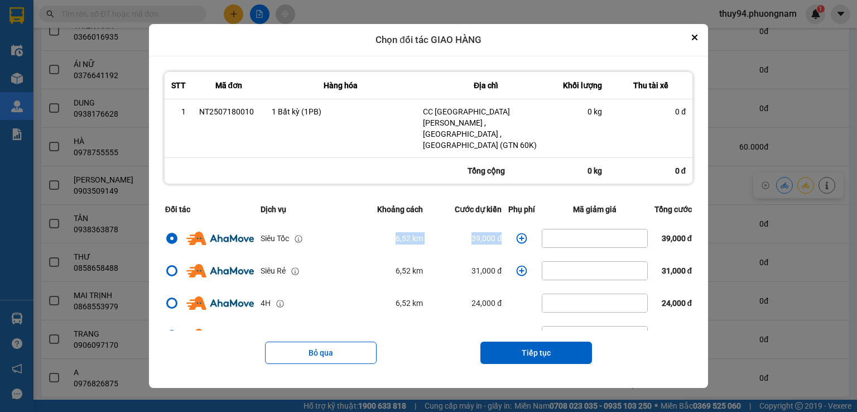
drag, startPoint x: 367, startPoint y: 223, endPoint x: 504, endPoint y: 231, distance: 137.0
click at [503, 231] on tr "Siêu Tốc 6,52 km 39,000 đ 39,000 đ" at bounding box center [429, 238] width 534 height 32
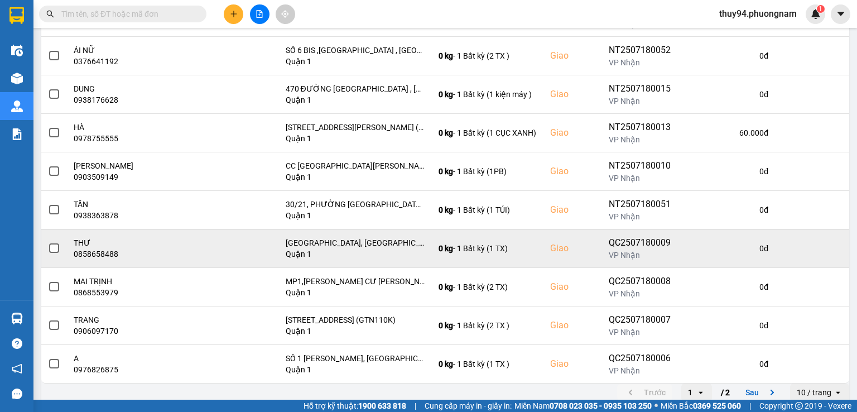
scroll to position [190, 0]
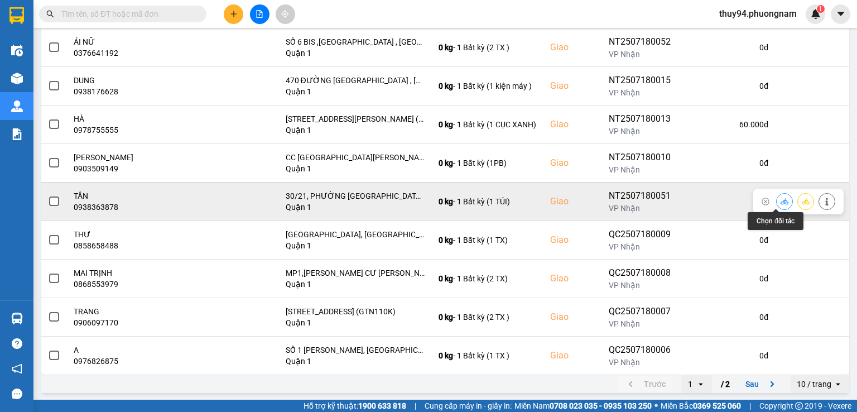
click at [781, 201] on icon at bounding box center [785, 201] width 8 height 6
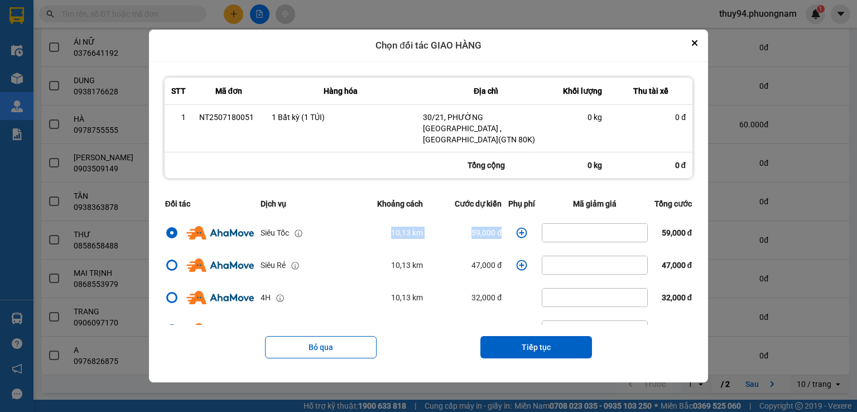
drag, startPoint x: 370, startPoint y: 229, endPoint x: 518, endPoint y: 223, distance: 147.5
click at [518, 223] on tr "Siêu Tốc 10,13 km 59,000 đ 59,000 đ" at bounding box center [429, 233] width 534 height 32
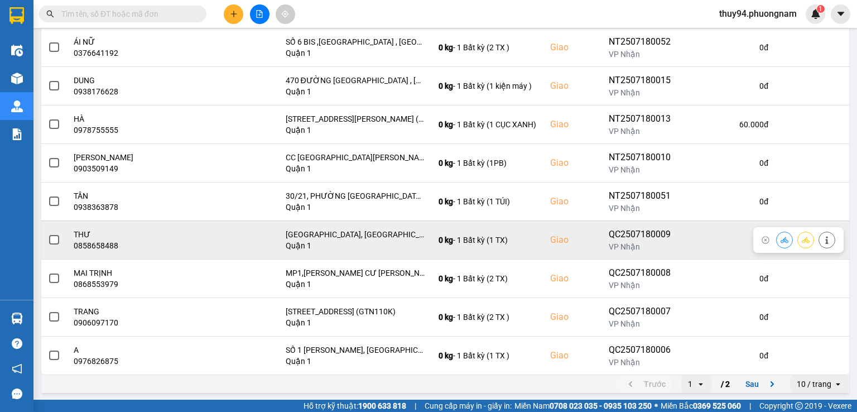
click at [781, 240] on icon at bounding box center [785, 240] width 8 height 6
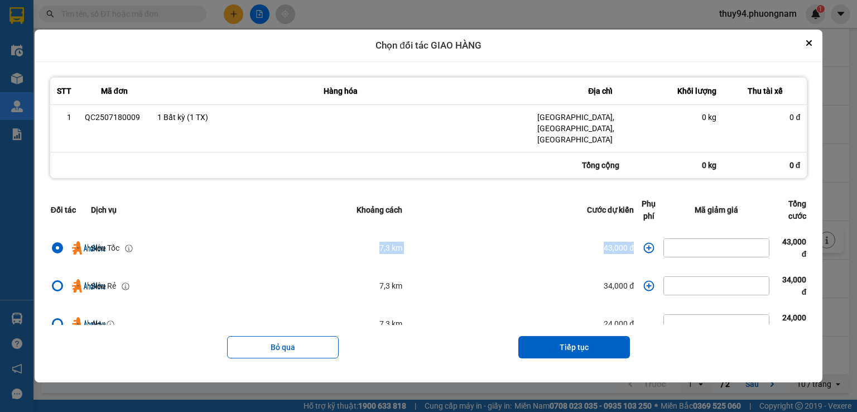
drag, startPoint x: 353, startPoint y: 239, endPoint x: 650, endPoint y: 250, distance: 296.6
click at [650, 250] on tr "Siêu Tốc 7,3 km 43,000 đ 43,000 đ" at bounding box center [428, 248] width 763 height 38
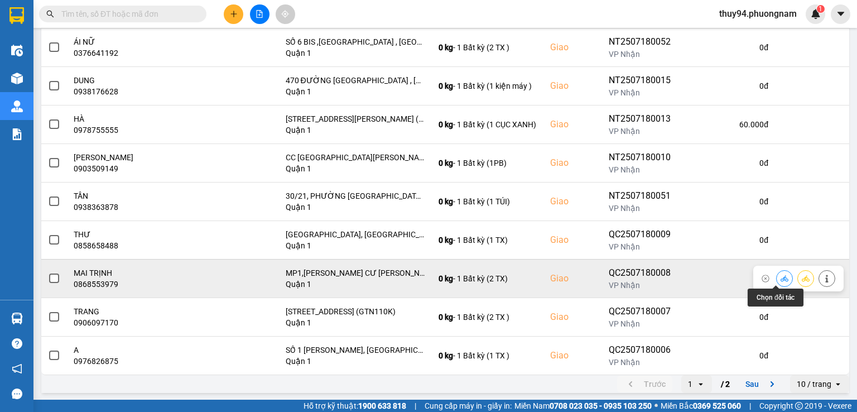
click at [781, 275] on icon at bounding box center [785, 279] width 8 height 8
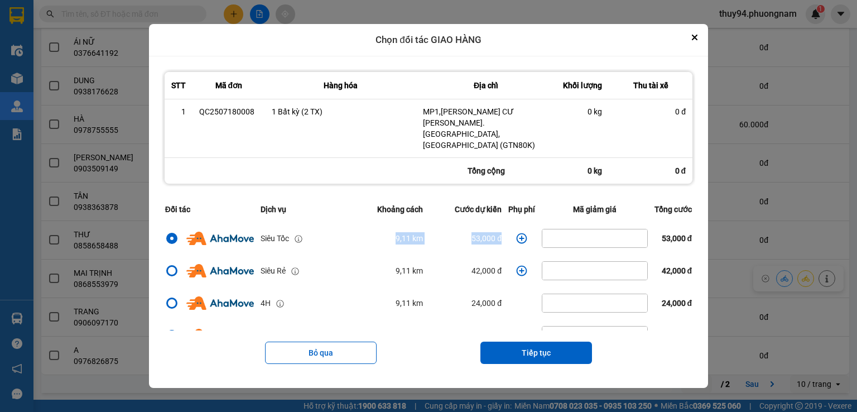
drag, startPoint x: 353, startPoint y: 234, endPoint x: 507, endPoint y: 233, distance: 153.5
click at [507, 233] on tr "Siêu Tốc 9,11 km 53,000 đ 53,000 đ" at bounding box center [429, 238] width 534 height 32
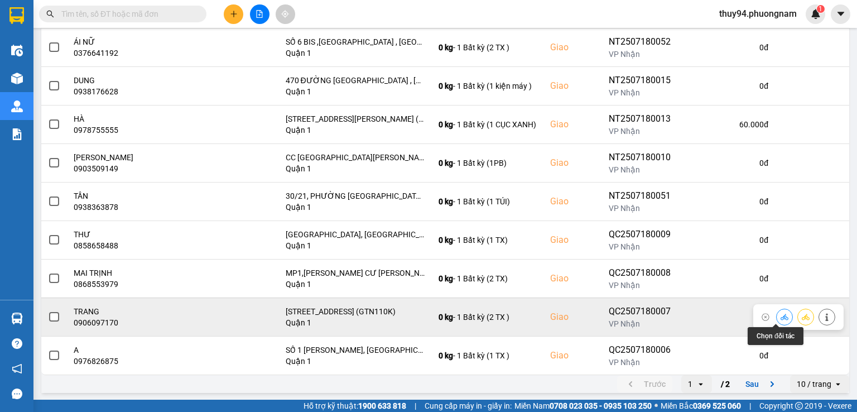
click at [781, 318] on icon at bounding box center [785, 317] width 8 height 6
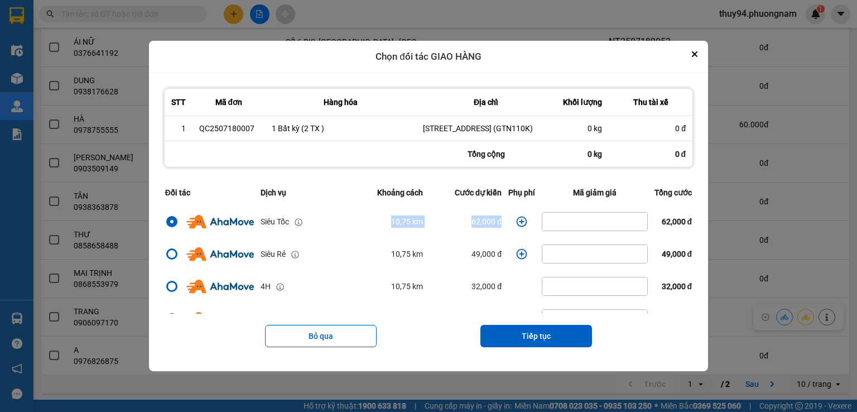
drag, startPoint x: 502, startPoint y: 228, endPoint x: 341, endPoint y: 231, distance: 161.4
click at [341, 231] on tr "Siêu Tốc 10,75 km 62,000 đ 62,000 đ" at bounding box center [429, 221] width 534 height 32
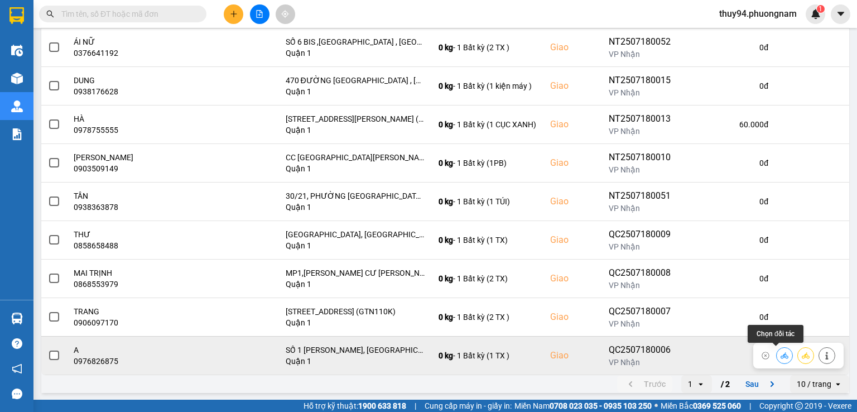
click at [781, 356] on icon at bounding box center [785, 355] width 8 height 6
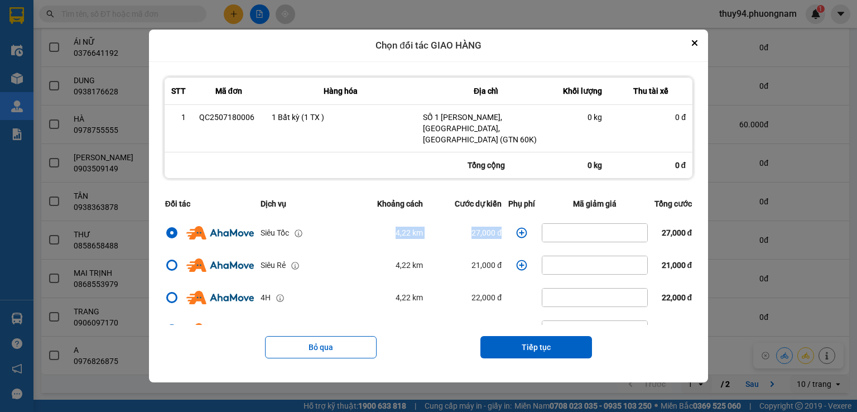
drag, startPoint x: 501, startPoint y: 224, endPoint x: 355, endPoint y: 234, distance: 146.6
click at [355, 234] on tr "Siêu Tốc 4,22 km 27,000 đ 27,000 đ" at bounding box center [429, 233] width 534 height 32
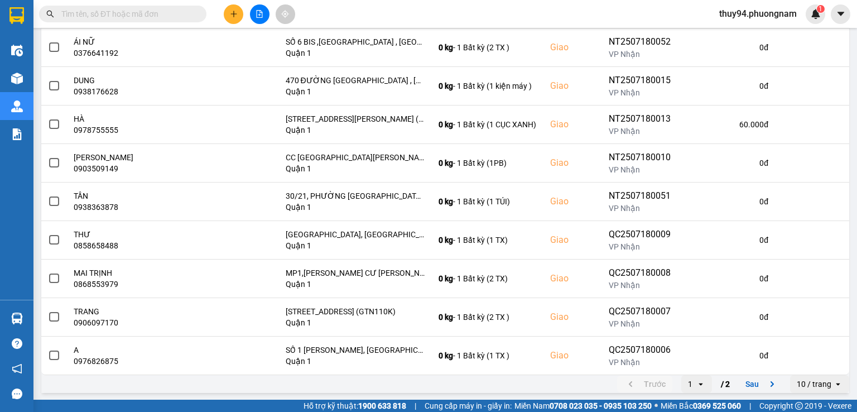
click at [751, 382] on button "Sau" at bounding box center [762, 384] width 47 height 17
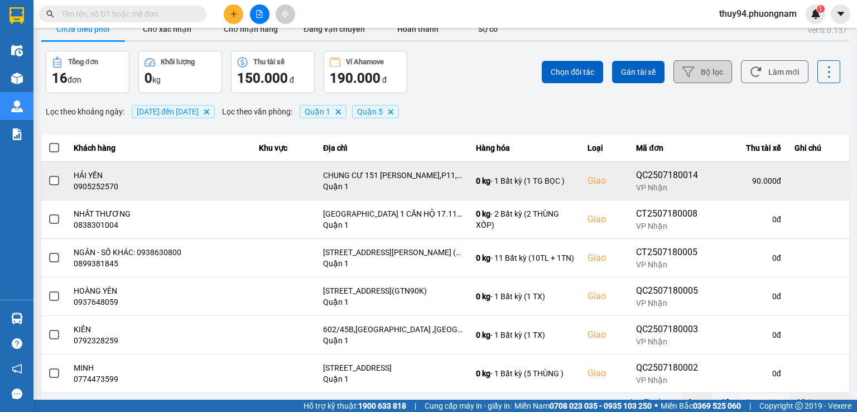
scroll to position [36, 0]
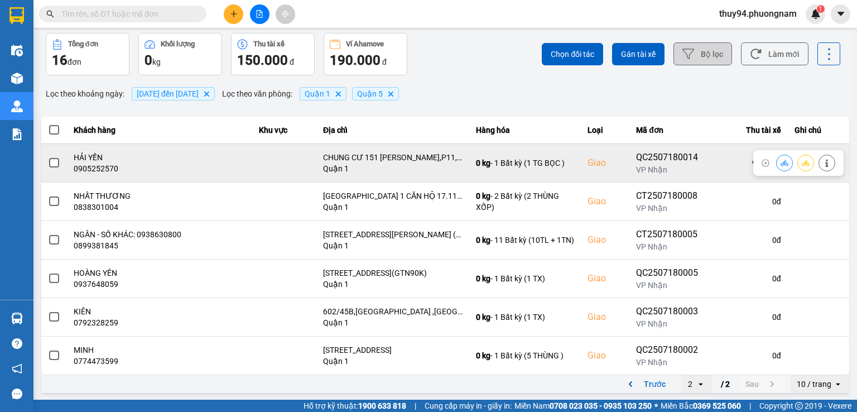
click at [781, 162] on icon at bounding box center [785, 163] width 8 height 8
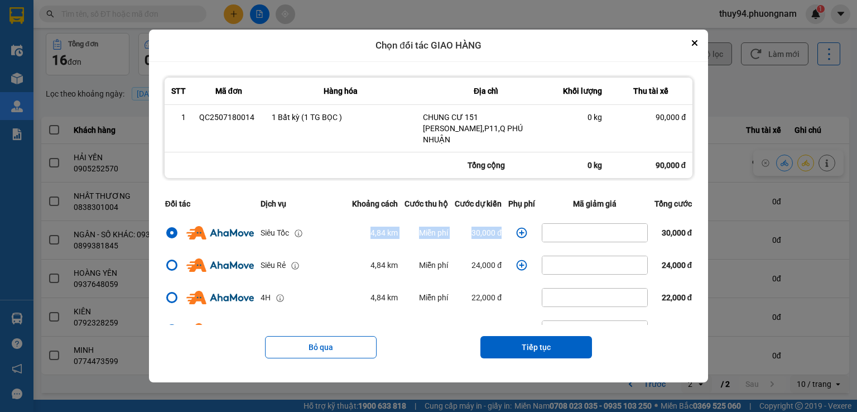
drag, startPoint x: 352, startPoint y: 226, endPoint x: 506, endPoint y: 222, distance: 154.1
click at [506, 222] on tr "Siêu Tốc 4,84 km Miễn phí 30,000 đ 30,000 đ" at bounding box center [429, 233] width 534 height 32
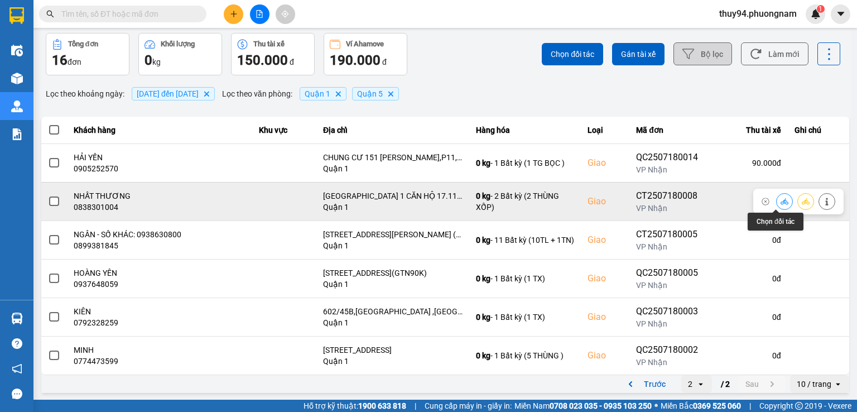
click at [781, 202] on icon at bounding box center [785, 202] width 8 height 8
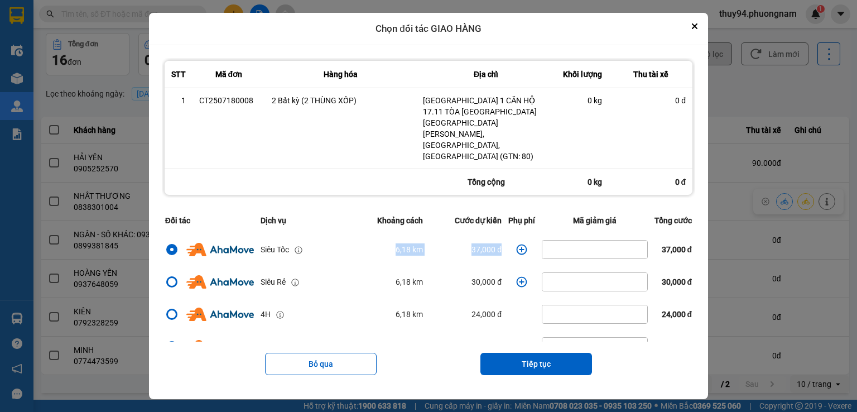
drag, startPoint x: 354, startPoint y: 231, endPoint x: 513, endPoint y: 236, distance: 158.6
click at [513, 236] on tr "Siêu Tốc 6,18 km 37,000 đ 37,000 đ" at bounding box center [429, 249] width 534 height 32
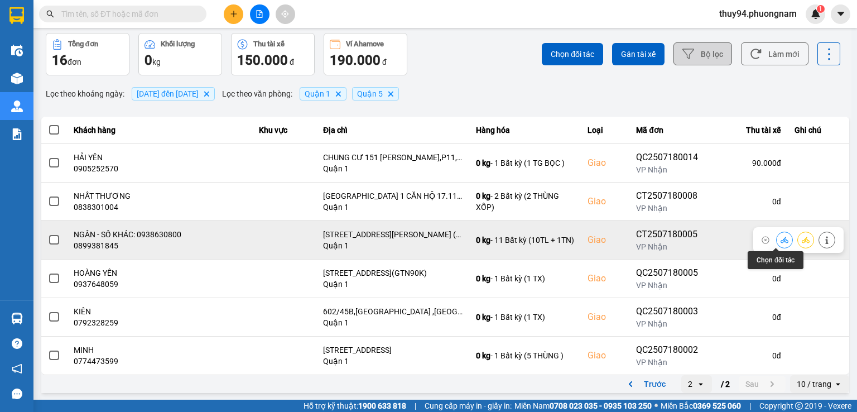
click at [781, 241] on icon at bounding box center [785, 240] width 8 height 6
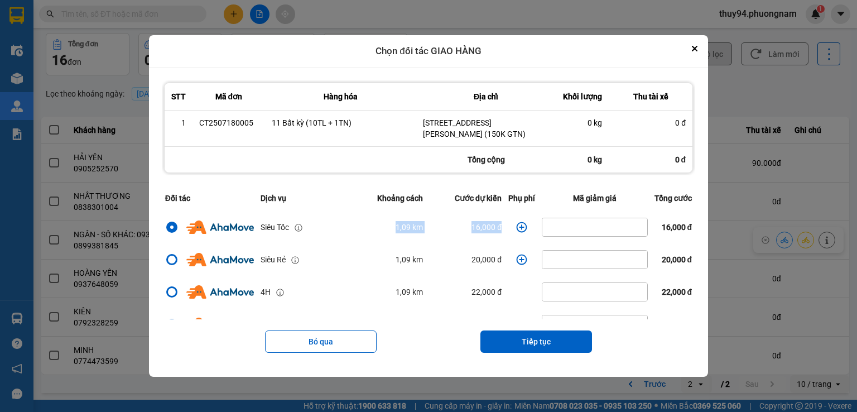
drag, startPoint x: 368, startPoint y: 233, endPoint x: 503, endPoint y: 230, distance: 135.1
click at [503, 230] on tr "Siêu Tốc 1,09 km 16,000 đ 16,000 đ" at bounding box center [429, 227] width 534 height 32
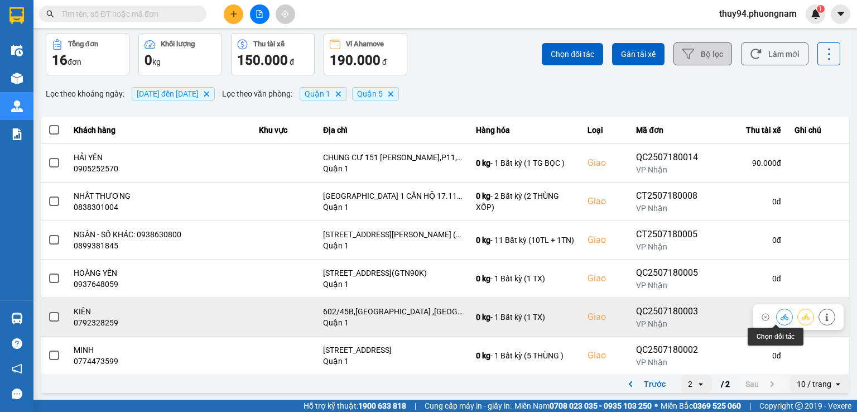
click at [781, 314] on icon at bounding box center [785, 317] width 8 height 8
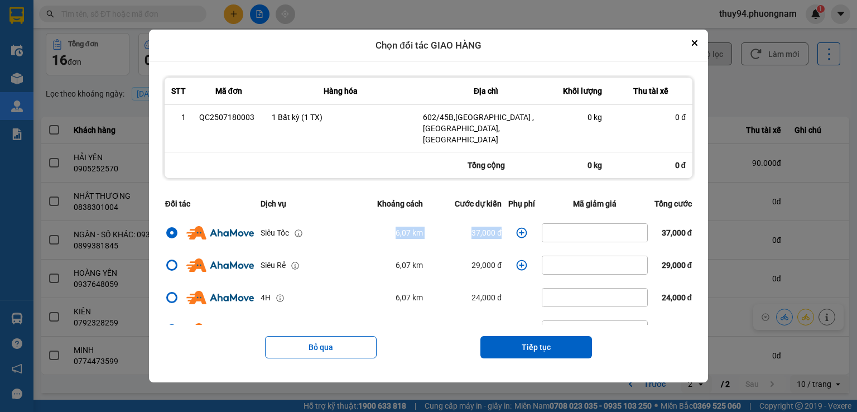
drag, startPoint x: 499, startPoint y: 223, endPoint x: 343, endPoint y: 233, distance: 156.6
click at [343, 233] on tr "Siêu Tốc 6,07 km 37,000 đ 37,000 đ" at bounding box center [429, 233] width 534 height 32
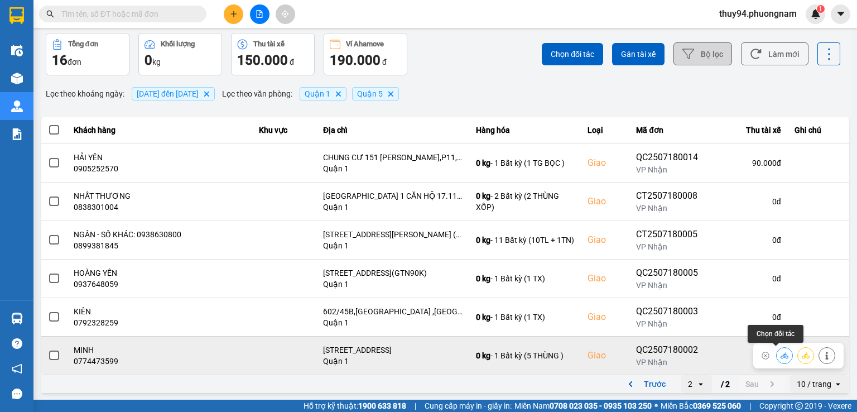
click at [781, 354] on icon at bounding box center [785, 356] width 8 height 8
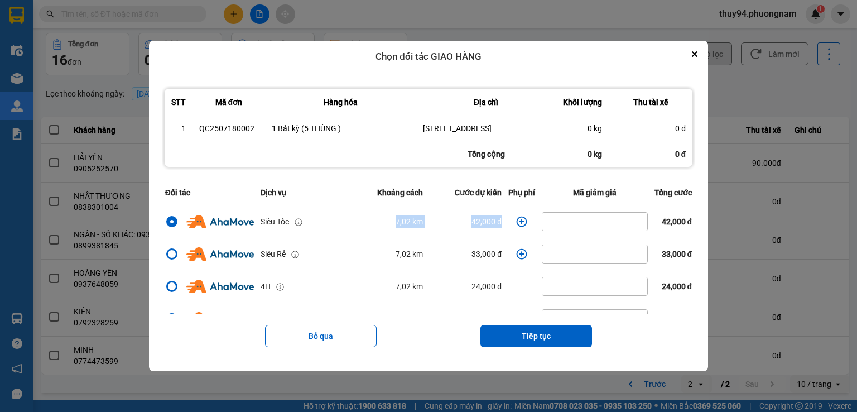
drag, startPoint x: 505, startPoint y: 222, endPoint x: 356, endPoint y: 227, distance: 149.1
click at [356, 227] on tr "Siêu Tốc 7,02 km 42,000 đ 42,000 đ" at bounding box center [429, 221] width 534 height 32
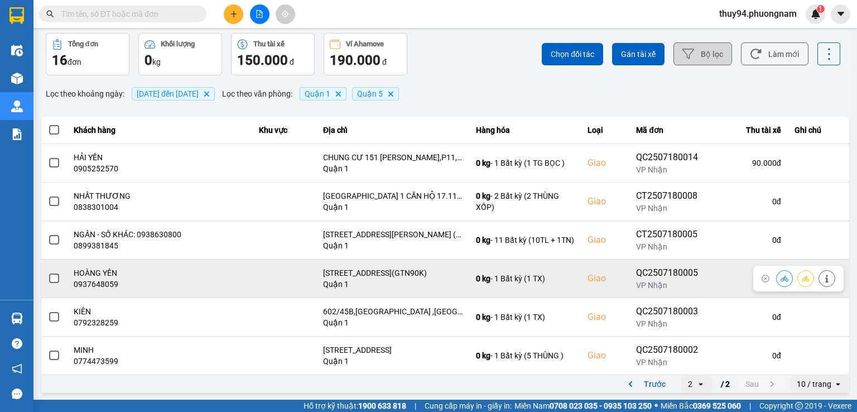
click at [781, 275] on icon at bounding box center [785, 279] width 8 height 8
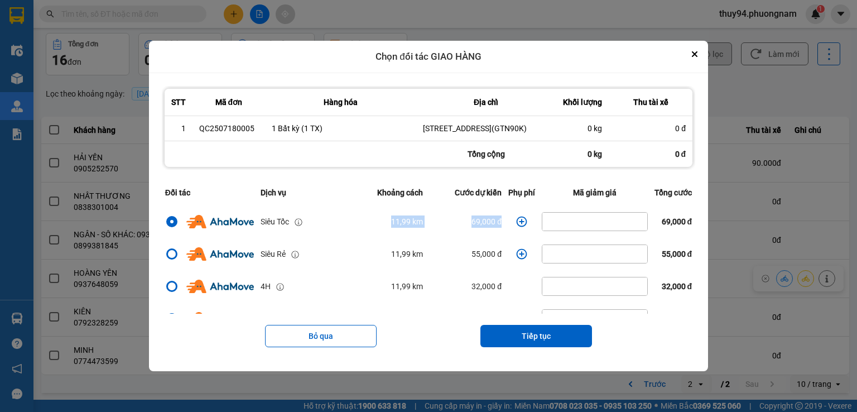
drag, startPoint x: 379, startPoint y: 229, endPoint x: 500, endPoint y: 226, distance: 121.2
click at [500, 226] on tr "Siêu Tốc 11,99 km 69,000 đ 69,000 đ" at bounding box center [429, 221] width 534 height 32
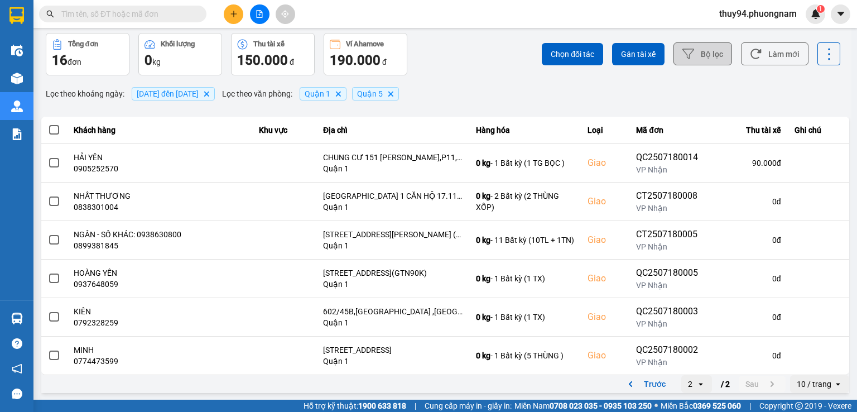
click at [691, 47] on button "Bộ lọc" at bounding box center [703, 53] width 59 height 23
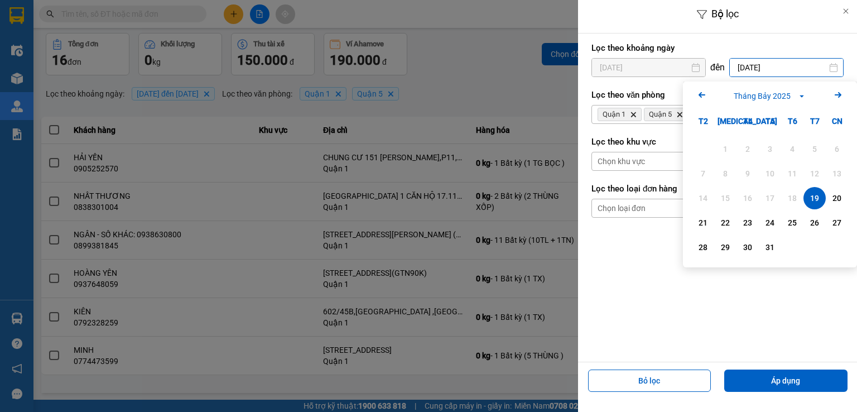
click at [759, 66] on input "[DATE]" at bounding box center [786, 68] width 113 height 18
click at [836, 196] on div "20" at bounding box center [838, 197] width 16 height 13
type input "[DATE]"
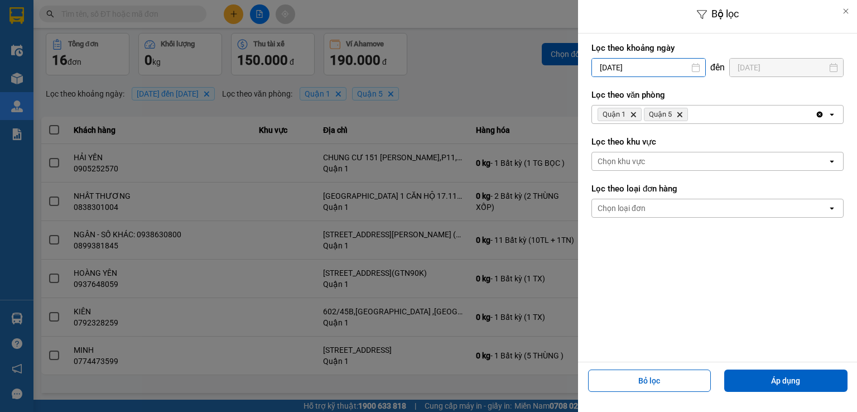
click at [659, 69] on input "[DATE]" at bounding box center [648, 68] width 113 height 18
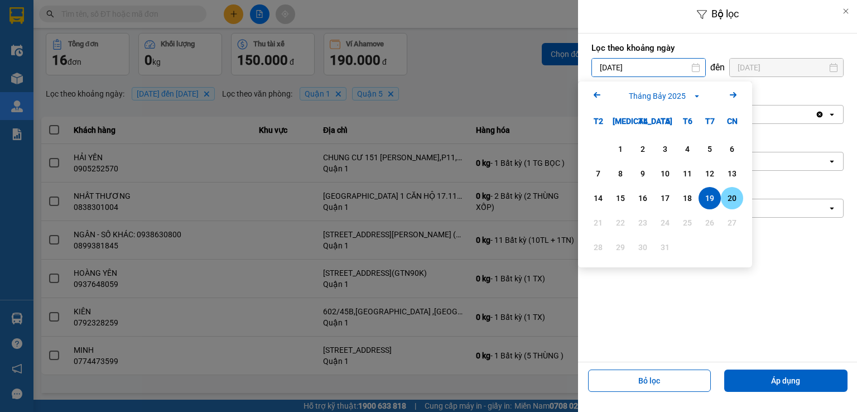
click at [729, 198] on div "20" at bounding box center [733, 197] width 16 height 13
type input "[DATE]"
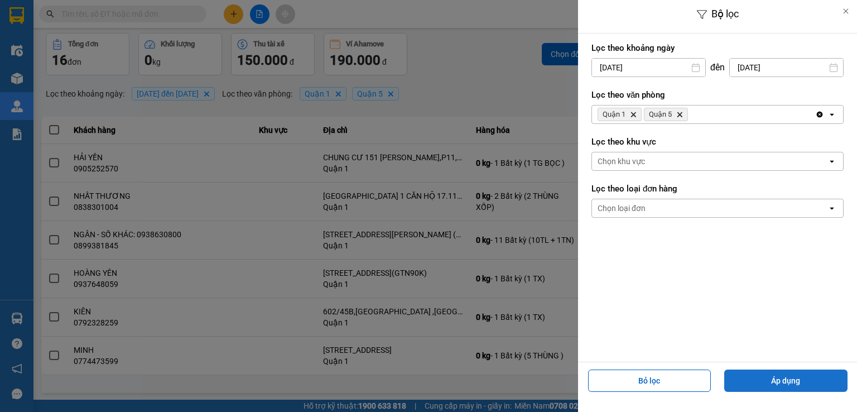
click at [765, 387] on button "Áp dụng" at bounding box center [786, 381] width 123 height 22
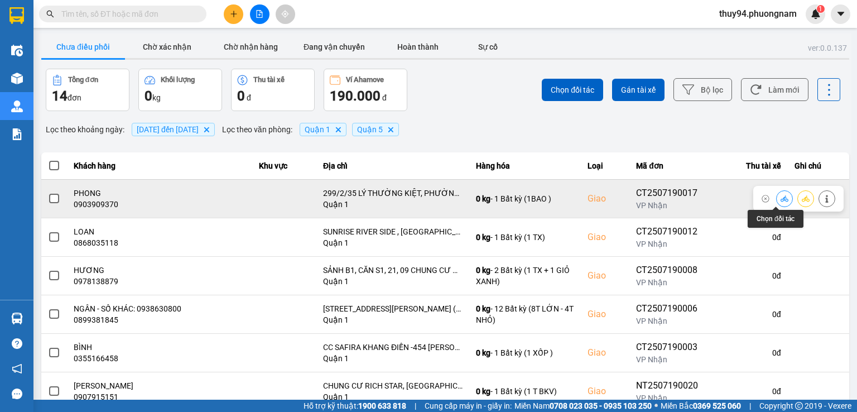
click at [777, 203] on button at bounding box center [785, 199] width 16 height 20
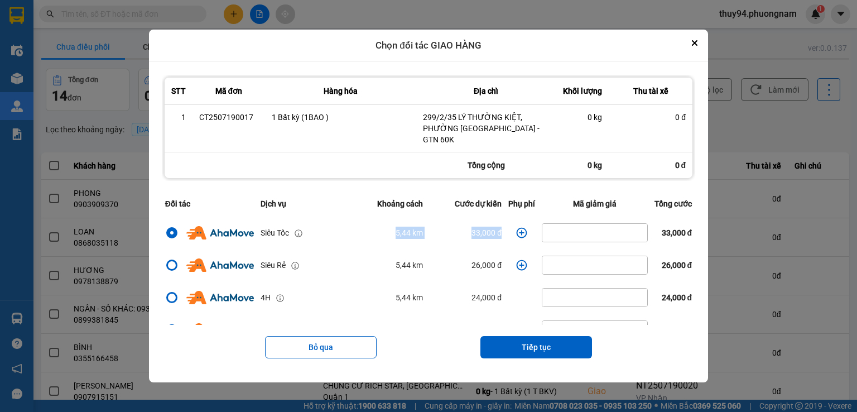
drag, startPoint x: 374, startPoint y: 227, endPoint x: 505, endPoint y: 224, distance: 130.7
click at [505, 224] on tr "Siêu Tốc 5,44 km 33,000 đ 33,000 đ" at bounding box center [429, 233] width 534 height 32
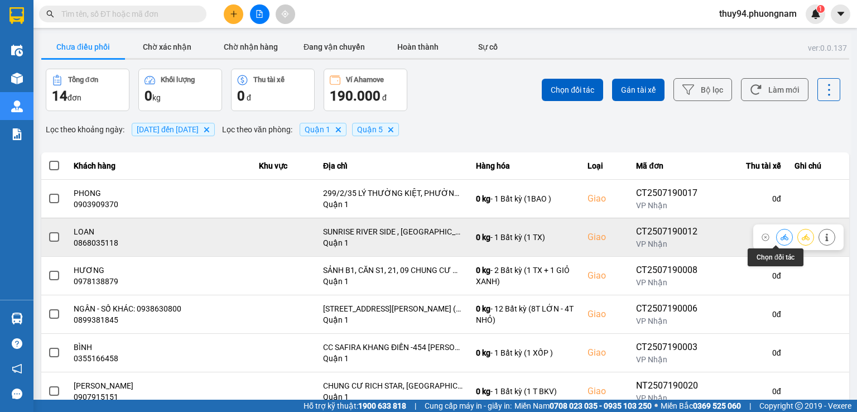
click at [781, 239] on icon at bounding box center [785, 237] width 8 height 8
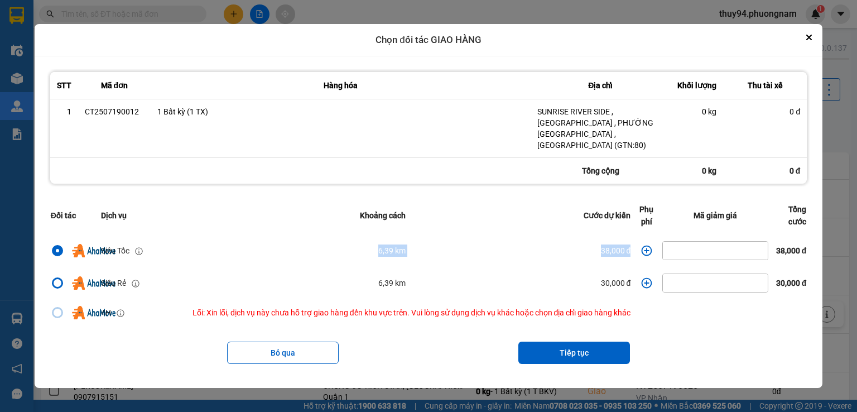
drag, startPoint x: 355, startPoint y: 243, endPoint x: 636, endPoint y: 239, distance: 281.4
click at [636, 239] on tr "Siêu Tốc 6,39 km 38,000 đ 38,000 đ" at bounding box center [428, 250] width 763 height 32
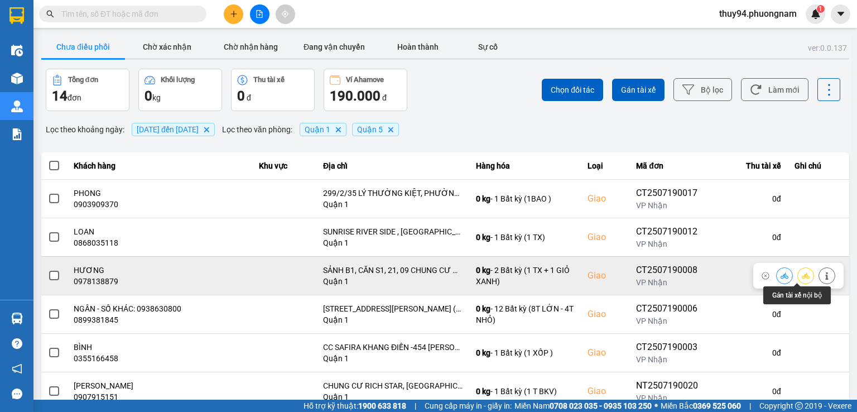
click at [780, 275] on button at bounding box center [785, 276] width 16 height 20
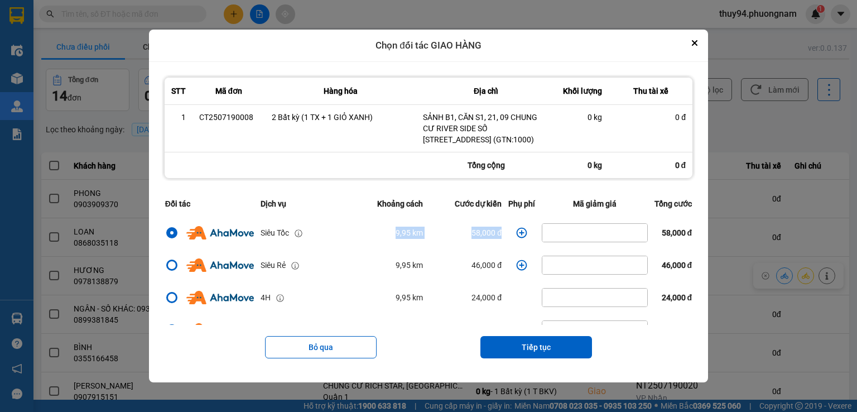
drag, startPoint x: 396, startPoint y: 237, endPoint x: 519, endPoint y: 237, distance: 123.4
click at [521, 238] on tr "Siêu Tốc 9,95 km 58,000 đ 58,000 đ" at bounding box center [429, 233] width 534 height 32
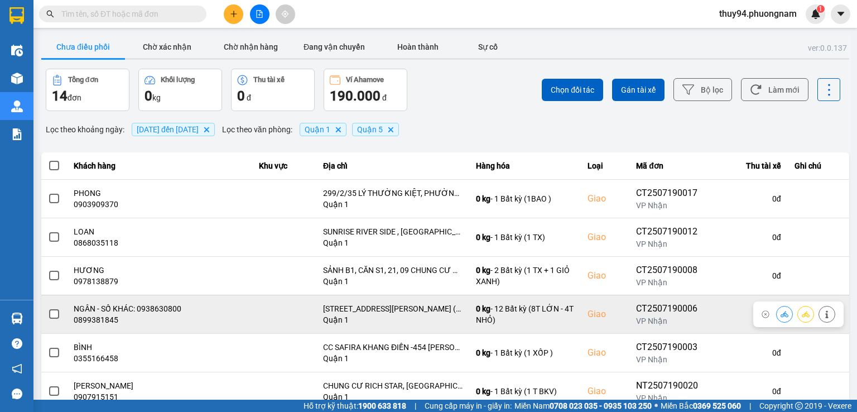
click at [781, 312] on icon at bounding box center [785, 314] width 8 height 8
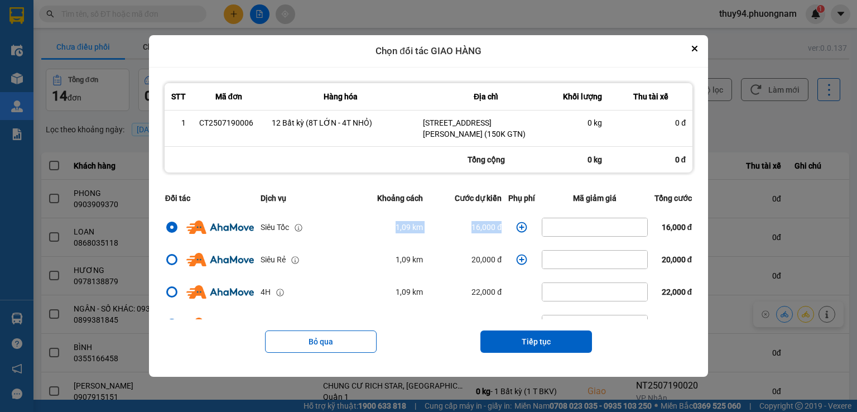
drag, startPoint x: 375, startPoint y: 231, endPoint x: 502, endPoint y: 231, distance: 126.7
click at [502, 231] on tr "Siêu Tốc 1,09 km 16,000 đ 16,000 đ" at bounding box center [429, 227] width 534 height 32
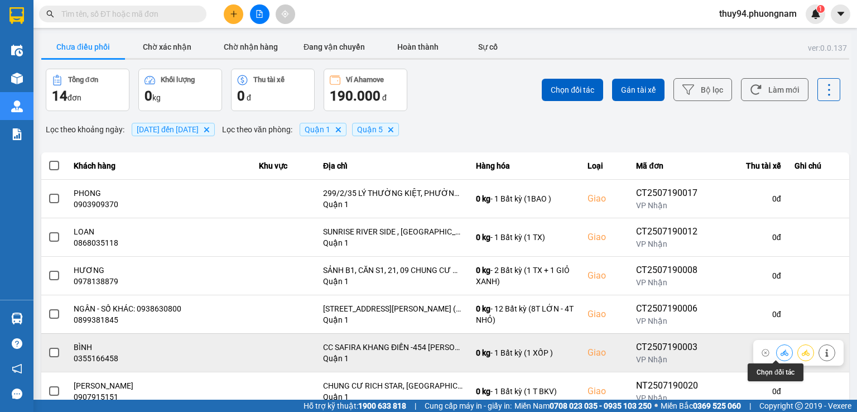
click at [781, 354] on icon at bounding box center [785, 352] width 8 height 6
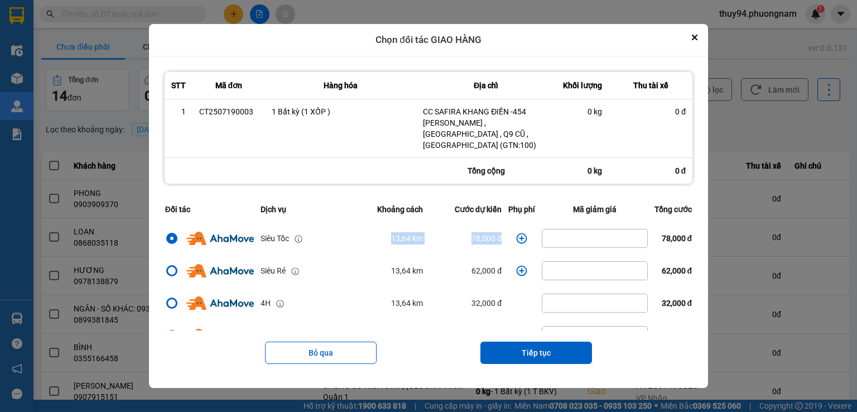
drag, startPoint x: 382, startPoint y: 231, endPoint x: 511, endPoint y: 226, distance: 129.1
click at [511, 226] on tr "Siêu Tốc 13,64 km 78,000 đ 78,000 đ" at bounding box center [429, 238] width 534 height 32
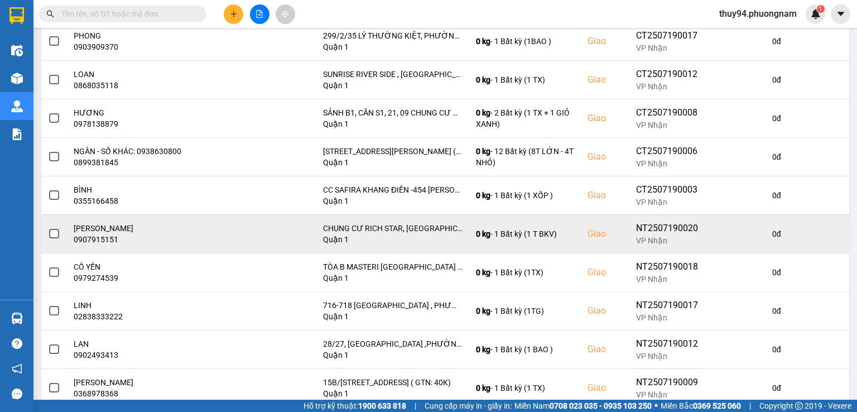
scroll to position [190, 0]
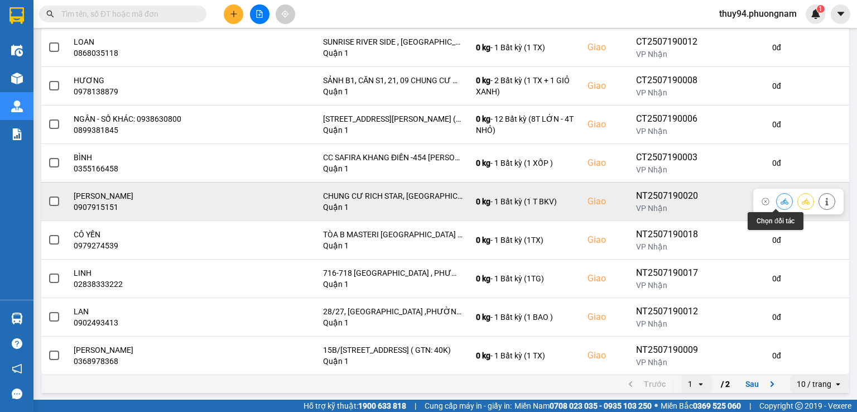
click at [781, 200] on icon at bounding box center [785, 202] width 8 height 8
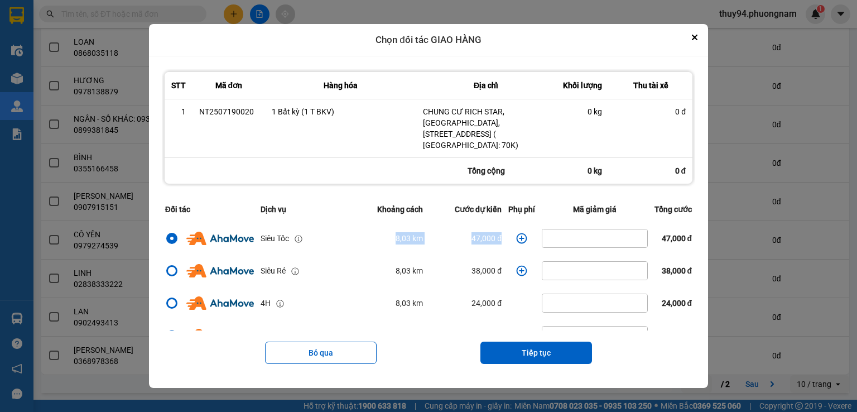
drag, startPoint x: 505, startPoint y: 229, endPoint x: 339, endPoint y: 230, distance: 166.4
click at [339, 230] on tr "Siêu Tốc 8,03 km 47,000 đ 47,000 đ" at bounding box center [429, 238] width 534 height 32
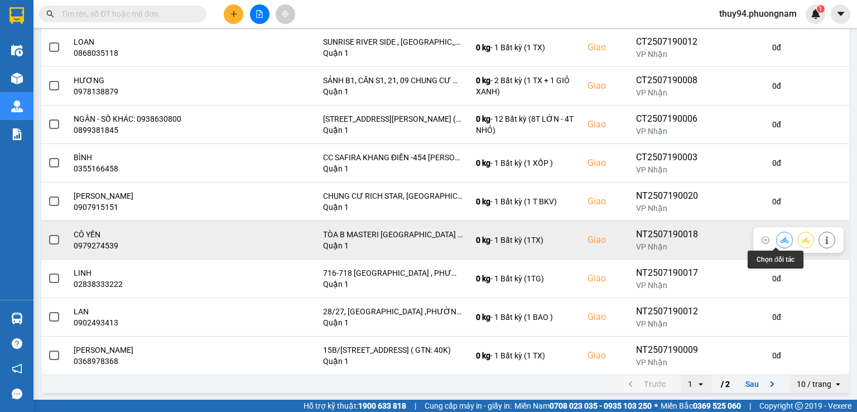
click at [781, 242] on icon at bounding box center [785, 240] width 8 height 6
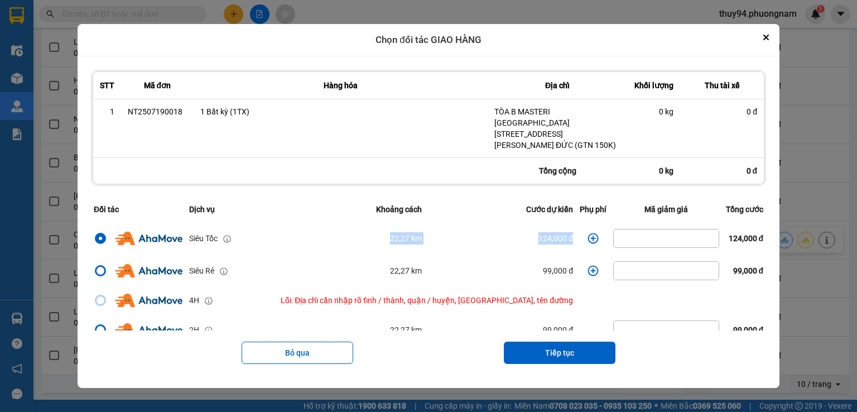
drag, startPoint x: 554, startPoint y: 237, endPoint x: 334, endPoint y: 237, distance: 219.4
click at [334, 237] on tr "Siêu Tốc 22,27 km 124,000 đ 124,000 đ" at bounding box center [428, 238] width 677 height 32
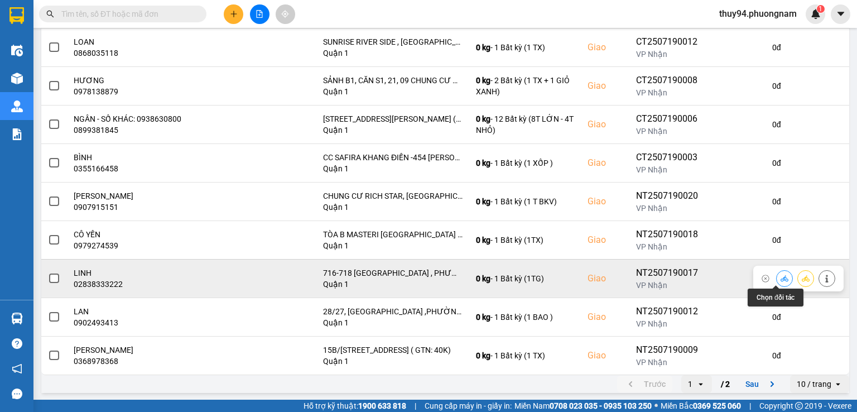
click at [777, 275] on button at bounding box center [785, 279] width 16 height 20
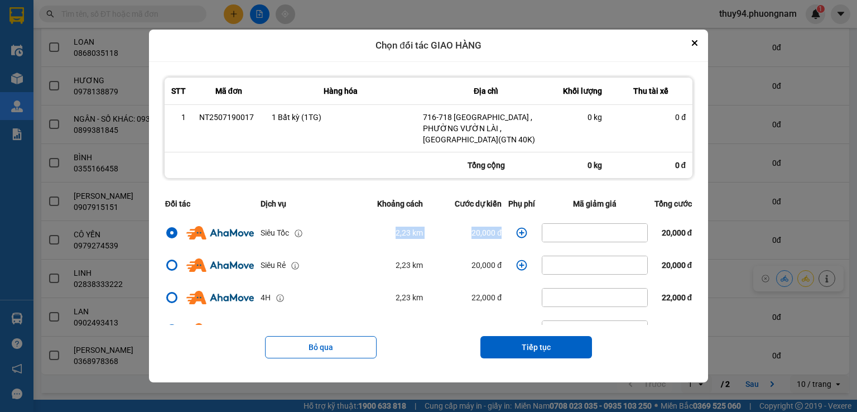
drag, startPoint x: 500, startPoint y: 229, endPoint x: 323, endPoint y: 227, distance: 177.0
click at [327, 228] on tr "Siêu Tốc 2,23 km 20,000 đ 20,000 đ" at bounding box center [429, 233] width 534 height 32
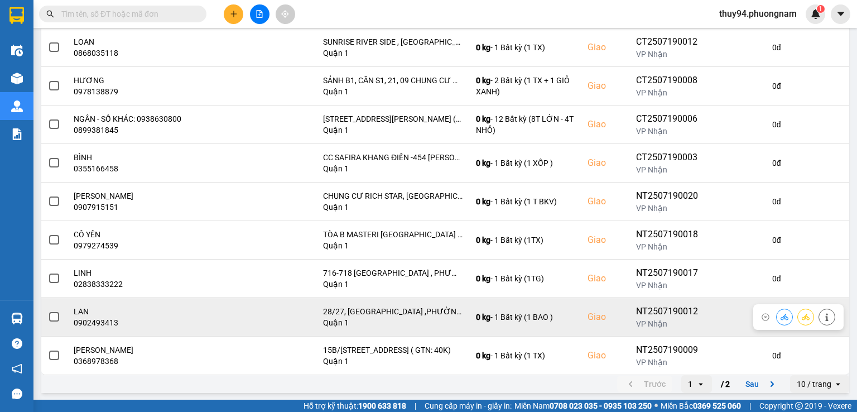
click at [781, 317] on icon at bounding box center [785, 317] width 8 height 6
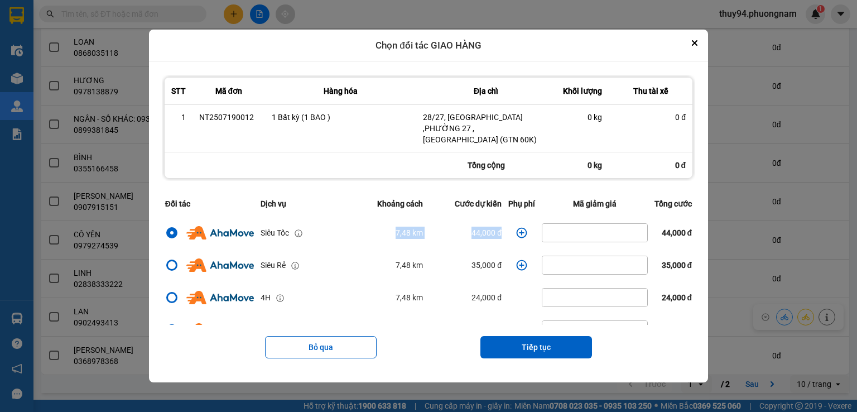
drag, startPoint x: 502, startPoint y: 231, endPoint x: 339, endPoint y: 229, distance: 163.0
click at [339, 229] on tr "Siêu Tốc 7,48 km 44,000 đ 44,000 đ" at bounding box center [429, 233] width 534 height 32
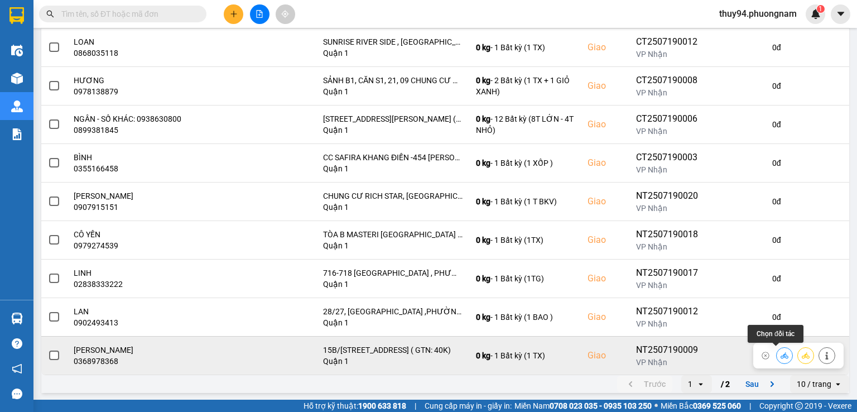
click at [781, 353] on icon at bounding box center [785, 355] width 8 height 6
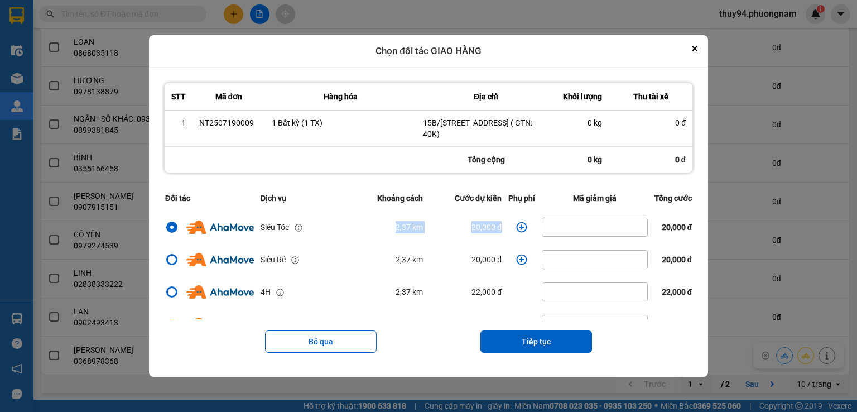
drag, startPoint x: 510, startPoint y: 228, endPoint x: 325, endPoint y: 218, distance: 185.6
click at [328, 219] on tr "Siêu Tốc 2,37 km 20,000 đ 20,000 đ" at bounding box center [429, 227] width 534 height 32
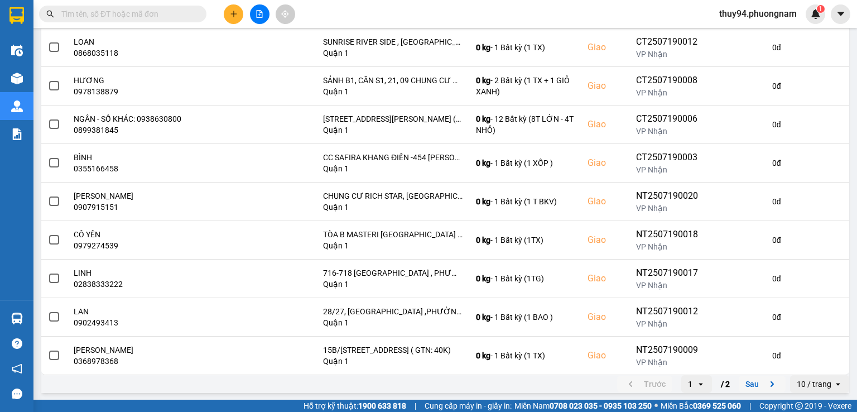
click at [752, 385] on button "Sau" at bounding box center [762, 384] width 47 height 17
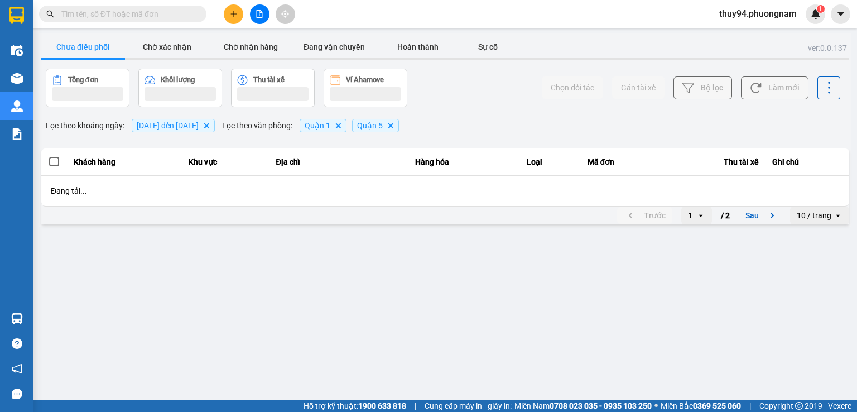
scroll to position [0, 0]
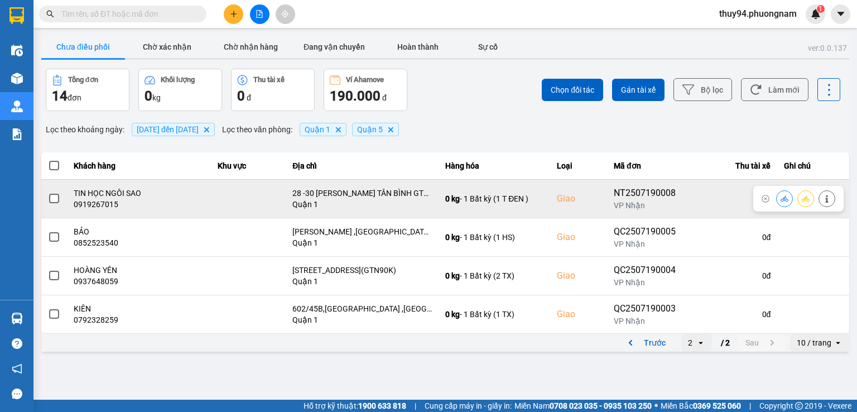
click at [782, 199] on icon at bounding box center [785, 198] width 8 height 6
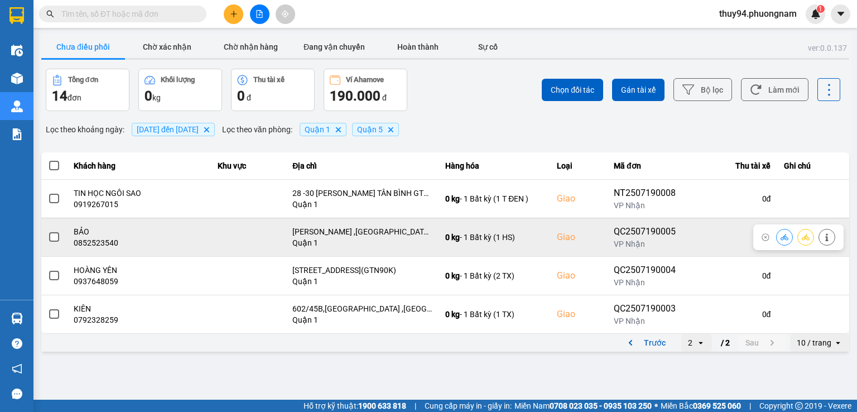
click at [783, 242] on button at bounding box center [785, 237] width 16 height 20
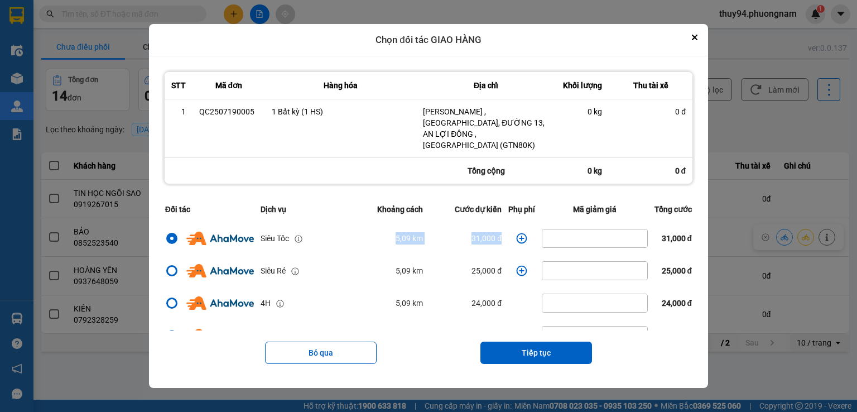
drag, startPoint x: 507, startPoint y: 233, endPoint x: 308, endPoint y: 227, distance: 199.9
click at [308, 227] on tr "Siêu Tốc 5,09 km 31,000 đ 31,000 đ" at bounding box center [429, 238] width 534 height 32
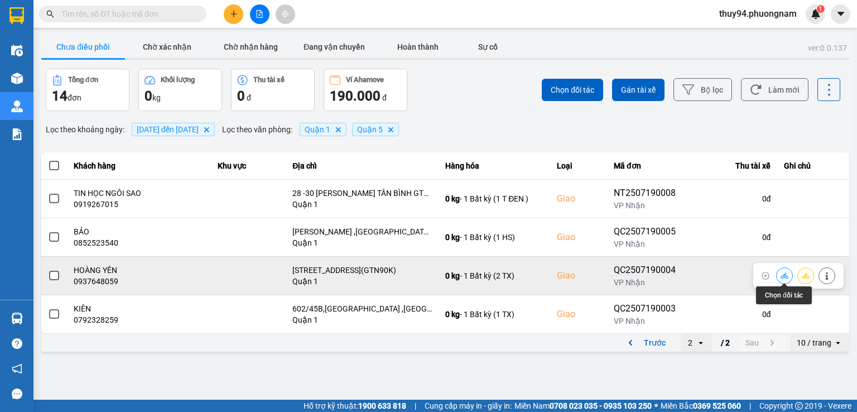
click at [787, 279] on icon at bounding box center [785, 276] width 8 height 8
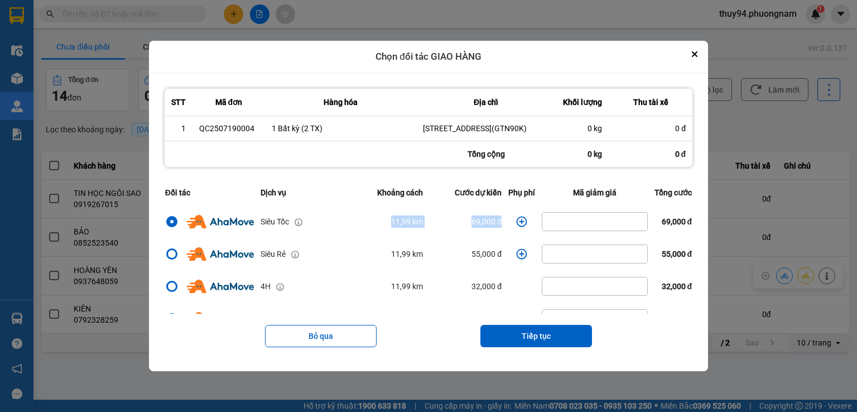
drag, startPoint x: 500, startPoint y: 226, endPoint x: 332, endPoint y: 226, distance: 168.0
click at [332, 226] on tr "Siêu Tốc 11,99 km 69,000 đ 69,000 đ" at bounding box center [429, 221] width 534 height 32
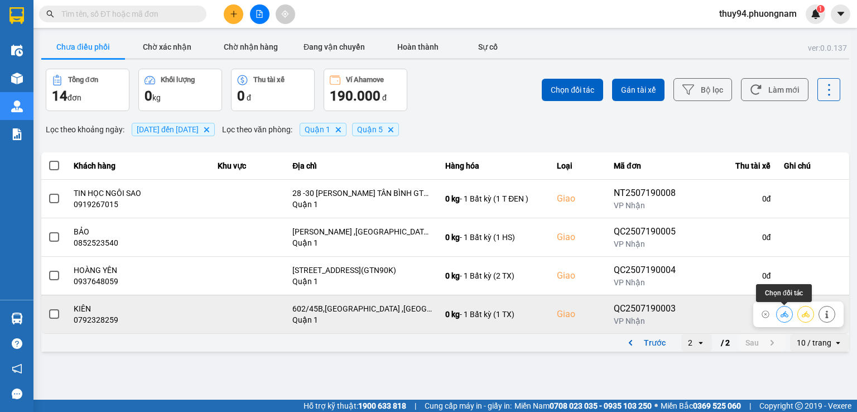
click at [784, 314] on icon at bounding box center [785, 314] width 8 height 8
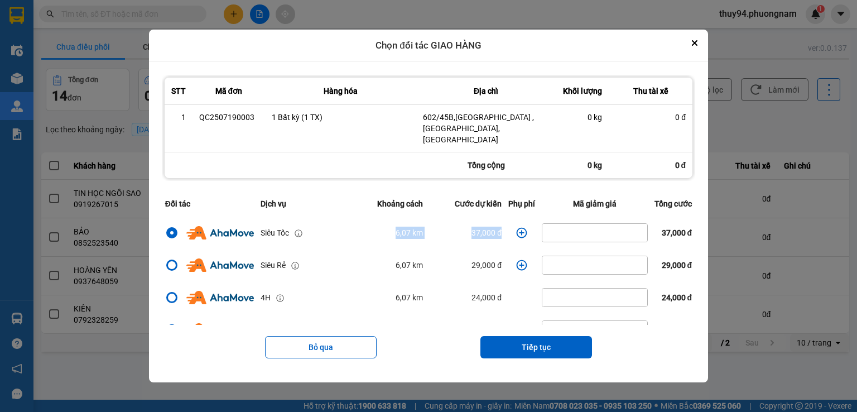
drag, startPoint x: 461, startPoint y: 229, endPoint x: 352, endPoint y: 229, distance: 108.9
click at [356, 230] on tr "Siêu Tốc 6,07 km 37,000 đ 37,000 đ" at bounding box center [429, 233] width 534 height 32
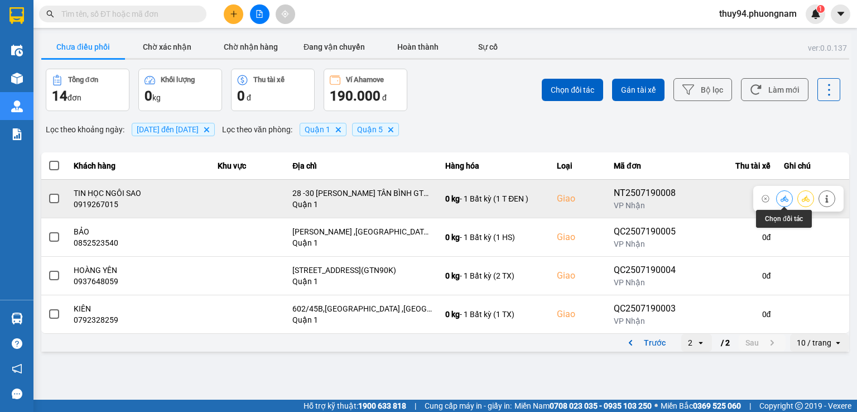
click at [784, 199] on icon at bounding box center [785, 199] width 8 height 8
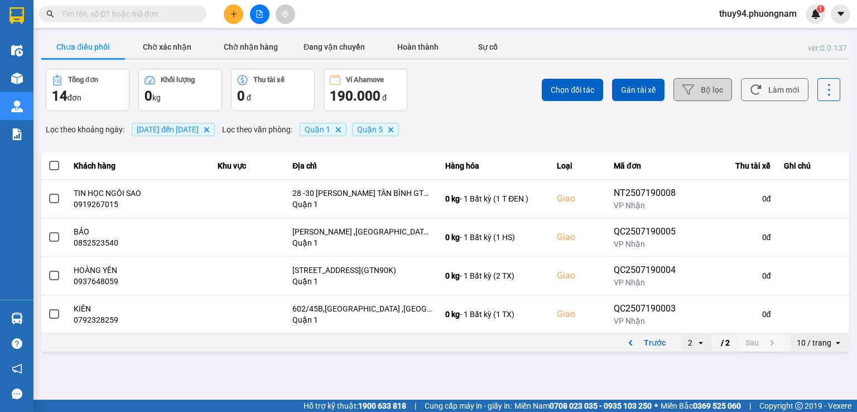
click at [724, 85] on button "Bộ lọc" at bounding box center [703, 89] width 59 height 23
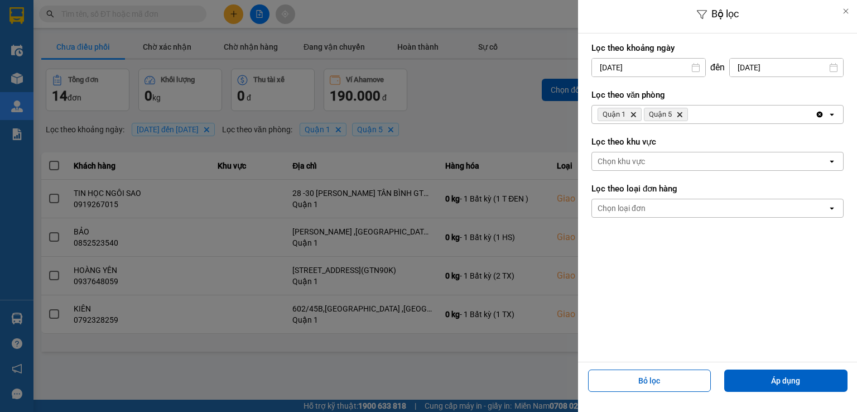
click at [773, 59] on input "[DATE]" at bounding box center [786, 68] width 113 height 18
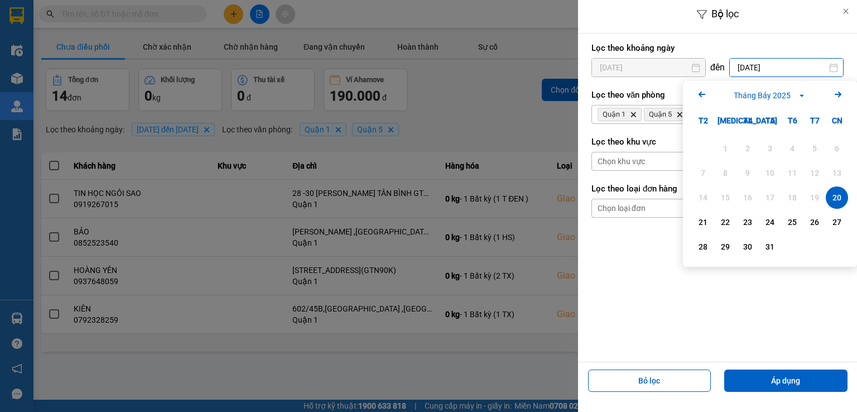
click at [694, 222] on div "21" at bounding box center [703, 222] width 22 height 22
type input "[DATE]"
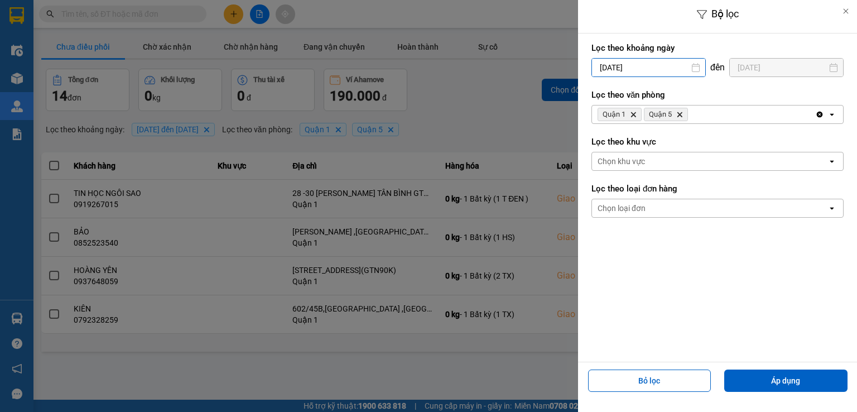
click at [655, 70] on input "[DATE]" at bounding box center [648, 68] width 113 height 18
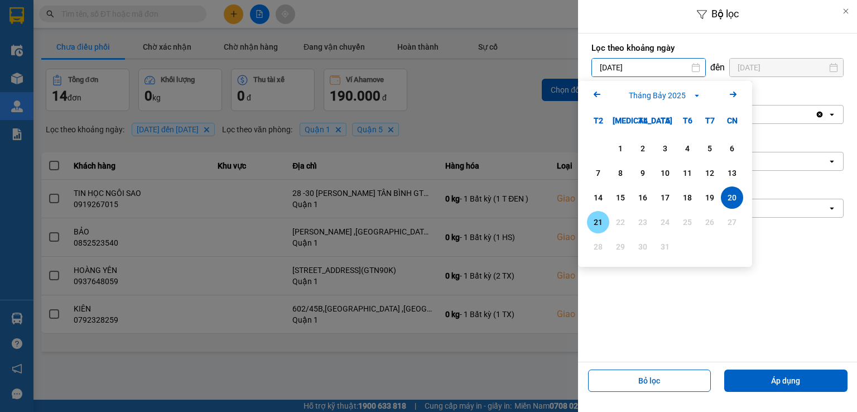
click at [599, 221] on div "21" at bounding box center [599, 221] width 16 height 13
type input "[DATE]"
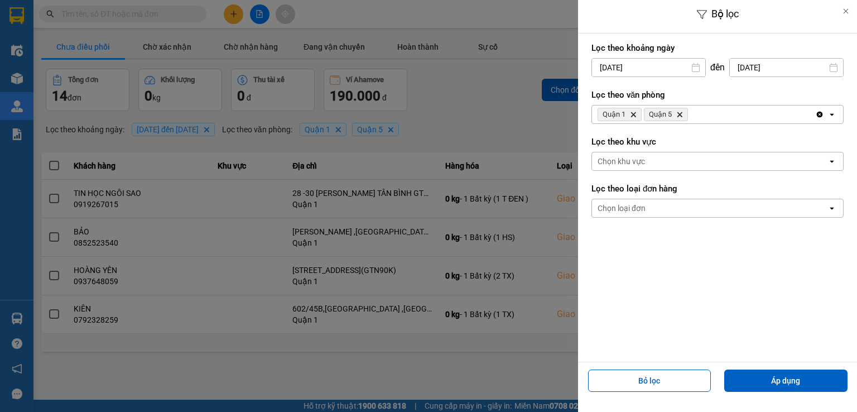
drag, startPoint x: 796, startPoint y: 383, endPoint x: 768, endPoint y: 358, distance: 37.1
click at [795, 382] on button "Áp dụng" at bounding box center [786, 381] width 123 height 22
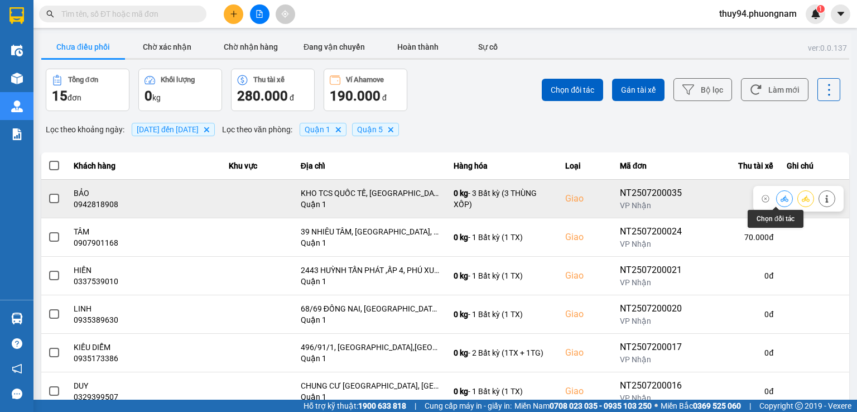
click at [781, 200] on icon at bounding box center [785, 199] width 8 height 8
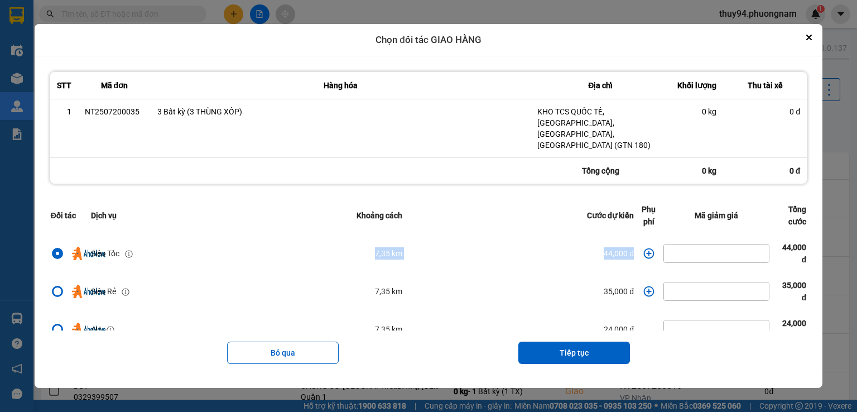
drag, startPoint x: 334, startPoint y: 246, endPoint x: 647, endPoint y: 243, distance: 313.2
click at [647, 247] on tr "Siêu Tốc 7,35 km 44,000 đ 44,000 đ" at bounding box center [428, 253] width 763 height 38
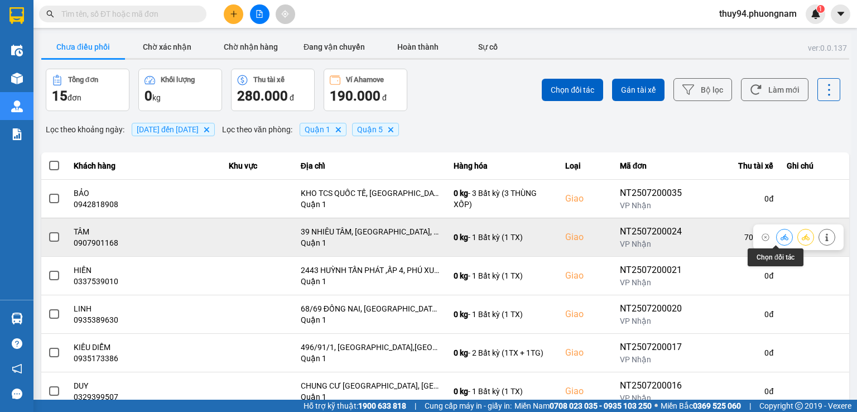
click at [781, 239] on icon at bounding box center [785, 237] width 8 height 8
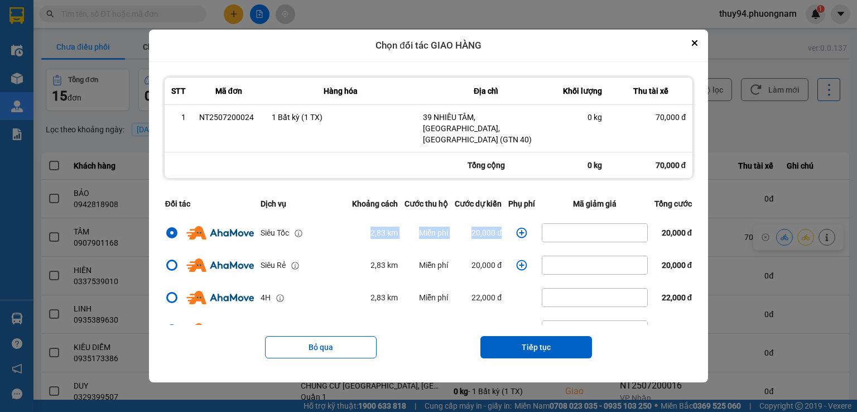
drag, startPoint x: 324, startPoint y: 229, endPoint x: 514, endPoint y: 228, distance: 189.3
click at [514, 228] on tr "Siêu Tốc 2,83 km Miễn phí 20,000 đ 20,000 đ" at bounding box center [429, 233] width 534 height 32
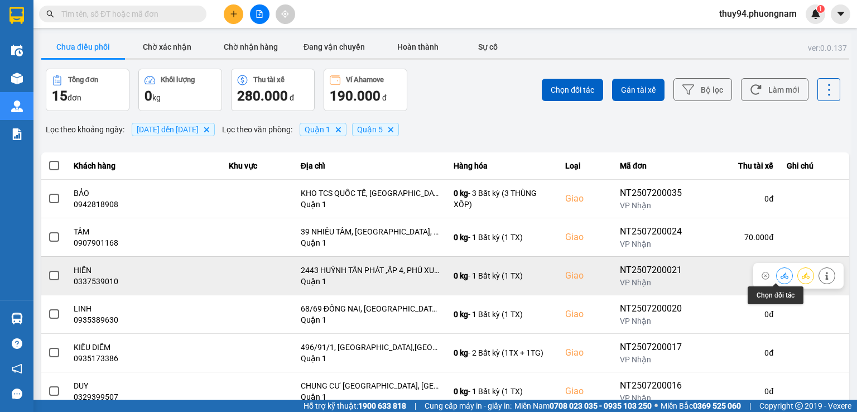
click at [781, 275] on icon at bounding box center [785, 276] width 8 height 8
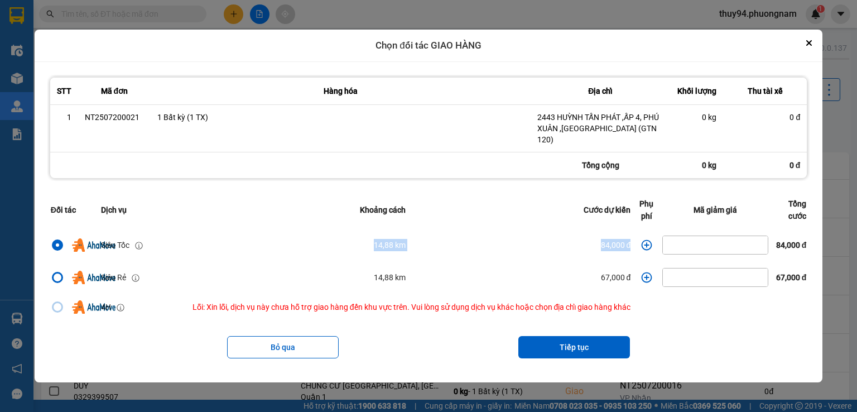
drag, startPoint x: 631, startPoint y: 241, endPoint x: 302, endPoint y: 234, distance: 328.9
click at [302, 234] on tr "Siêu Tốc 14,88 km 84,000 đ 84,000 đ" at bounding box center [428, 245] width 763 height 32
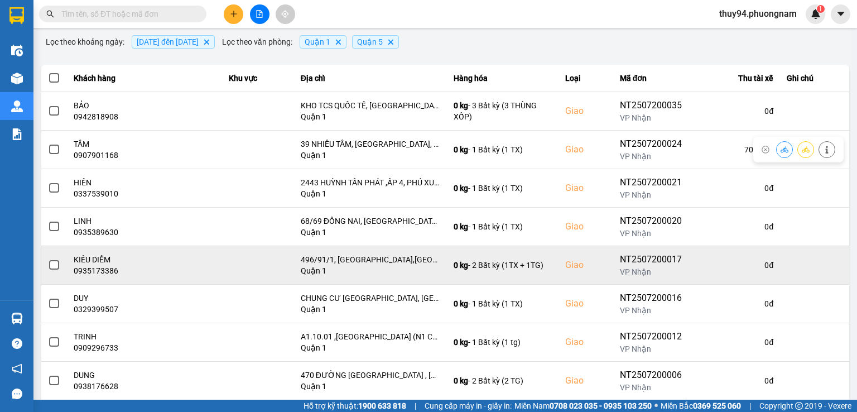
scroll to position [112, 0]
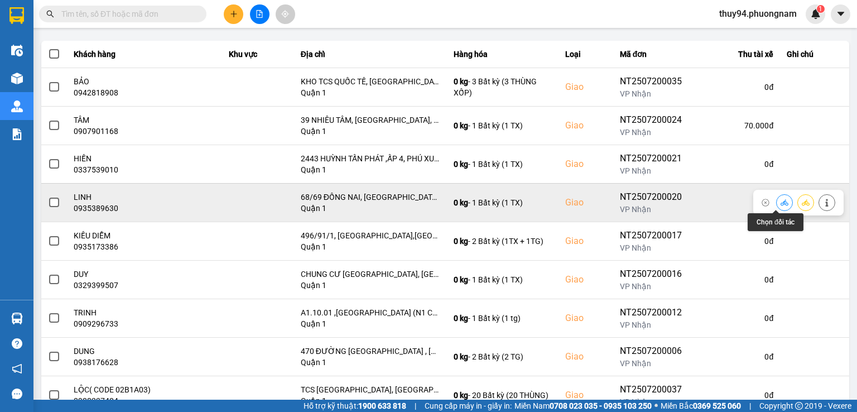
click at [781, 206] on icon at bounding box center [785, 203] width 8 height 8
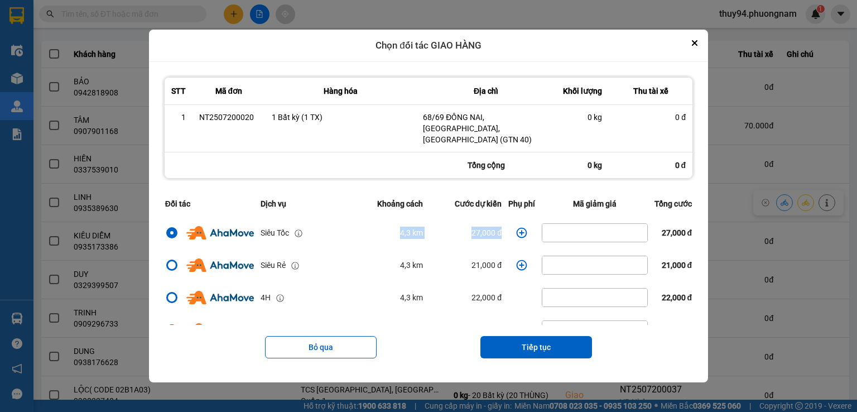
drag, startPoint x: 498, startPoint y: 228, endPoint x: 343, endPoint y: 222, distance: 154.8
click at [343, 222] on tr "Siêu Tốc 4,3 km 27,000 đ 27,000 đ" at bounding box center [429, 233] width 534 height 32
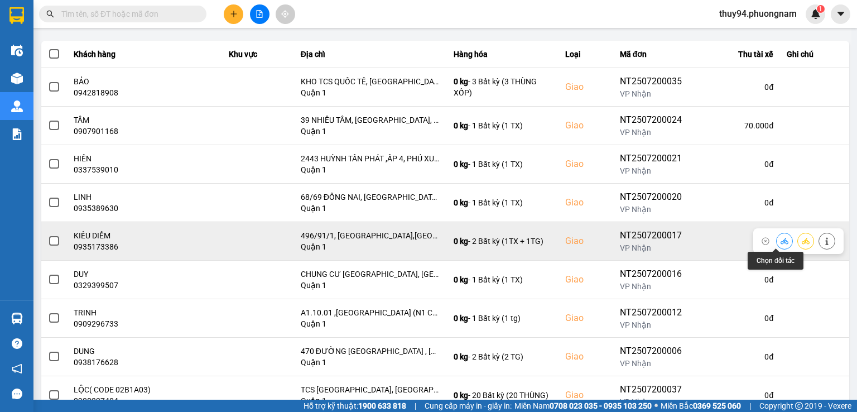
click at [780, 243] on button at bounding box center [785, 241] width 16 height 20
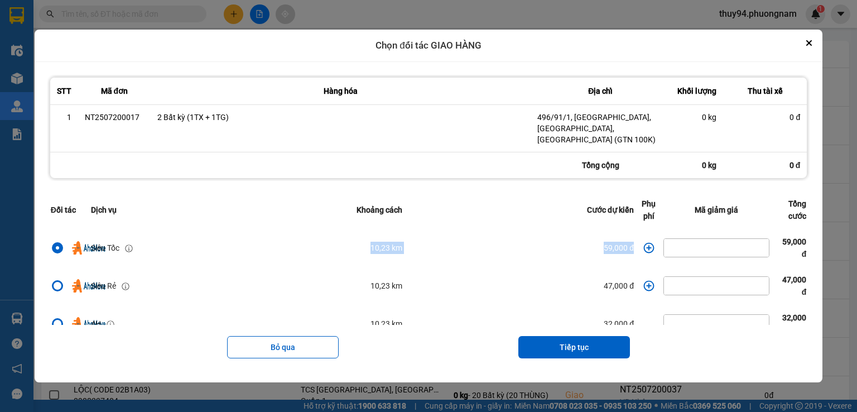
drag, startPoint x: 630, startPoint y: 250, endPoint x: 347, endPoint y: 250, distance: 283.0
click at [347, 250] on tr "Siêu Tốc 10,23 km 59,000 đ 59,000 đ" at bounding box center [428, 248] width 763 height 38
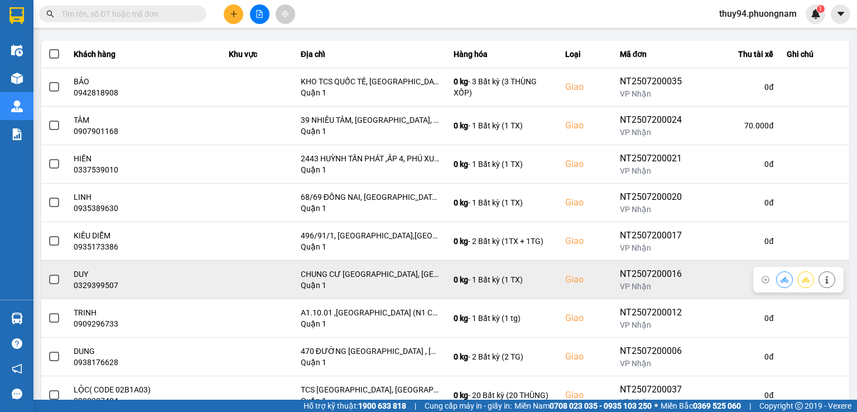
click at [781, 282] on icon at bounding box center [785, 280] width 8 height 8
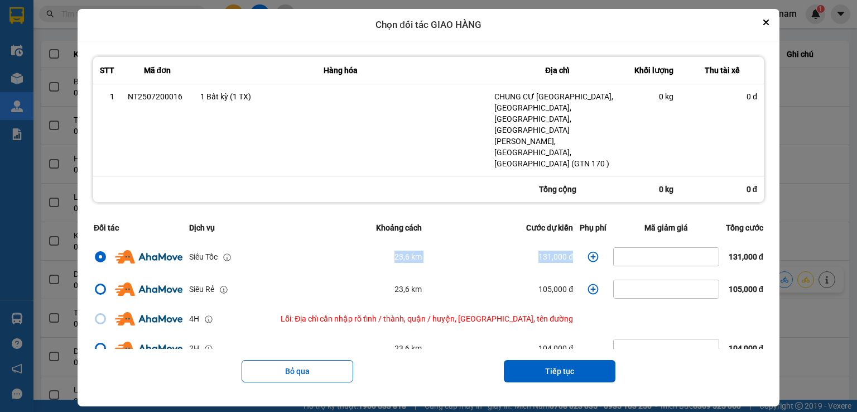
drag, startPoint x: 559, startPoint y: 237, endPoint x: 364, endPoint y: 239, distance: 195.4
click at [364, 241] on tr "Siêu Tốc 23,6 km 131,000 đ 131,000 đ" at bounding box center [428, 257] width 677 height 32
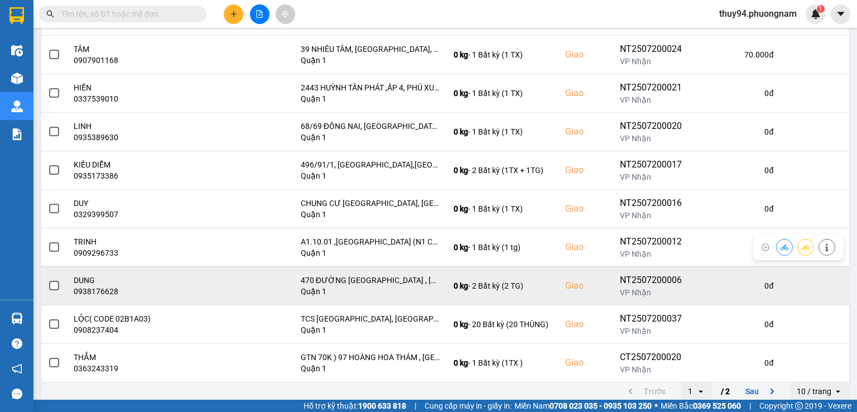
scroll to position [190, 0]
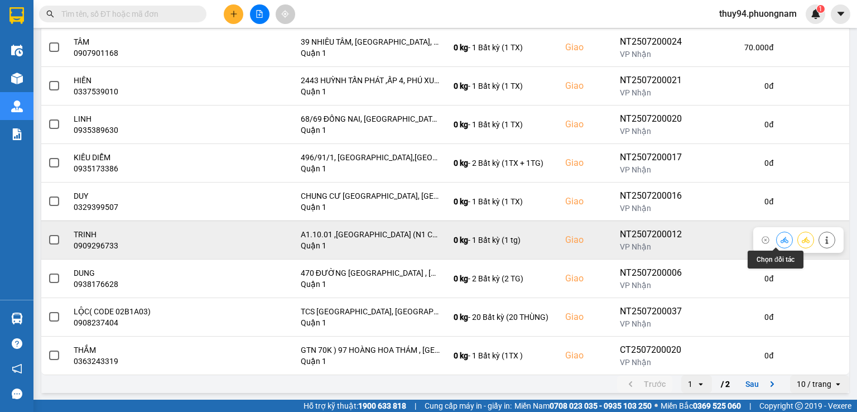
click at [780, 237] on button at bounding box center [785, 240] width 16 height 20
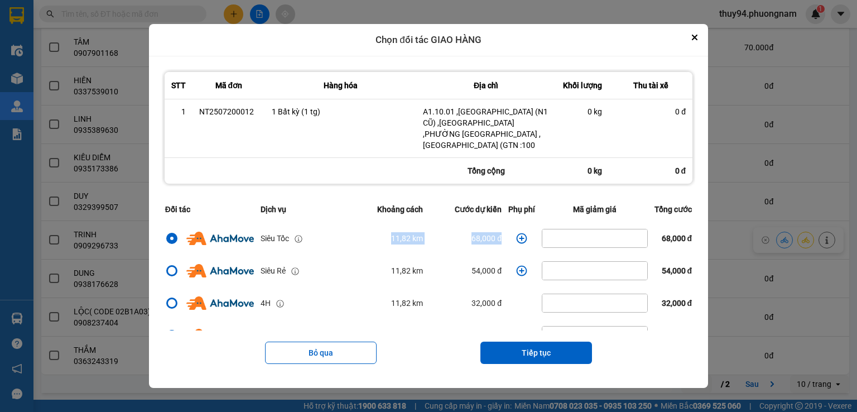
drag, startPoint x: 508, startPoint y: 233, endPoint x: 371, endPoint y: 233, distance: 136.8
click at [371, 233] on tr "Siêu Tốc 11,82 km 68,000 đ 68,000 đ" at bounding box center [429, 238] width 534 height 32
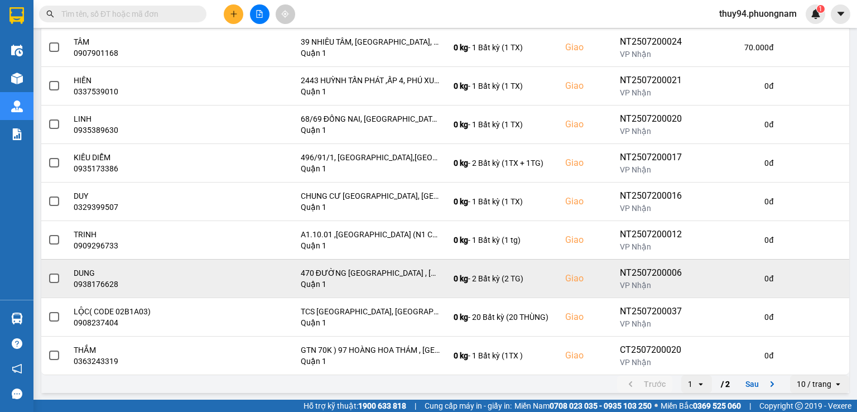
click at [780, 280] on td at bounding box center [814, 278] width 69 height 39
click at [782, 279] on button at bounding box center [785, 279] width 16 height 20
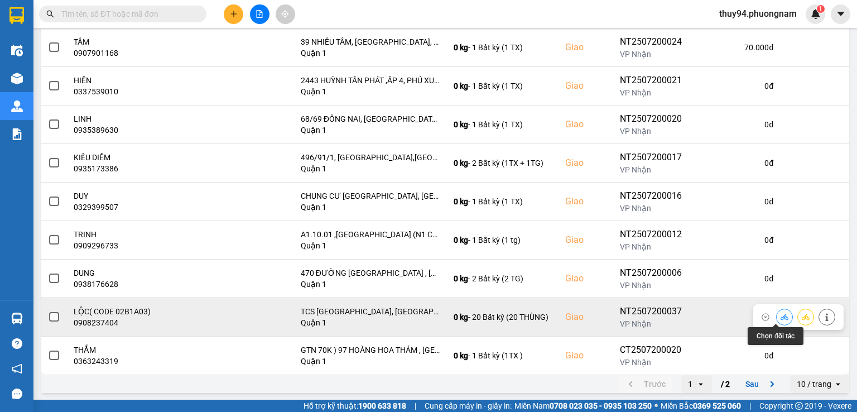
click at [781, 315] on icon at bounding box center [785, 317] width 8 height 8
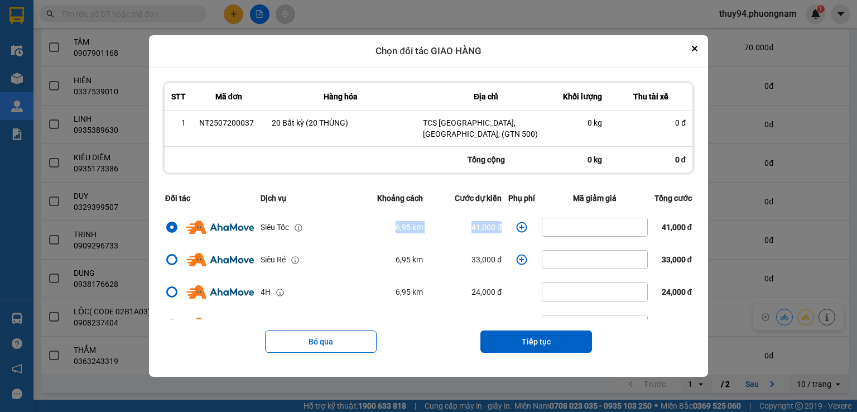
drag, startPoint x: 502, startPoint y: 225, endPoint x: 291, endPoint y: 235, distance: 211.3
click at [292, 235] on tr "Siêu Tốc 6,95 km 41,000 đ 41,000 đ" at bounding box center [429, 227] width 534 height 32
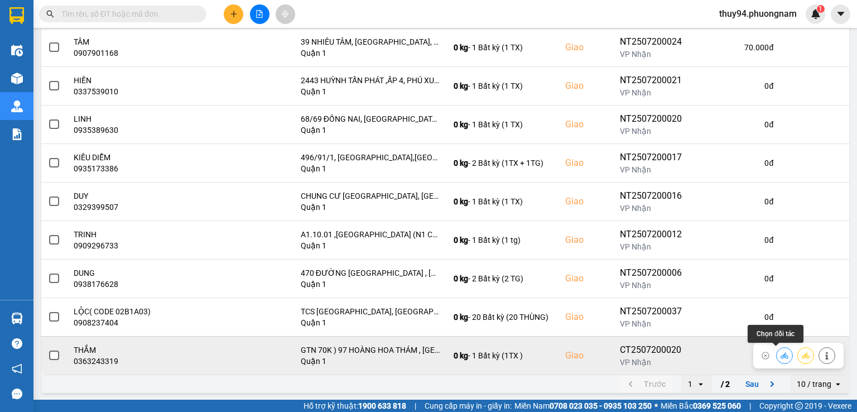
click at [777, 355] on button at bounding box center [785, 356] width 16 height 20
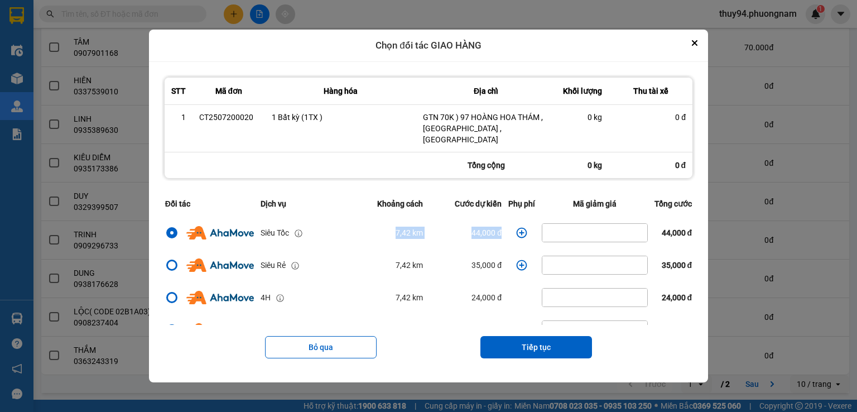
drag, startPoint x: 502, startPoint y: 226, endPoint x: 352, endPoint y: 225, distance: 150.2
click at [352, 225] on tr "Siêu Tốc 7,42 km 44,000 đ 44,000 đ" at bounding box center [429, 233] width 534 height 32
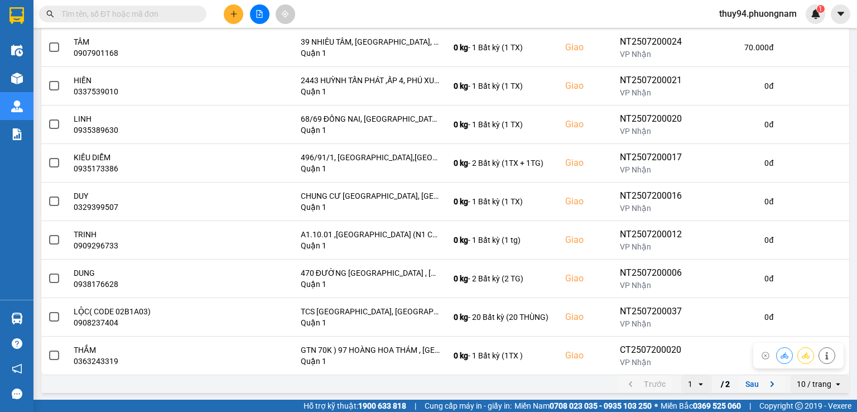
click at [746, 379] on button "Sau" at bounding box center [762, 384] width 47 height 17
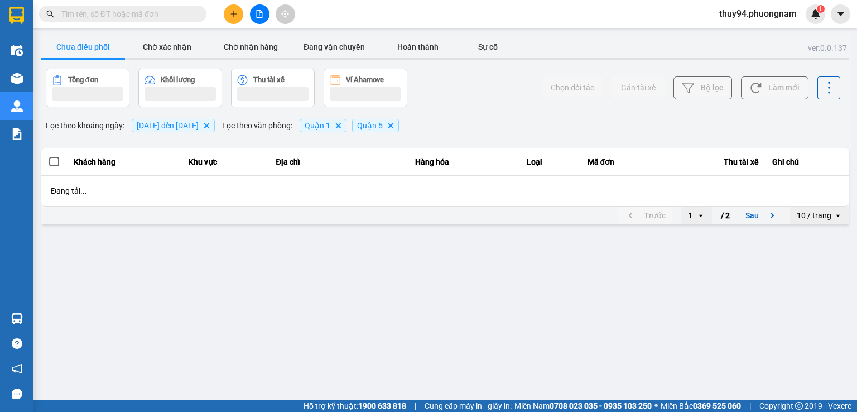
scroll to position [0, 0]
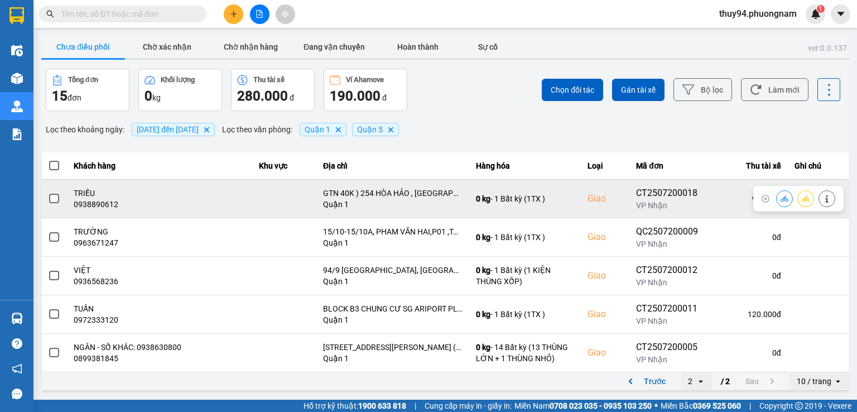
click at [788, 198] on icon at bounding box center [785, 199] width 8 height 8
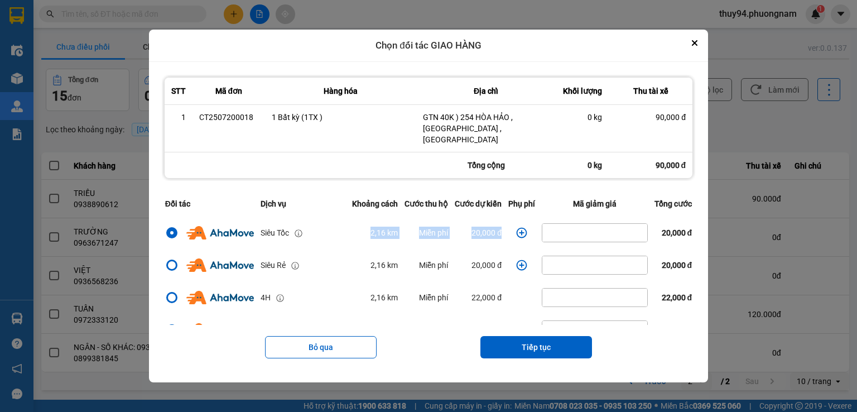
drag, startPoint x: 348, startPoint y: 227, endPoint x: 503, endPoint y: 229, distance: 155.2
click at [503, 229] on tr "Siêu Tốc 2,16 km Miễn phí 20,000 đ 20,000 đ" at bounding box center [429, 233] width 534 height 32
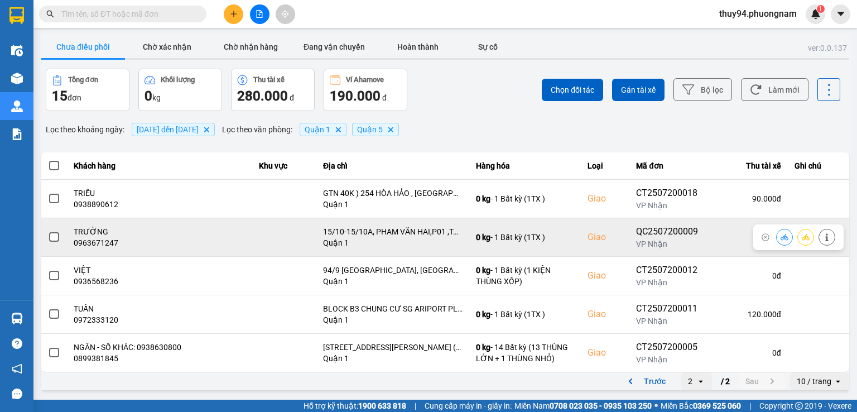
click at [785, 239] on icon at bounding box center [785, 237] width 8 height 8
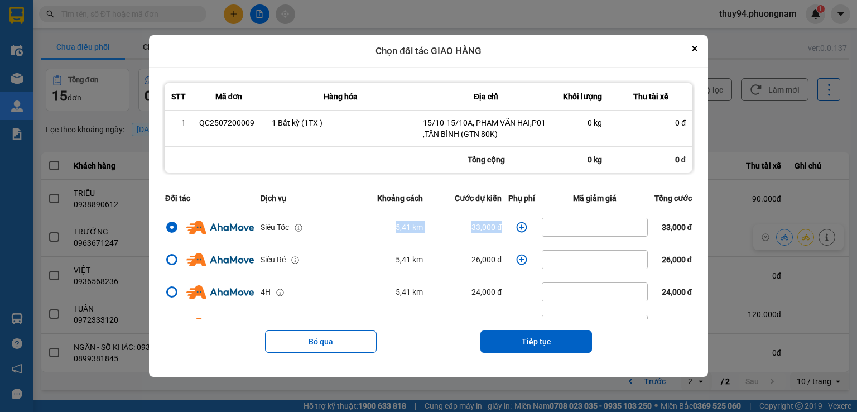
drag, startPoint x: 509, startPoint y: 225, endPoint x: 342, endPoint y: 232, distance: 167.1
click at [342, 232] on tr "Siêu Tốc 5,41 km 33,000 đ 33,000 đ" at bounding box center [429, 227] width 534 height 32
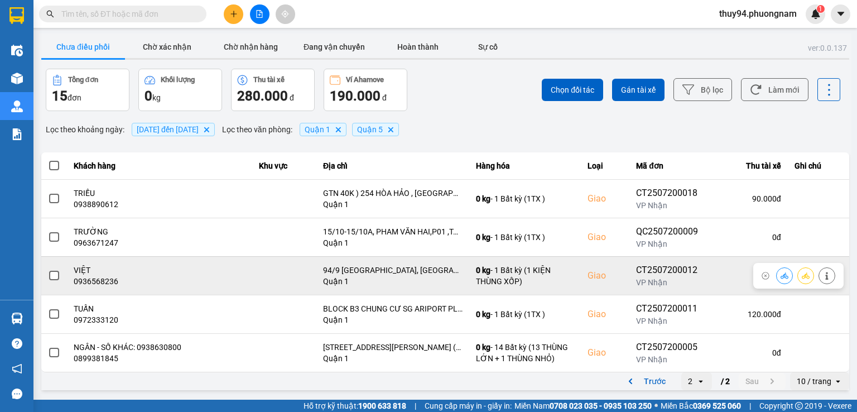
click at [786, 277] on icon at bounding box center [785, 275] width 8 height 6
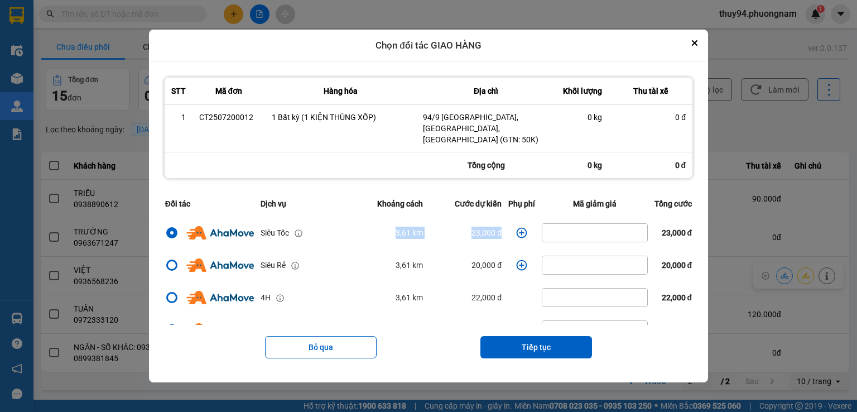
drag, startPoint x: 502, startPoint y: 228, endPoint x: 329, endPoint y: 223, distance: 173.1
click at [330, 223] on tr "Siêu Tốc 3,61 km 23,000 đ 23,000 đ" at bounding box center [429, 233] width 534 height 32
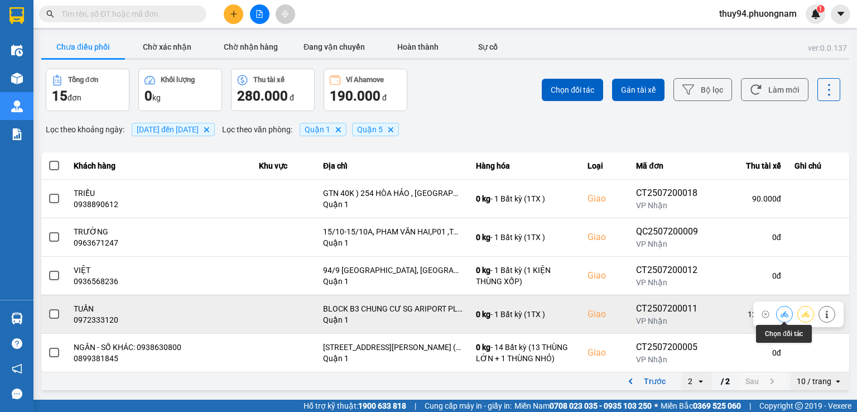
click at [786, 311] on icon at bounding box center [785, 314] width 8 height 8
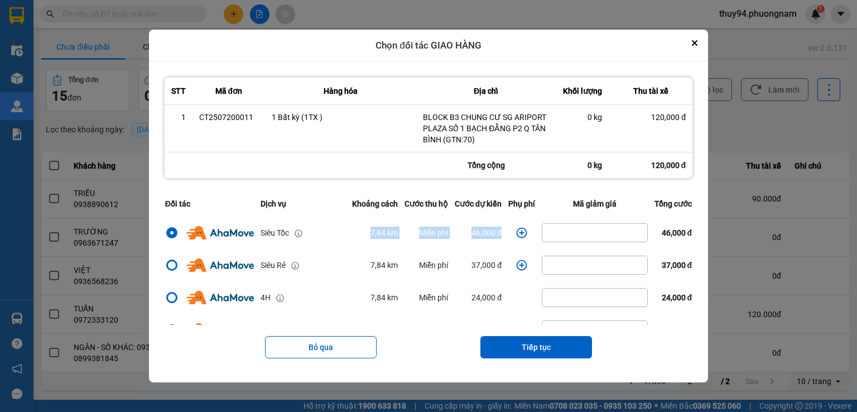
drag, startPoint x: 470, startPoint y: 232, endPoint x: 308, endPoint y: 232, distance: 161.9
click at [308, 232] on tr "Siêu Tốc 7,84 km Miễn phí 46,000 đ 46,000 đ" at bounding box center [429, 233] width 534 height 32
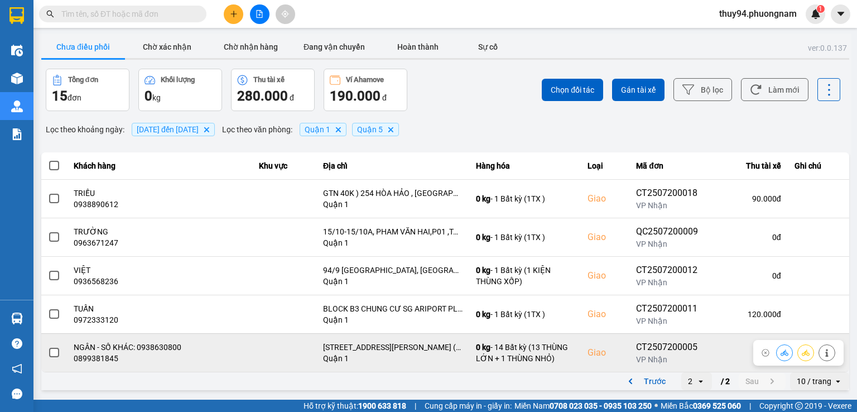
click at [782, 356] on icon at bounding box center [785, 353] width 8 height 8
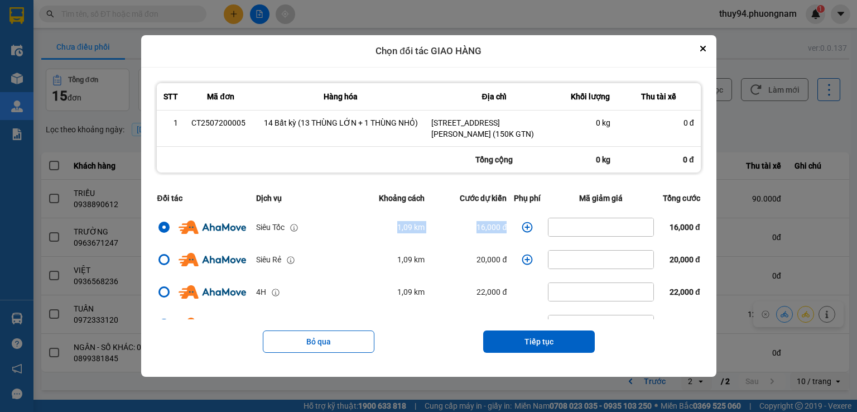
drag, startPoint x: 466, startPoint y: 222, endPoint x: 358, endPoint y: 222, distance: 108.3
click at [358, 222] on tr "Siêu Tốc 1,09 km 16,000 đ 16,000 đ" at bounding box center [429, 227] width 550 height 32
click at [699, 45] on button "Close" at bounding box center [703, 48] width 13 height 13
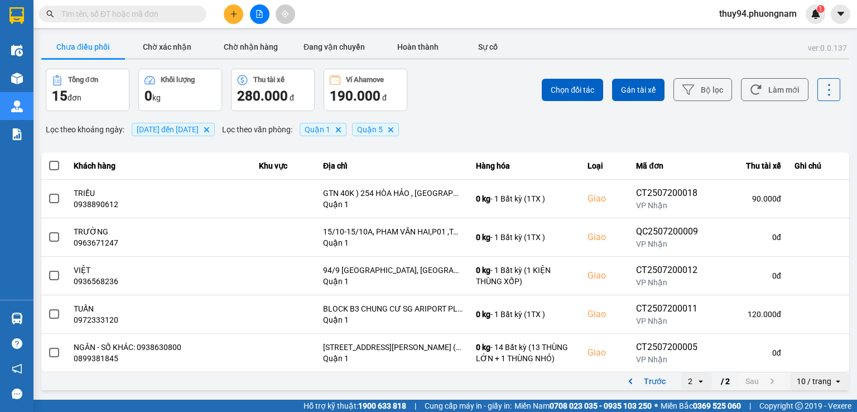
click at [653, 383] on button "Trước" at bounding box center [644, 381] width 55 height 17
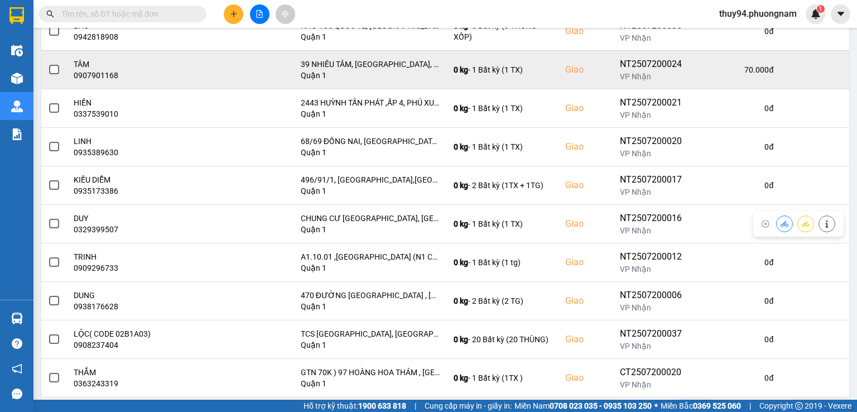
scroll to position [190, 0]
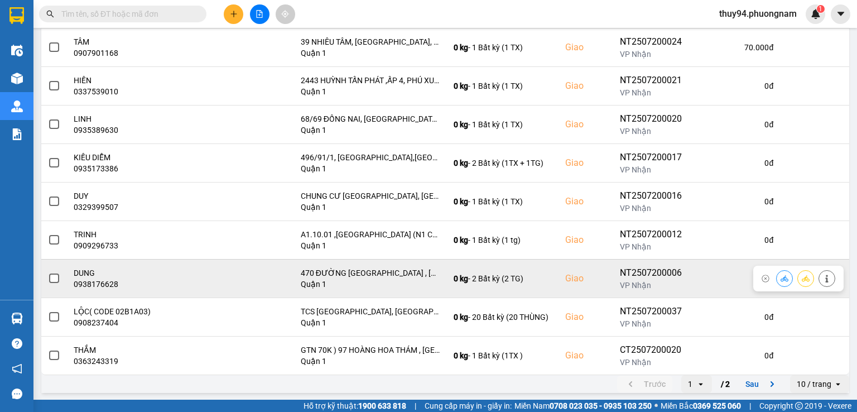
click at [777, 274] on button at bounding box center [785, 279] width 16 height 20
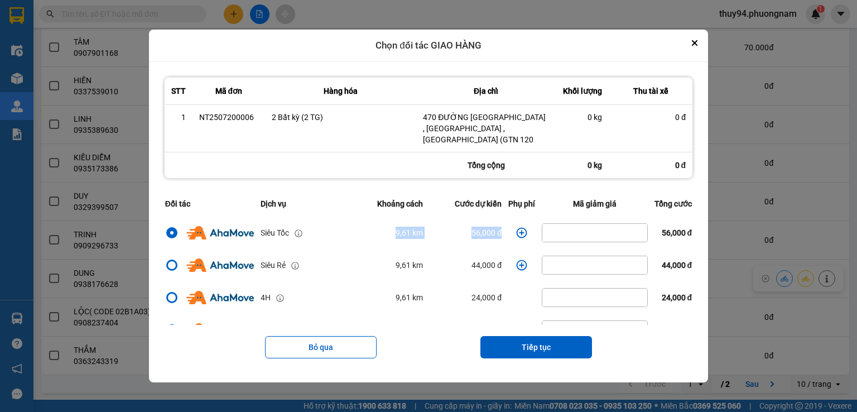
drag, startPoint x: 334, startPoint y: 239, endPoint x: 524, endPoint y: 234, distance: 189.9
click at [524, 234] on tr "Siêu Tốc 9,61 km 56,000 đ 56,000 đ" at bounding box center [429, 233] width 534 height 32
click at [702, 42] on button "Close" at bounding box center [694, 42] width 13 height 13
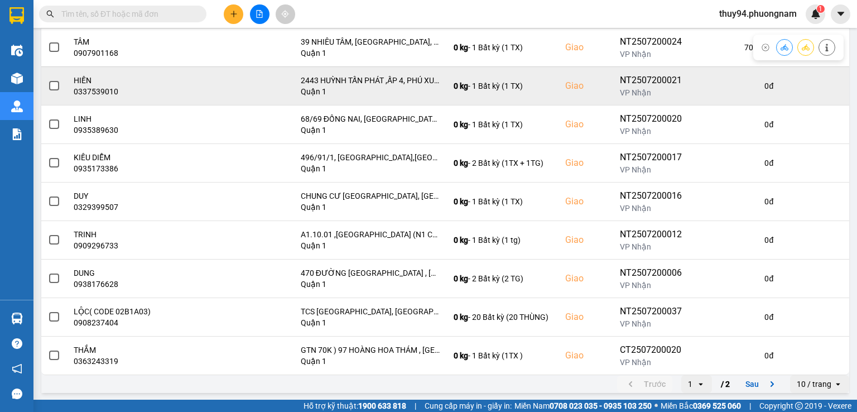
scroll to position [0, 0]
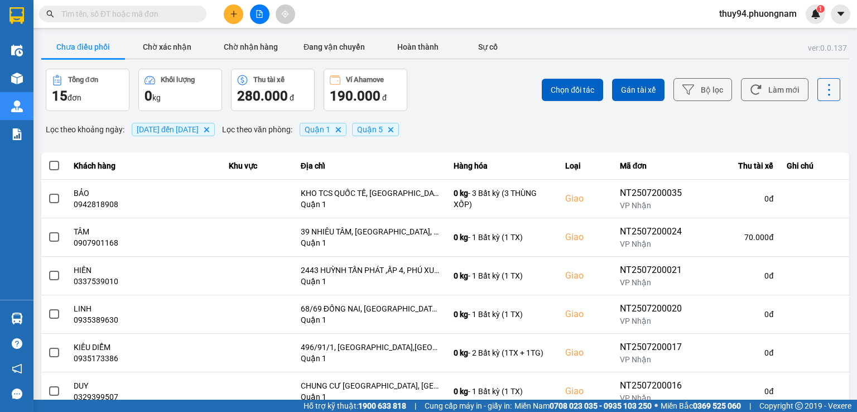
click at [476, 97] on div "Chọn đối tác Gán tài xế Bộ lọc Làm mới" at bounding box center [641, 90] width 397 height 42
click at [700, 89] on button "Bộ lọc" at bounding box center [703, 89] width 59 height 23
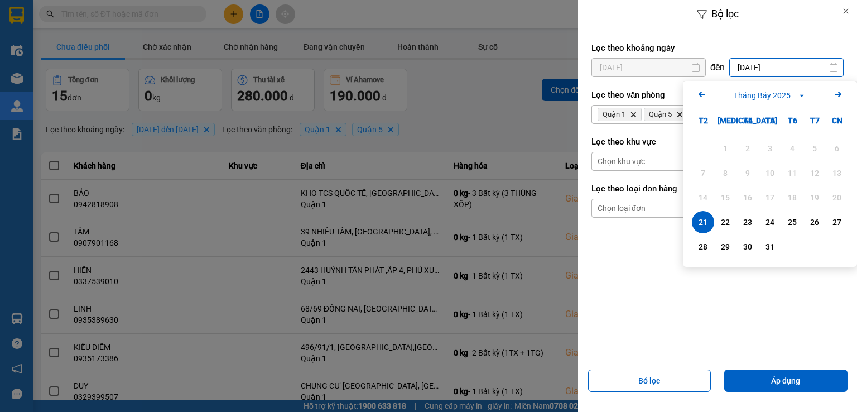
click at [768, 66] on input "[DATE]" at bounding box center [786, 68] width 113 height 18
click at [723, 221] on div "22" at bounding box center [726, 221] width 16 height 13
type input "[DATE]"
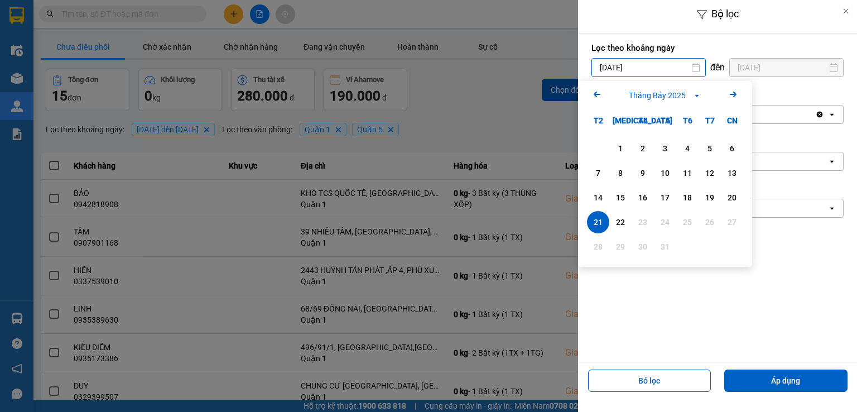
click at [649, 64] on input "[DATE]" at bounding box center [648, 68] width 113 height 18
drag, startPoint x: 621, startPoint y: 221, endPoint x: 602, endPoint y: 184, distance: 41.9
click at [621, 221] on div "22" at bounding box center [621, 221] width 16 height 13
type input "[DATE]"
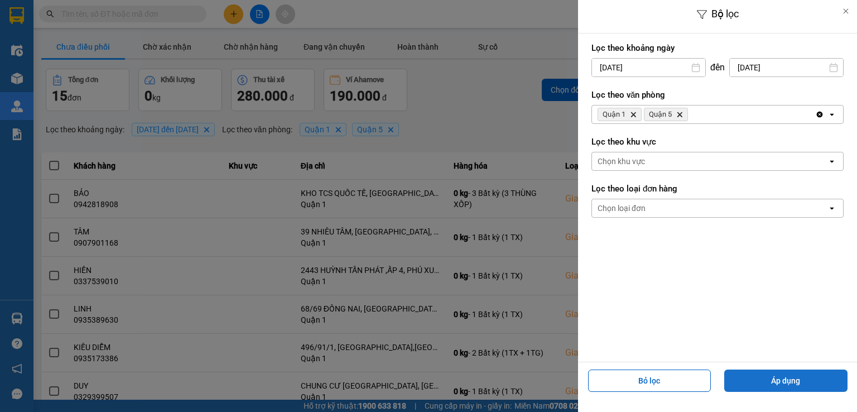
click at [785, 382] on button "Áp dụng" at bounding box center [786, 381] width 123 height 22
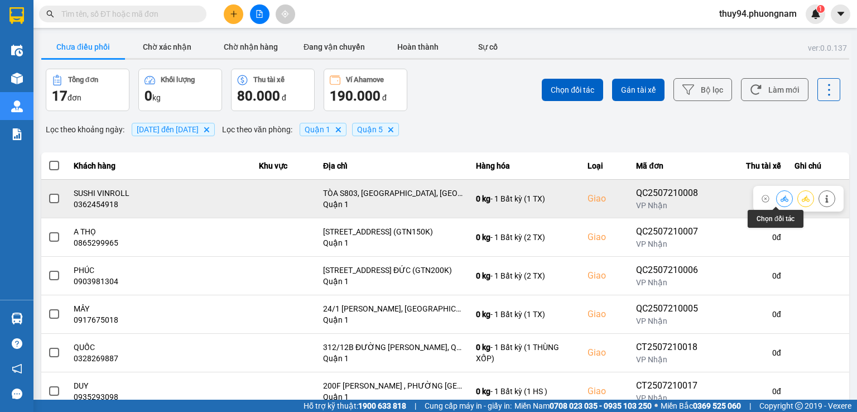
click at [781, 200] on icon at bounding box center [785, 199] width 8 height 8
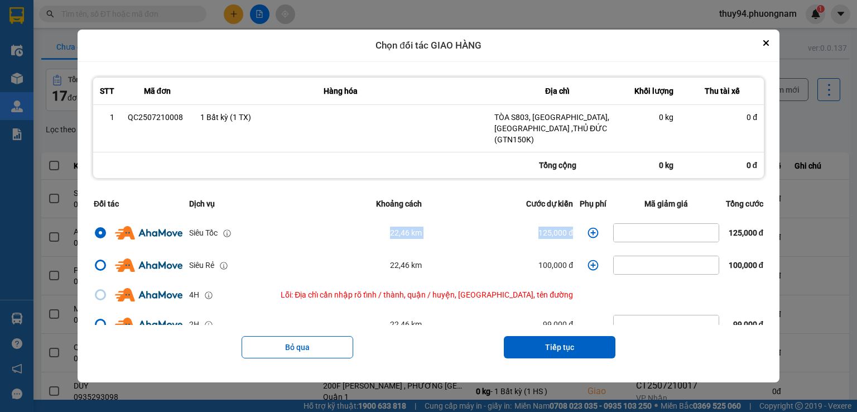
drag, startPoint x: 384, startPoint y: 234, endPoint x: 557, endPoint y: 232, distance: 172.5
click at [557, 232] on tr "Siêu Tốc 22,46 km 125,000 đ 125,000 đ" at bounding box center [428, 233] width 677 height 32
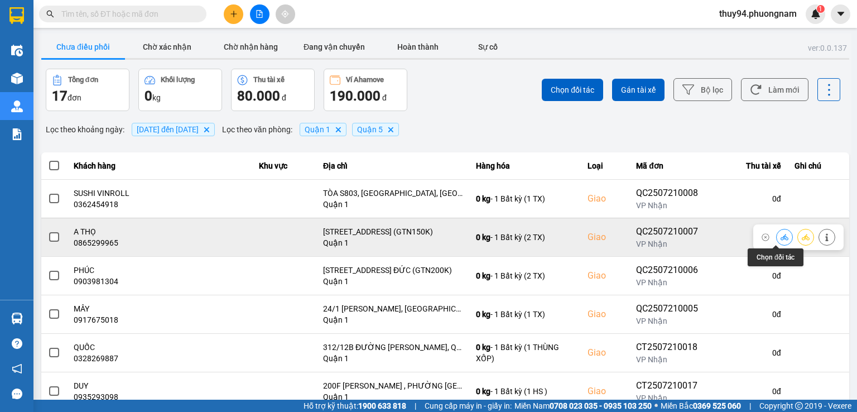
click at [781, 237] on icon at bounding box center [785, 237] width 8 height 6
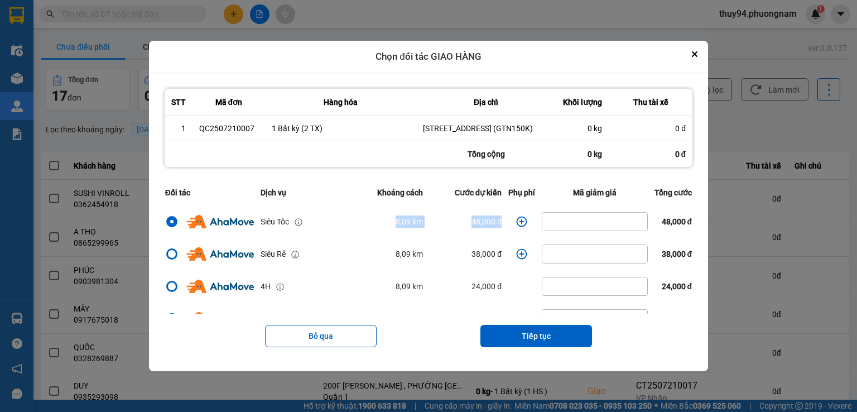
drag, startPoint x: 467, startPoint y: 238, endPoint x: 514, endPoint y: 237, distance: 46.9
click at [514, 237] on tr "Siêu Tốc 8,09 km 48,000 đ 48,000 đ" at bounding box center [429, 221] width 534 height 32
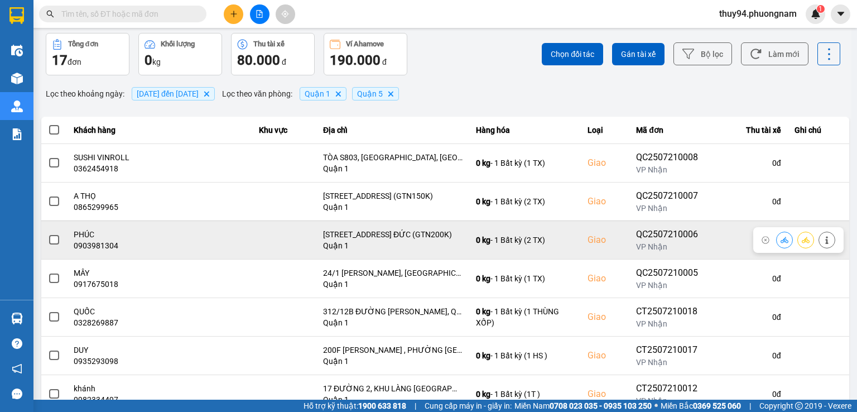
scroll to position [56, 0]
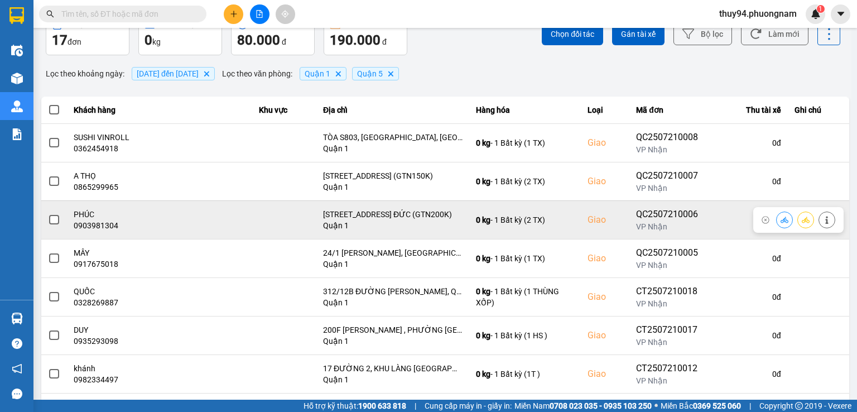
click at [781, 217] on icon at bounding box center [785, 220] width 8 height 8
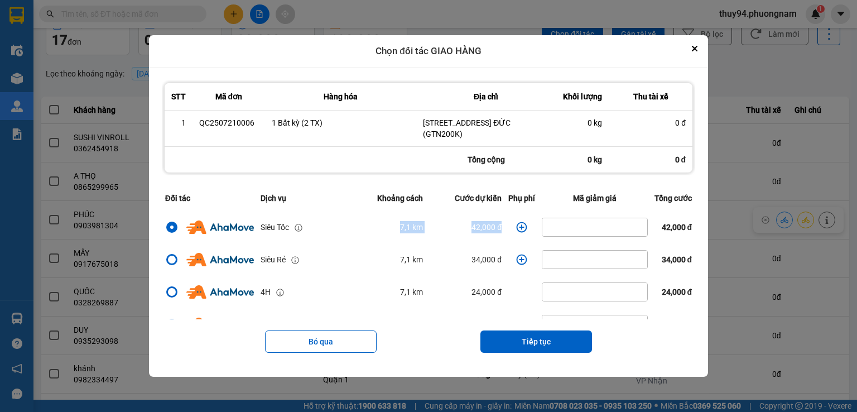
drag, startPoint x: 381, startPoint y: 229, endPoint x: 505, endPoint y: 229, distance: 123.9
click at [505, 229] on tr "Siêu Tốc 7,1 km 42,000 đ 42,000 đ" at bounding box center [429, 227] width 534 height 32
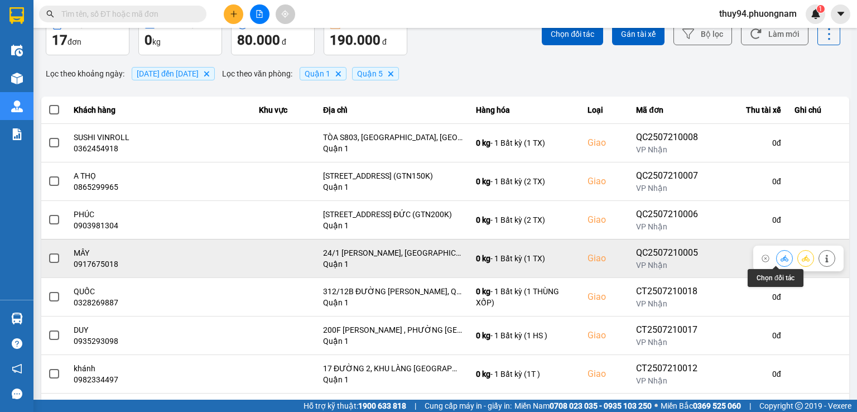
click at [781, 259] on icon at bounding box center [785, 258] width 8 height 6
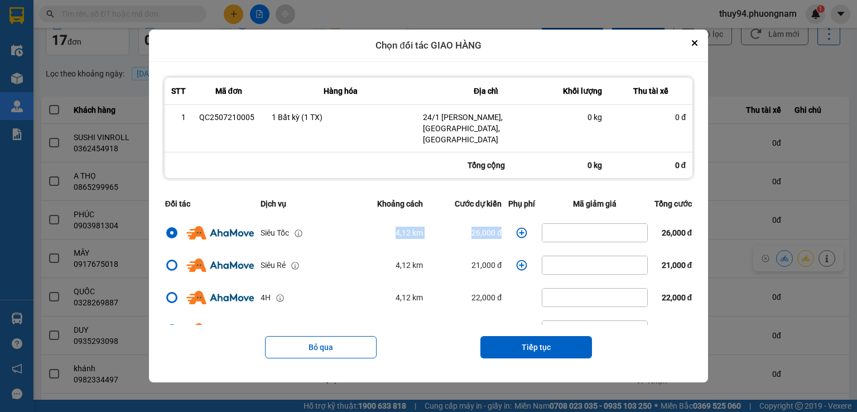
drag, startPoint x: 363, startPoint y: 224, endPoint x: 525, endPoint y: 222, distance: 161.9
click at [525, 222] on tr "Siêu Tốc 4,12 km 26,000 đ 26,000 đ" at bounding box center [429, 233] width 534 height 32
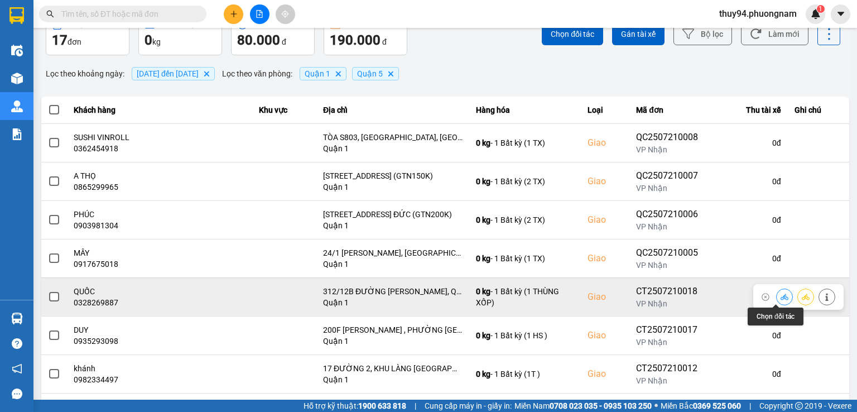
click at [781, 298] on icon at bounding box center [785, 297] width 8 height 8
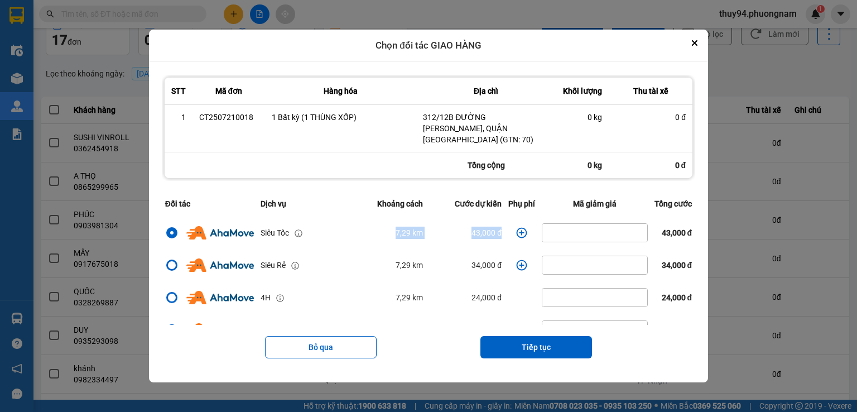
drag, startPoint x: 374, startPoint y: 227, endPoint x: 498, endPoint y: 229, distance: 123.9
click at [498, 229] on tr "Siêu Tốc 7,29 km 43,000 đ 43,000 đ" at bounding box center [429, 233] width 534 height 32
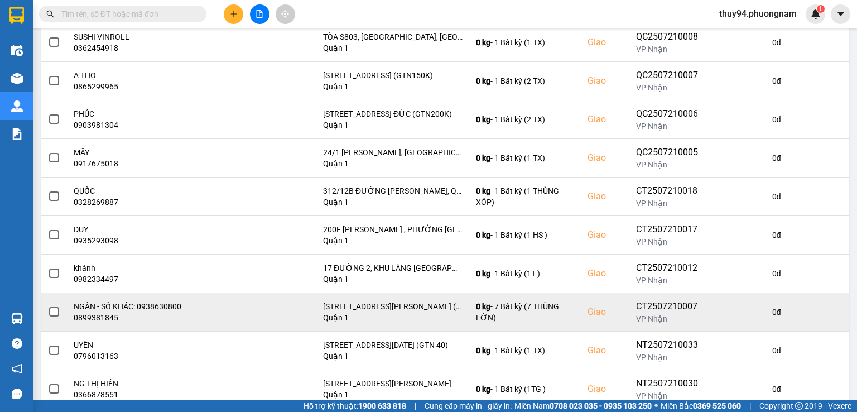
scroll to position [167, 0]
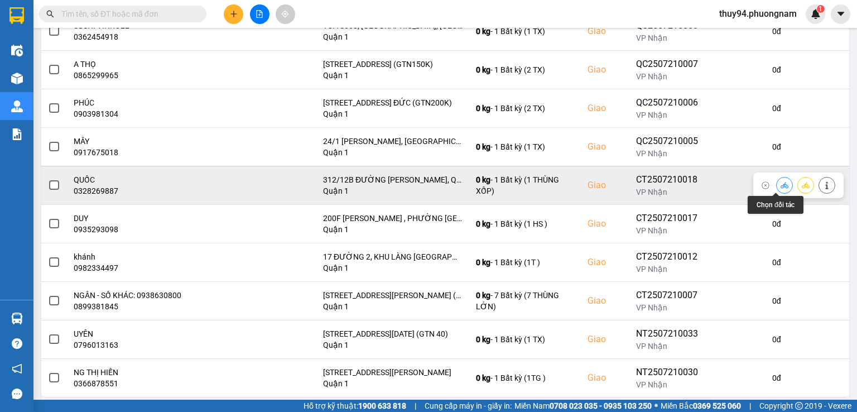
click at [781, 185] on icon at bounding box center [785, 185] width 8 height 6
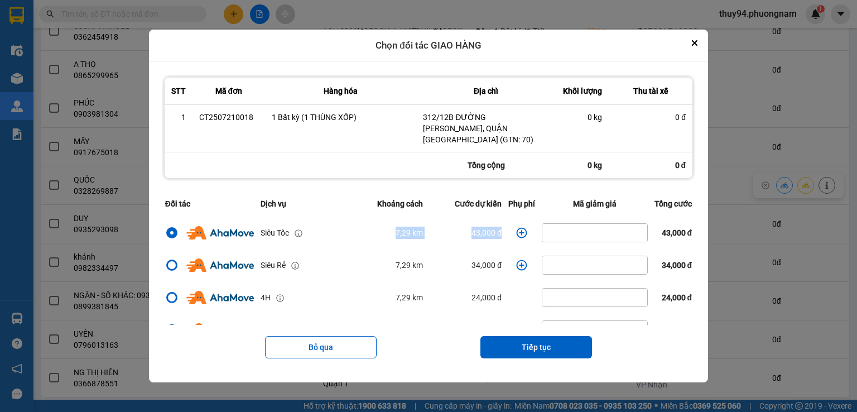
drag, startPoint x: 384, startPoint y: 228, endPoint x: 499, endPoint y: 232, distance: 114.5
click at [499, 232] on tr "Siêu Tốc 7,29 km 43,000 đ 43,000 đ" at bounding box center [429, 233] width 534 height 32
click at [698, 46] on icon "Close" at bounding box center [695, 43] width 6 height 6
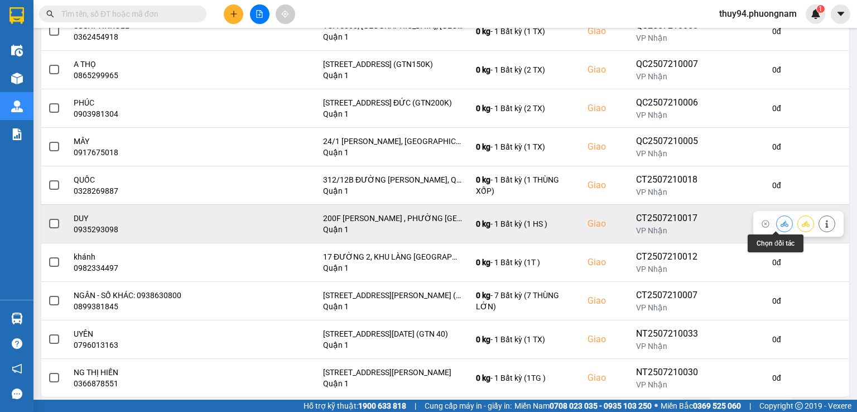
click at [781, 224] on icon at bounding box center [785, 224] width 8 height 6
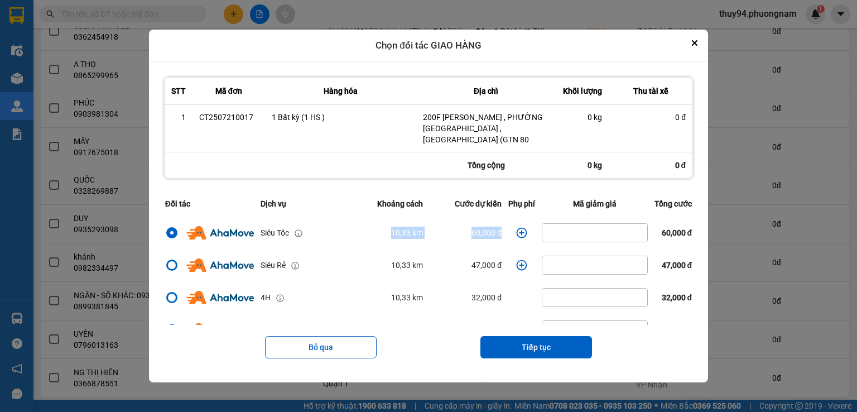
drag, startPoint x: 498, startPoint y: 234, endPoint x: 364, endPoint y: 230, distance: 134.1
click at [364, 230] on tr "Siêu Tốc 10,33 km 60,000 đ 60,000 đ" at bounding box center [429, 233] width 534 height 32
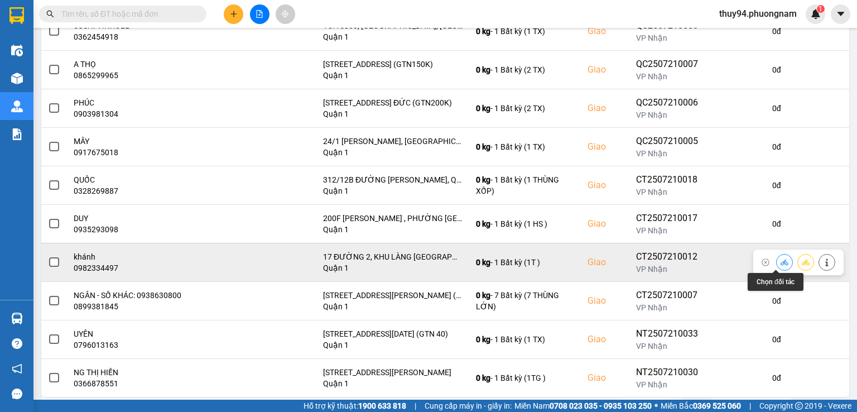
click at [781, 263] on icon at bounding box center [785, 262] width 8 height 8
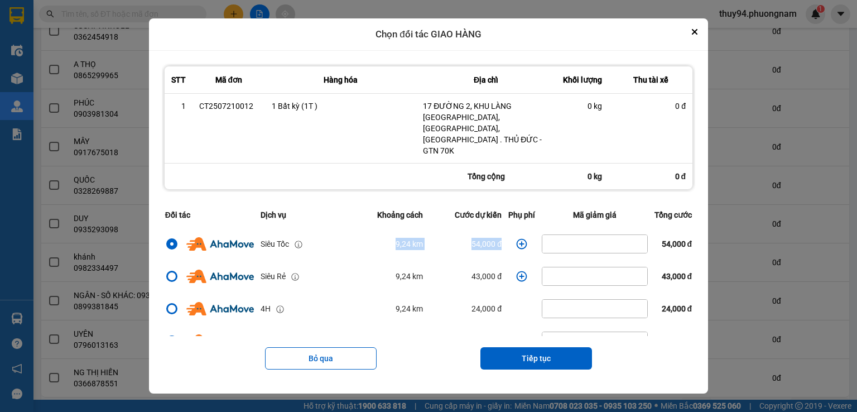
drag, startPoint x: 365, startPoint y: 236, endPoint x: 502, endPoint y: 236, distance: 137.3
click at [502, 236] on tr "Siêu Tốc 9,24 km 54,000 đ 54,000 đ" at bounding box center [429, 244] width 534 height 32
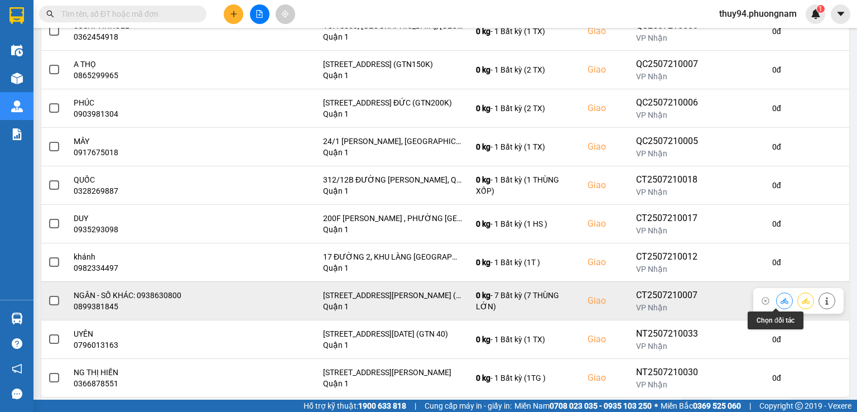
click at [781, 302] on icon at bounding box center [785, 301] width 8 height 8
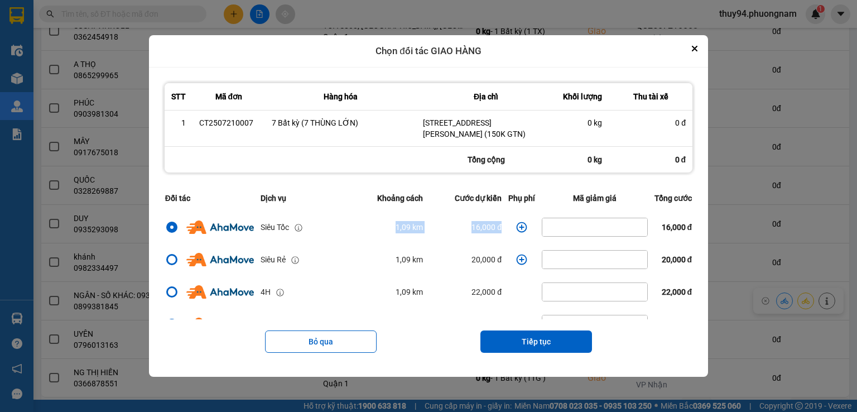
drag, startPoint x: 502, startPoint y: 222, endPoint x: 353, endPoint y: 236, distance: 149.2
click at [353, 236] on tr "Siêu Tốc 1,09 km 16,000 đ 16,000 đ" at bounding box center [429, 227] width 534 height 32
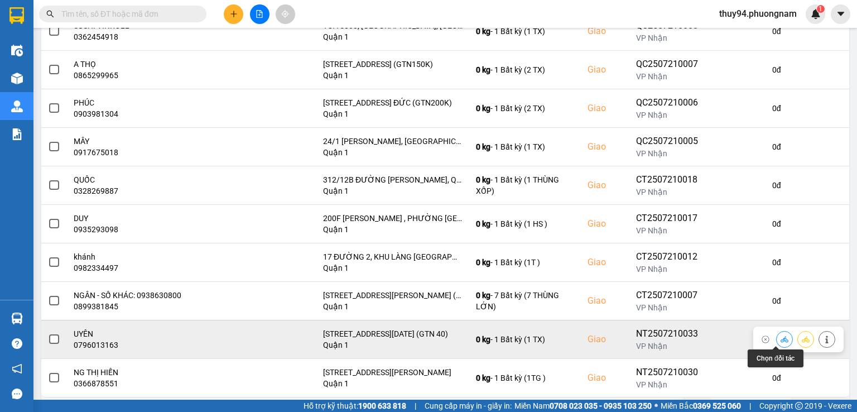
click at [777, 338] on button at bounding box center [785, 339] width 16 height 20
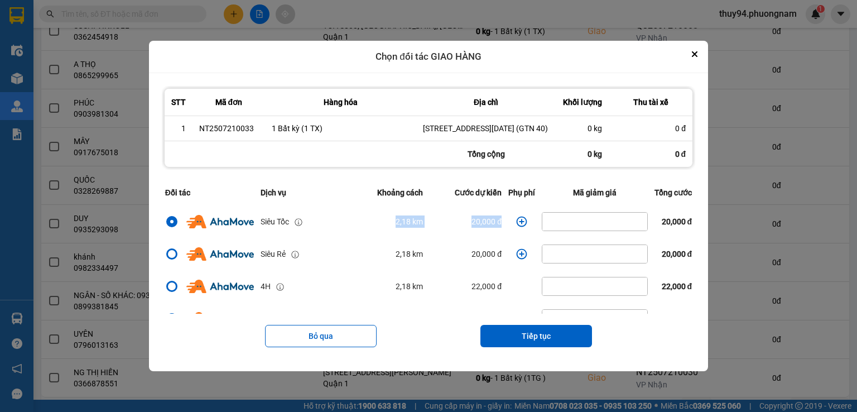
drag, startPoint x: 384, startPoint y: 225, endPoint x: 505, endPoint y: 233, distance: 120.9
click at [505, 233] on tr "Siêu Tốc 2,18 km 20,000 đ 20,000 đ" at bounding box center [429, 221] width 534 height 32
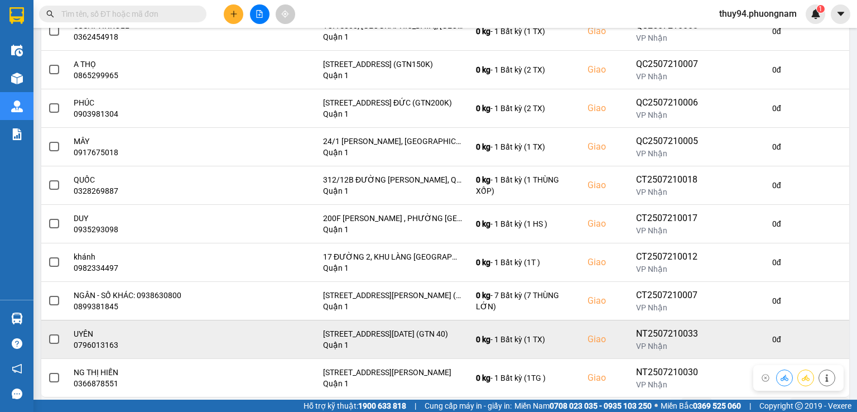
scroll to position [190, 0]
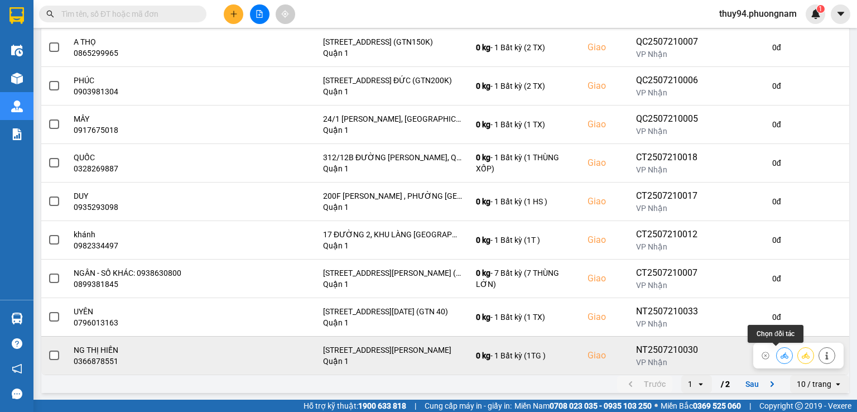
click at [781, 352] on icon at bounding box center [785, 356] width 8 height 8
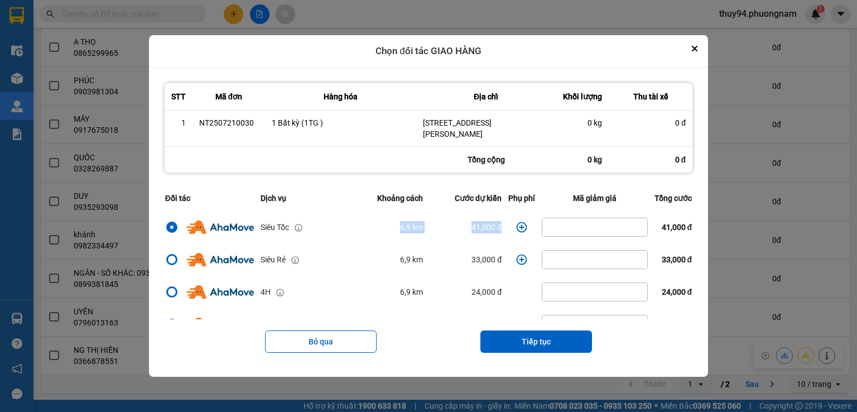
drag, startPoint x: 372, startPoint y: 223, endPoint x: 509, endPoint y: 233, distance: 137.1
click at [509, 233] on tr "Siêu Tốc 6,9 km 41,000 đ 41,000 đ" at bounding box center [429, 227] width 534 height 32
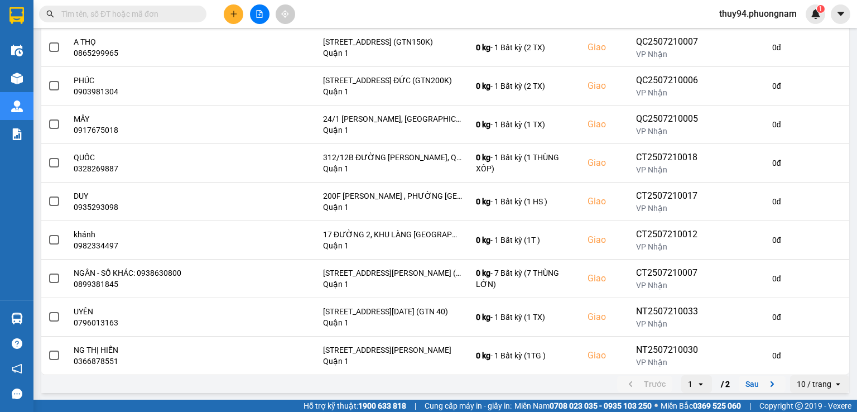
click at [749, 385] on button "Sau" at bounding box center [762, 384] width 47 height 17
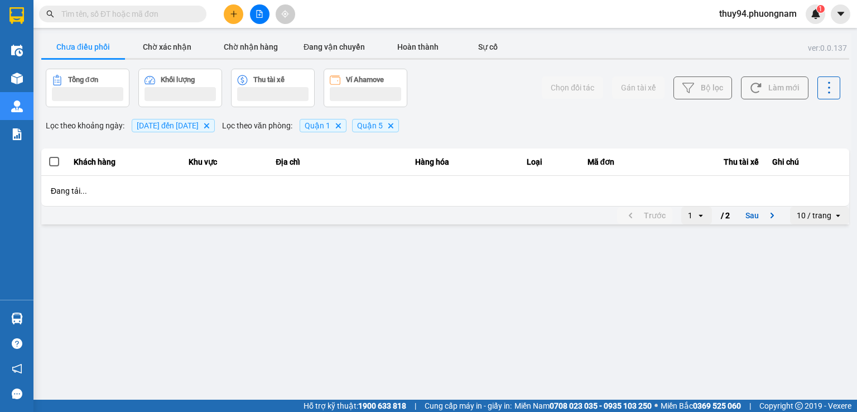
scroll to position [0, 0]
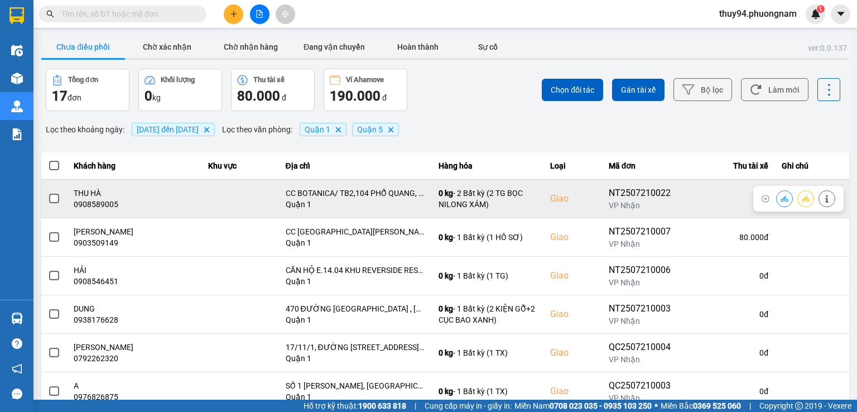
click at [781, 198] on icon at bounding box center [785, 199] width 8 height 8
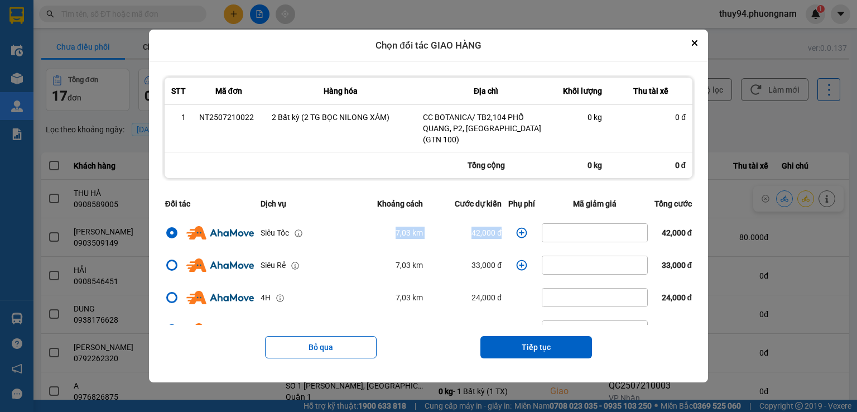
drag, startPoint x: 373, startPoint y: 230, endPoint x: 505, endPoint y: 230, distance: 131.7
click at [505, 230] on tr "Siêu Tốc 7,03 km 42,000 đ 42,000 đ" at bounding box center [429, 233] width 534 height 32
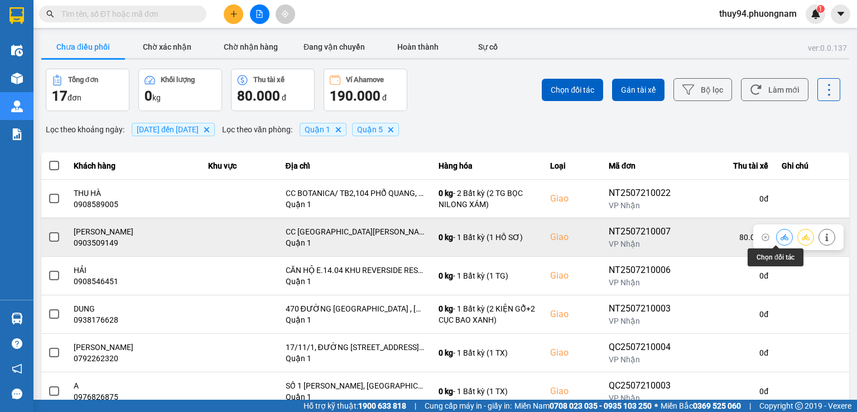
click at [781, 238] on icon at bounding box center [785, 237] width 8 height 8
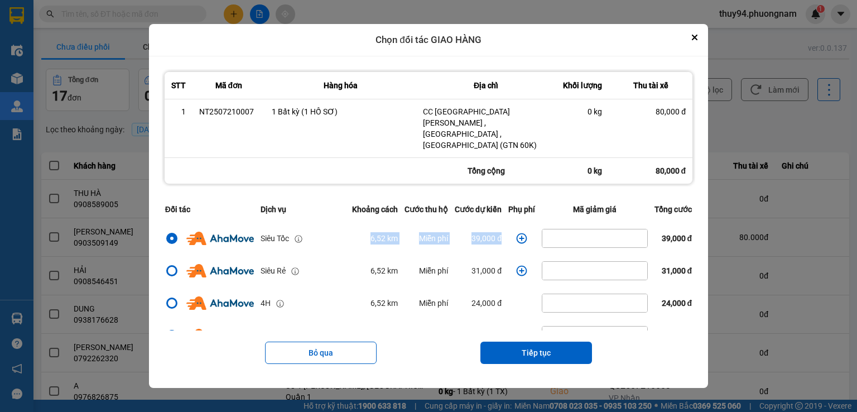
drag, startPoint x: 351, startPoint y: 223, endPoint x: 502, endPoint y: 231, distance: 152.0
click at [502, 231] on tr "Siêu Tốc 6,52 km Miễn phí 39,000 đ 39,000 đ" at bounding box center [429, 238] width 534 height 32
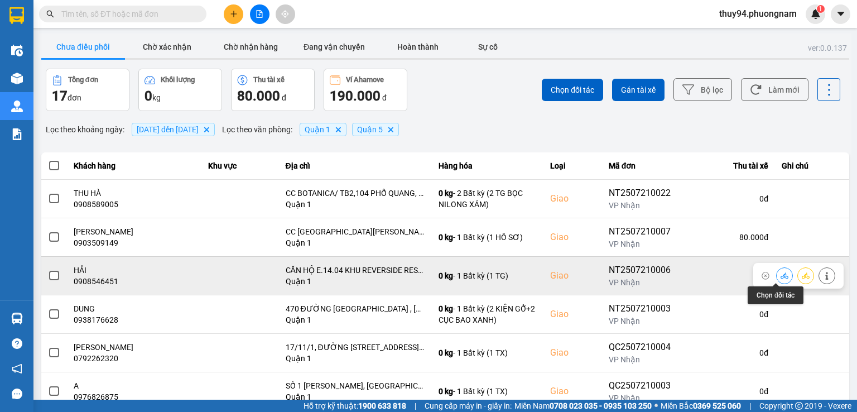
click at [781, 276] on icon at bounding box center [785, 275] width 8 height 6
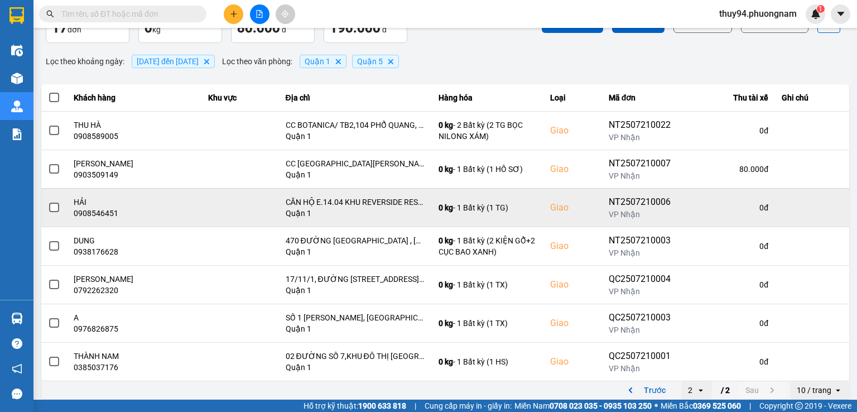
scroll to position [74, 0]
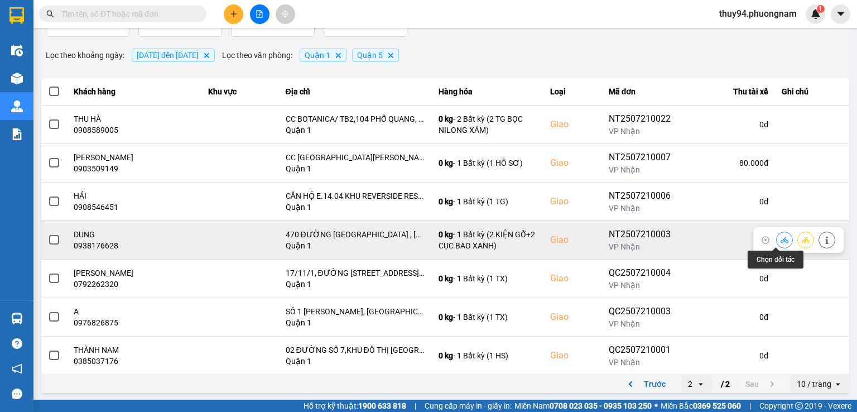
click at [781, 240] on icon at bounding box center [785, 240] width 8 height 6
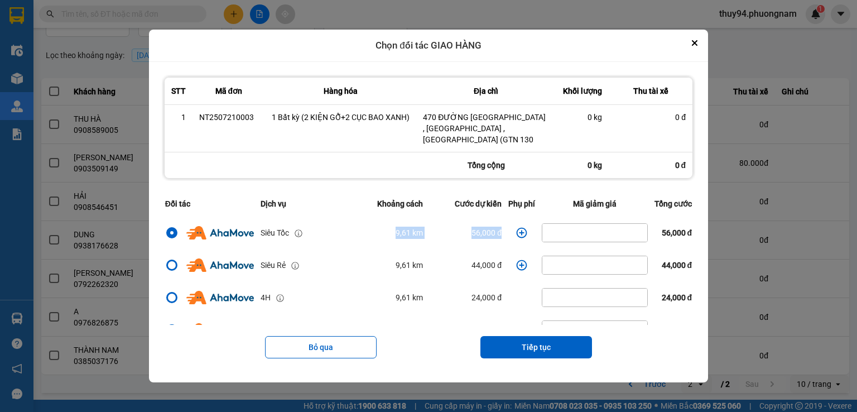
drag, startPoint x: 368, startPoint y: 223, endPoint x: 521, endPoint y: 229, distance: 152.5
click at [521, 229] on tr "Siêu Tốc 9,61 km 56,000 đ 56,000 đ" at bounding box center [429, 233] width 534 height 32
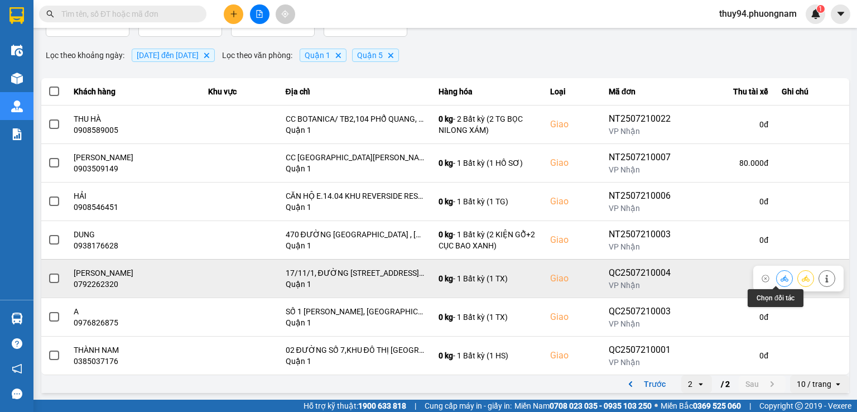
click at [781, 278] on button at bounding box center [785, 279] width 16 height 20
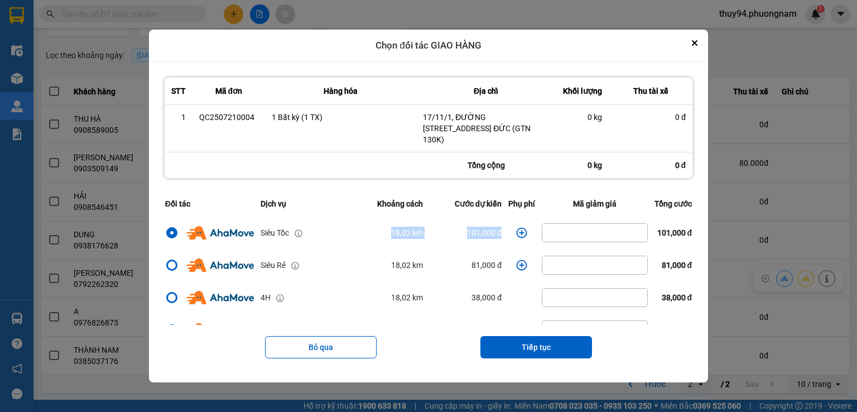
drag, startPoint x: 504, startPoint y: 229, endPoint x: 355, endPoint y: 228, distance: 149.1
click at [354, 231] on tr "Siêu Tốc 18,02 km 101,000 đ 101,000 đ" at bounding box center [429, 233] width 534 height 32
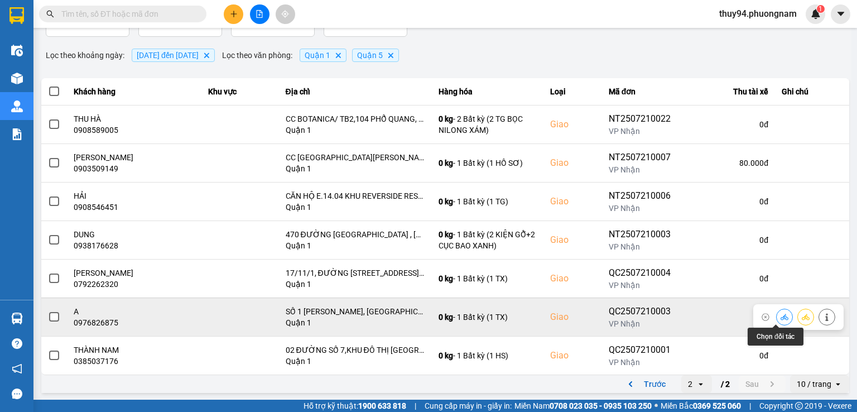
click at [777, 321] on button at bounding box center [785, 317] width 16 height 20
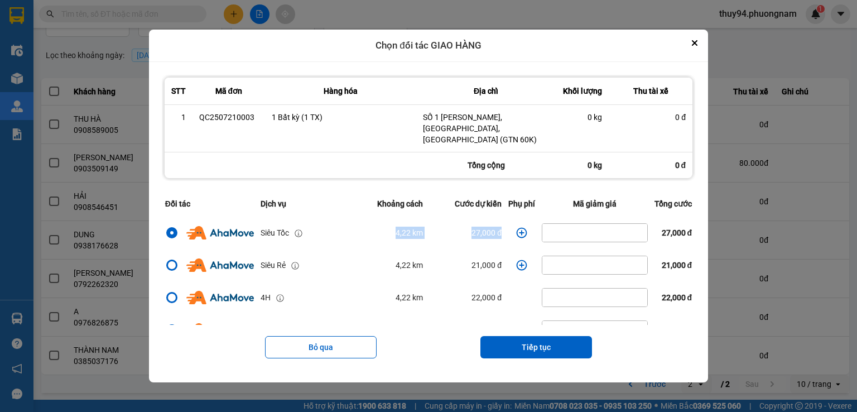
drag, startPoint x: 449, startPoint y: 222, endPoint x: 346, endPoint y: 221, distance: 103.9
click at [346, 221] on tr "Siêu Tốc 4,22 km 27,000 đ 27,000 đ" at bounding box center [429, 233] width 534 height 32
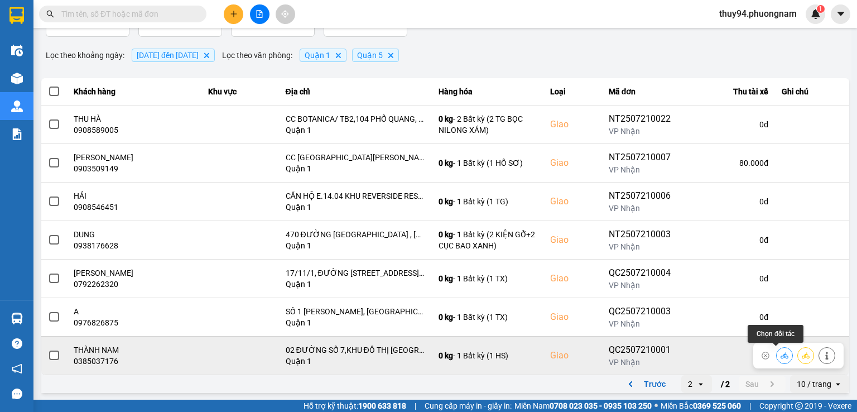
click at [781, 355] on icon at bounding box center [785, 355] width 8 height 6
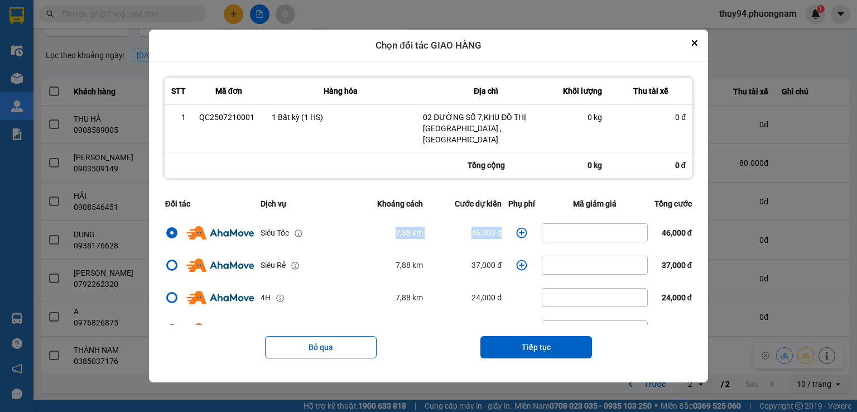
drag, startPoint x: 510, startPoint y: 228, endPoint x: 327, endPoint y: 231, distance: 182.6
click at [328, 231] on tr "Siêu Tốc 7,88 km 46,000 đ 46,000 đ" at bounding box center [429, 233] width 534 height 32
click at [698, 46] on icon "Close" at bounding box center [695, 43] width 6 height 6
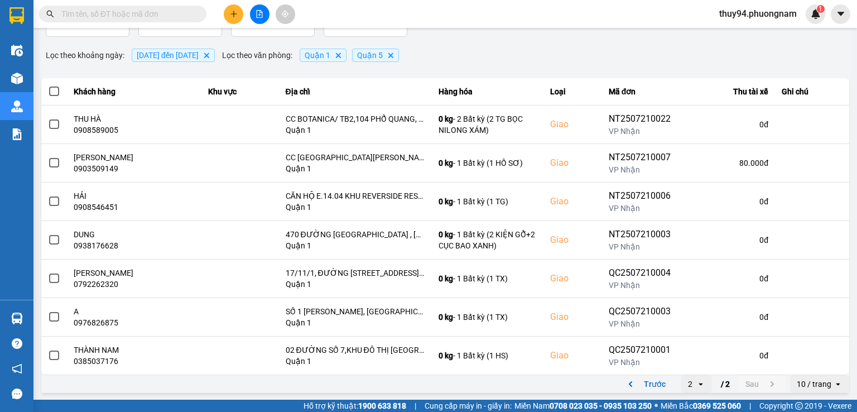
scroll to position [0, 0]
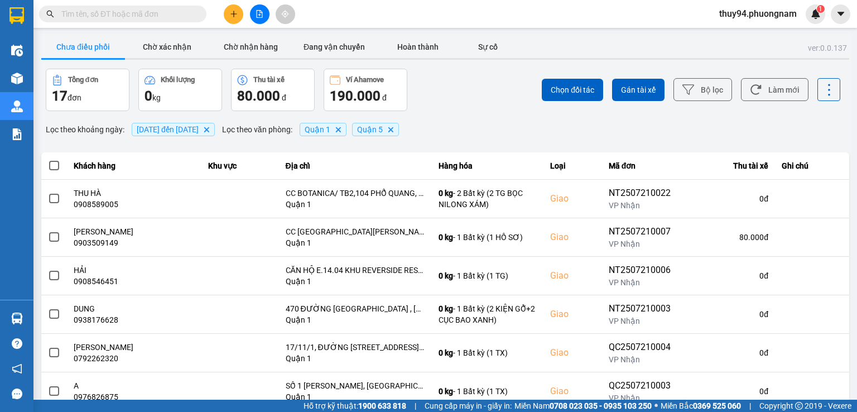
click at [145, 16] on input "text" at bounding box center [127, 14] width 132 height 12
click at [703, 95] on button "Bộ lọc" at bounding box center [703, 89] width 59 height 23
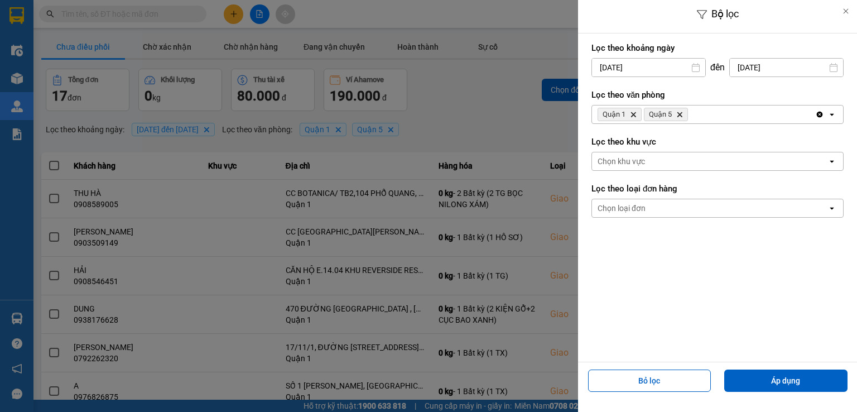
click at [768, 71] on input "[DATE]" at bounding box center [786, 68] width 113 height 18
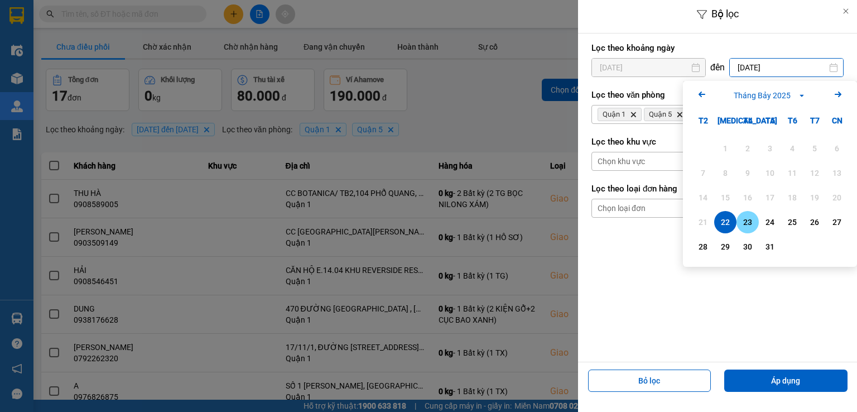
click at [757, 218] on div "23" at bounding box center [748, 222] width 22 height 22
type input "[DATE]"
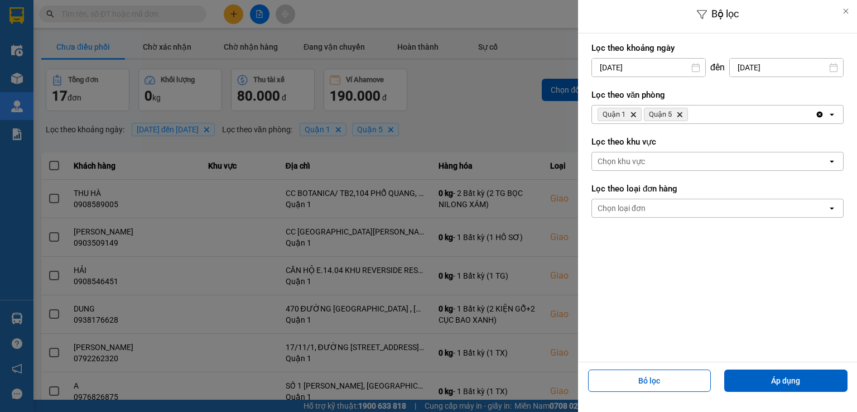
click at [644, 59] on input "[DATE]" at bounding box center [648, 68] width 113 height 18
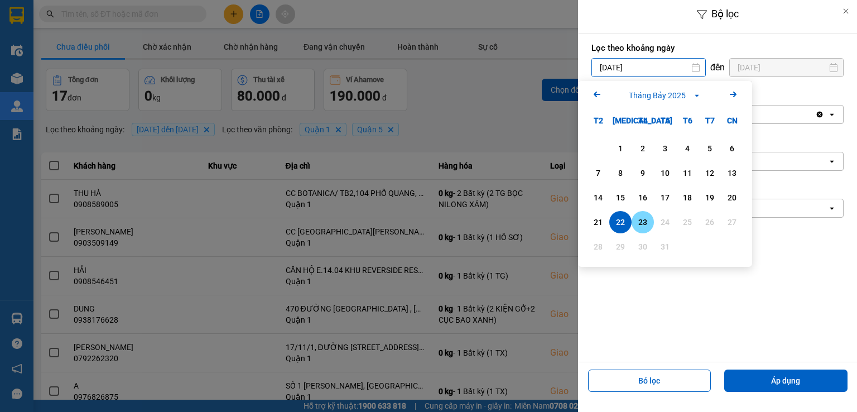
click at [647, 217] on div "23" at bounding box center [643, 221] width 16 height 13
type input "[DATE]"
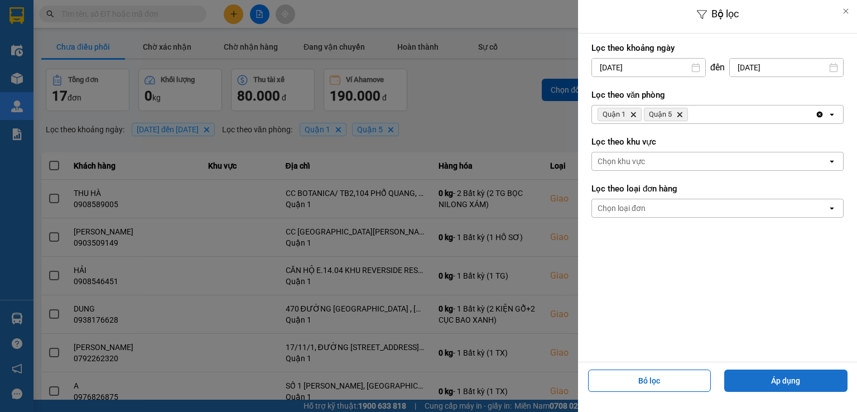
click at [784, 380] on button "Áp dụng" at bounding box center [786, 381] width 123 height 22
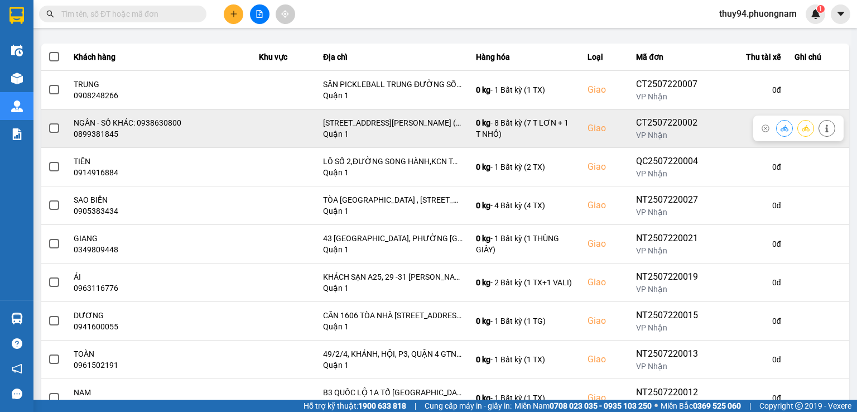
scroll to position [112, 0]
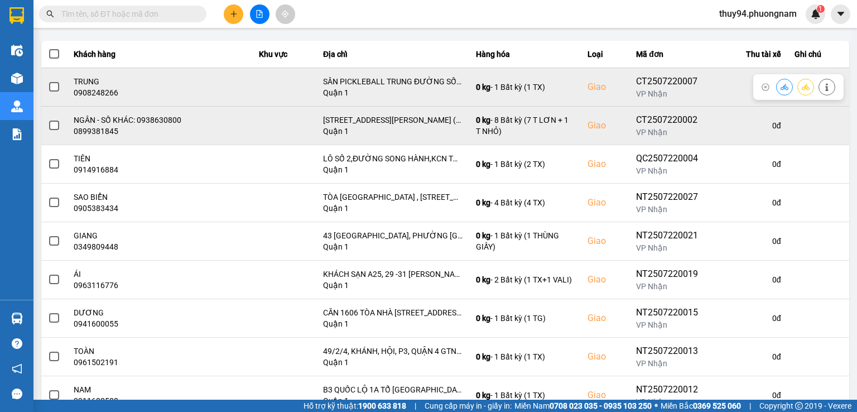
click at [781, 88] on icon at bounding box center [785, 87] width 8 height 6
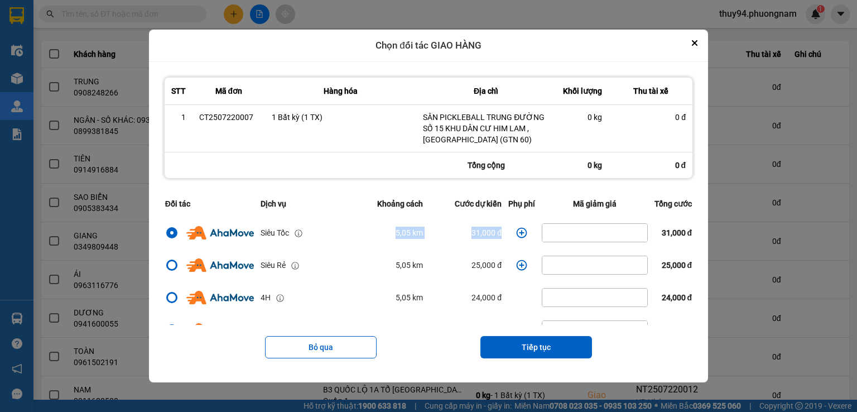
drag, startPoint x: 375, startPoint y: 224, endPoint x: 499, endPoint y: 224, distance: 123.9
click at [499, 224] on tr "Siêu Tốc 5,05 km 31,000 đ 31,000 đ" at bounding box center [429, 233] width 534 height 32
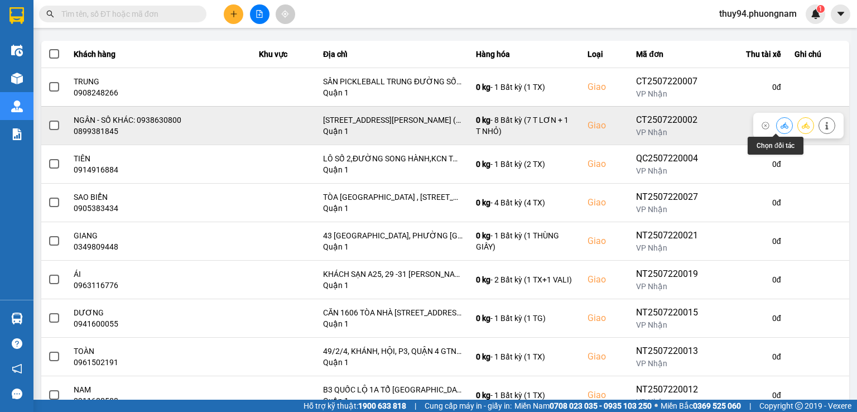
click at [781, 126] on icon at bounding box center [785, 125] width 8 height 6
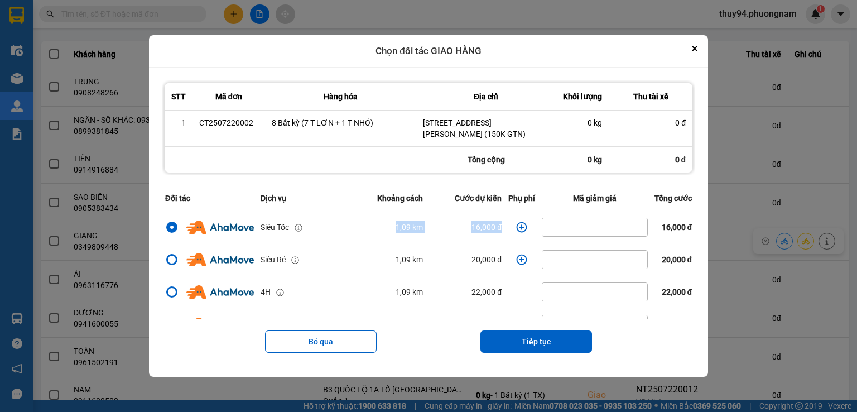
drag, startPoint x: 374, startPoint y: 221, endPoint x: 516, endPoint y: 222, distance: 141.8
click at [516, 222] on tr "Siêu Tốc 1,09 km 16,000 đ 16,000 đ" at bounding box center [429, 227] width 534 height 32
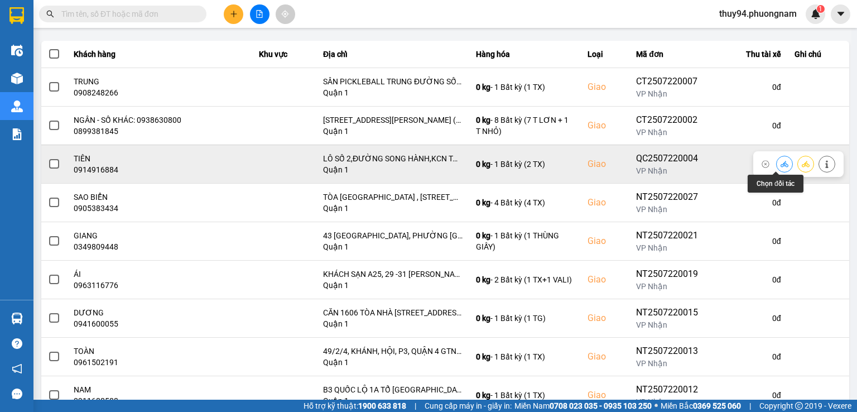
click at [781, 166] on icon at bounding box center [785, 164] width 8 height 6
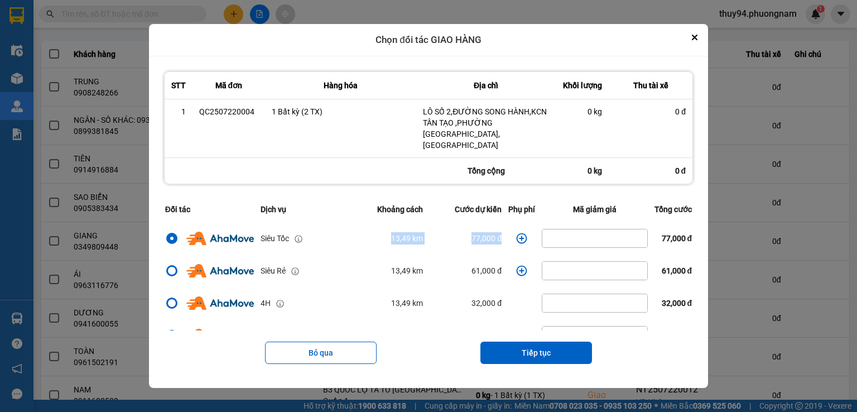
drag, startPoint x: 372, startPoint y: 231, endPoint x: 514, endPoint y: 229, distance: 141.3
click at [514, 229] on tr "Siêu Tốc 13,49 km 77,000 đ 77,000 đ" at bounding box center [429, 238] width 534 height 32
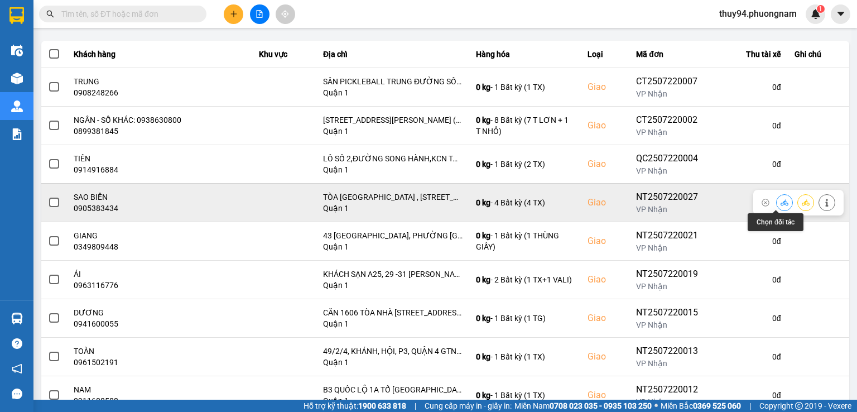
click at [777, 197] on button at bounding box center [785, 203] width 16 height 20
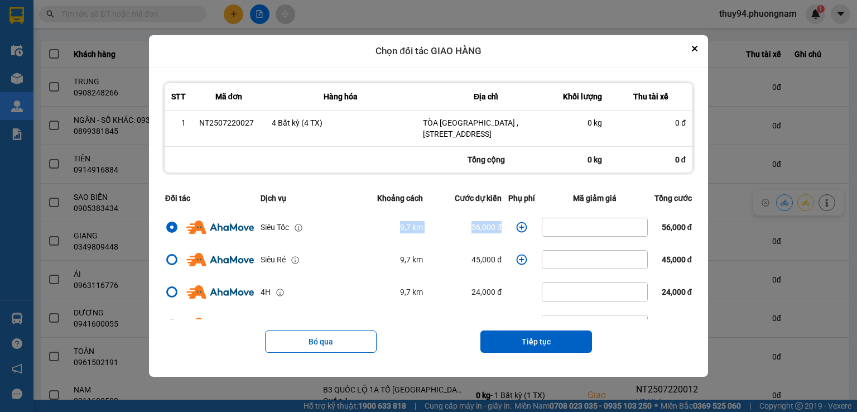
drag, startPoint x: 504, startPoint y: 234, endPoint x: 377, endPoint y: 231, distance: 126.8
click at [379, 231] on tr "Siêu Tốc 9,7 km 56,000 đ 56,000 đ" at bounding box center [429, 227] width 534 height 32
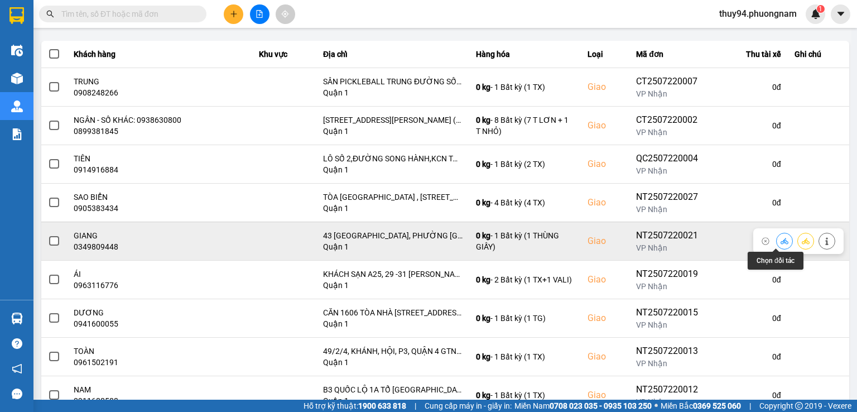
click at [781, 239] on icon at bounding box center [785, 241] width 8 height 8
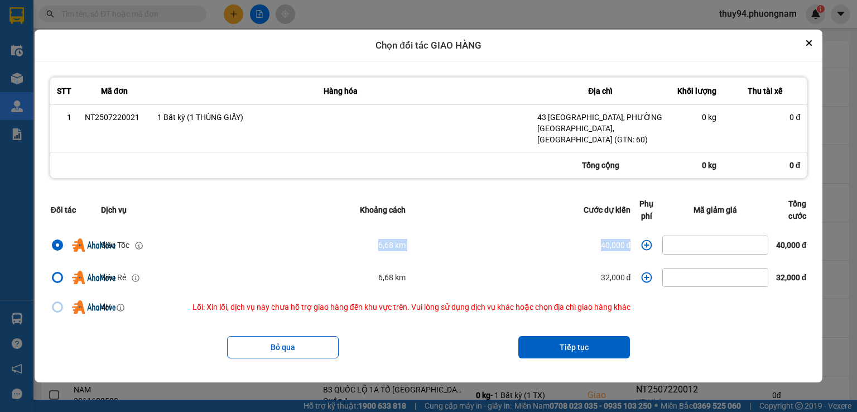
drag, startPoint x: 346, startPoint y: 252, endPoint x: 630, endPoint y: 249, distance: 284.2
click at [630, 249] on tr "Siêu Tốc 6,68 km 40,000 đ 40,000 đ" at bounding box center [428, 245] width 763 height 32
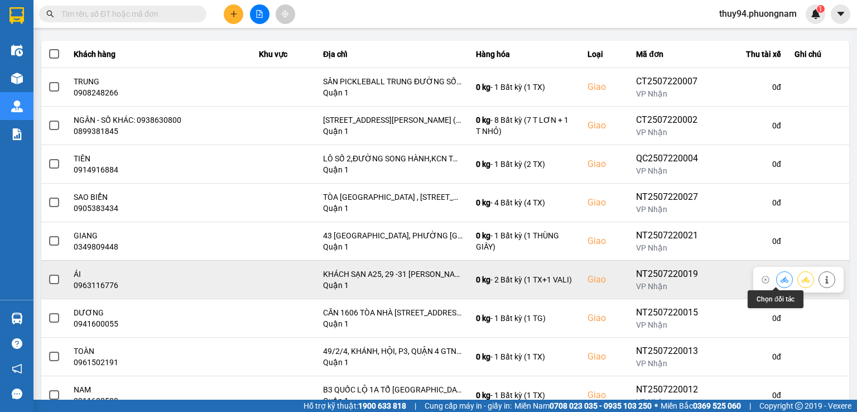
drag, startPoint x: 775, startPoint y: 280, endPoint x: 768, endPoint y: 279, distance: 7.3
click at [781, 280] on icon at bounding box center [785, 280] width 8 height 8
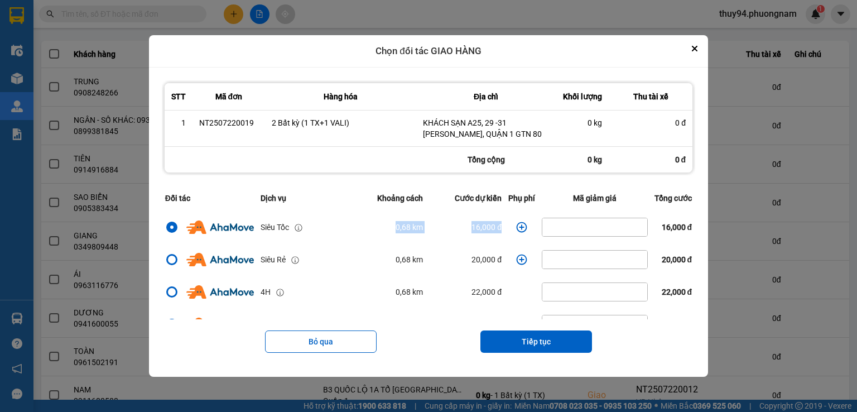
drag, startPoint x: 504, startPoint y: 227, endPoint x: 353, endPoint y: 223, distance: 151.3
click at [353, 223] on tr "Siêu Tốc 0,68 km 16,000 đ 16,000 đ" at bounding box center [429, 227] width 534 height 32
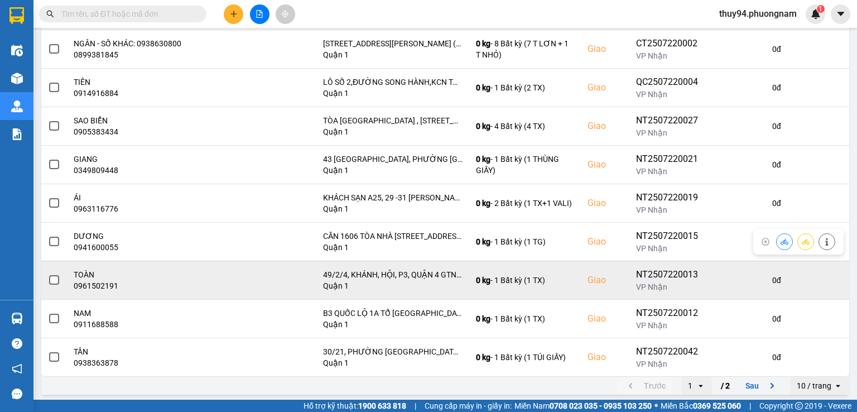
scroll to position [190, 0]
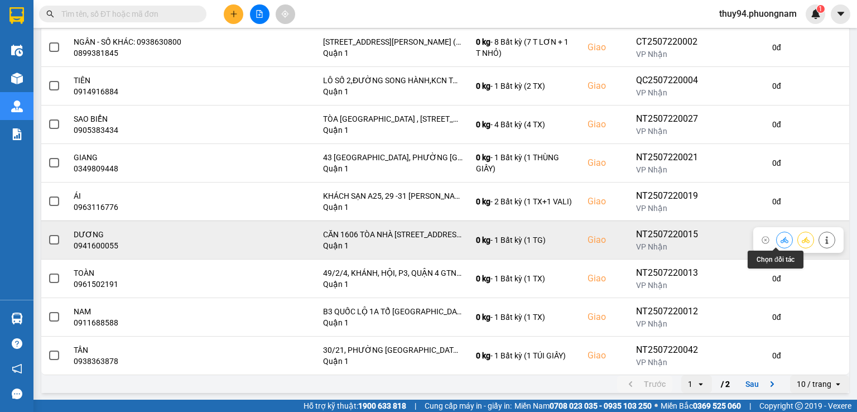
click at [781, 237] on icon at bounding box center [785, 240] width 8 height 8
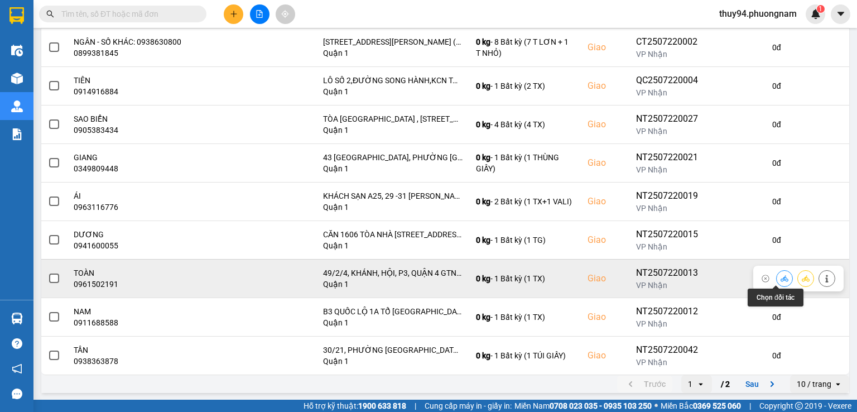
click at [781, 277] on icon at bounding box center [785, 279] width 8 height 8
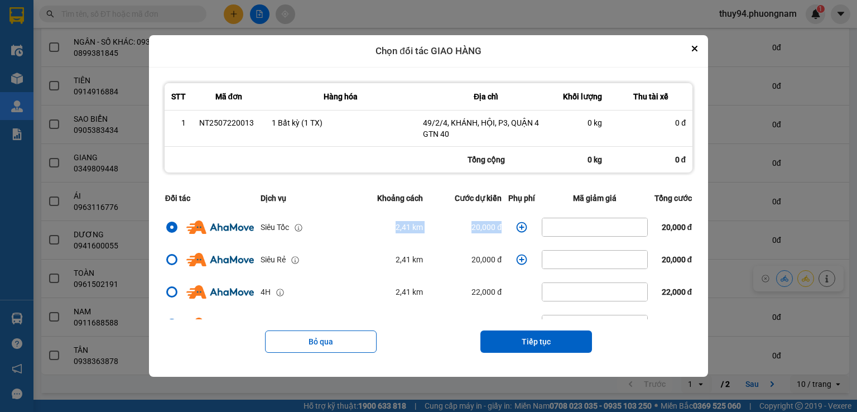
drag, startPoint x: 507, startPoint y: 223, endPoint x: 318, endPoint y: 222, distance: 189.8
click at [318, 222] on tr "Siêu Tốc 2,41 km 20,000 đ 20,000 đ" at bounding box center [429, 227] width 534 height 32
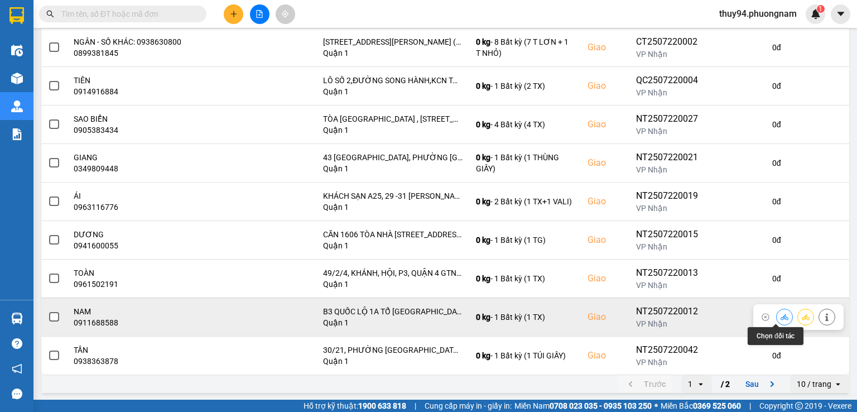
click at [781, 319] on icon at bounding box center [785, 317] width 8 height 8
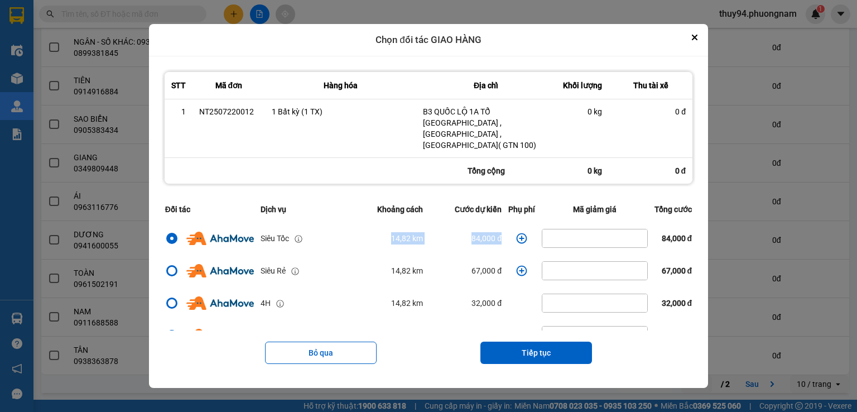
drag, startPoint x: 505, startPoint y: 228, endPoint x: 297, endPoint y: 246, distance: 208.5
click at [297, 246] on tr "Siêu Tốc 14,82 km 84,000 đ 84,000 đ" at bounding box center [429, 238] width 534 height 32
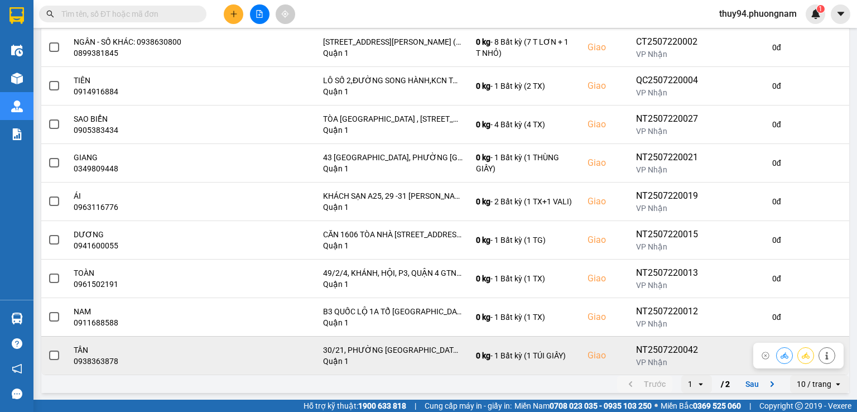
click at [781, 356] on icon at bounding box center [785, 355] width 8 height 6
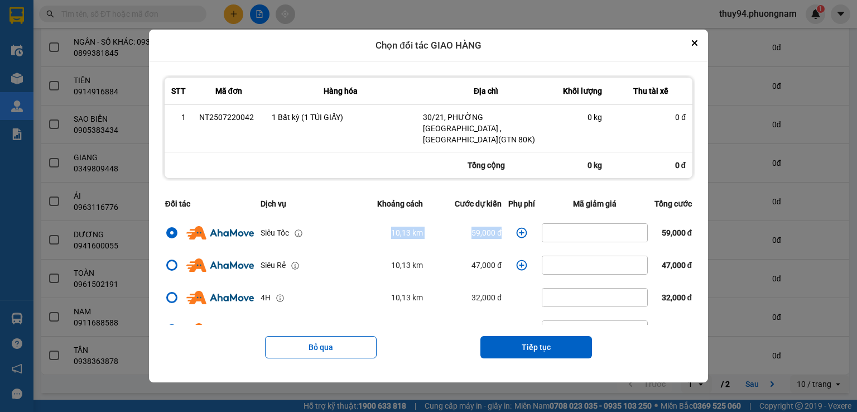
drag, startPoint x: 499, startPoint y: 229, endPoint x: 340, endPoint y: 234, distance: 158.6
click at [341, 234] on tr "Siêu Tốc 10,13 km 59,000 đ 59,000 đ" at bounding box center [429, 233] width 534 height 32
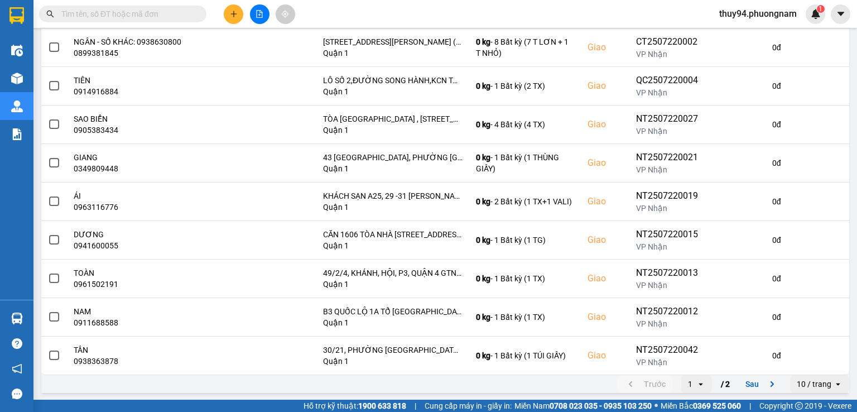
click at [746, 383] on button "Sau" at bounding box center [762, 384] width 47 height 17
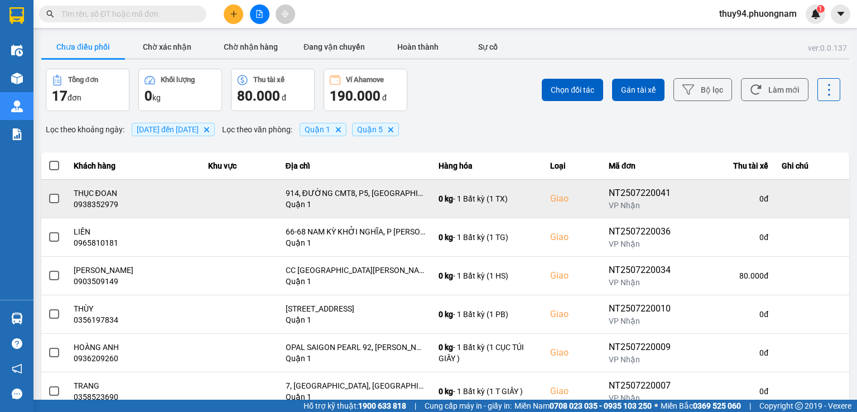
click at [775, 200] on td at bounding box center [812, 198] width 74 height 39
click at [781, 198] on icon at bounding box center [785, 198] width 8 height 6
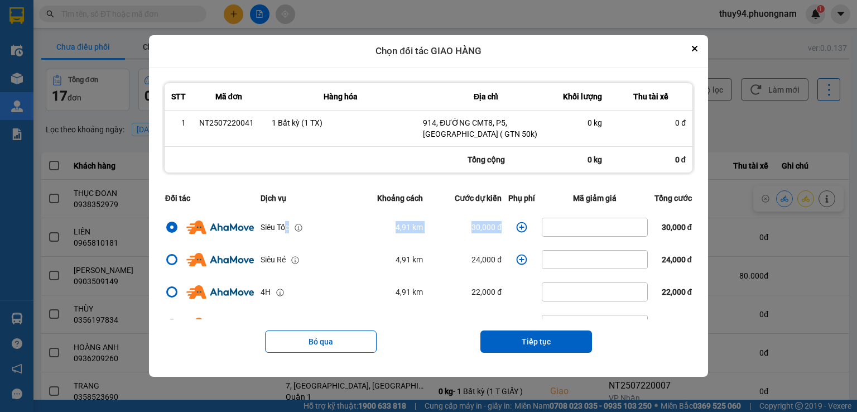
drag, startPoint x: 499, startPoint y: 222, endPoint x: 280, endPoint y: 226, distance: 218.3
click at [280, 226] on tr "Siêu Tốc 4,91 km 30,000 đ 30,000 đ" at bounding box center [429, 227] width 534 height 32
click at [496, 299] on td "22,000 đ" at bounding box center [466, 292] width 79 height 32
drag, startPoint x: 505, startPoint y: 228, endPoint x: 381, endPoint y: 227, distance: 123.4
click at [381, 227] on tr "Siêu Tốc 4,91 km 30,000 đ 30,000 đ" at bounding box center [429, 227] width 534 height 32
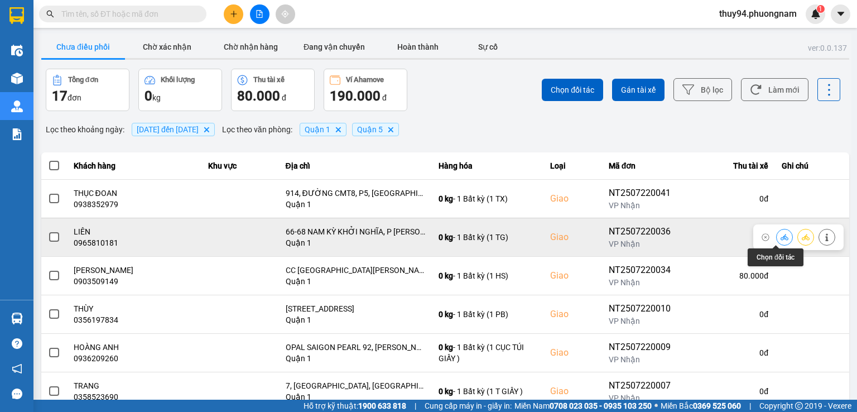
click at [781, 236] on icon at bounding box center [785, 237] width 8 height 8
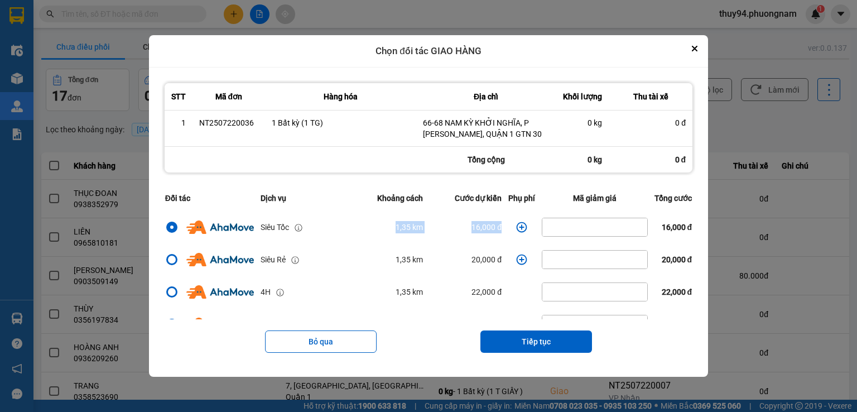
drag, startPoint x: 386, startPoint y: 234, endPoint x: 510, endPoint y: 238, distance: 123.4
click at [510, 238] on tr "Siêu Tốc 1,35 km 16,000 đ 16,000 đ" at bounding box center [429, 227] width 534 height 32
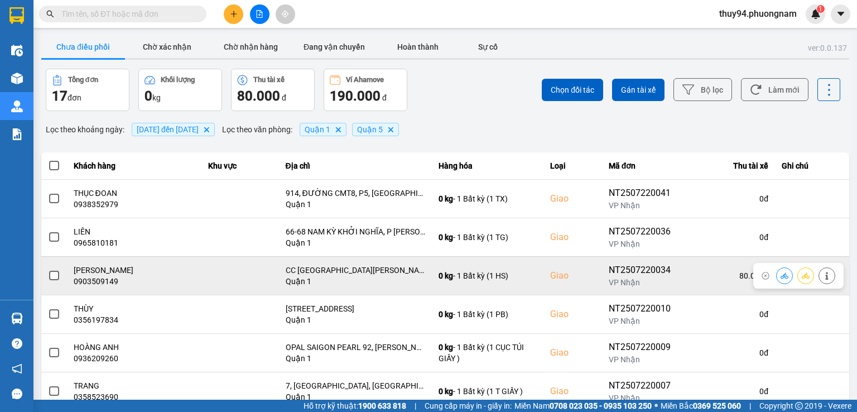
click at [781, 274] on icon at bounding box center [785, 276] width 8 height 8
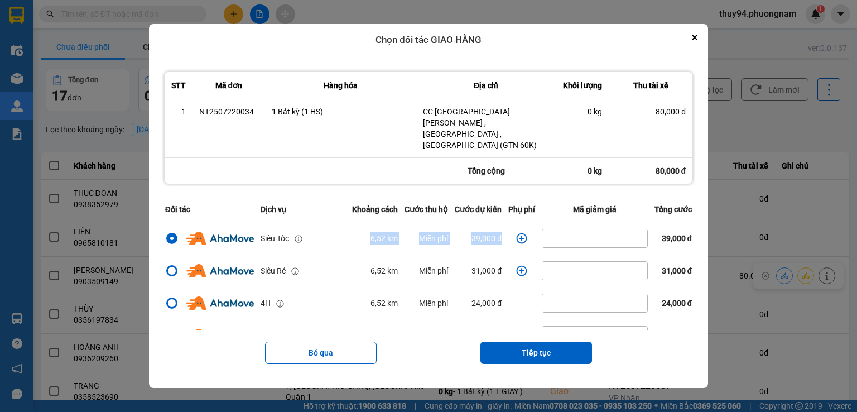
drag, startPoint x: 346, startPoint y: 225, endPoint x: 504, endPoint y: 233, distance: 158.2
click at [504, 233] on tr "Siêu Tốc 6,52 km Miễn phí 39,000 đ 39,000 đ" at bounding box center [429, 238] width 534 height 32
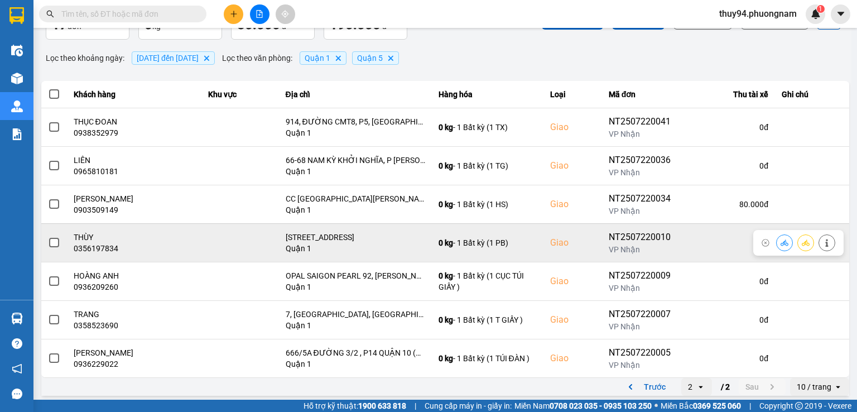
scroll to position [74, 0]
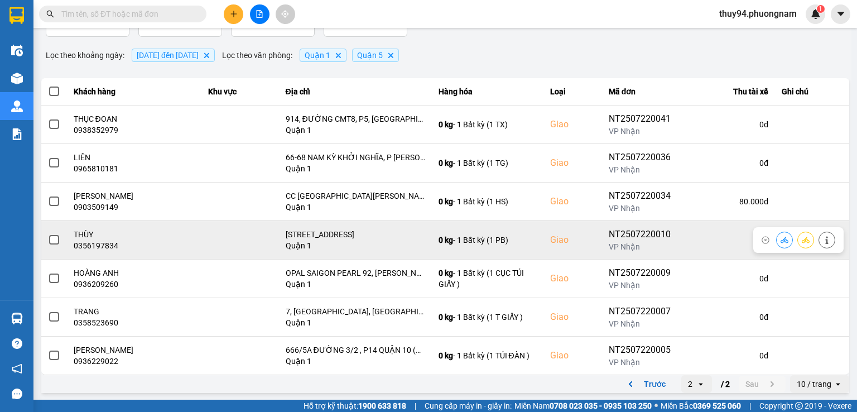
click at [777, 237] on button at bounding box center [785, 240] width 16 height 20
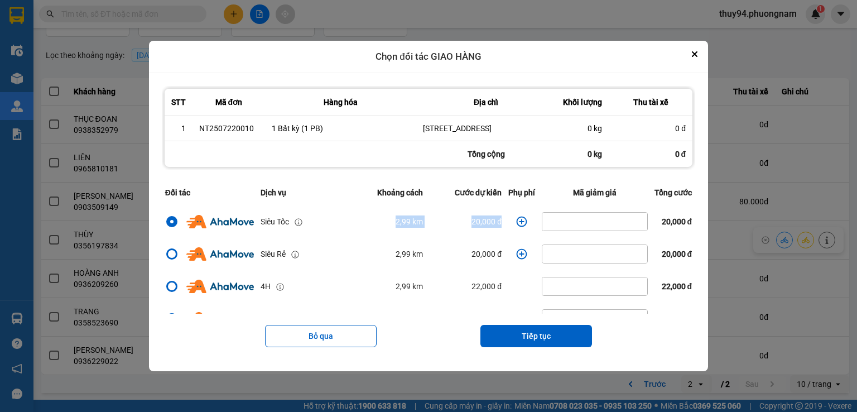
drag, startPoint x: 362, startPoint y: 226, endPoint x: 503, endPoint y: 228, distance: 141.3
click at [502, 228] on tr "Siêu Tốc 2,99 km 20,000 đ 20,000 đ" at bounding box center [429, 221] width 534 height 32
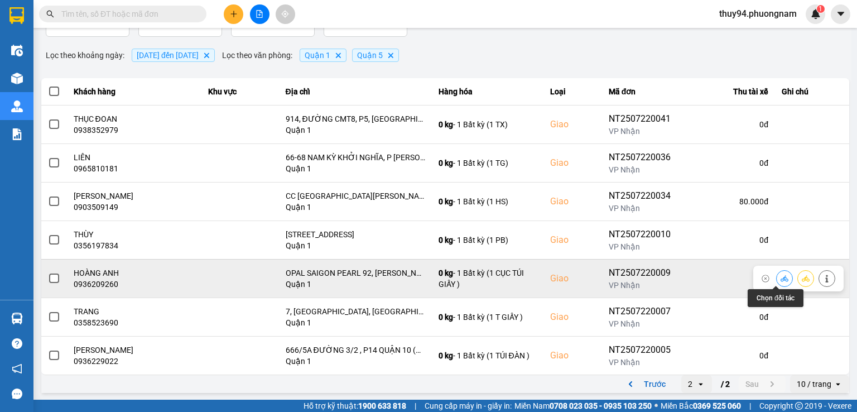
click at [781, 279] on icon at bounding box center [785, 279] width 8 height 8
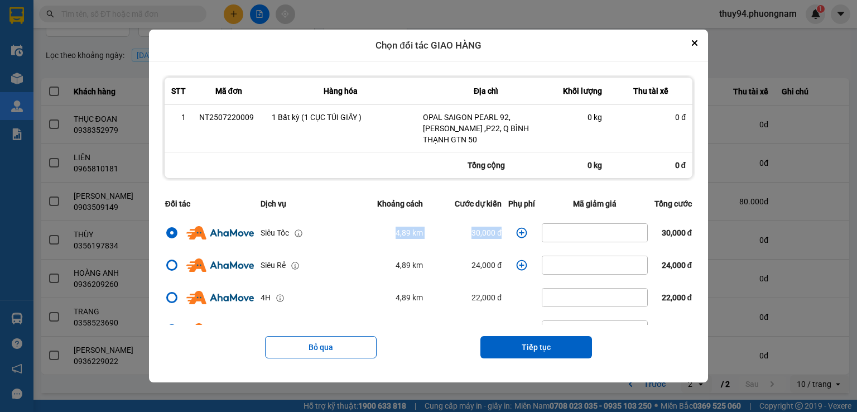
drag, startPoint x: 381, startPoint y: 231, endPoint x: 520, endPoint y: 232, distance: 138.5
click at [520, 232] on tr "Siêu Tốc 4,89 km 30,000 đ 30,000 đ" at bounding box center [429, 233] width 534 height 32
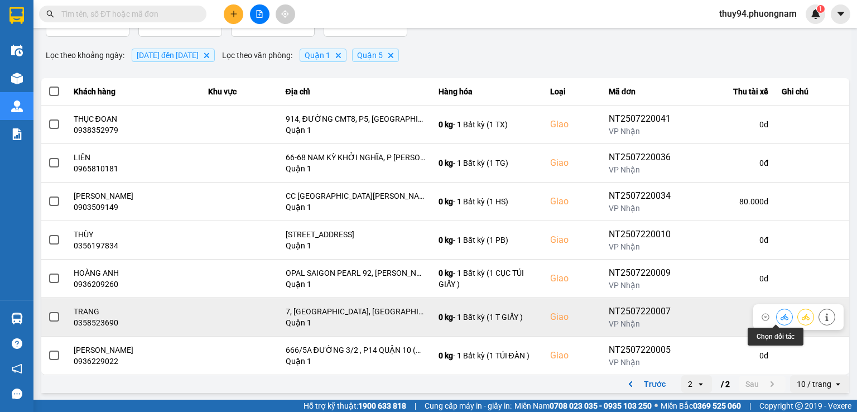
click at [781, 314] on icon at bounding box center [785, 317] width 8 height 8
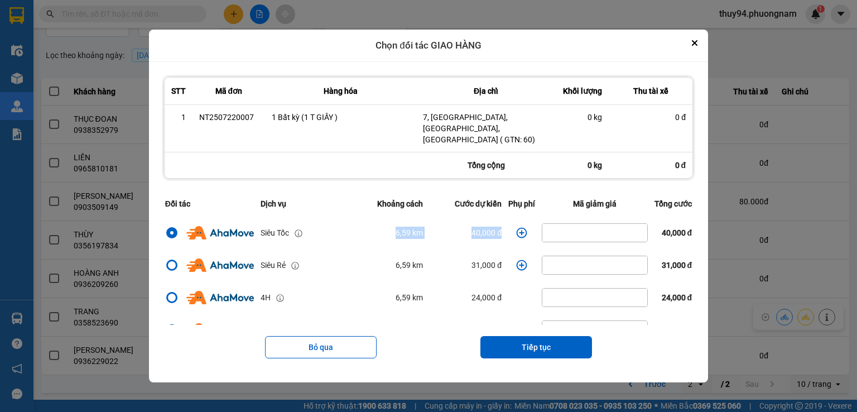
drag, startPoint x: 384, startPoint y: 221, endPoint x: 531, endPoint y: 226, distance: 146.9
click at [531, 226] on tr "Siêu Tốc 6,59 km 40,000 đ 40,000 đ" at bounding box center [429, 233] width 534 height 32
click at [702, 50] on button "Close" at bounding box center [694, 42] width 13 height 13
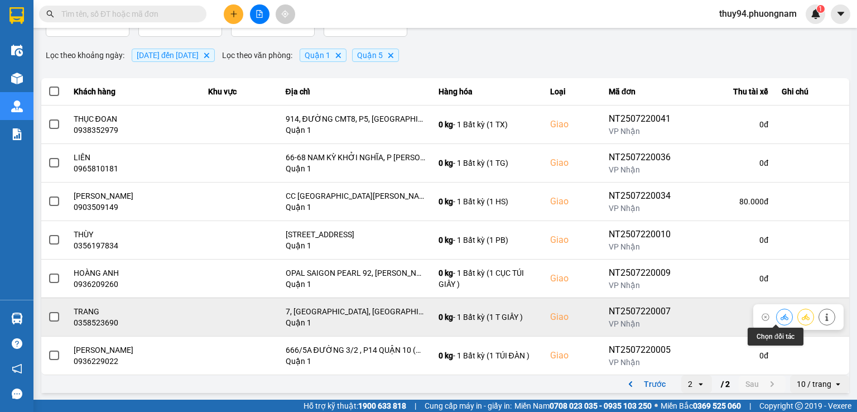
click at [781, 316] on icon at bounding box center [785, 317] width 8 height 8
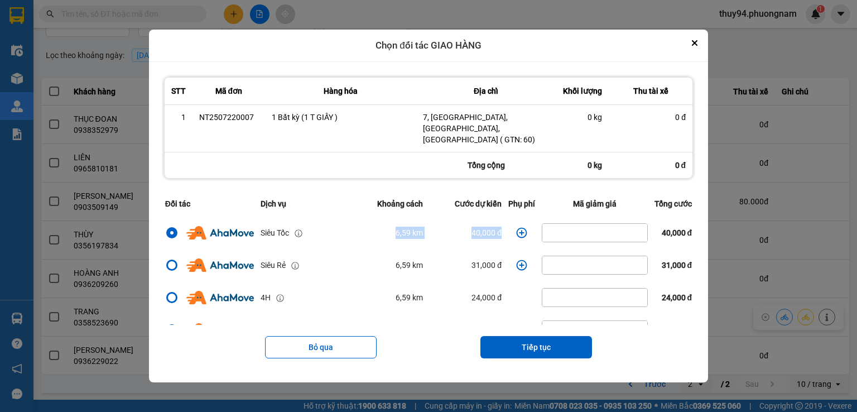
drag, startPoint x: 375, startPoint y: 228, endPoint x: 506, endPoint y: 233, distance: 130.7
click at [504, 233] on tr "Siêu Tốc 6,59 km 40,000 đ 40,000 đ" at bounding box center [429, 233] width 534 height 32
click at [697, 45] on icon "Close" at bounding box center [695, 43] width 4 height 4
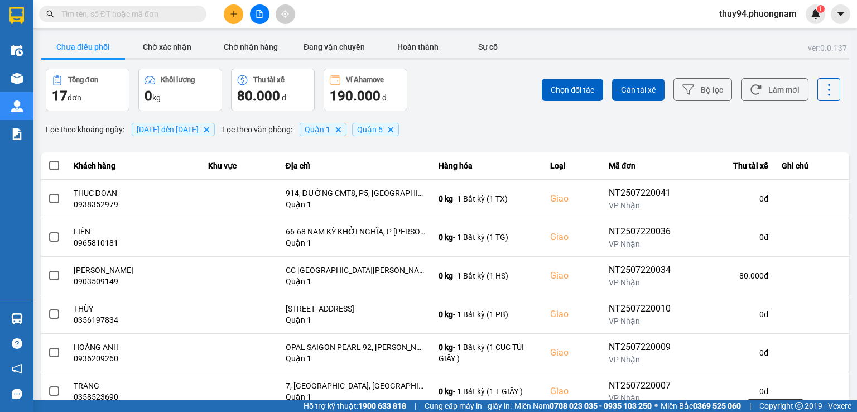
scroll to position [74, 0]
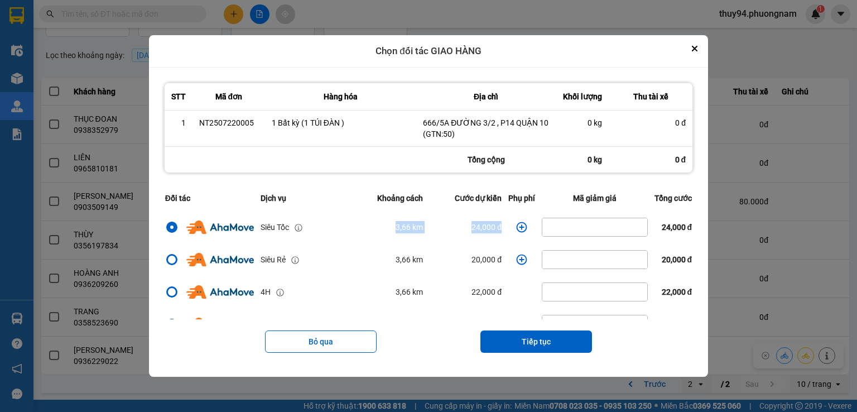
drag, startPoint x: 375, startPoint y: 226, endPoint x: 510, endPoint y: 231, distance: 134.6
click at [510, 231] on tr "Siêu Tốc 3,66 km 24,000 đ 24,000 đ" at bounding box center [429, 227] width 534 height 32
copy tr "3,66 km 24,000 đ"
click at [693, 51] on div "Chọn đối tác GIAO HÀNG" at bounding box center [428, 51] width 559 height 32
click at [693, 50] on div "Chọn đối tác GIAO HÀNG" at bounding box center [428, 51] width 559 height 32
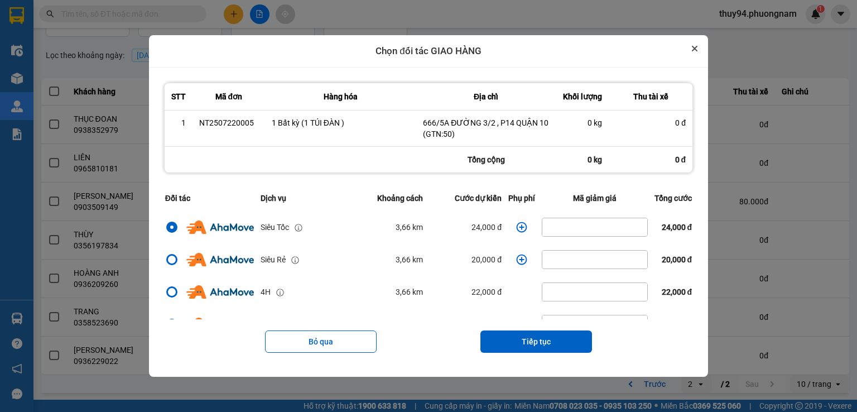
click at [698, 49] on icon "Close" at bounding box center [695, 49] width 6 height 6
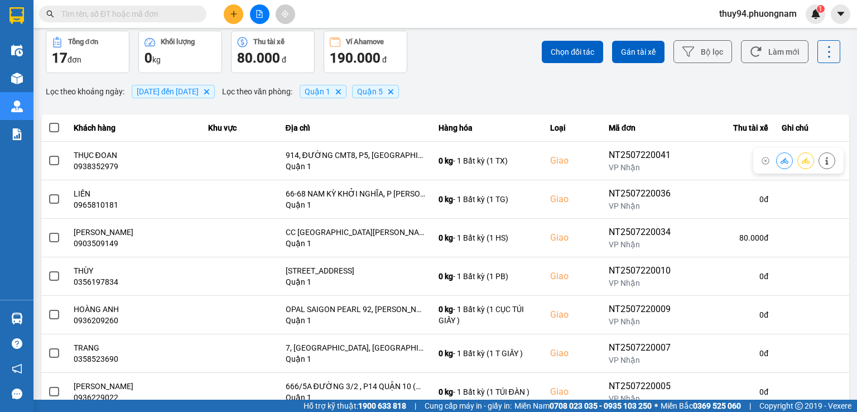
scroll to position [0, 0]
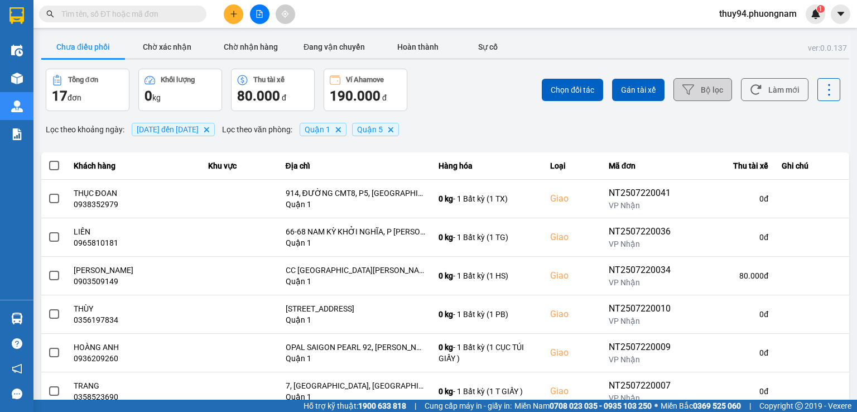
click at [711, 88] on button "Bộ lọc" at bounding box center [703, 89] width 59 height 23
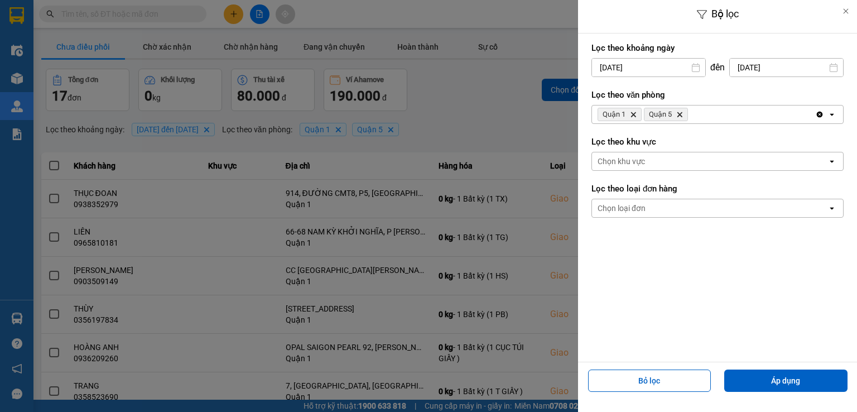
click at [760, 74] on input "[DATE]" at bounding box center [786, 68] width 113 height 18
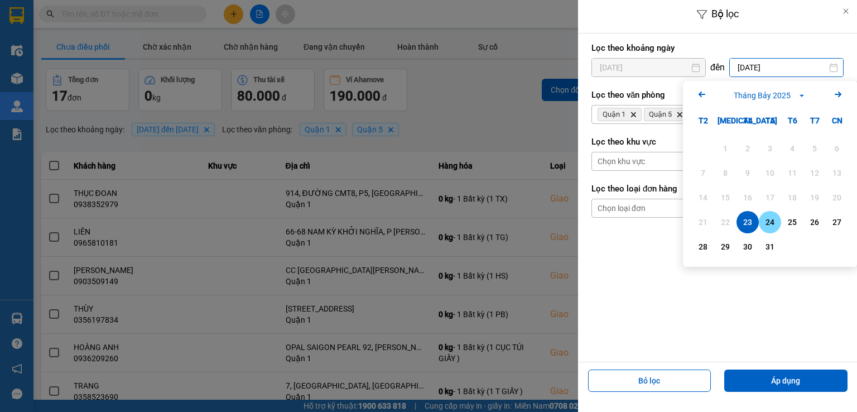
click at [766, 223] on div "24" at bounding box center [771, 221] width 16 height 13
type input "24/07/2025"
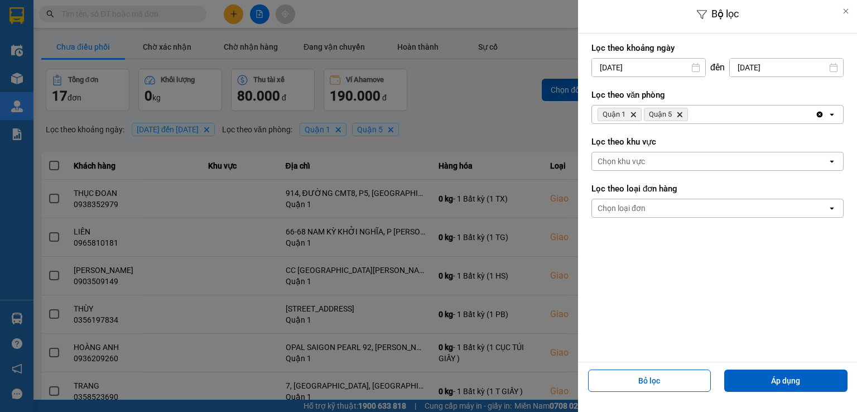
click at [650, 70] on input "[DATE]" at bounding box center [648, 68] width 113 height 18
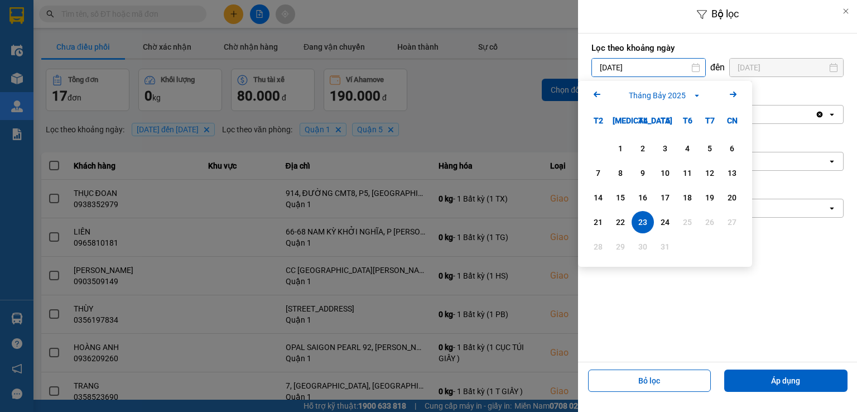
click at [670, 210] on div "1 2 3 4 5 6 7 8 9 10 11 12 13 14 15 16 17 18 19 20 21 22 23 24 25 26 27 28 29 3…" at bounding box center [665, 198] width 156 height 123
click at [668, 219] on div "24" at bounding box center [666, 221] width 16 height 13
type input "24/07/2025"
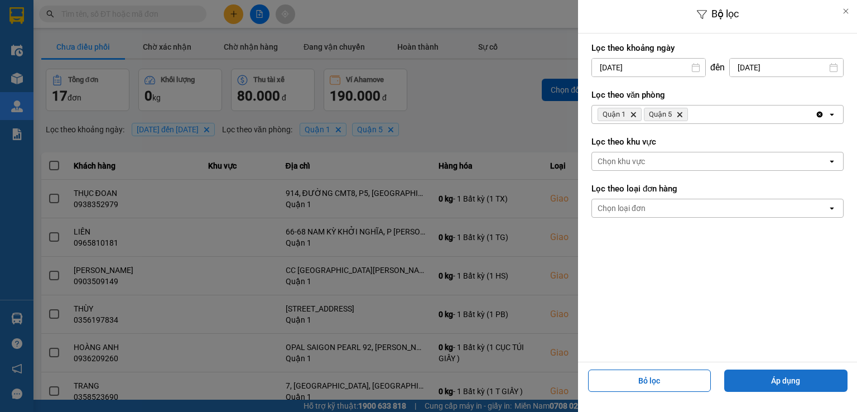
click at [771, 387] on button "Áp dụng" at bounding box center [786, 381] width 123 height 22
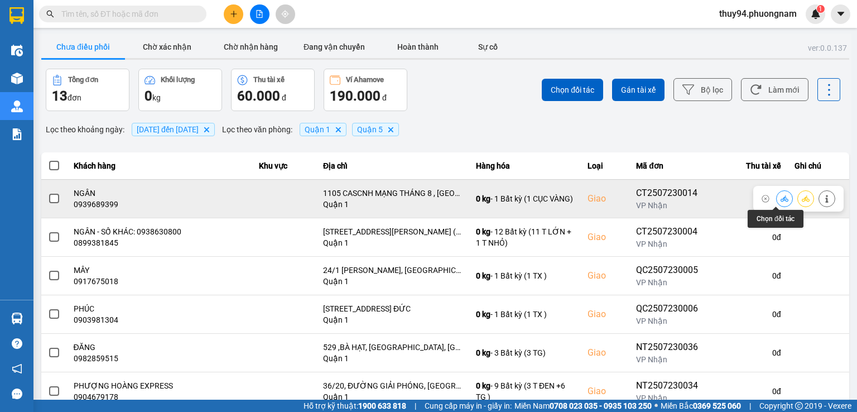
click at [781, 201] on icon at bounding box center [785, 199] width 8 height 8
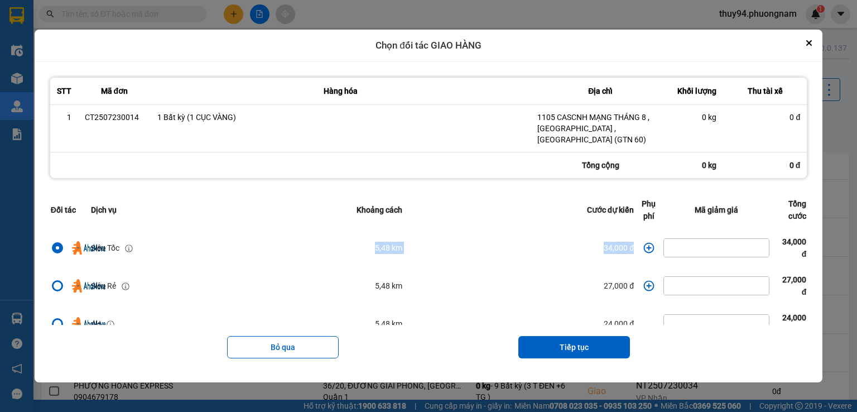
drag, startPoint x: 351, startPoint y: 252, endPoint x: 628, endPoint y: 251, distance: 276.9
click at [628, 251] on tr "Siêu Tốc 5,48 km 34,000 đ 34,000 đ" at bounding box center [428, 248] width 763 height 38
copy tr "5,48 km 34,000 đ"
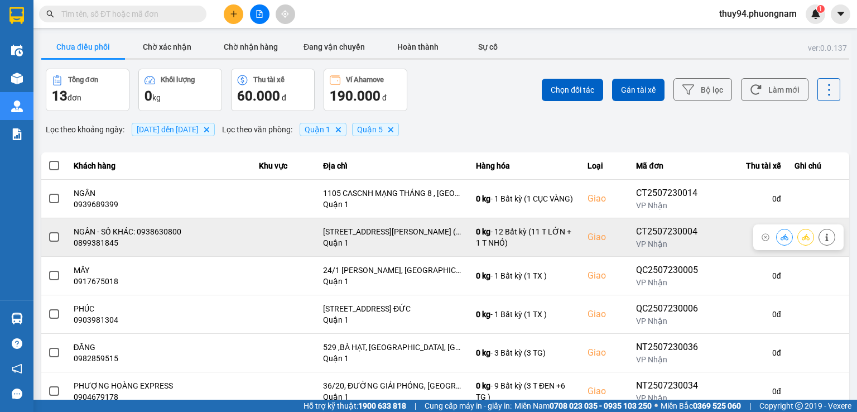
click at [780, 239] on button at bounding box center [785, 237] width 16 height 20
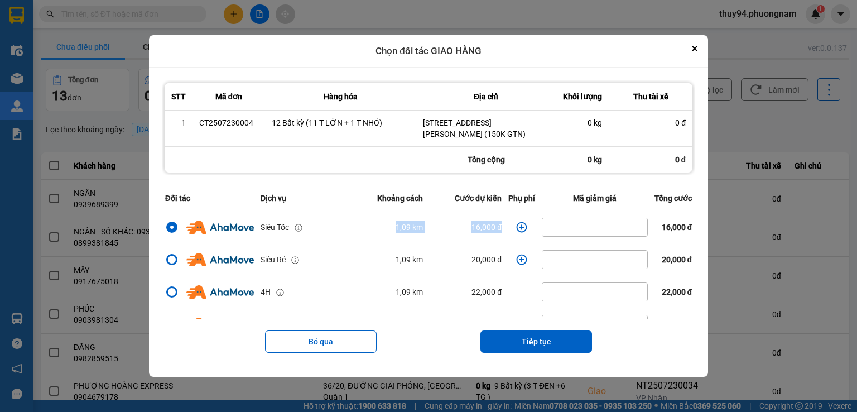
drag, startPoint x: 371, startPoint y: 226, endPoint x: 515, endPoint y: 225, distance: 144.0
click at [521, 228] on tr "Siêu Tốc 1,09 km 16,000 đ 16,000 đ" at bounding box center [429, 227] width 534 height 32
copy tr "1,09 km 16,000 đ"
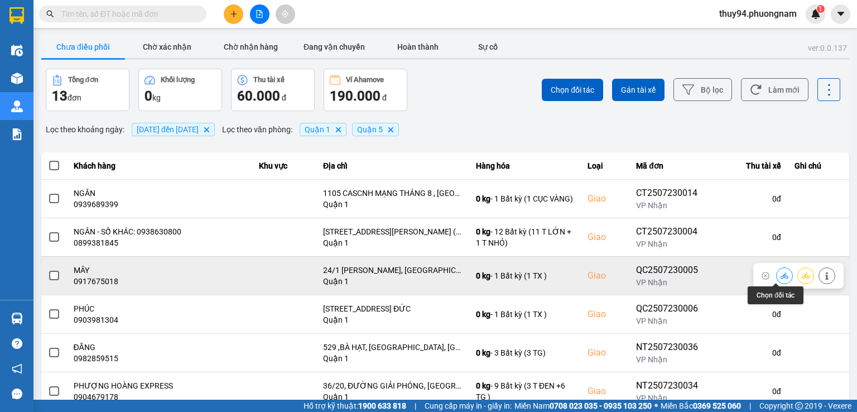
drag, startPoint x: 774, startPoint y: 275, endPoint x: 706, endPoint y: 274, distance: 68.1
click at [781, 275] on icon at bounding box center [785, 276] width 8 height 8
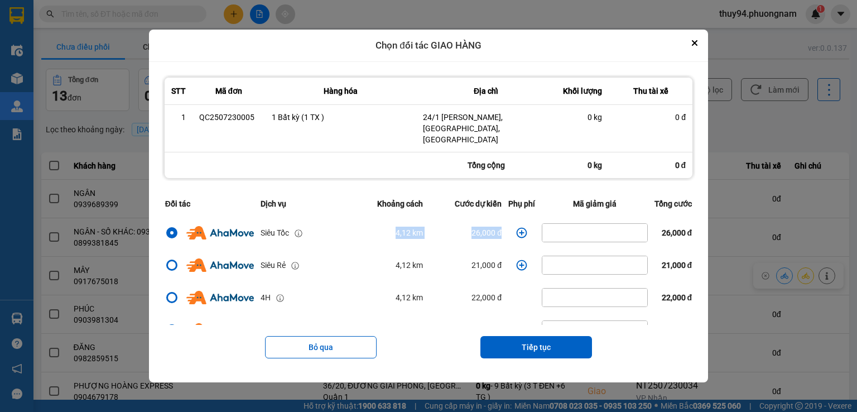
drag, startPoint x: 452, startPoint y: 223, endPoint x: 354, endPoint y: 226, distance: 97.8
click at [354, 226] on tr "Siêu Tốc 4,12 km 26,000 đ 26,000 đ" at bounding box center [429, 233] width 534 height 32
copy tr "4,12 km 26,000 đ"
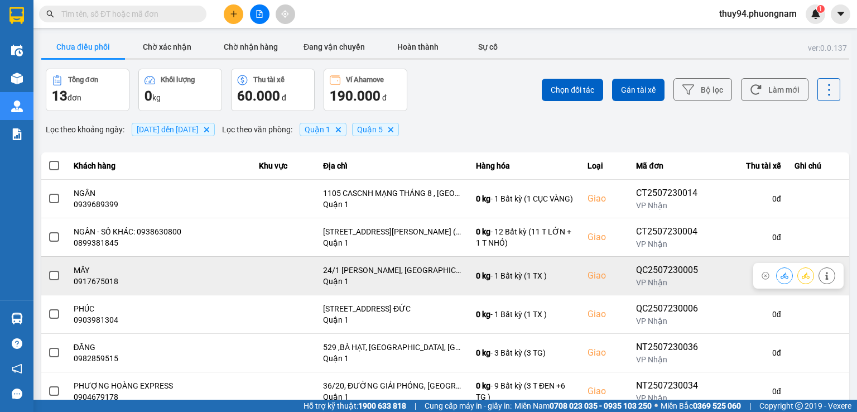
scroll to position [56, 0]
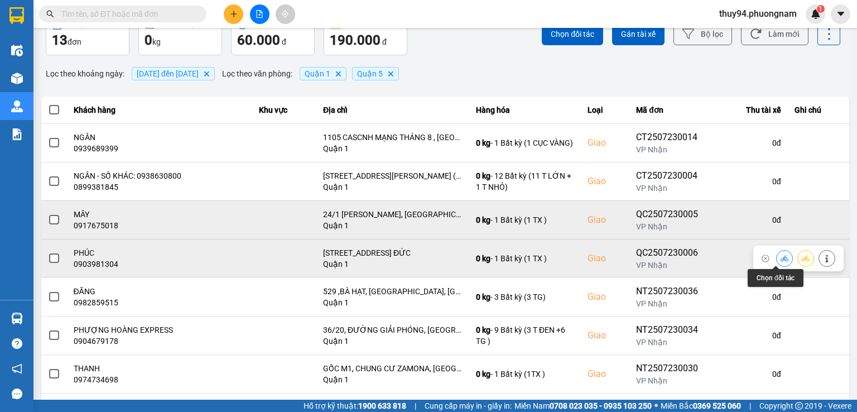
click at [781, 259] on icon at bounding box center [785, 259] width 8 height 8
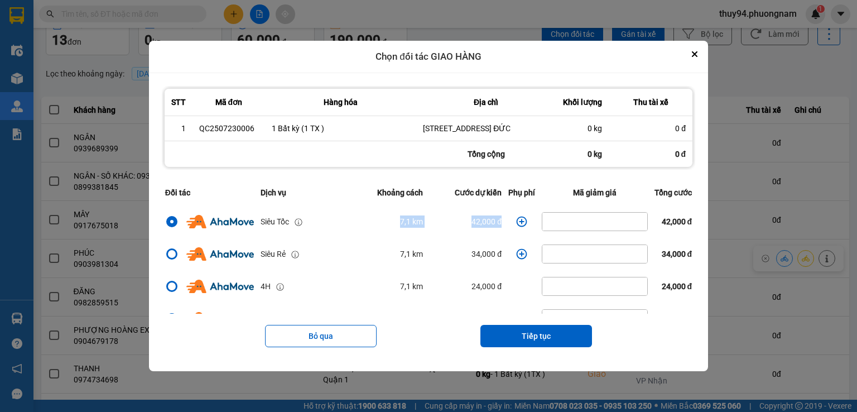
drag, startPoint x: 370, startPoint y: 230, endPoint x: 506, endPoint y: 229, distance: 136.2
click at [506, 229] on tr "Siêu Tốc 7,1 km 42,000 đ 42,000 đ" at bounding box center [429, 221] width 534 height 32
copy tr "7,1 km 42,000 đ"
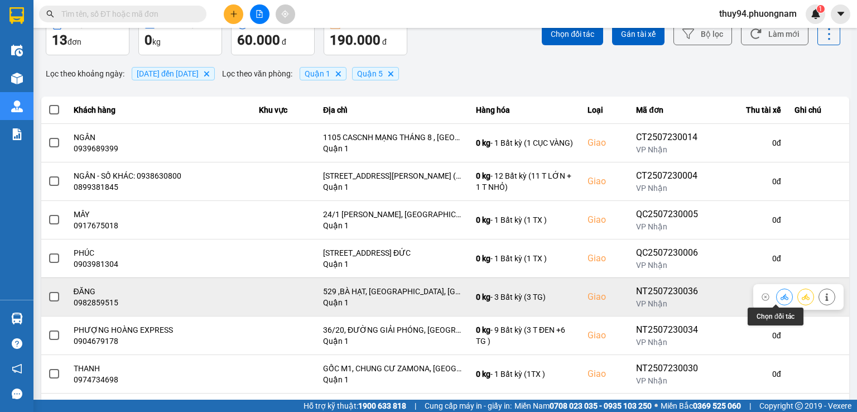
click at [781, 296] on icon at bounding box center [785, 297] width 8 height 8
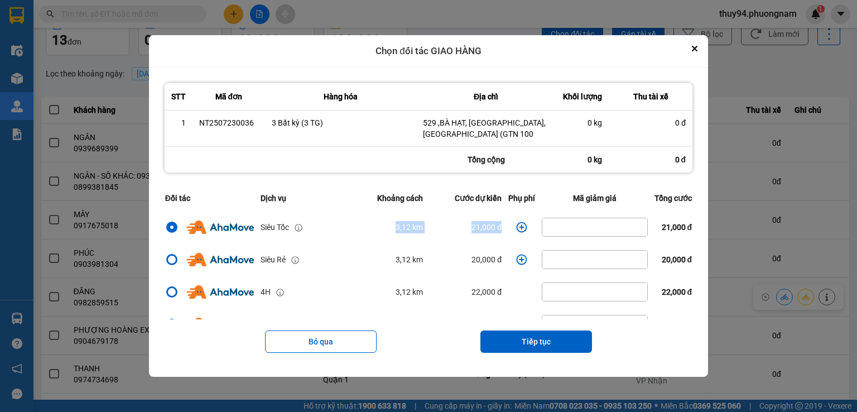
drag, startPoint x: 378, startPoint y: 225, endPoint x: 505, endPoint y: 226, distance: 126.7
click at [505, 226] on tr "Siêu Tốc 3,12 km 21,000 đ 21,000 đ" at bounding box center [429, 227] width 534 height 32
copy tr "3,12 km 21,000 đ"
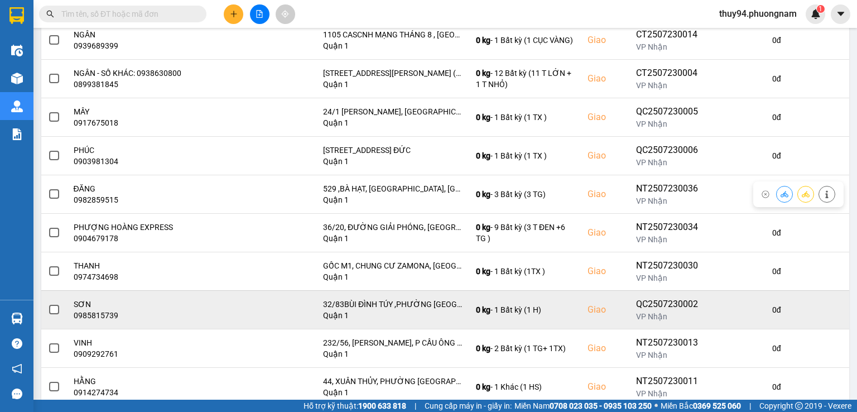
scroll to position [167, 0]
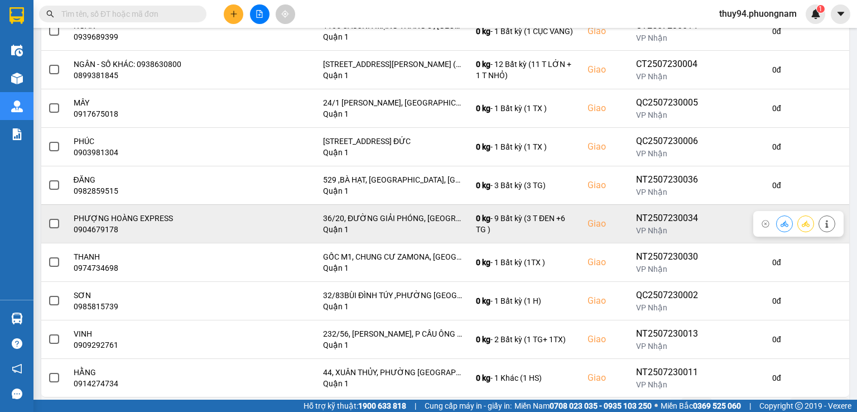
click at [781, 226] on icon at bounding box center [785, 224] width 8 height 8
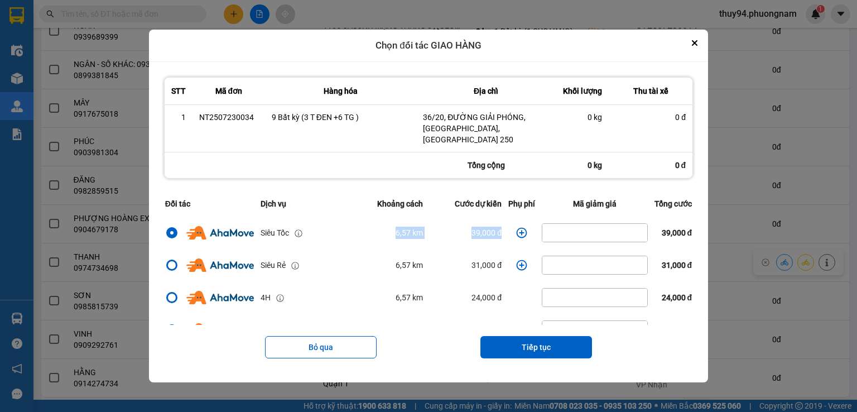
drag, startPoint x: 496, startPoint y: 231, endPoint x: 373, endPoint y: 232, distance: 123.4
click at [373, 232] on tr "Siêu Tốc 6,57 km 39,000 đ 39,000 đ" at bounding box center [429, 233] width 534 height 32
copy tr "6,57 km 39,000 đ"
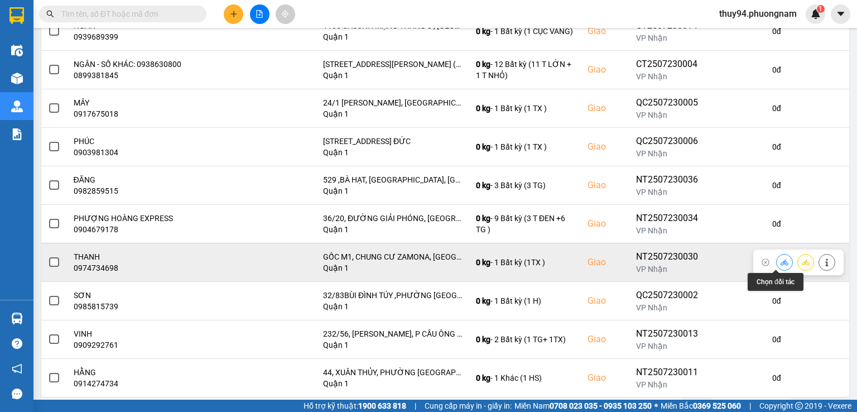
click at [781, 261] on icon at bounding box center [785, 262] width 8 height 8
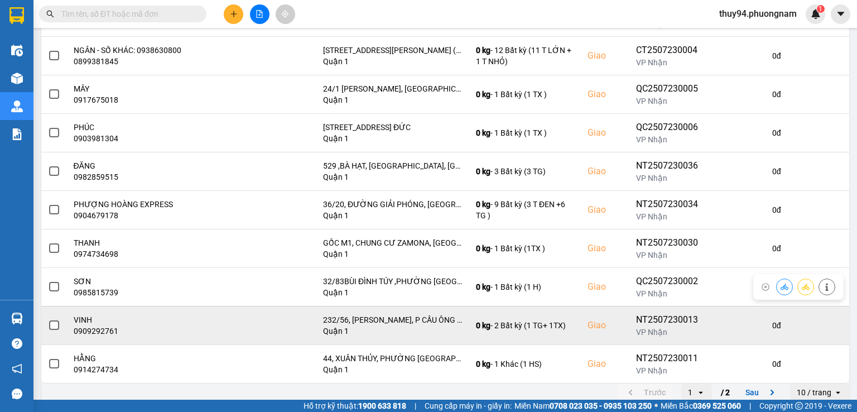
scroll to position [190, 0]
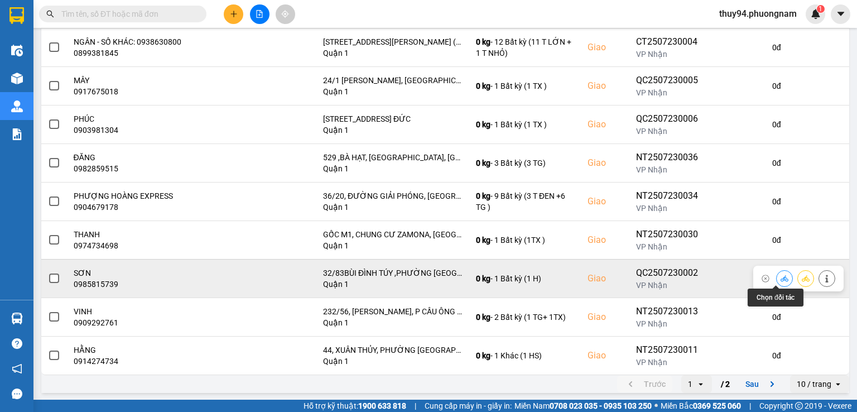
click at [781, 277] on icon at bounding box center [785, 279] width 8 height 8
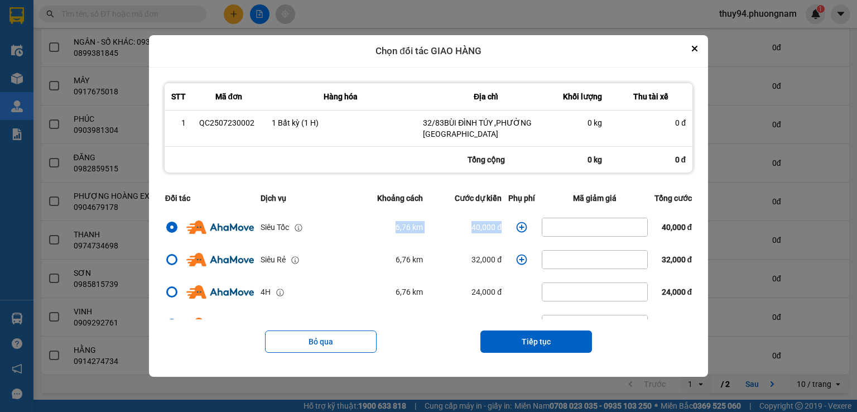
drag, startPoint x: 356, startPoint y: 229, endPoint x: 512, endPoint y: 223, distance: 155.9
click at [512, 223] on tr "Siêu Tốc 6,76 km 40,000 đ 40,000 đ" at bounding box center [429, 227] width 534 height 32
copy tr "6,76 km 40,000 đ"
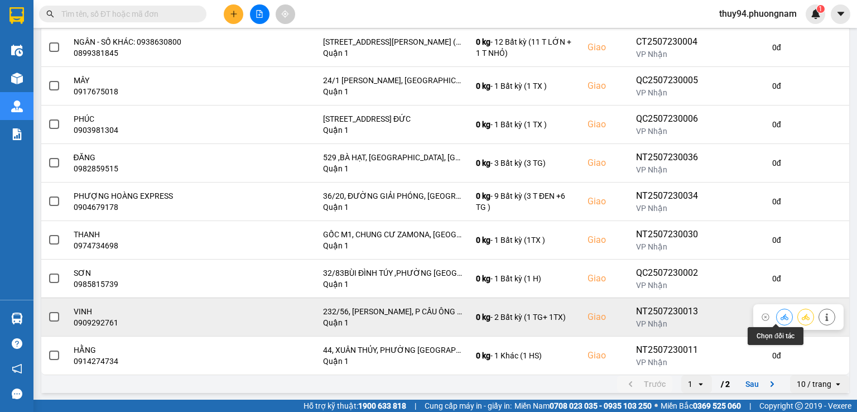
click at [781, 318] on icon at bounding box center [785, 317] width 8 height 6
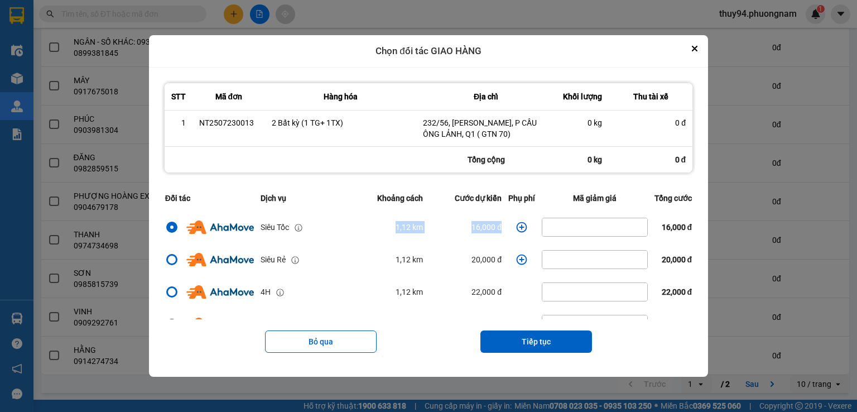
drag, startPoint x: 368, startPoint y: 222, endPoint x: 509, endPoint y: 222, distance: 140.7
click at [509, 222] on tr "Siêu Tốc 1,12 km 16,000 đ 16,000 đ" at bounding box center [429, 227] width 534 height 32
copy tr "1,12 km 16,000 đ"
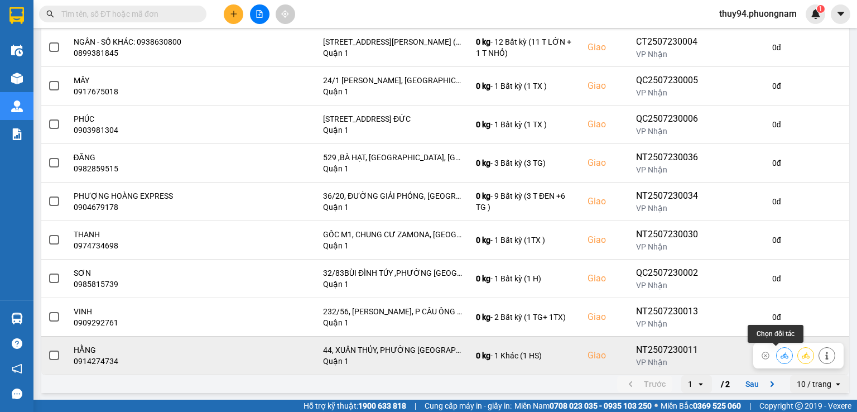
click at [781, 353] on icon at bounding box center [785, 356] width 8 height 8
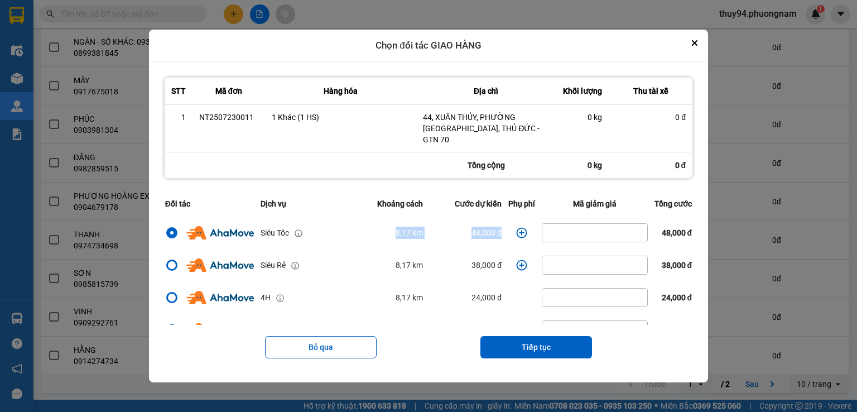
drag, startPoint x: 373, startPoint y: 228, endPoint x: 509, endPoint y: 231, distance: 135.7
click at [509, 231] on tr "Siêu Tốc 8,17 km 48,000 đ 48,000 đ" at bounding box center [429, 233] width 534 height 32
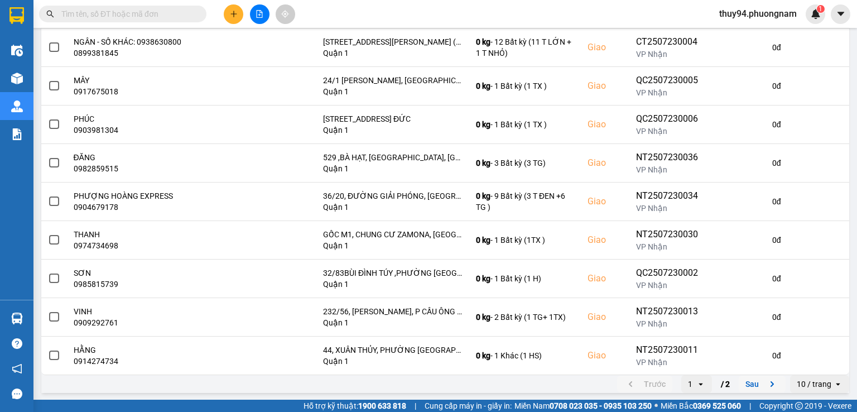
click at [751, 382] on button "Sau" at bounding box center [762, 384] width 47 height 17
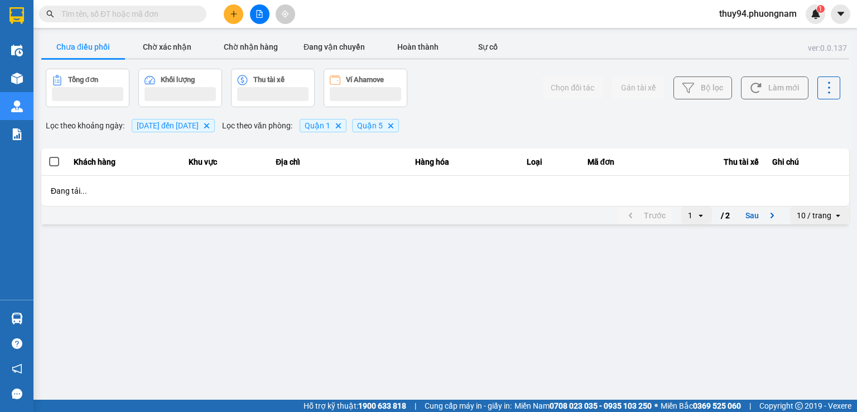
scroll to position [0, 0]
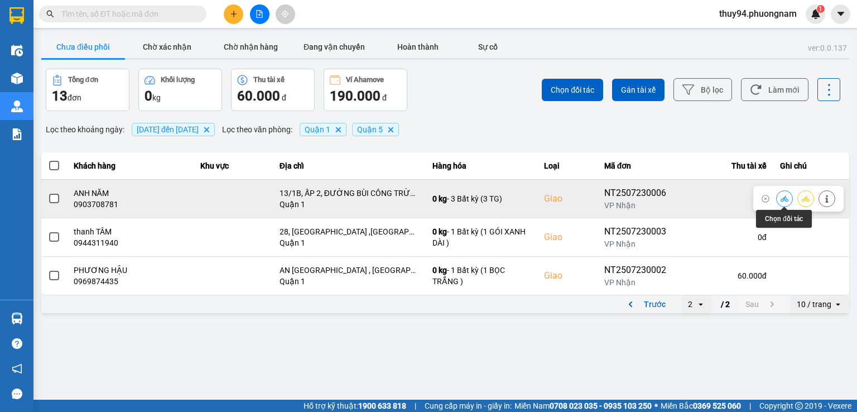
click at [786, 199] on icon at bounding box center [785, 199] width 8 height 8
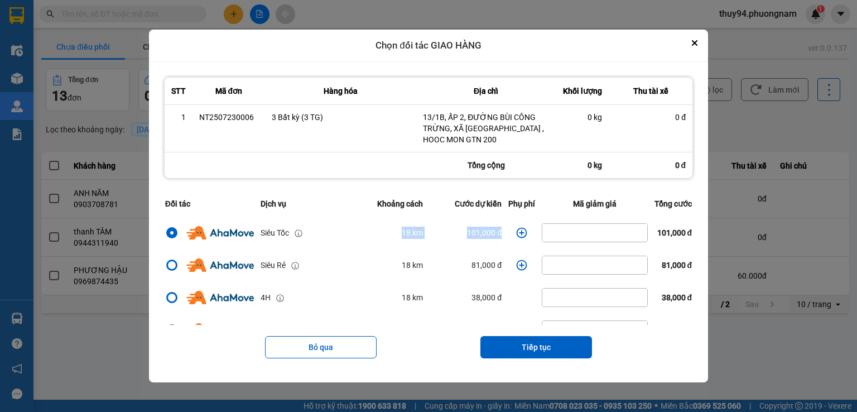
drag, startPoint x: 500, startPoint y: 229, endPoint x: 380, endPoint y: 231, distance: 120.0
click at [380, 231] on tr "Siêu Tốc 18 km 101,000 đ 101,000 đ" at bounding box center [429, 233] width 534 height 32
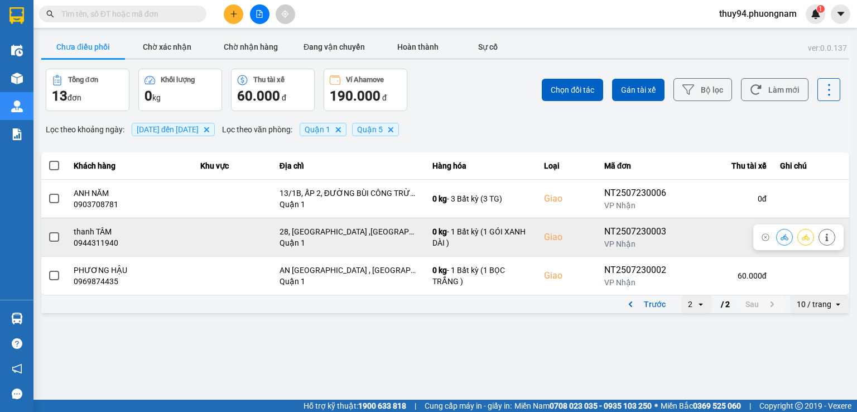
click at [779, 238] on button at bounding box center [785, 237] width 16 height 20
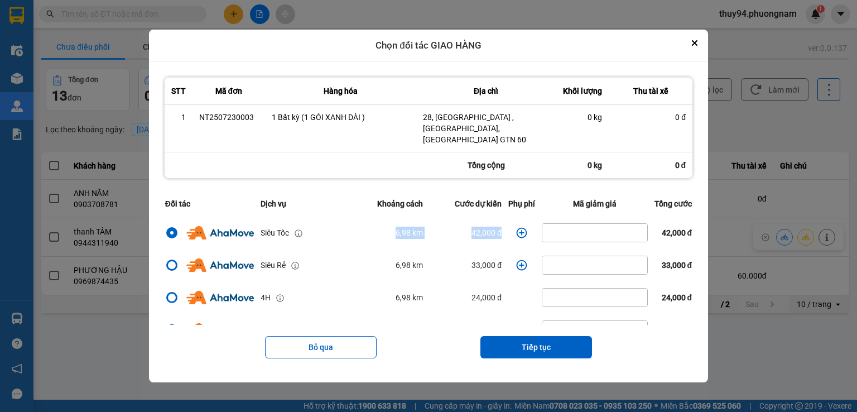
drag, startPoint x: 498, startPoint y: 223, endPoint x: 342, endPoint y: 221, distance: 156.3
click at [343, 222] on tr "Siêu Tốc 6,98 km 42,000 đ 42,000 đ" at bounding box center [429, 233] width 534 height 32
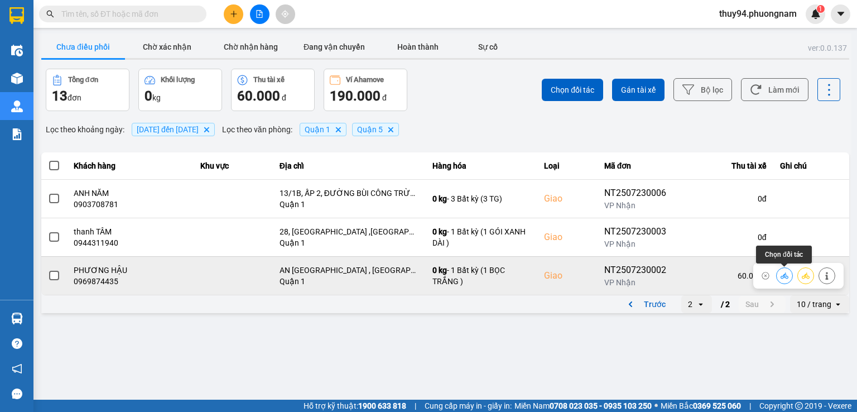
click at [784, 276] on icon at bounding box center [785, 275] width 8 height 6
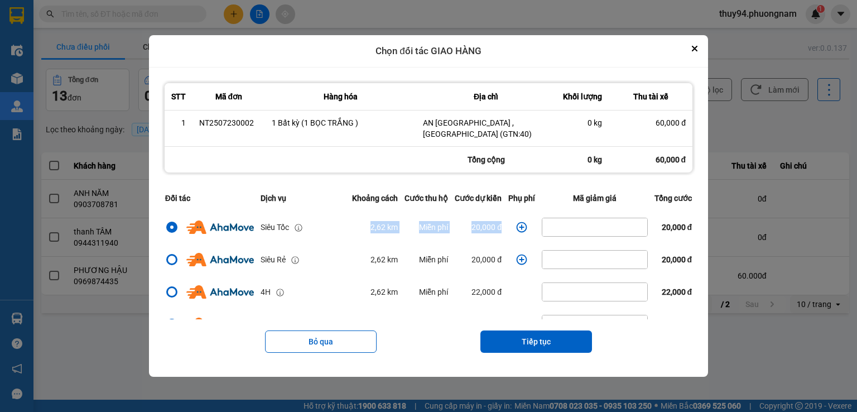
drag, startPoint x: 503, startPoint y: 224, endPoint x: 332, endPoint y: 235, distance: 171.7
click at [333, 236] on tr "Siêu Tốc 2,62 km Miễn phí 20,000 đ 20,000 đ" at bounding box center [429, 227] width 534 height 32
click at [697, 53] on button "Close" at bounding box center [694, 48] width 13 height 13
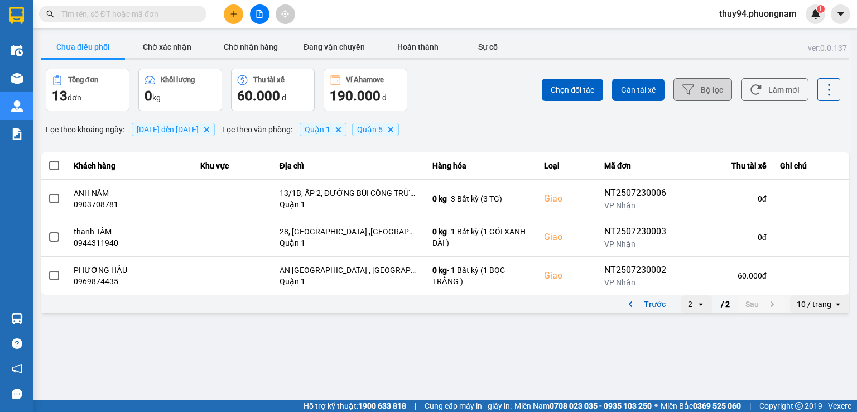
click at [708, 94] on button "Bộ lọc" at bounding box center [703, 89] width 59 height 23
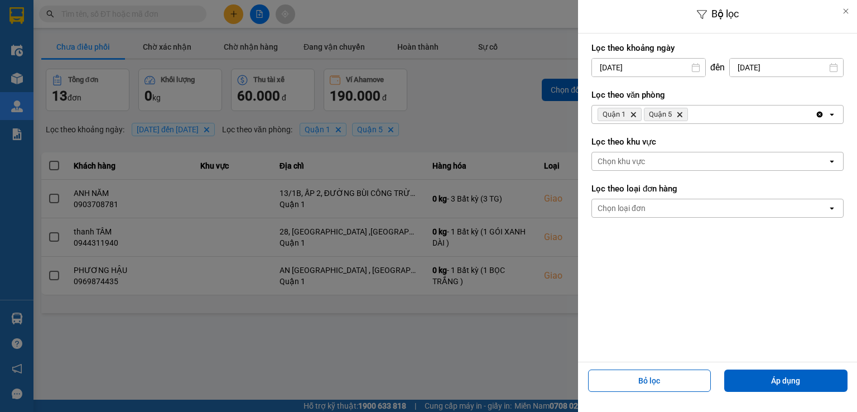
click at [785, 65] on input "24/07/2025" at bounding box center [786, 68] width 113 height 18
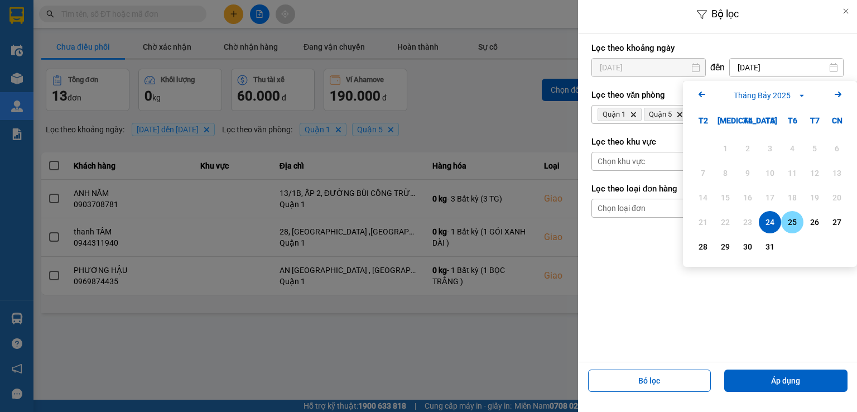
click at [791, 226] on div "25" at bounding box center [793, 221] width 16 height 13
type input "25/07/2025"
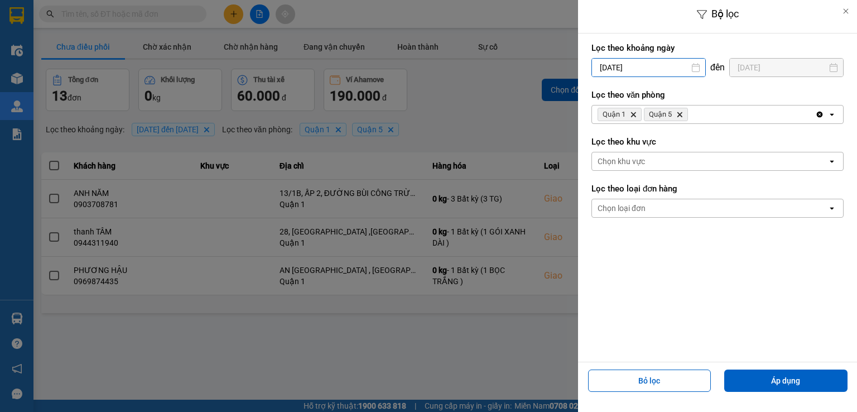
click at [650, 61] on input "24/07/2025" at bounding box center [648, 68] width 113 height 18
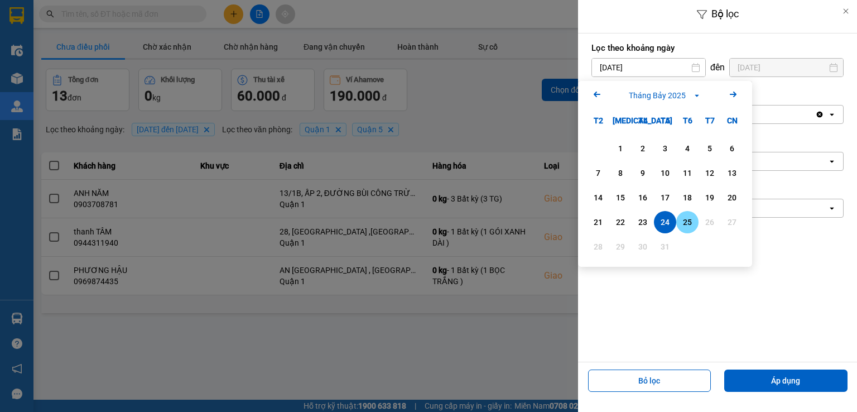
click at [688, 221] on div "25" at bounding box center [688, 221] width 16 height 13
type input "25/07/2025"
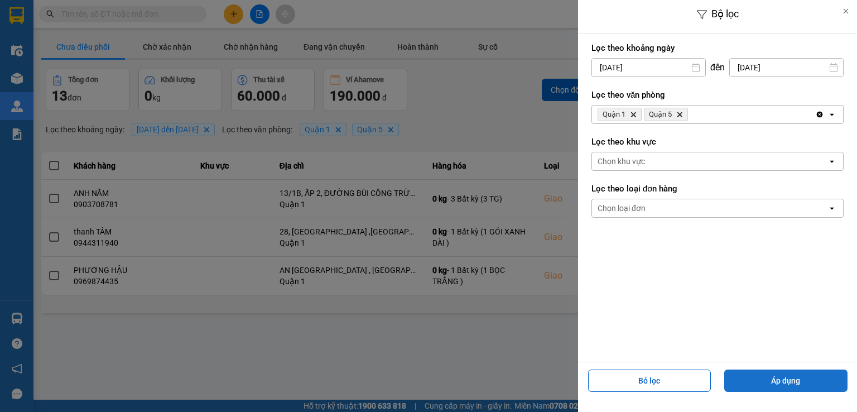
click at [774, 385] on button "Áp dụng" at bounding box center [786, 381] width 123 height 22
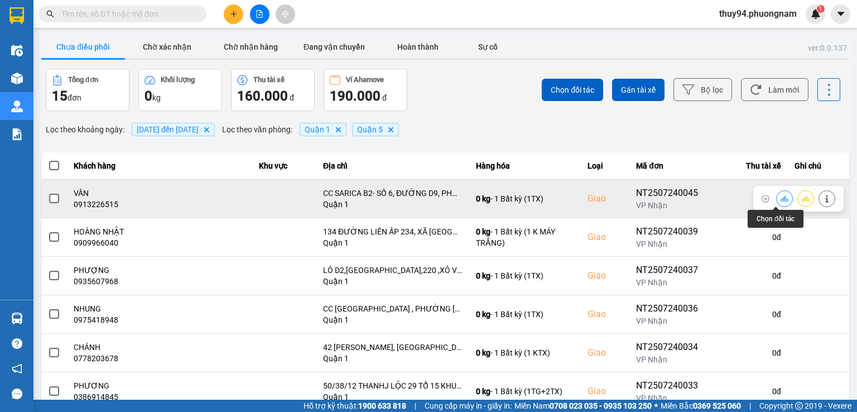
click at [777, 193] on button at bounding box center [785, 199] width 16 height 20
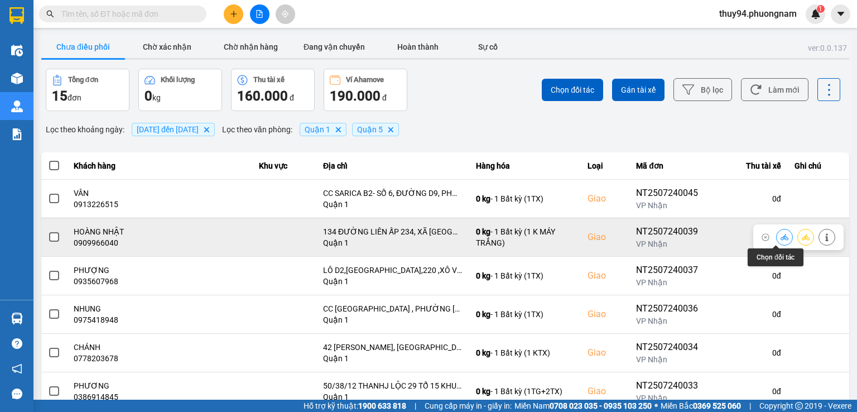
drag, startPoint x: 775, startPoint y: 237, endPoint x: 636, endPoint y: 236, distance: 138.5
click at [781, 237] on icon at bounding box center [785, 237] width 8 height 6
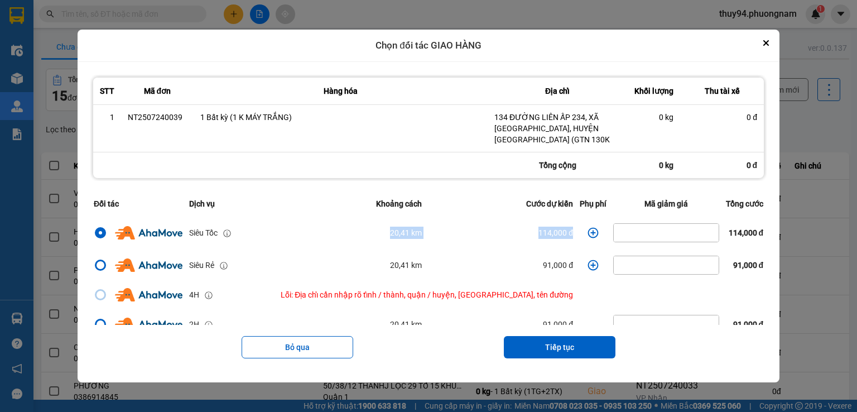
drag, startPoint x: 373, startPoint y: 232, endPoint x: 554, endPoint y: 241, distance: 181.1
click at [554, 241] on tr "Siêu Tốc 20,41 km 114,000 đ 114,000 đ" at bounding box center [428, 233] width 677 height 32
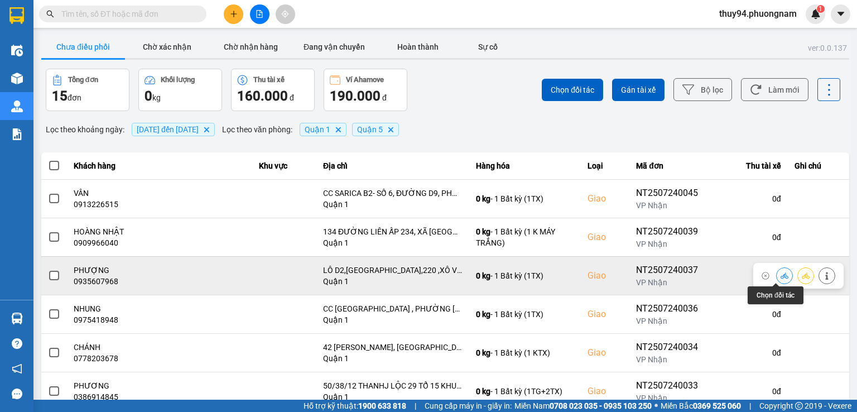
click at [781, 275] on icon at bounding box center [785, 275] width 8 height 6
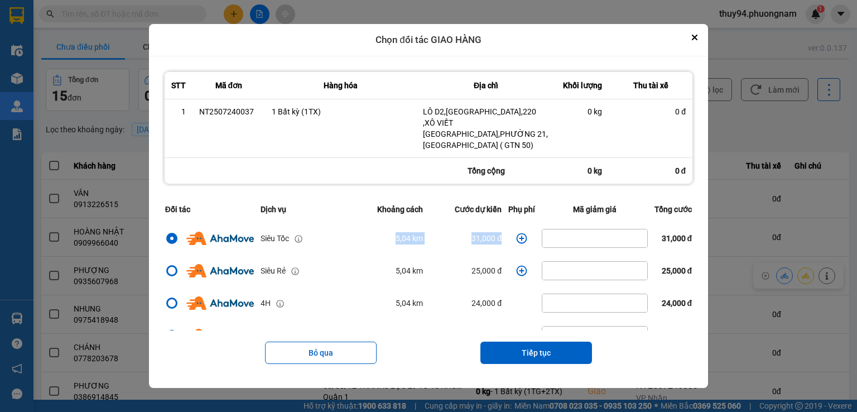
drag, startPoint x: 502, startPoint y: 228, endPoint x: 333, endPoint y: 230, distance: 169.7
click at [333, 231] on tr "Siêu Tốc 5,04 km 31,000 đ 31,000 đ" at bounding box center [429, 238] width 534 height 32
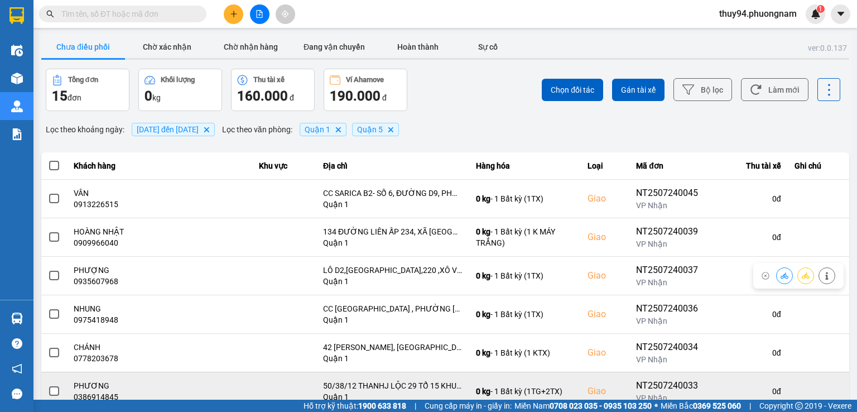
scroll to position [112, 0]
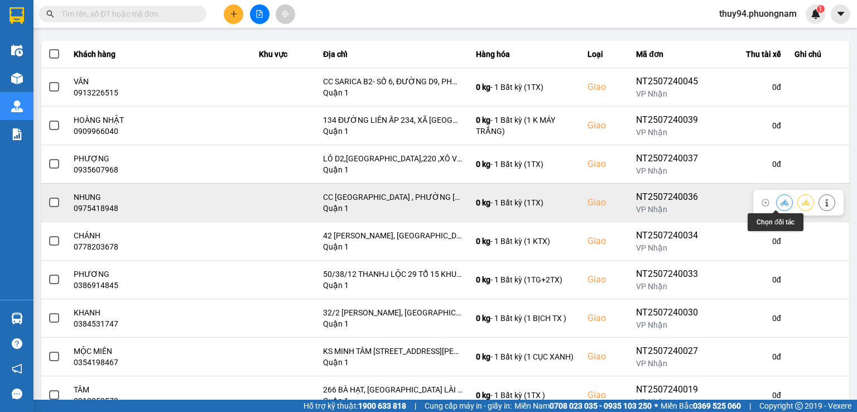
click at [777, 202] on button at bounding box center [785, 203] width 16 height 20
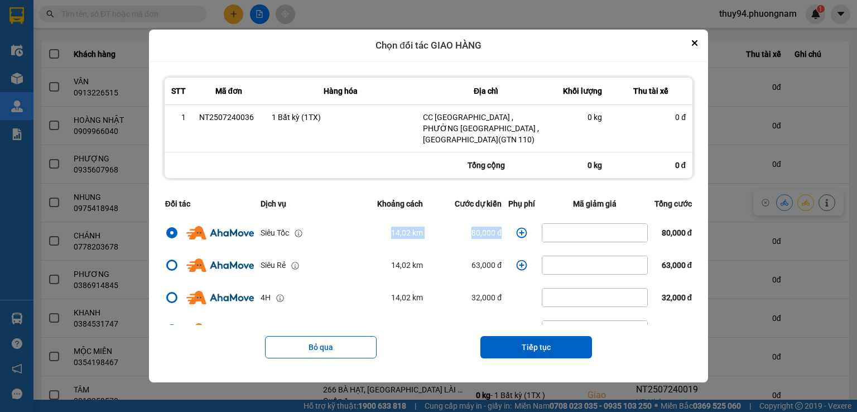
drag, startPoint x: 363, startPoint y: 228, endPoint x: 509, endPoint y: 234, distance: 145.8
click at [509, 234] on tr "Siêu Tốc 14,02 km 80,000 đ 80,000 đ" at bounding box center [429, 233] width 534 height 32
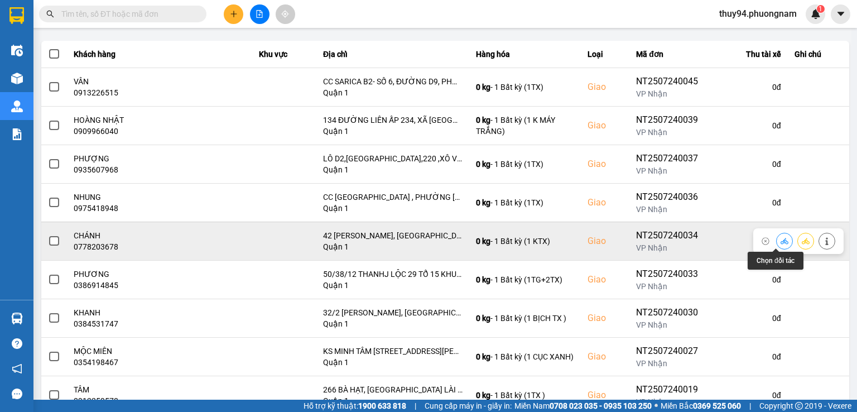
click at [781, 239] on icon at bounding box center [785, 241] width 8 height 6
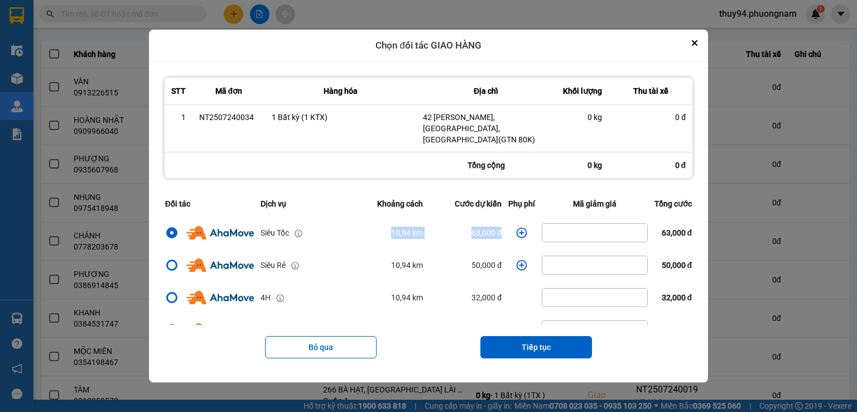
drag, startPoint x: 371, startPoint y: 228, endPoint x: 504, endPoint y: 229, distance: 133.4
click at [504, 229] on tr "Siêu Tốc 10,94 km 63,000 đ 63,000 đ" at bounding box center [429, 233] width 534 height 32
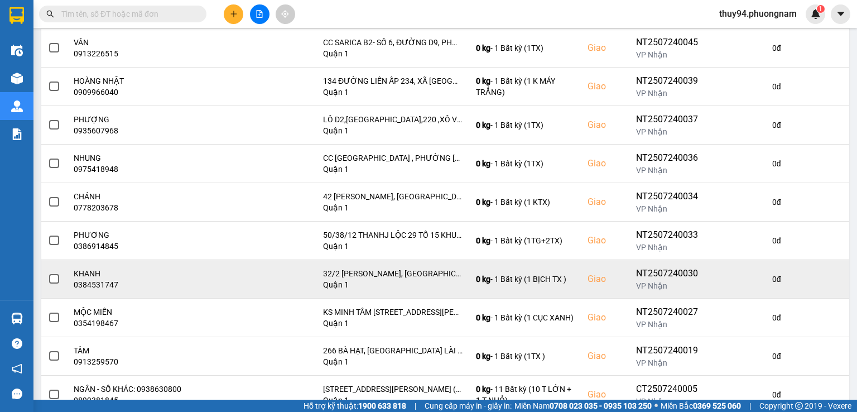
scroll to position [167, 0]
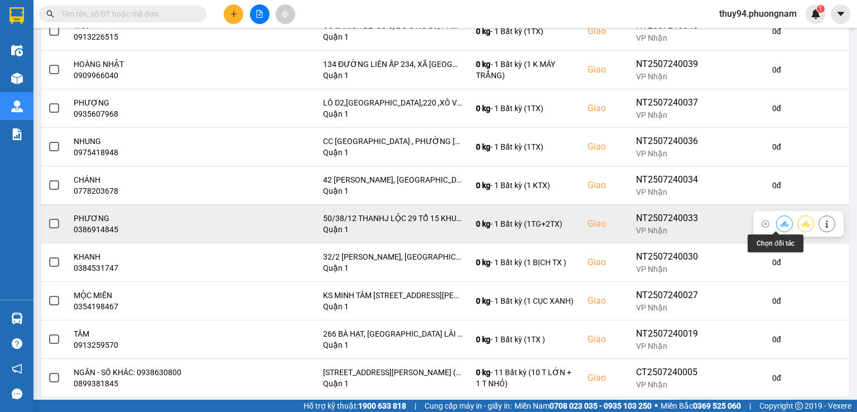
click at [781, 222] on icon at bounding box center [785, 224] width 8 height 8
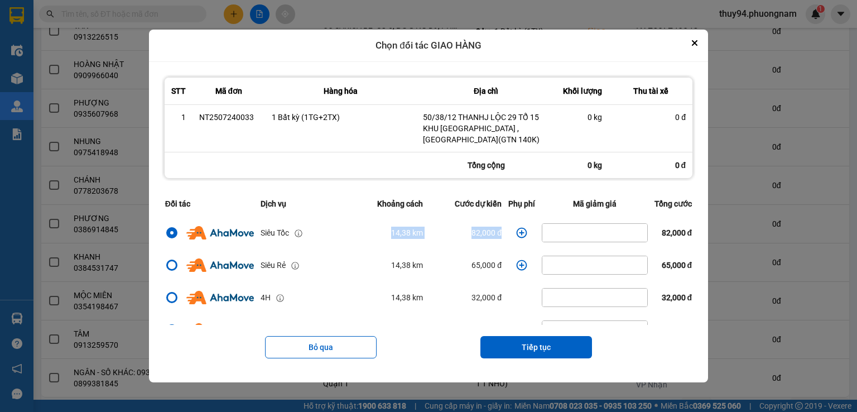
drag, startPoint x: 372, startPoint y: 231, endPoint x: 513, endPoint y: 233, distance: 140.7
click at [513, 233] on tr "Siêu Tốc 14,38 km 82,000 đ 82,000 đ" at bounding box center [429, 233] width 534 height 32
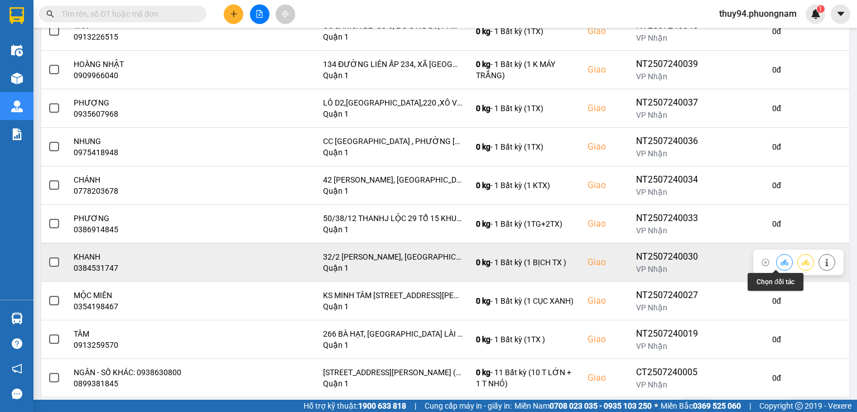
click at [781, 264] on icon at bounding box center [785, 262] width 8 height 6
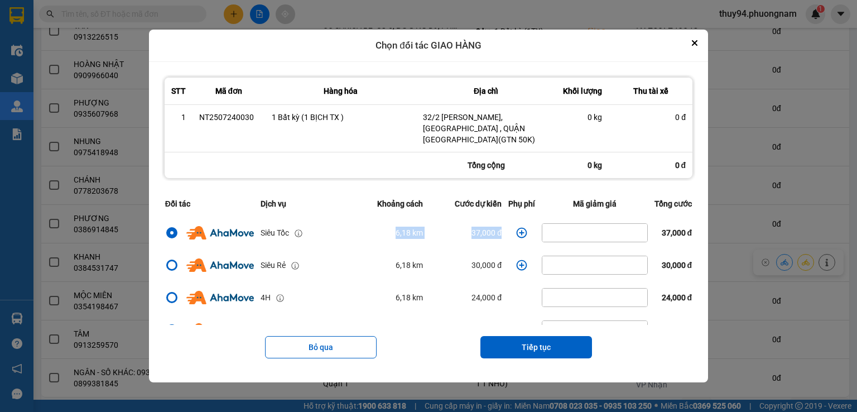
drag, startPoint x: 502, startPoint y: 222, endPoint x: 333, endPoint y: 217, distance: 168.7
click at [335, 218] on tr "Siêu Tốc 6,18 km 37,000 đ 37,000 đ" at bounding box center [429, 233] width 534 height 32
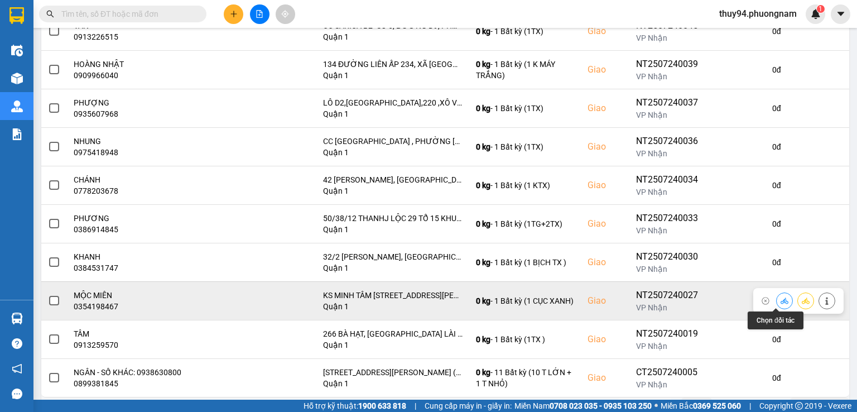
click at [781, 302] on icon at bounding box center [785, 301] width 8 height 6
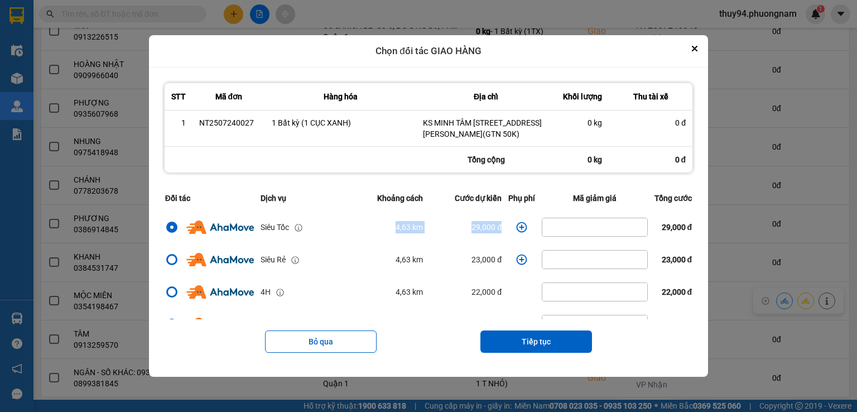
drag, startPoint x: 507, startPoint y: 230, endPoint x: 372, endPoint y: 231, distance: 134.5
click at [374, 231] on tr "Siêu Tốc 4,63 km 29,000 đ 29,000 đ" at bounding box center [429, 227] width 534 height 32
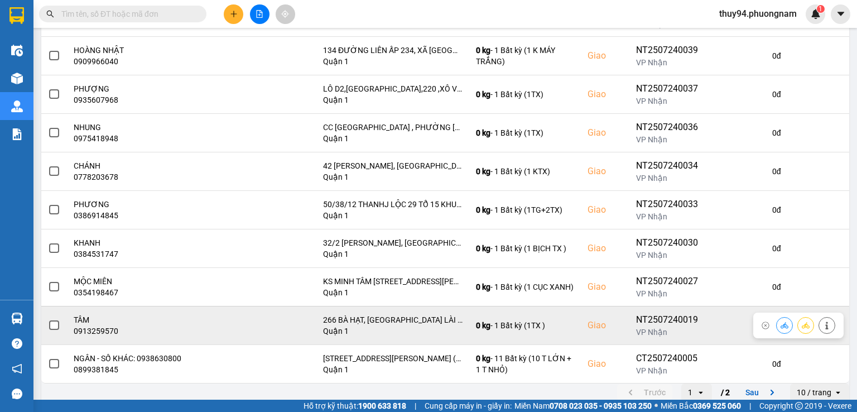
scroll to position [190, 0]
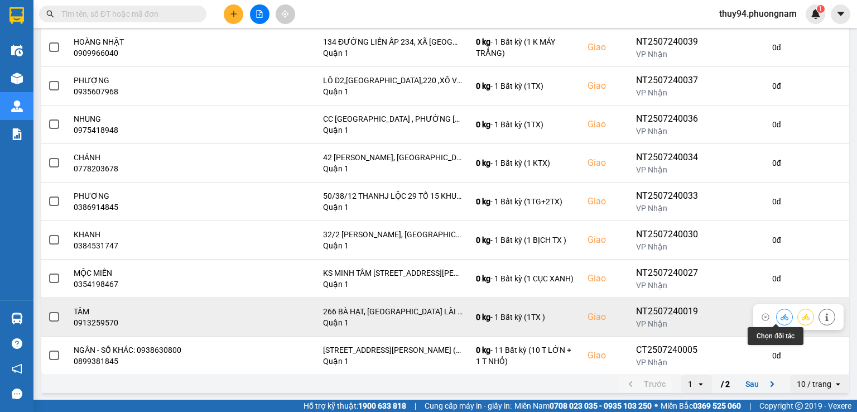
click at [781, 317] on icon at bounding box center [785, 317] width 8 height 8
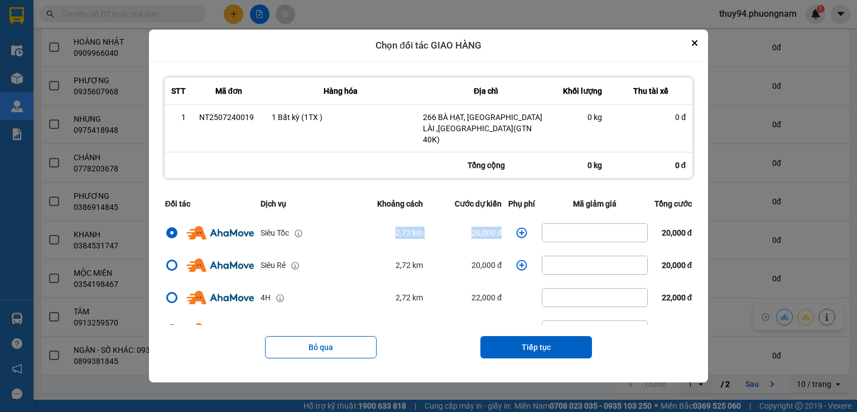
drag, startPoint x: 362, startPoint y: 222, endPoint x: 531, endPoint y: 224, distance: 169.7
click at [531, 224] on tr "Siêu Tốc 2,72 km 20,000 đ 20,000 đ" at bounding box center [429, 233] width 534 height 32
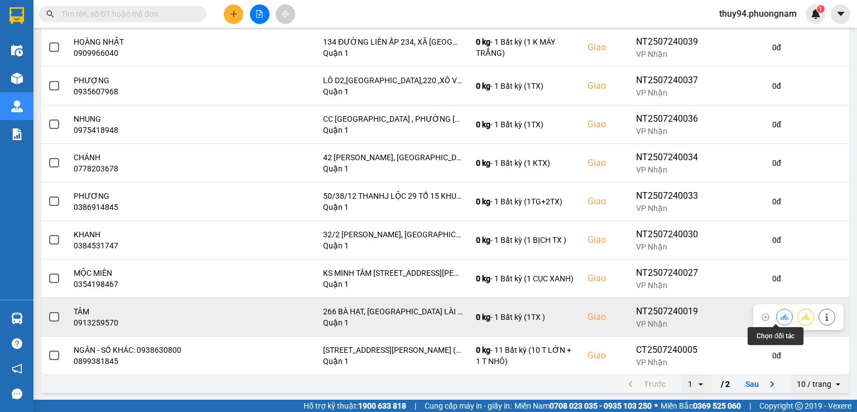
click at [780, 314] on button at bounding box center [785, 317] width 16 height 20
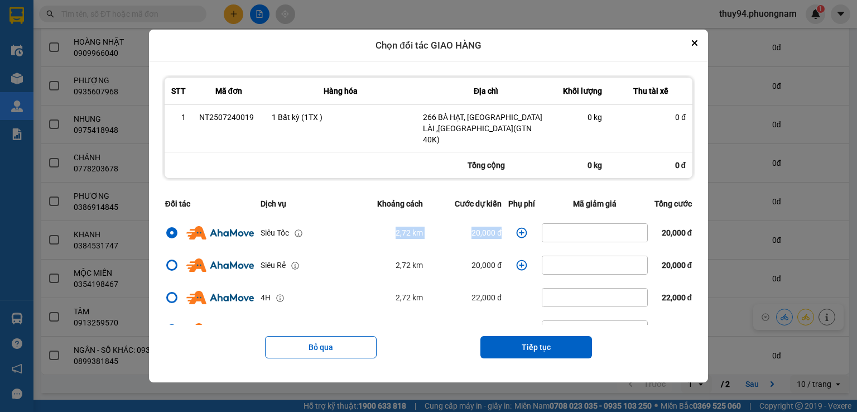
drag, startPoint x: 490, startPoint y: 224, endPoint x: 331, endPoint y: 222, distance: 158.6
click at [336, 228] on tr "Siêu Tốc 2,72 km 20,000 đ 20,000 đ" at bounding box center [429, 233] width 534 height 32
click at [697, 45] on icon "Close" at bounding box center [695, 43] width 4 height 4
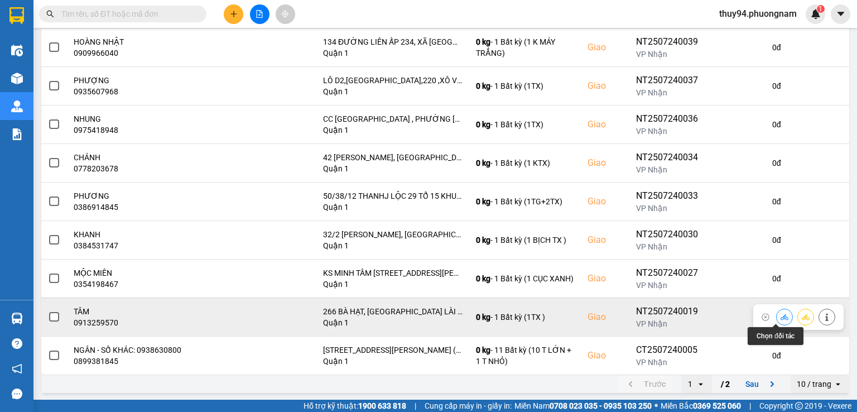
click at [781, 315] on icon at bounding box center [785, 317] width 8 height 8
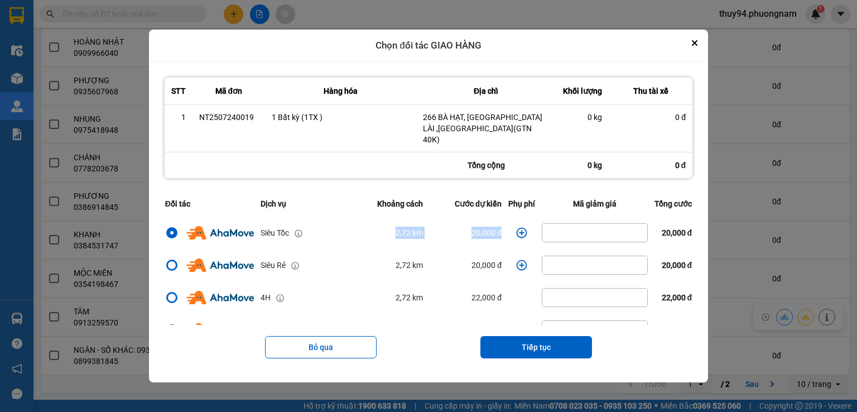
drag, startPoint x: 366, startPoint y: 224, endPoint x: 502, endPoint y: 231, distance: 136.4
click at [502, 231] on tr "Siêu Tốc 2,72 km 20,000 đ 20,000 đ" at bounding box center [429, 233] width 534 height 32
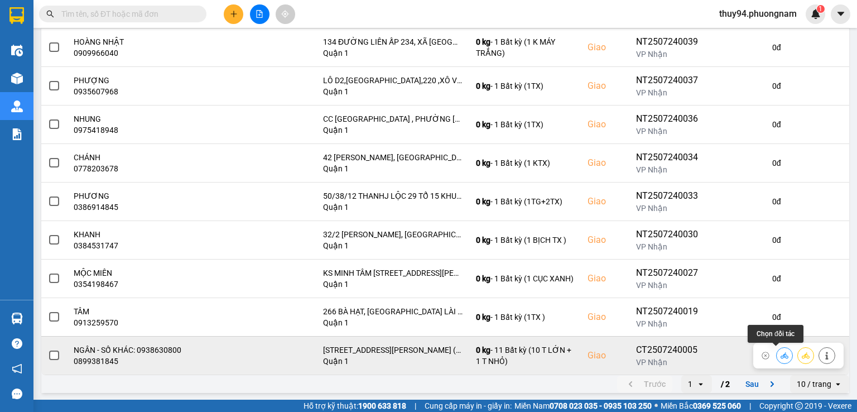
click at [781, 358] on icon at bounding box center [785, 356] width 8 height 8
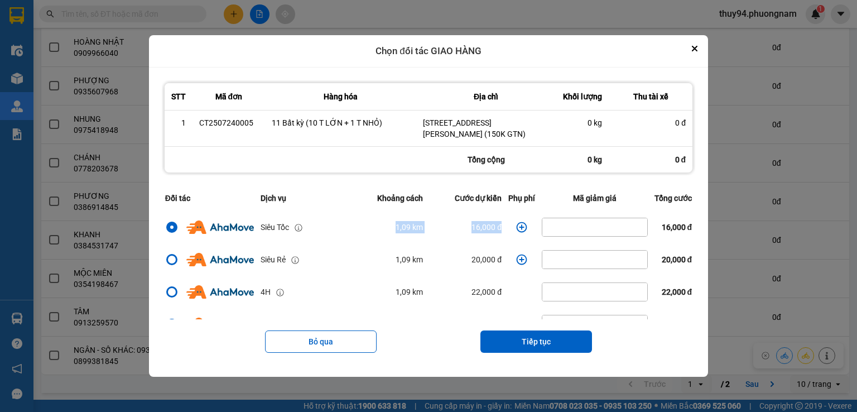
drag, startPoint x: 370, startPoint y: 226, endPoint x: 513, endPoint y: 233, distance: 143.1
click at [513, 233] on tr "Siêu Tốc 1,09 km 16,000 đ 16,000 đ" at bounding box center [429, 227] width 534 height 32
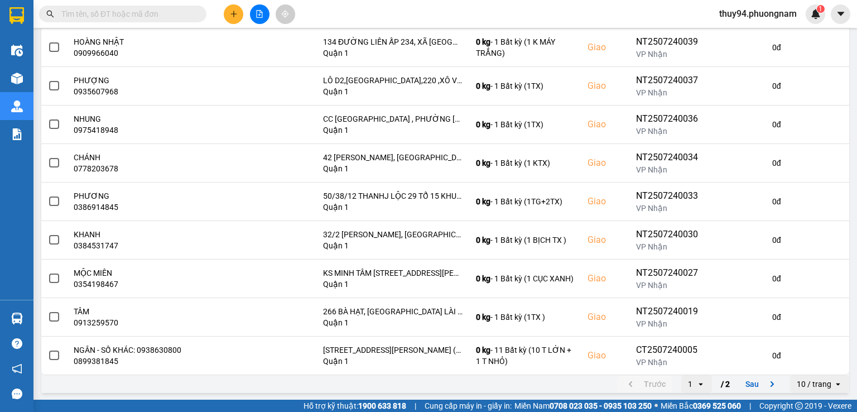
click at [748, 381] on button "Sau" at bounding box center [762, 384] width 47 height 17
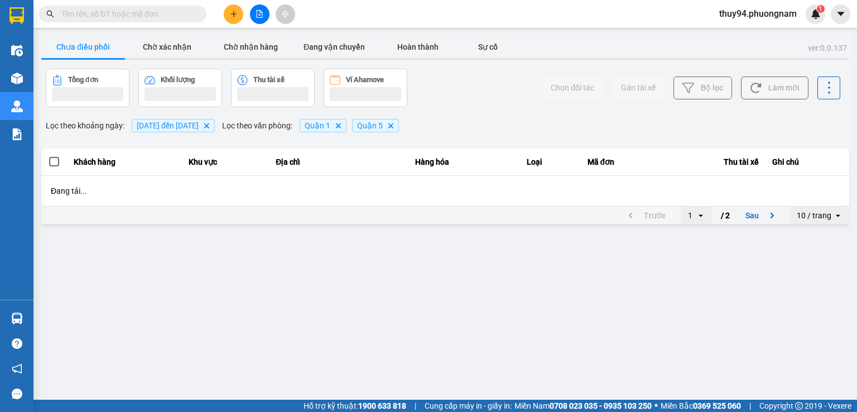
scroll to position [0, 0]
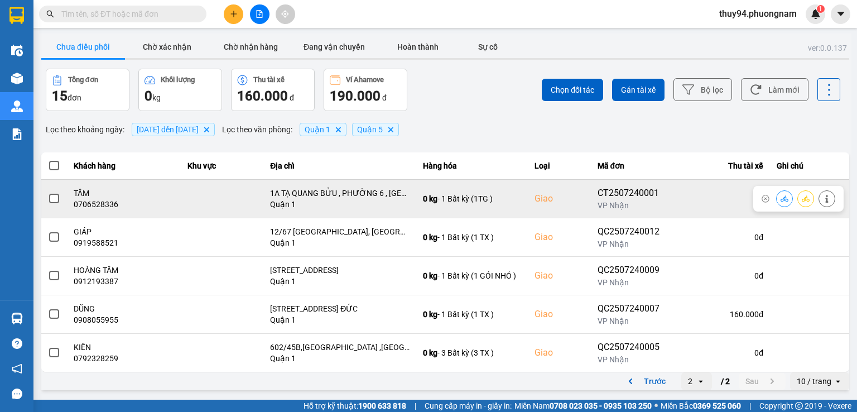
click at [786, 199] on icon at bounding box center [785, 198] width 8 height 6
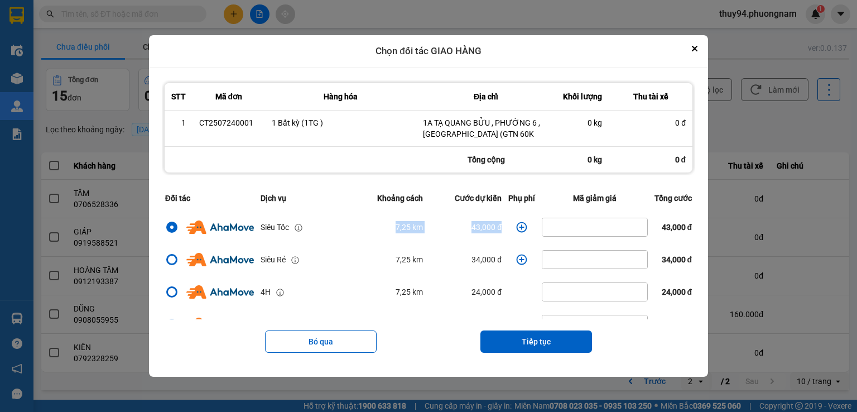
drag, startPoint x: 379, startPoint y: 228, endPoint x: 500, endPoint y: 234, distance: 121.9
click at [500, 234] on tr "Siêu Tốc 7,25 km 43,000 đ 43,000 đ" at bounding box center [429, 227] width 534 height 32
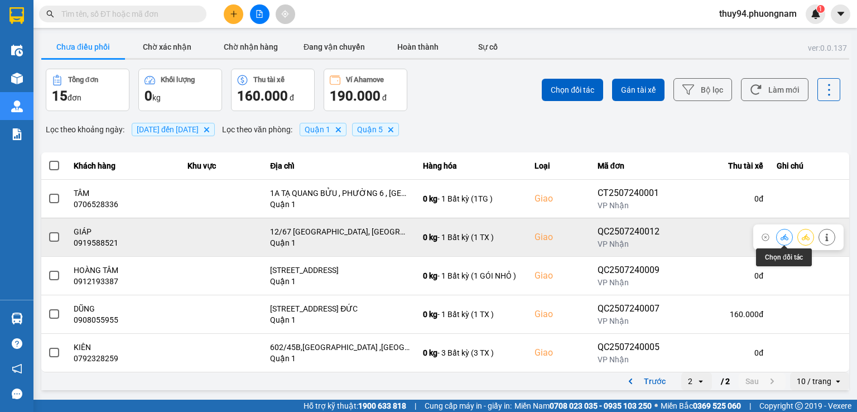
drag, startPoint x: 782, startPoint y: 237, endPoint x: 734, endPoint y: 226, distance: 48.7
click at [781, 236] on icon at bounding box center [785, 237] width 8 height 8
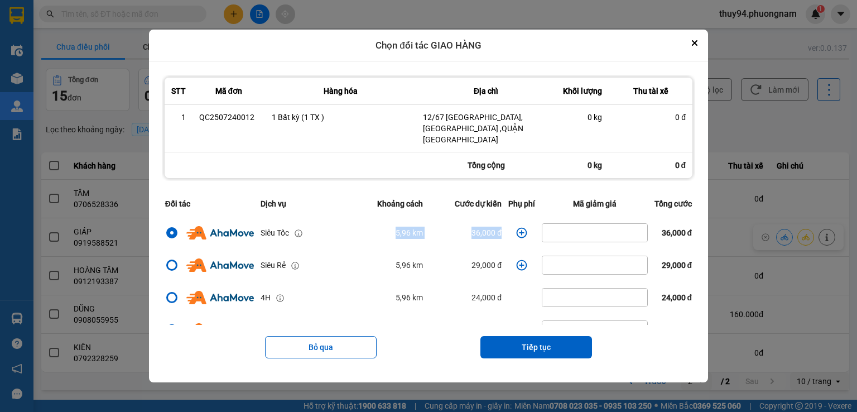
drag, startPoint x: 354, startPoint y: 227, endPoint x: 506, endPoint y: 228, distance: 152.4
click at [506, 228] on tr "Siêu Tốc 5,96 km 36,000 đ 36,000 đ" at bounding box center [429, 233] width 534 height 32
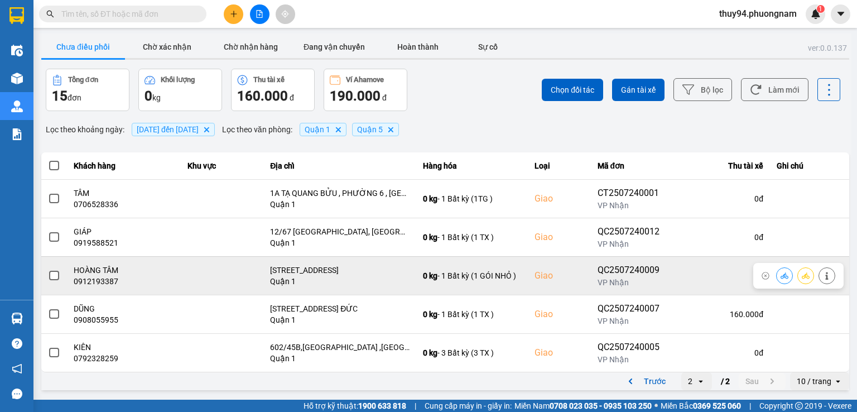
click at [781, 276] on icon at bounding box center [785, 275] width 8 height 6
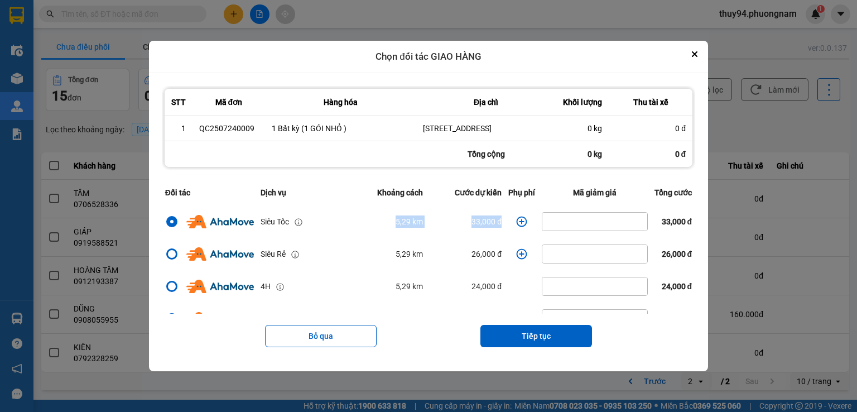
drag, startPoint x: 400, startPoint y: 233, endPoint x: 507, endPoint y: 234, distance: 106.6
click at [507, 234] on tr "Siêu Tốc 5,29 km 33,000 đ 33,000 đ" at bounding box center [429, 221] width 534 height 32
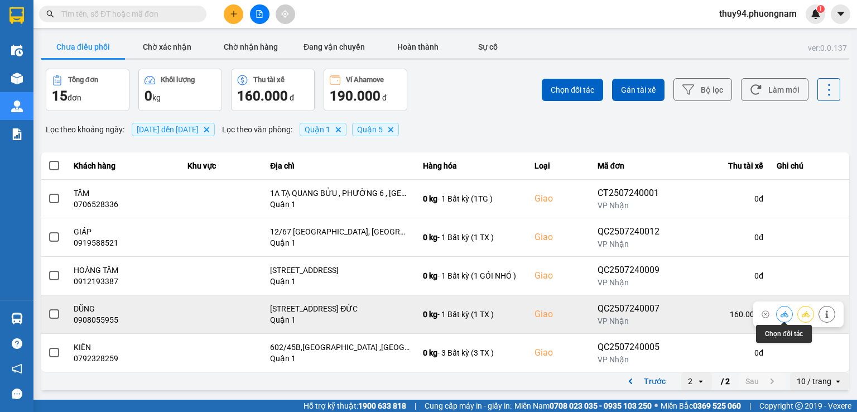
click at [783, 315] on icon at bounding box center [785, 314] width 8 height 6
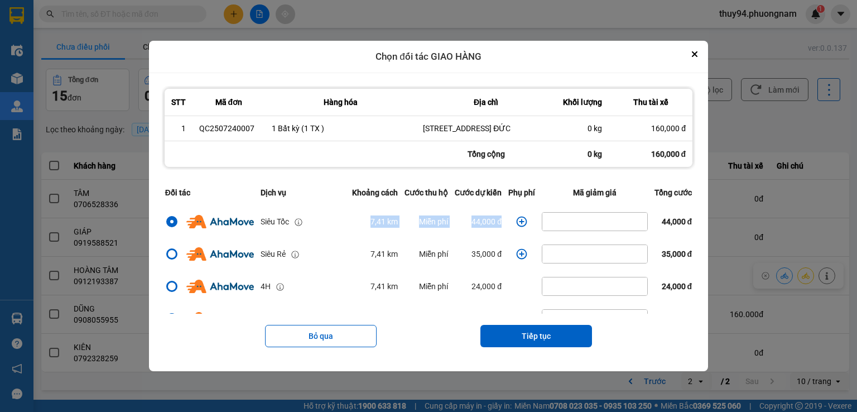
drag, startPoint x: 344, startPoint y: 222, endPoint x: 524, endPoint y: 224, distance: 179.2
click at [525, 227] on tr "Siêu Tốc 7,41 km Miễn phí 44,000 đ 44,000 đ" at bounding box center [429, 221] width 534 height 32
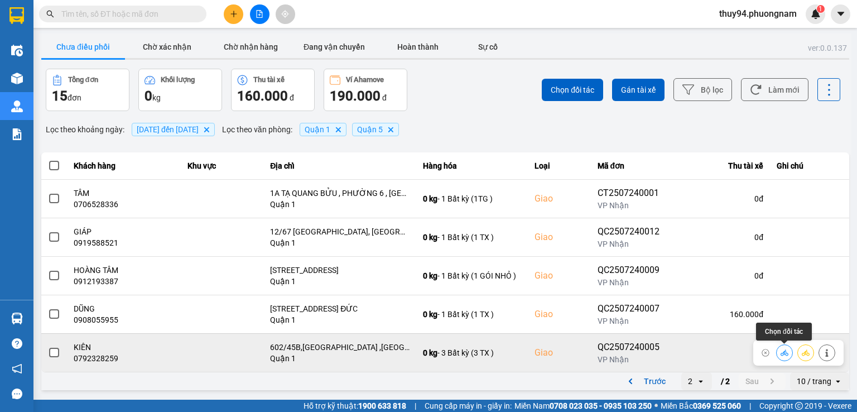
click at [780, 354] on button at bounding box center [785, 353] width 16 height 20
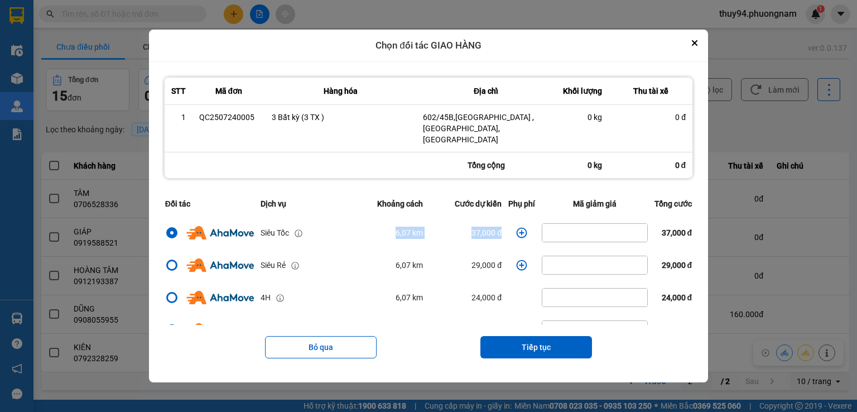
drag, startPoint x: 369, startPoint y: 224, endPoint x: 536, endPoint y: 226, distance: 166.9
click at [536, 226] on tr "Siêu Tốc 6,07 km 37,000 đ 37,000 đ" at bounding box center [429, 233] width 534 height 32
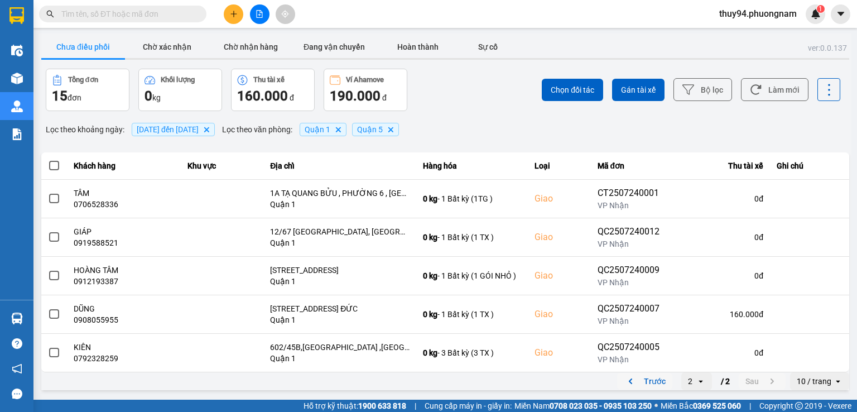
click at [636, 379] on icon "previous page. current page 2 / 2" at bounding box center [630, 381] width 13 height 13
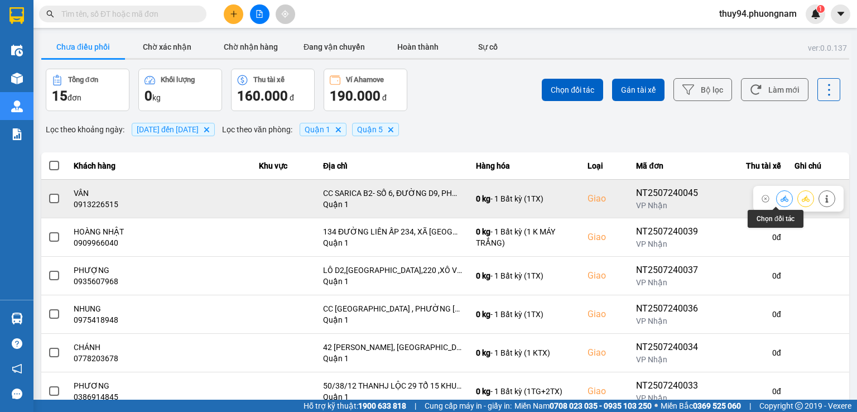
click at [781, 200] on icon at bounding box center [785, 198] width 8 height 6
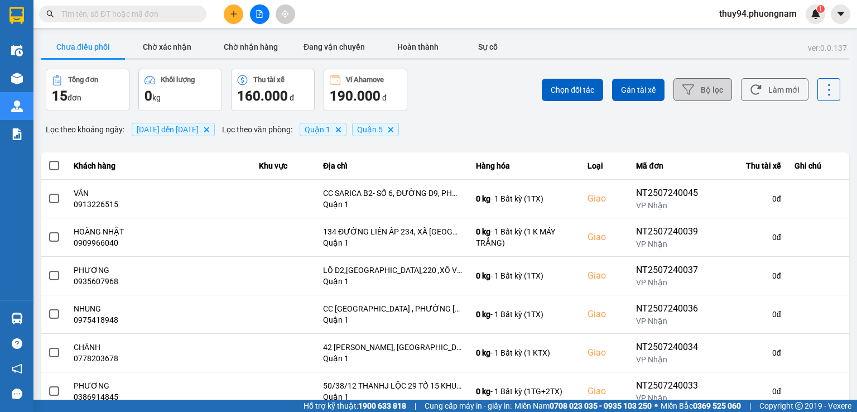
click at [705, 89] on button "Bộ lọc" at bounding box center [703, 89] width 59 height 23
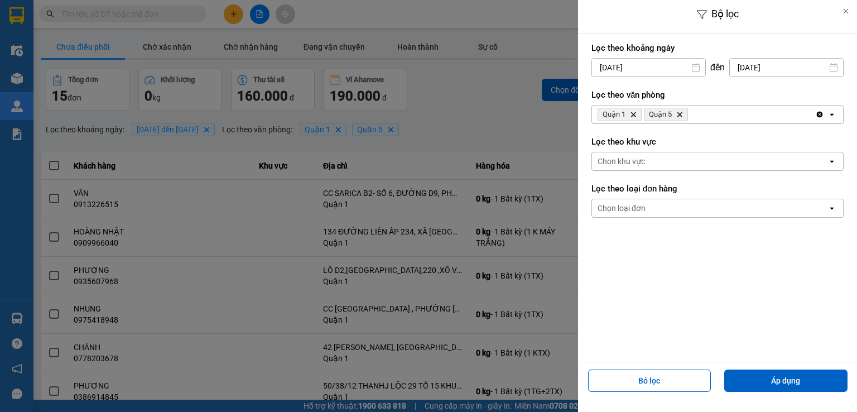
click at [770, 70] on input "25/07/2025" at bounding box center [786, 68] width 113 height 18
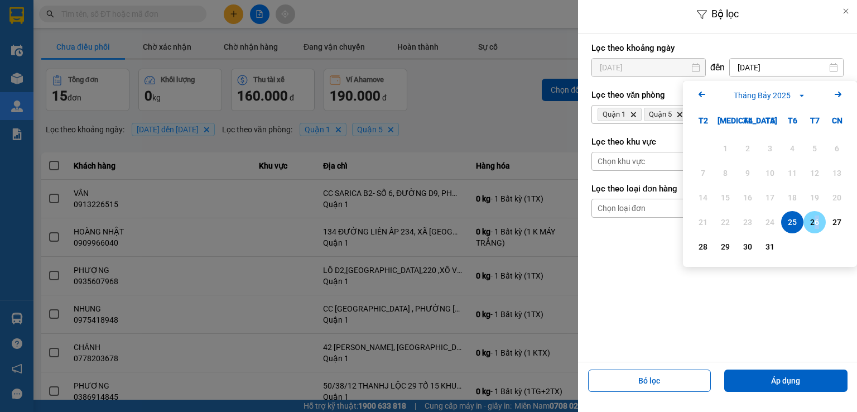
click at [814, 215] on div "26" at bounding box center [815, 222] width 22 height 22
type input "26/07/2025"
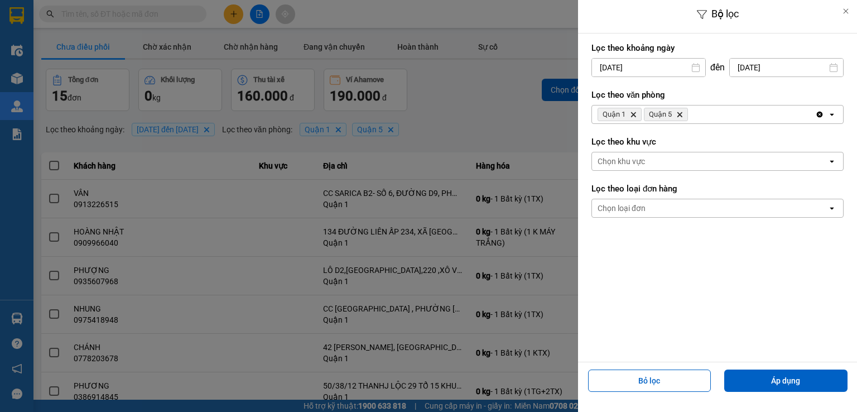
click at [648, 66] on input "25/07/2025" at bounding box center [648, 68] width 113 height 18
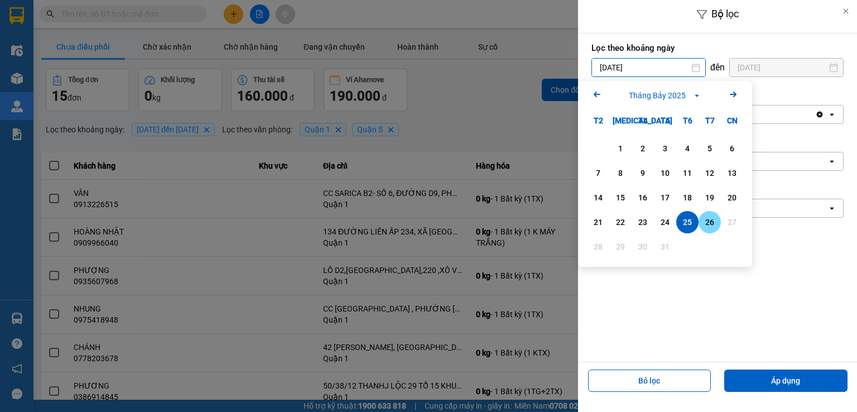
click at [713, 221] on div "26" at bounding box center [710, 221] width 16 height 13
type input "26/07/2025"
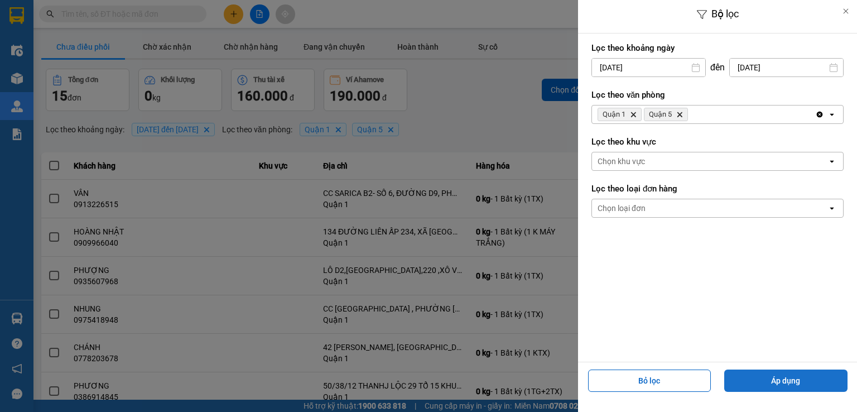
click at [753, 378] on button "Áp dụng" at bounding box center [786, 381] width 123 height 22
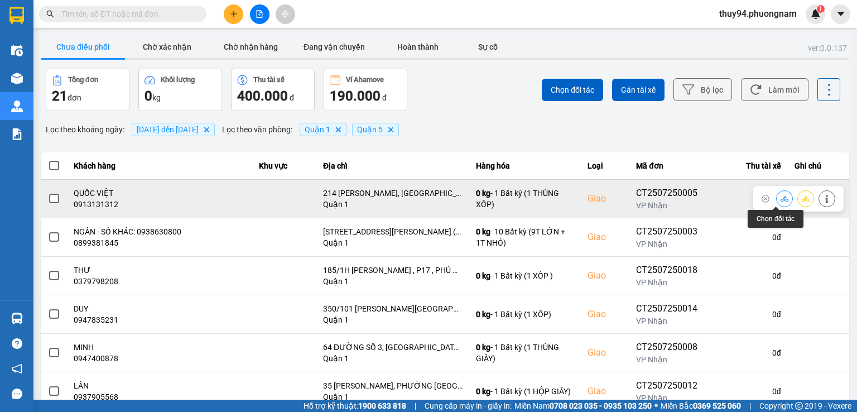
click at [781, 200] on icon at bounding box center [785, 199] width 8 height 8
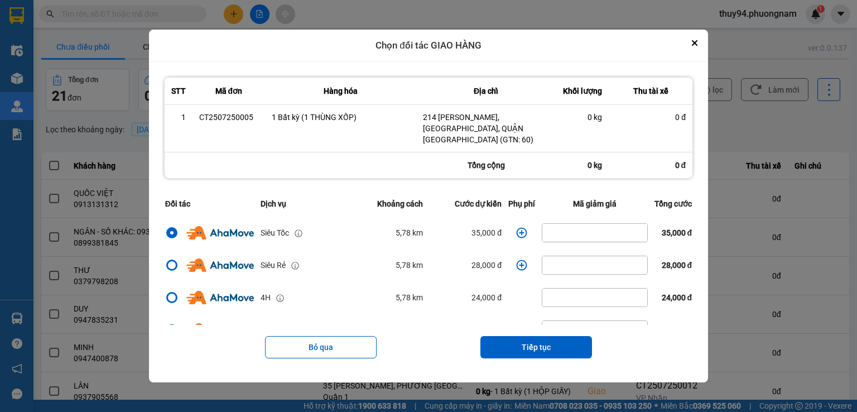
click at [380, 223] on td "5,78 km" at bounding box center [388, 233] width 78 height 32
click at [382, 224] on td "5,78 km" at bounding box center [388, 233] width 78 height 32
click at [516, 227] on icon "dialog" at bounding box center [521, 232] width 11 height 11
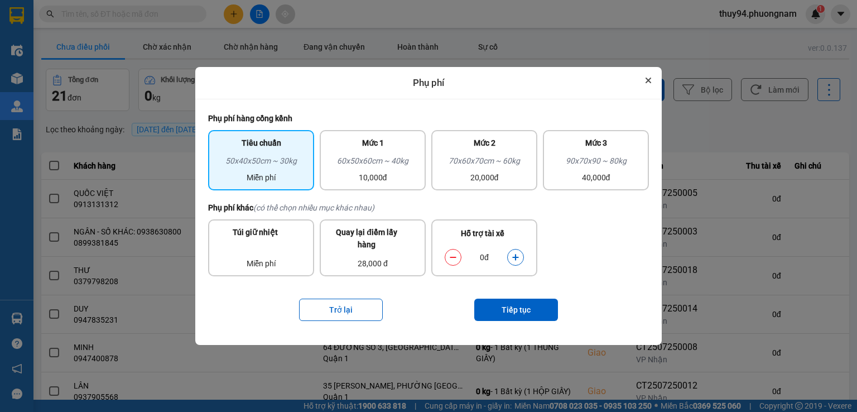
click at [654, 81] on button "Close" at bounding box center [648, 80] width 13 height 13
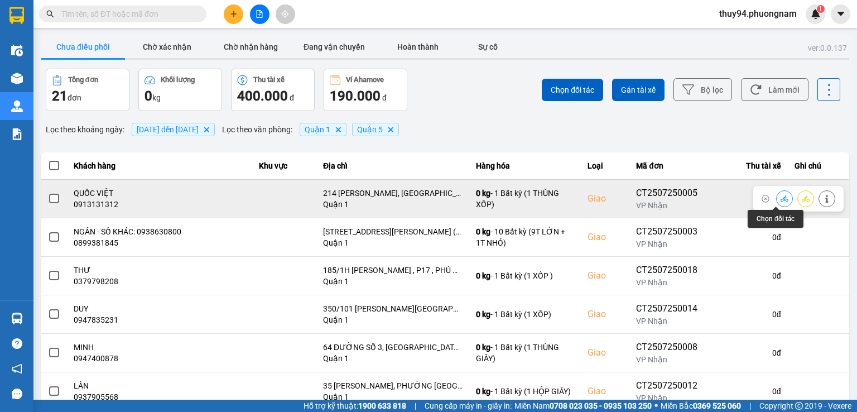
click at [781, 199] on icon at bounding box center [785, 198] width 8 height 6
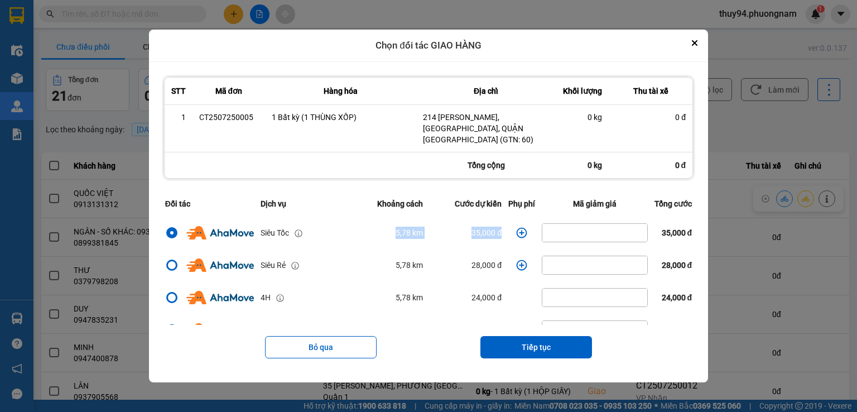
drag, startPoint x: 345, startPoint y: 234, endPoint x: 521, endPoint y: 230, distance: 175.9
click at [521, 231] on tr "Siêu Tốc 5,78 km 35,000 đ 35,000 đ" at bounding box center [429, 233] width 534 height 32
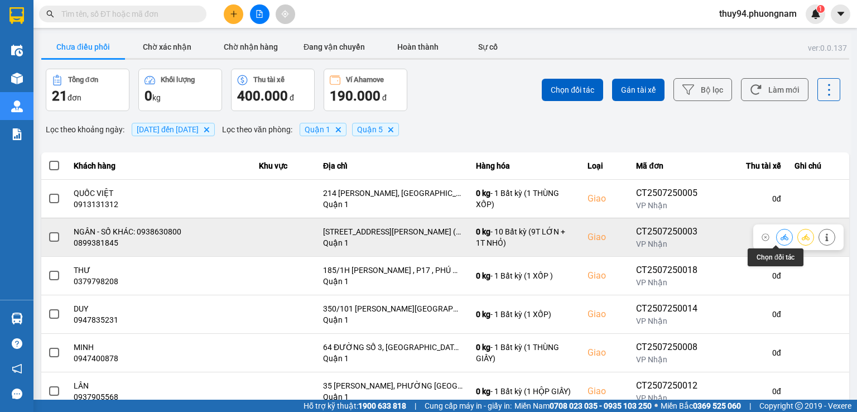
click at [781, 237] on icon at bounding box center [785, 237] width 8 height 8
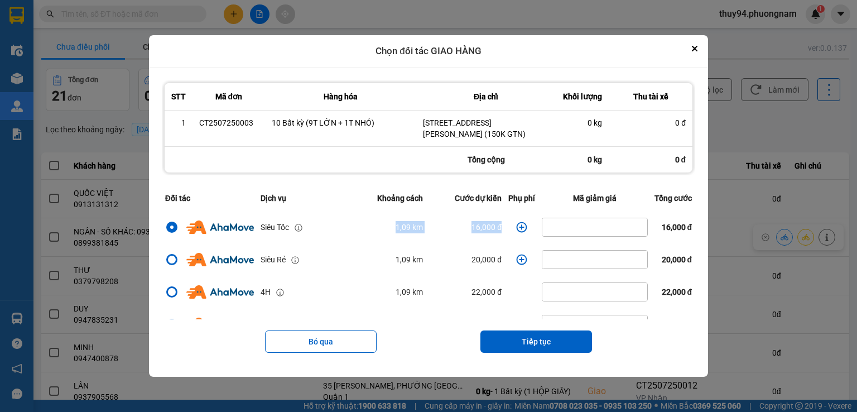
drag, startPoint x: 371, startPoint y: 217, endPoint x: 509, endPoint y: 222, distance: 138.0
click at [509, 222] on tr "Siêu Tốc 1,09 km 16,000 đ 16,000 đ" at bounding box center [429, 227] width 534 height 32
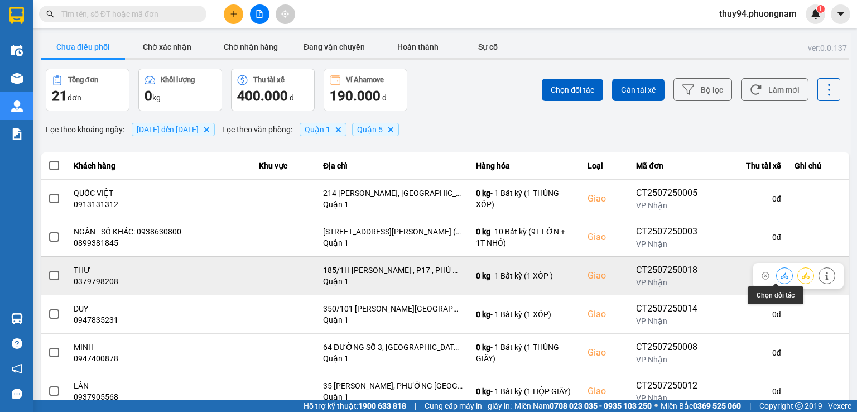
drag, startPoint x: 780, startPoint y: 275, endPoint x: 726, endPoint y: 270, distance: 54.9
click at [780, 275] on button at bounding box center [785, 276] width 16 height 20
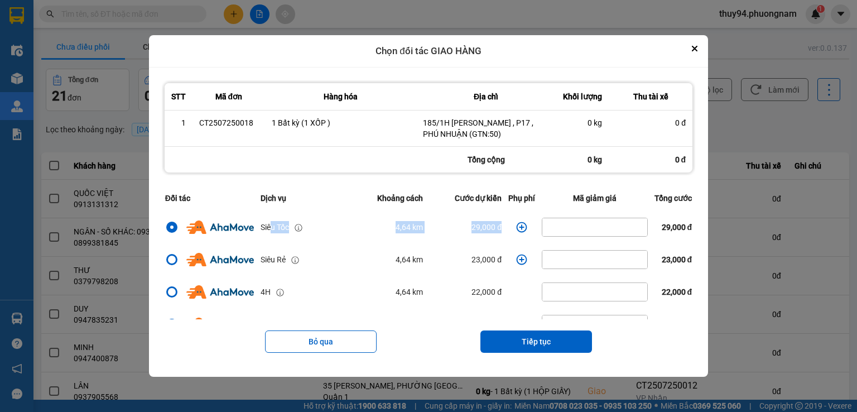
drag, startPoint x: 505, startPoint y: 223, endPoint x: 257, endPoint y: 217, distance: 247.9
click at [260, 221] on tr "Siêu Tốc 4,64 km 29,000 đ 29,000 đ" at bounding box center [429, 227] width 534 height 32
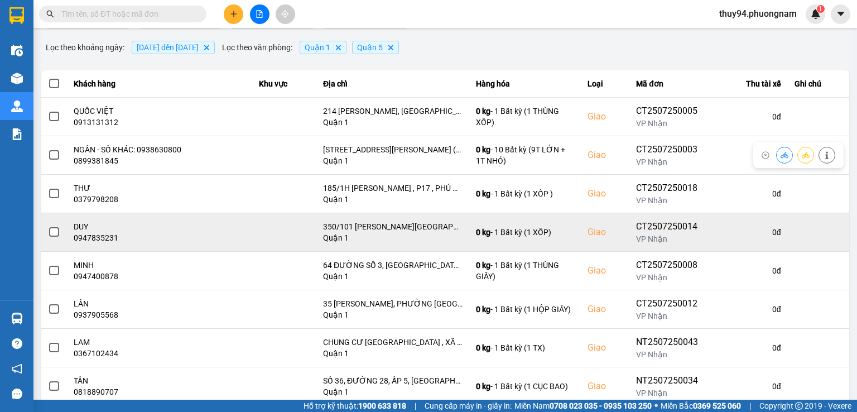
scroll to position [112, 0]
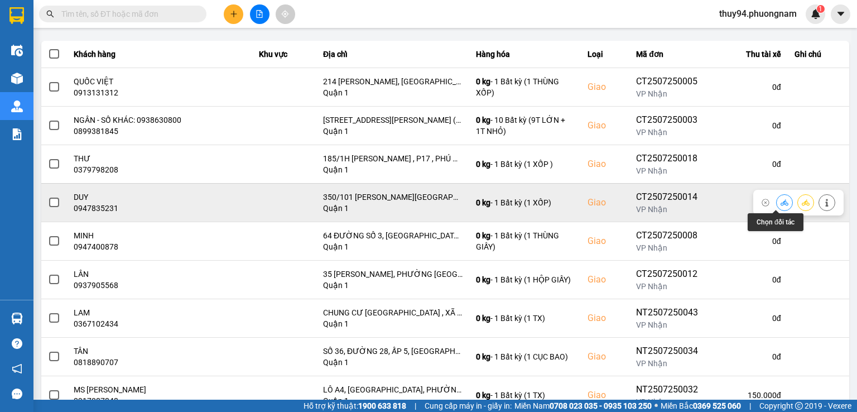
click at [781, 203] on icon at bounding box center [785, 202] width 8 height 6
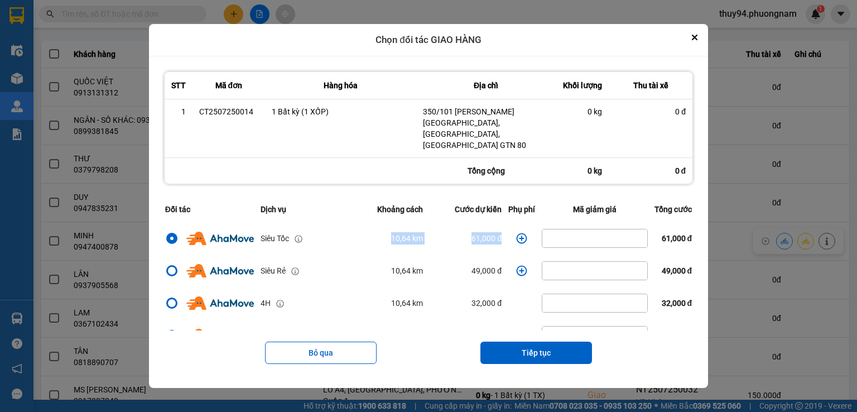
drag, startPoint x: 502, startPoint y: 225, endPoint x: 345, endPoint y: 233, distance: 157.1
click at [347, 235] on tr "Siêu Tốc 10,64 km 61,000 đ 61,000 đ" at bounding box center [429, 238] width 534 height 32
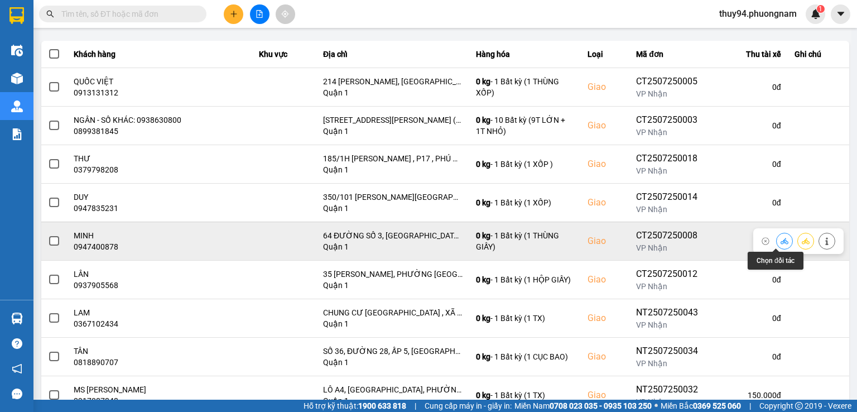
click at [781, 240] on icon at bounding box center [785, 241] width 8 height 8
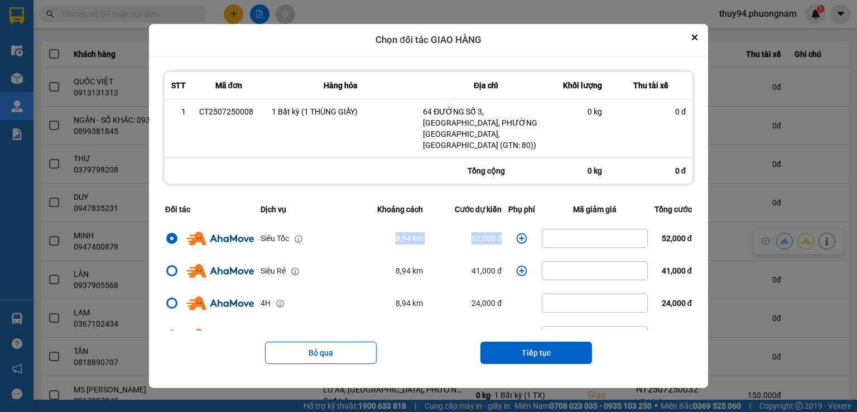
drag, startPoint x: 503, startPoint y: 228, endPoint x: 365, endPoint y: 226, distance: 137.9
click at [366, 227] on tr "Siêu Tốc 8,94 km 52,000 đ 52,000 đ" at bounding box center [429, 238] width 534 height 32
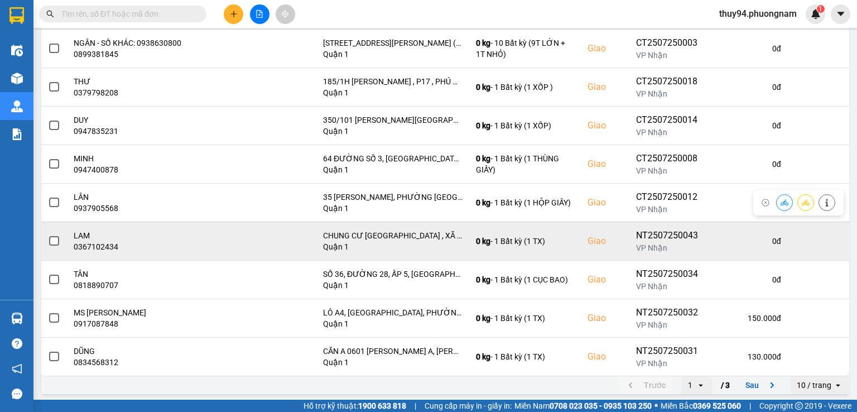
scroll to position [190, 0]
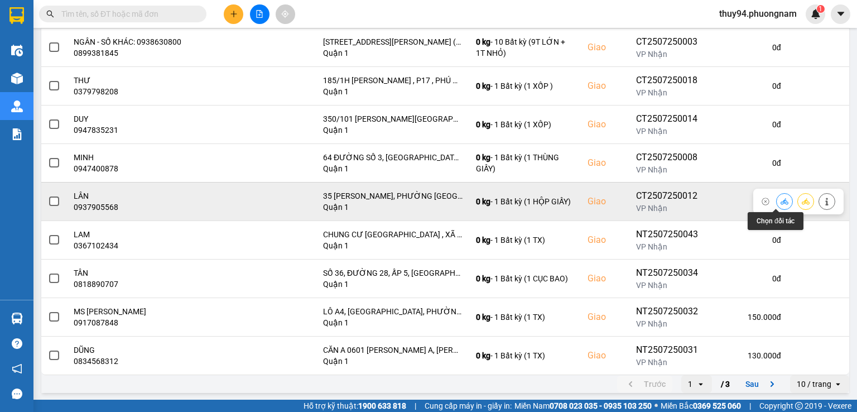
click at [781, 199] on icon at bounding box center [785, 202] width 8 height 8
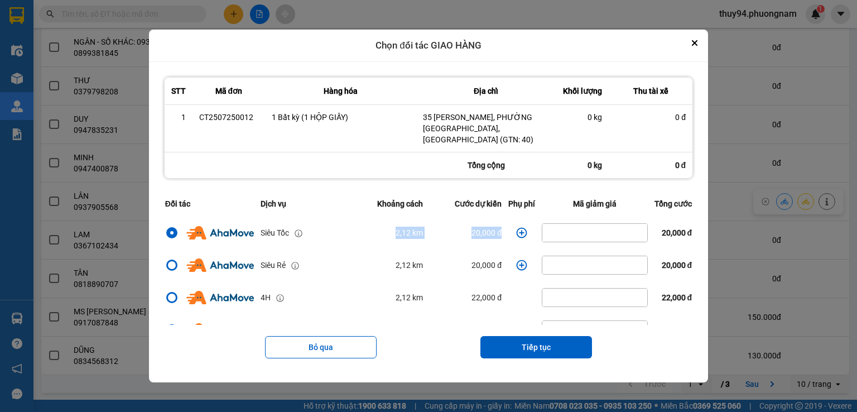
drag, startPoint x: 418, startPoint y: 226, endPoint x: 349, endPoint y: 226, distance: 68.7
click at [349, 226] on tr "Siêu Tốc 2,12 km 20,000 đ 20,000 đ" at bounding box center [429, 233] width 534 height 32
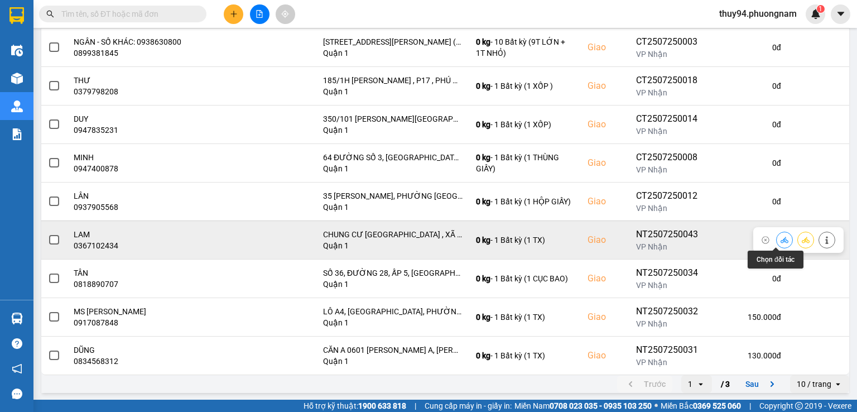
click at [781, 238] on icon at bounding box center [785, 240] width 8 height 8
click at [781, 237] on icon at bounding box center [785, 240] width 8 height 8
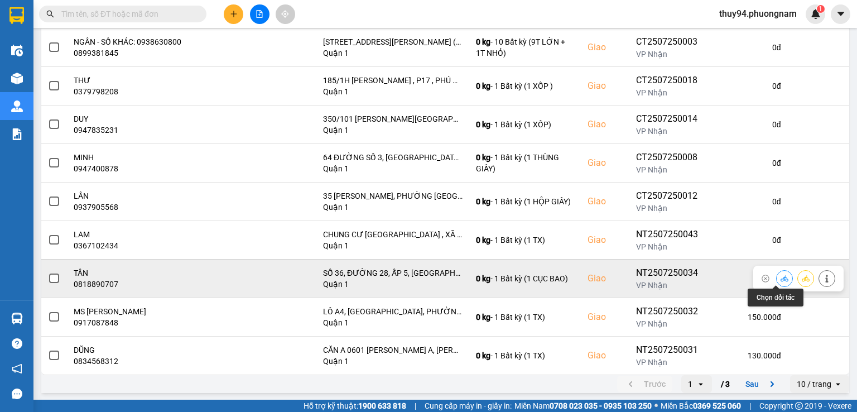
click at [781, 280] on icon at bounding box center [785, 279] width 8 height 8
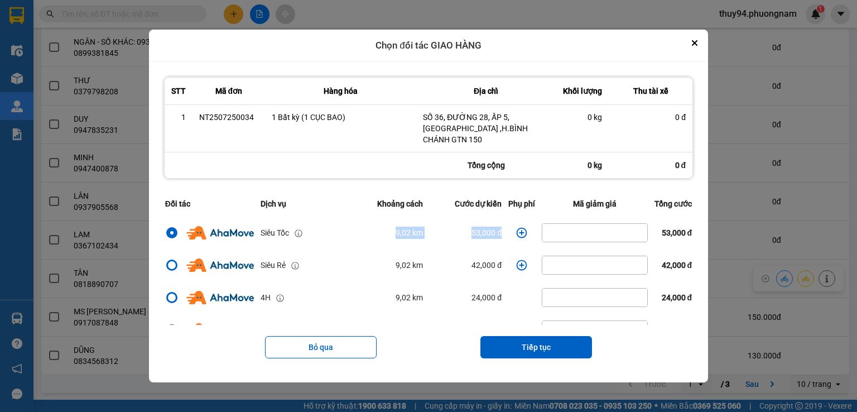
drag, startPoint x: 369, startPoint y: 240, endPoint x: 502, endPoint y: 232, distance: 133.7
click at [502, 232] on tr "Siêu Tốc 9,02 km 53,000 đ 53,000 đ" at bounding box center [429, 233] width 534 height 32
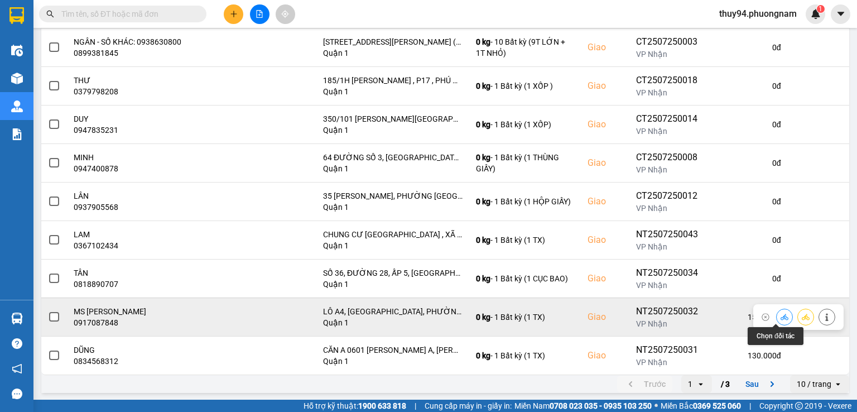
click at [781, 317] on icon at bounding box center [785, 317] width 8 height 6
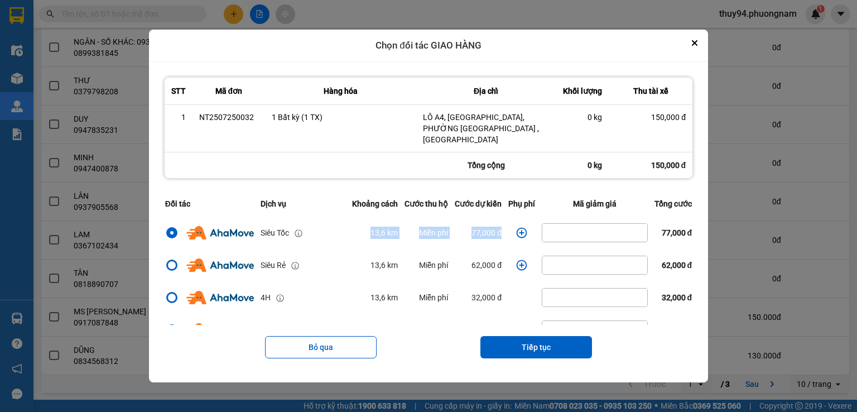
drag, startPoint x: 339, startPoint y: 231, endPoint x: 505, endPoint y: 237, distance: 165.9
click at [505, 237] on tr "Siêu Tốc 13,6 km Miễn phí 77,000 đ 77,000 đ" at bounding box center [429, 233] width 534 height 32
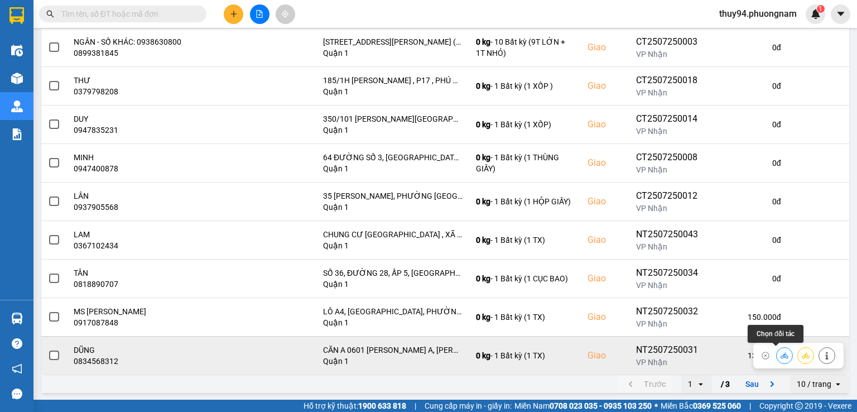
click at [781, 354] on icon at bounding box center [785, 356] width 8 height 8
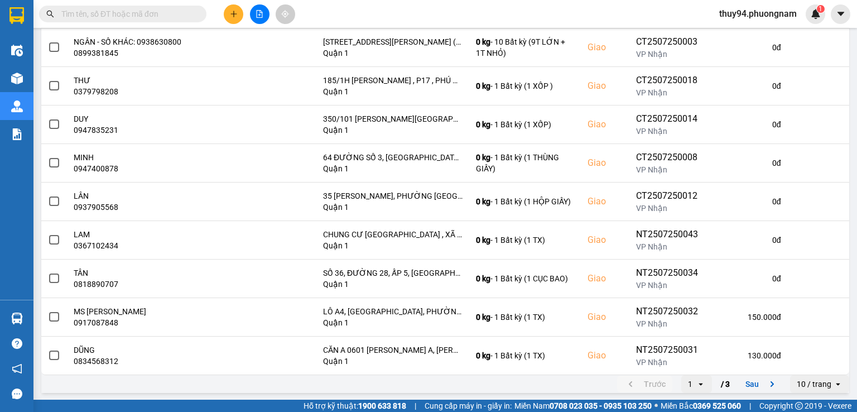
click at [740, 382] on button "Sau" at bounding box center [762, 384] width 47 height 17
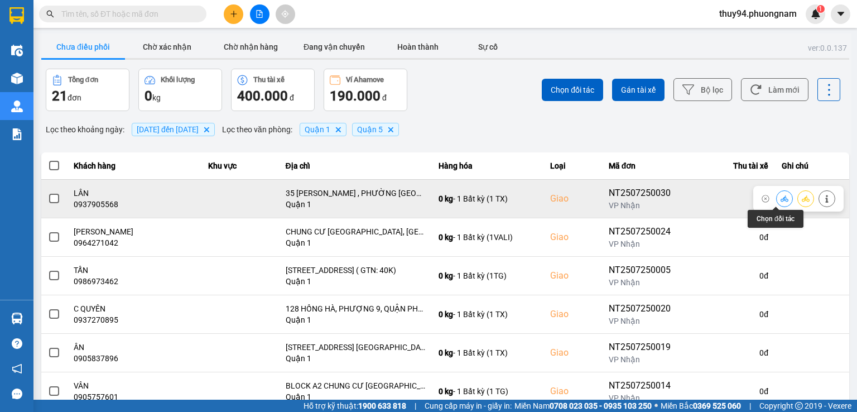
click at [781, 197] on icon at bounding box center [785, 199] width 8 height 8
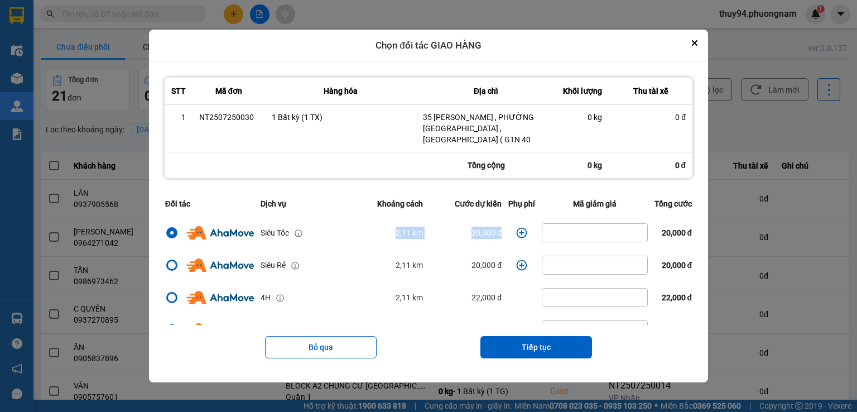
drag, startPoint x: 377, startPoint y: 223, endPoint x: 501, endPoint y: 232, distance: 124.8
click at [501, 232] on tr "Siêu Tốc 2,11 km 20,000 đ 20,000 đ" at bounding box center [429, 233] width 534 height 32
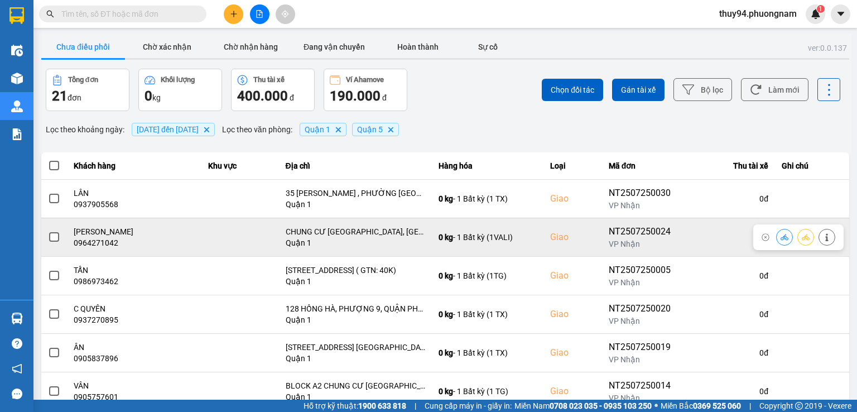
click at [777, 236] on button at bounding box center [785, 237] width 16 height 20
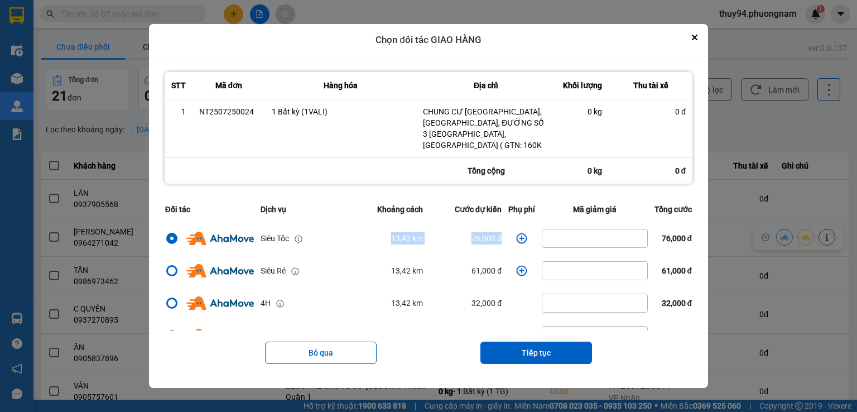
drag, startPoint x: 376, startPoint y: 231, endPoint x: 509, endPoint y: 234, distance: 133.5
click at [509, 234] on tr "Siêu Tốc 13,42 km 76,000 đ 76,000 đ" at bounding box center [429, 238] width 534 height 32
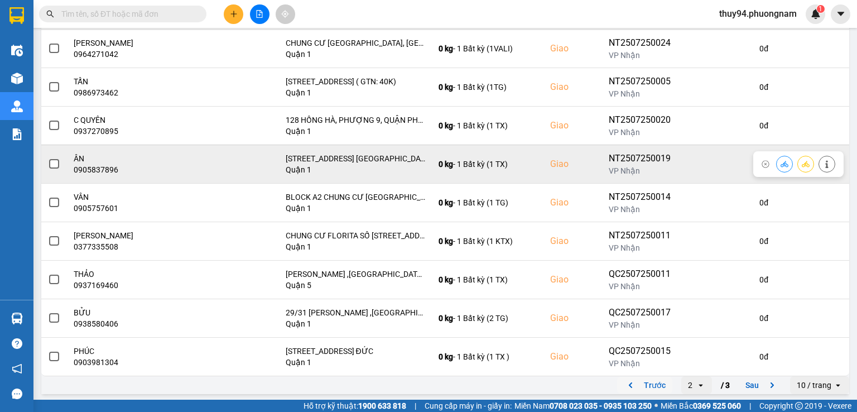
scroll to position [190, 0]
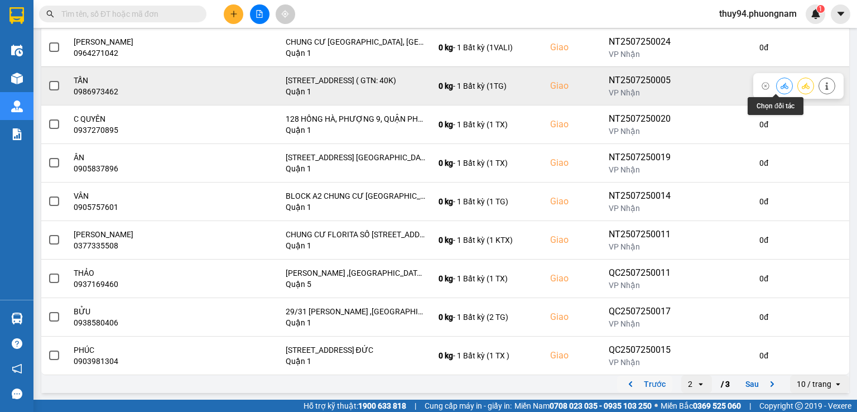
click at [777, 84] on button at bounding box center [785, 86] width 16 height 20
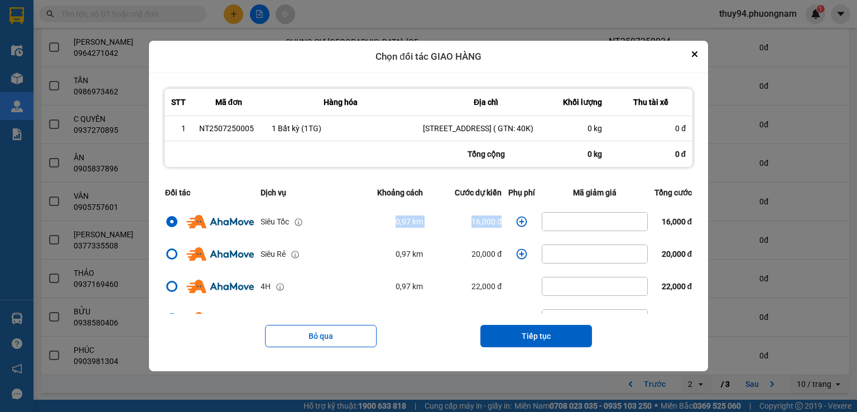
drag, startPoint x: 376, startPoint y: 220, endPoint x: 504, endPoint y: 224, distance: 127.9
click at [504, 224] on tr "Siêu Tốc 0,97 km 16,000 đ 16,000 đ" at bounding box center [429, 221] width 534 height 32
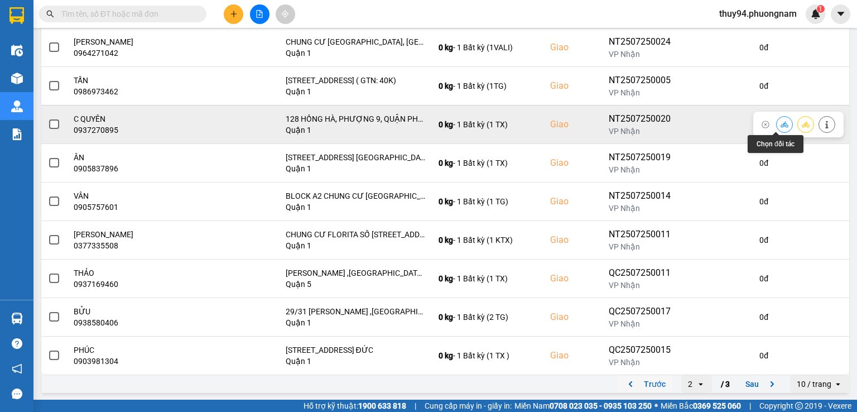
click at [781, 123] on icon at bounding box center [785, 125] width 8 height 8
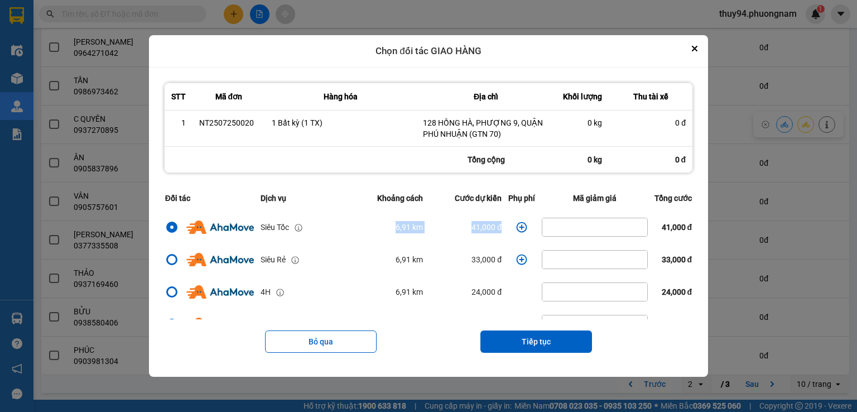
drag, startPoint x: 373, startPoint y: 223, endPoint x: 502, endPoint y: 228, distance: 129.1
click at [502, 228] on tr "Siêu Tốc 6,91 km 41,000 đ 41,000 đ" at bounding box center [429, 227] width 534 height 32
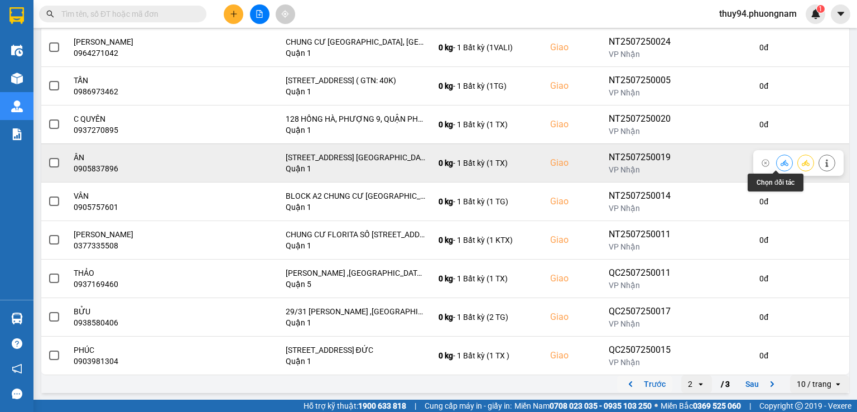
click at [781, 164] on icon at bounding box center [785, 163] width 8 height 6
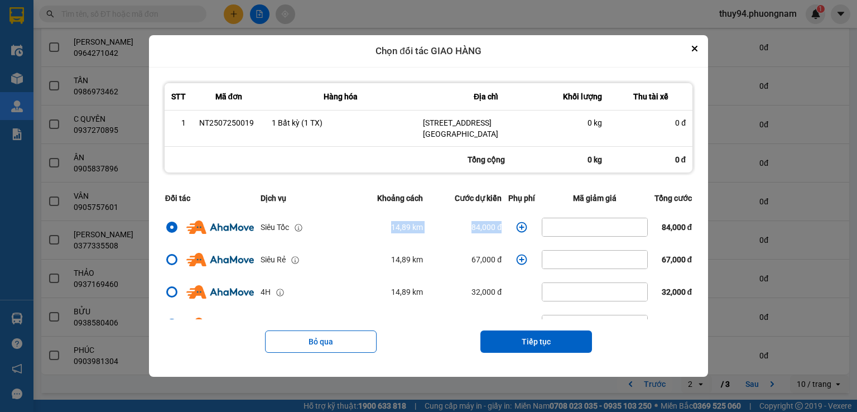
drag, startPoint x: 383, startPoint y: 231, endPoint x: 506, endPoint y: 237, distance: 123.5
click at [506, 237] on tr "Siêu Tốc 14,89 km 84,000 đ 84,000 đ" at bounding box center [429, 227] width 534 height 32
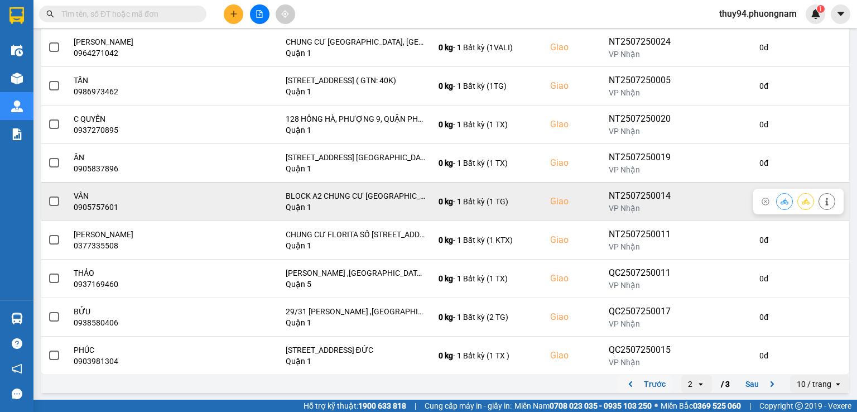
click at [781, 200] on icon at bounding box center [785, 202] width 8 height 8
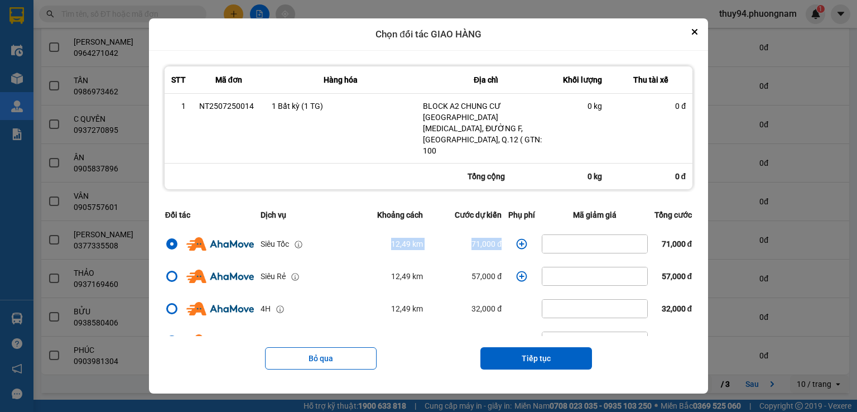
drag, startPoint x: 500, startPoint y: 229, endPoint x: 342, endPoint y: 228, distance: 158.0
click at [342, 228] on tr "Siêu Tốc 12,49 km 71,000 đ 71,000 đ" at bounding box center [429, 244] width 534 height 32
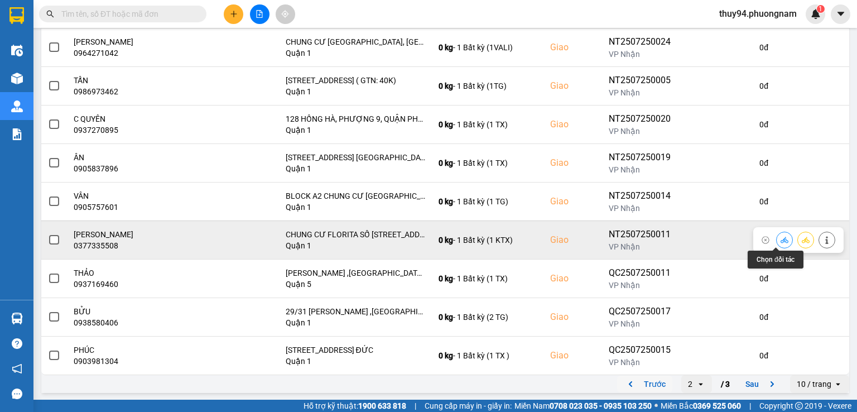
click at [781, 242] on icon at bounding box center [785, 240] width 8 height 8
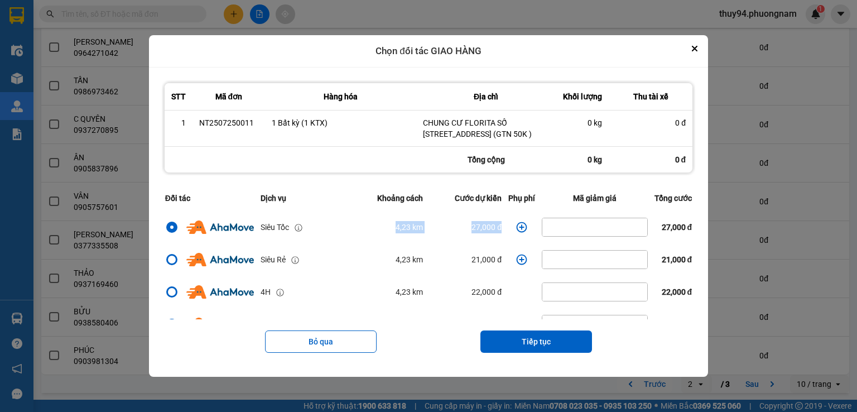
drag, startPoint x: 498, startPoint y: 230, endPoint x: 334, endPoint y: 235, distance: 163.6
click at [335, 235] on tr "Siêu Tốc 4,23 km 27,000 đ 27,000 đ" at bounding box center [429, 227] width 534 height 32
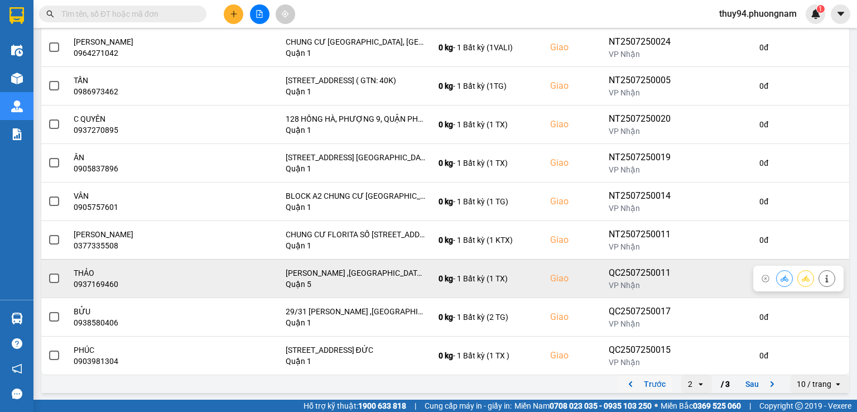
click at [777, 282] on button at bounding box center [785, 279] width 16 height 20
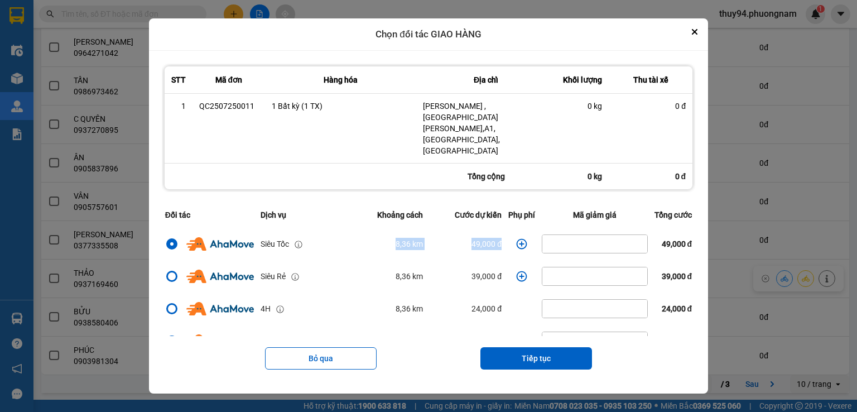
drag, startPoint x: 505, startPoint y: 232, endPoint x: 341, endPoint y: 230, distance: 163.6
click at [342, 230] on tr "Siêu Tốc 8,36 km 49,000 đ 49,000 đ" at bounding box center [429, 244] width 534 height 32
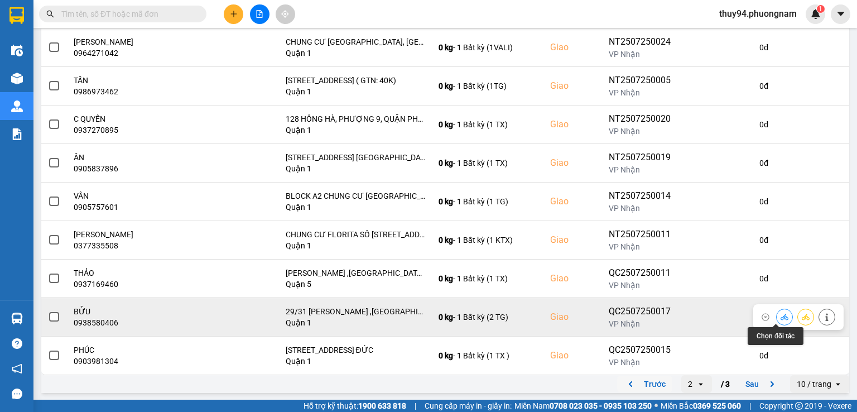
drag, startPoint x: 776, startPoint y: 318, endPoint x: 770, endPoint y: 315, distance: 6.7
click at [781, 318] on icon at bounding box center [785, 317] width 8 height 6
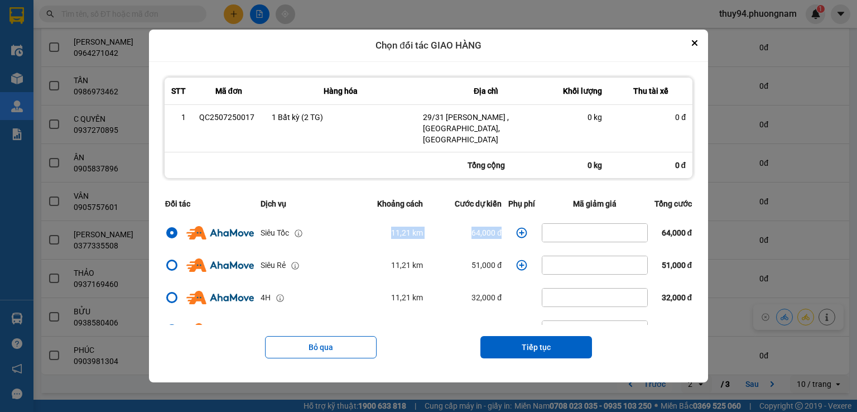
drag, startPoint x: 382, startPoint y: 226, endPoint x: 510, endPoint y: 228, distance: 127.9
click at [510, 228] on tr "Siêu Tốc 11,21 km 64,000 đ 64,000 đ" at bounding box center [429, 233] width 534 height 32
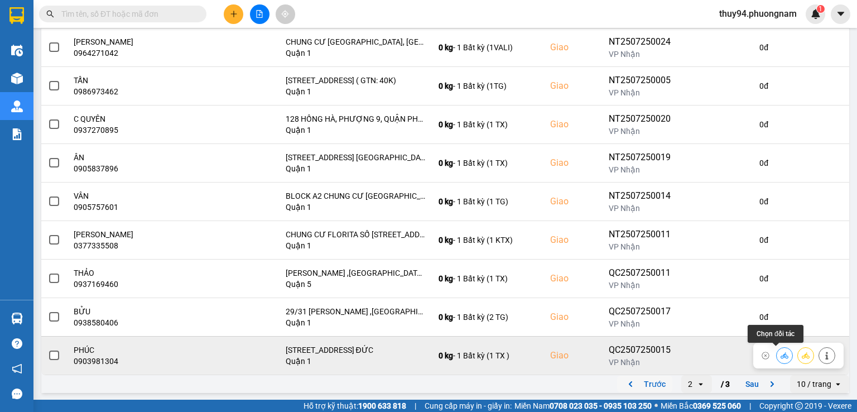
click at [777, 358] on button at bounding box center [785, 356] width 16 height 20
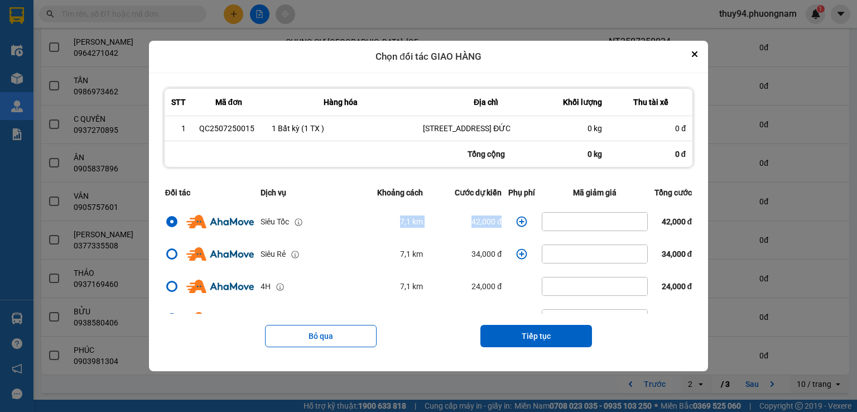
drag, startPoint x: 504, startPoint y: 223, endPoint x: 356, endPoint y: 228, distance: 148.0
click at [356, 228] on tr "Siêu Tốc 7,1 km 42,000 đ 42,000 đ" at bounding box center [429, 221] width 534 height 32
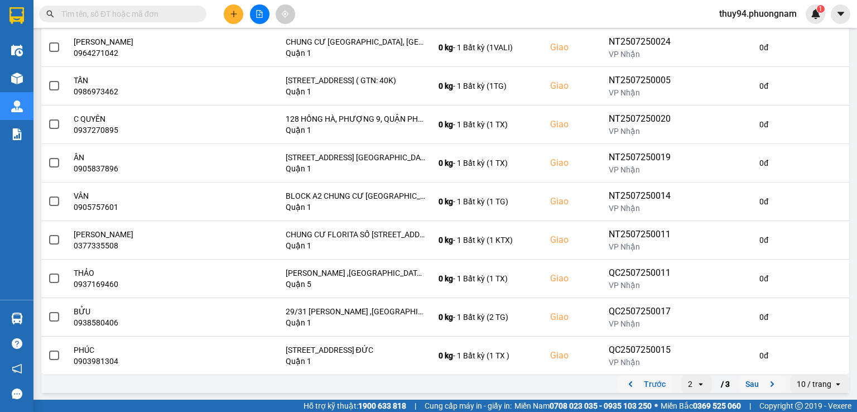
click at [740, 380] on button "Sau" at bounding box center [762, 384] width 47 height 17
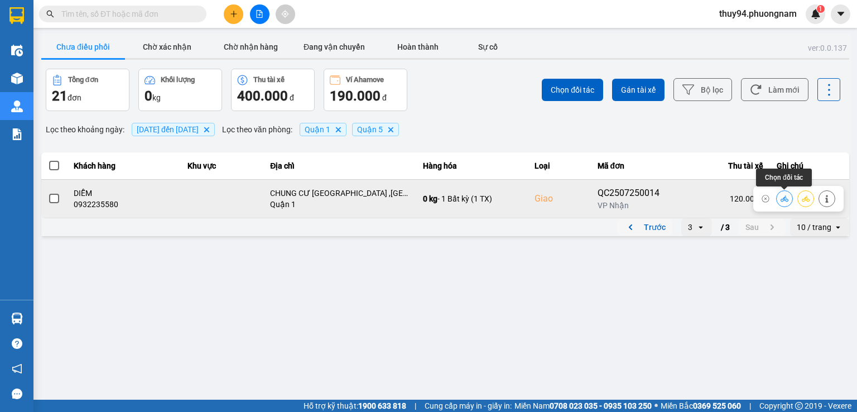
click at [782, 202] on icon at bounding box center [785, 199] width 8 height 8
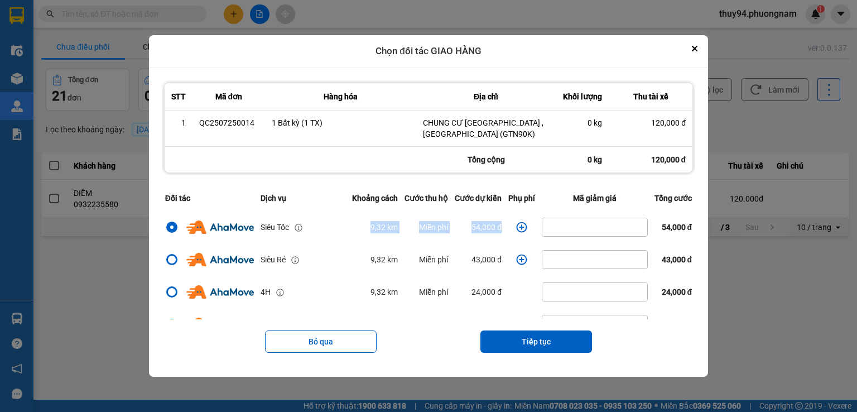
drag, startPoint x: 485, startPoint y: 227, endPoint x: 338, endPoint y: 237, distance: 146.6
click at [338, 237] on tr "Siêu Tốc 9,32 km Miễn phí 54,000 đ 54,000 đ" at bounding box center [429, 227] width 534 height 32
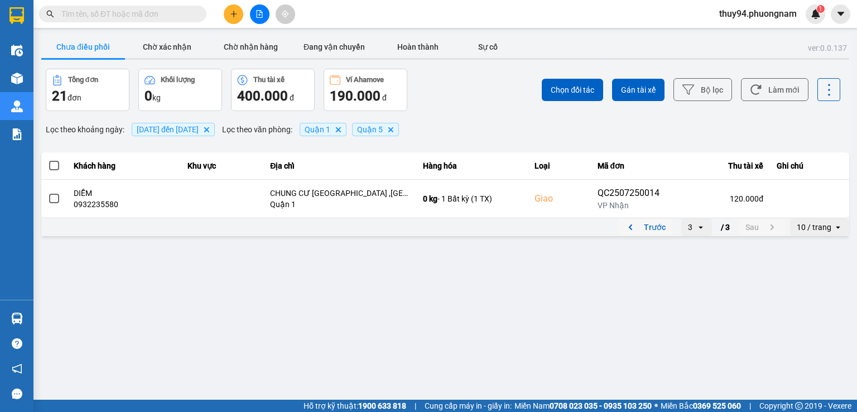
click at [635, 224] on icon "previous page. current page 3 / 3" at bounding box center [630, 227] width 13 height 13
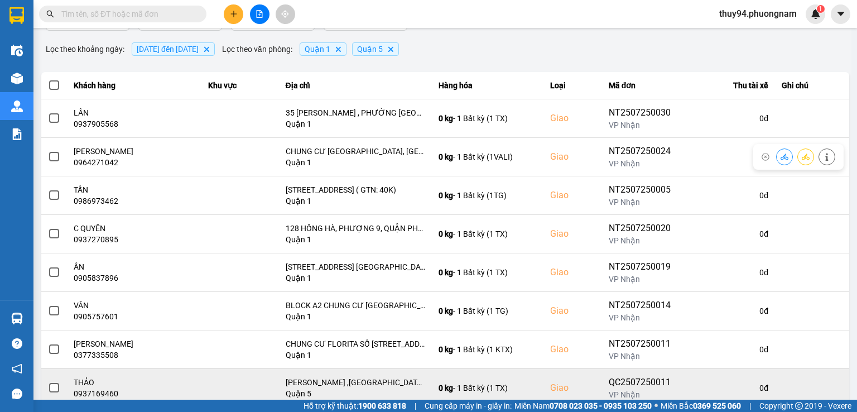
scroll to position [190, 0]
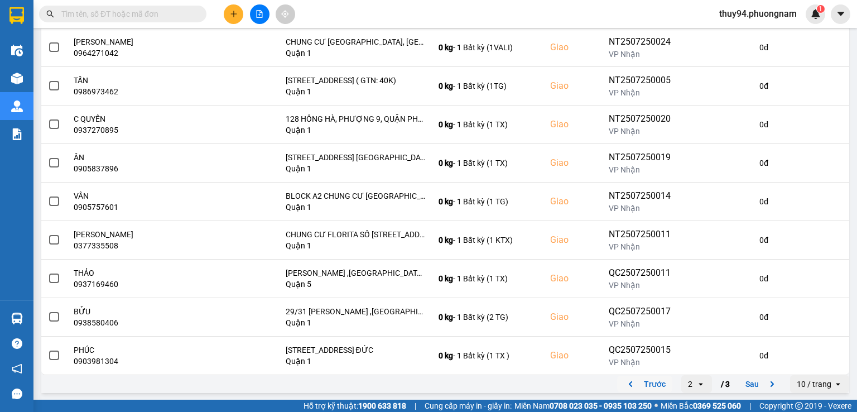
drag, startPoint x: 634, startPoint y: 385, endPoint x: 624, endPoint y: 376, distance: 13.8
click at [634, 385] on button "Trước" at bounding box center [644, 384] width 55 height 17
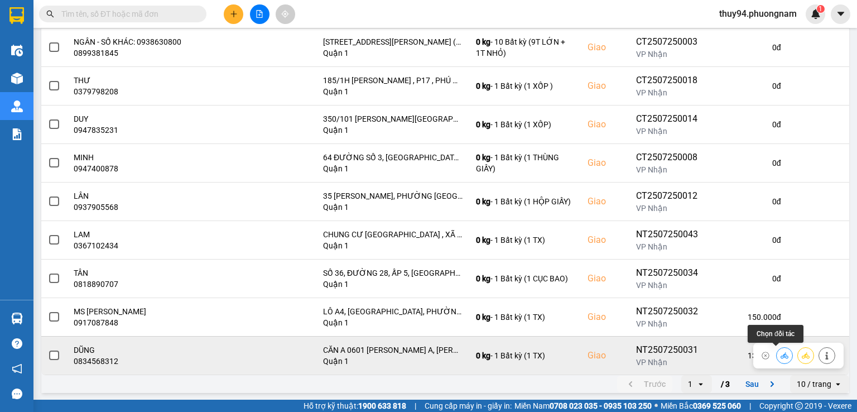
click at [781, 352] on icon at bounding box center [785, 356] width 8 height 8
